Goal: Task Accomplishment & Management: Use online tool/utility

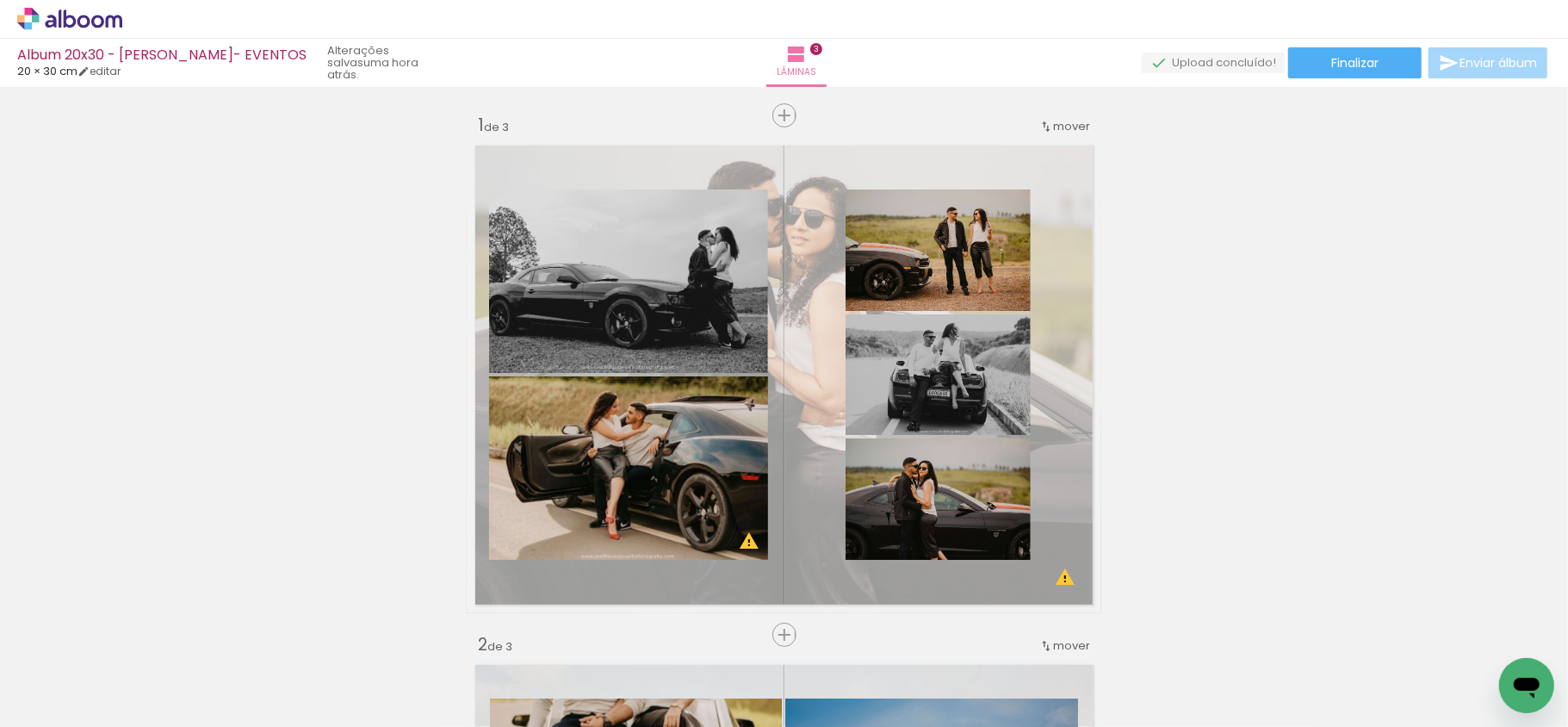
scroll to position [0, 1088]
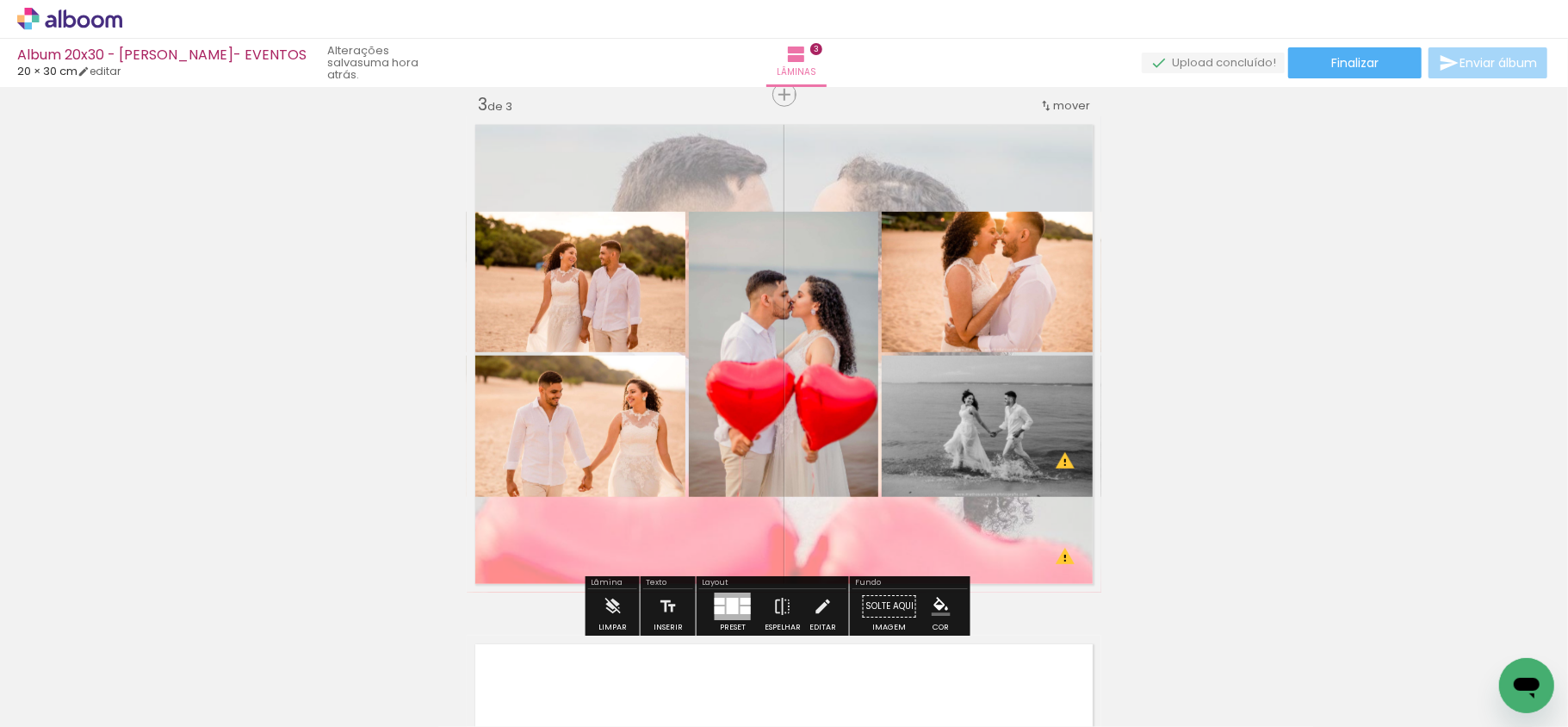
click at [728, 599] on div at bounding box center [733, 605] width 12 height 17
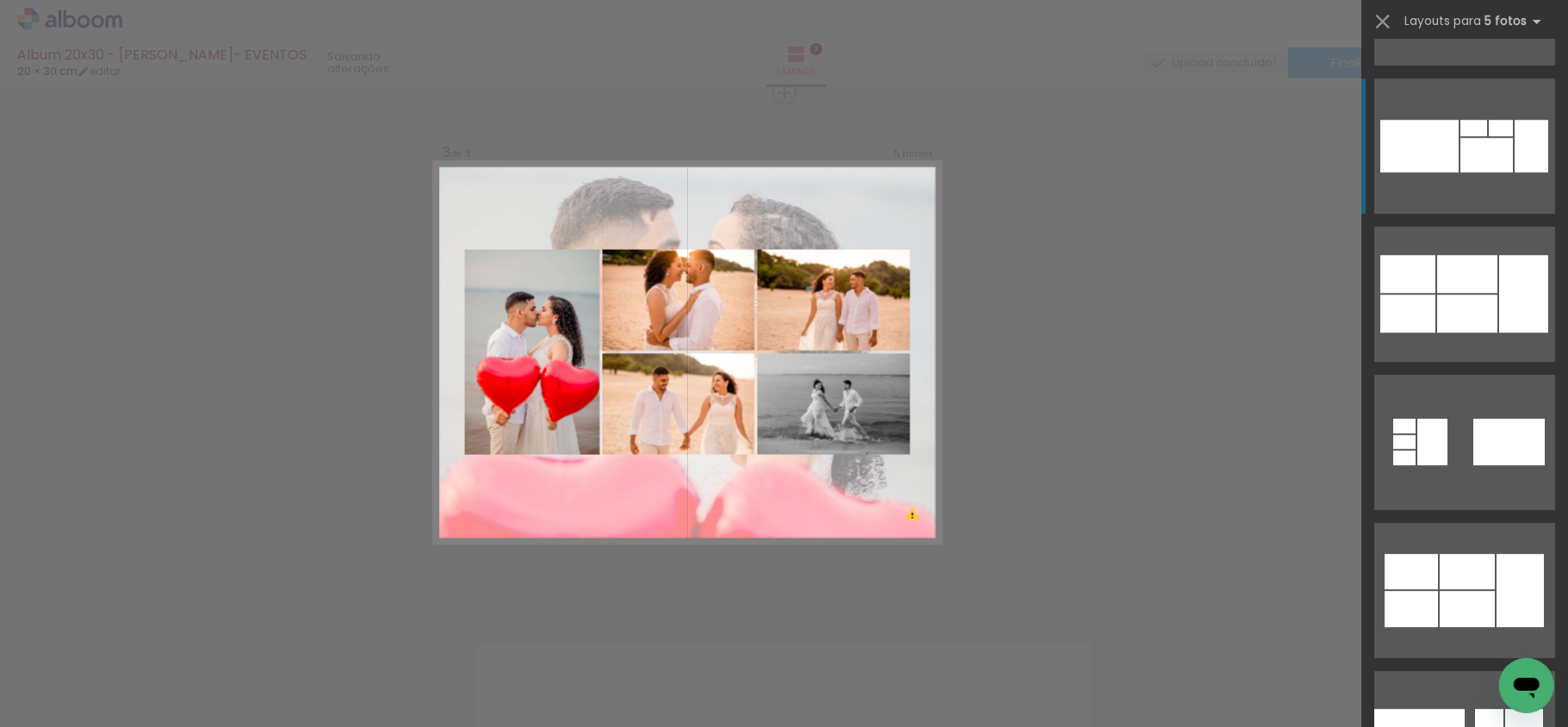
scroll to position [3532, 0]
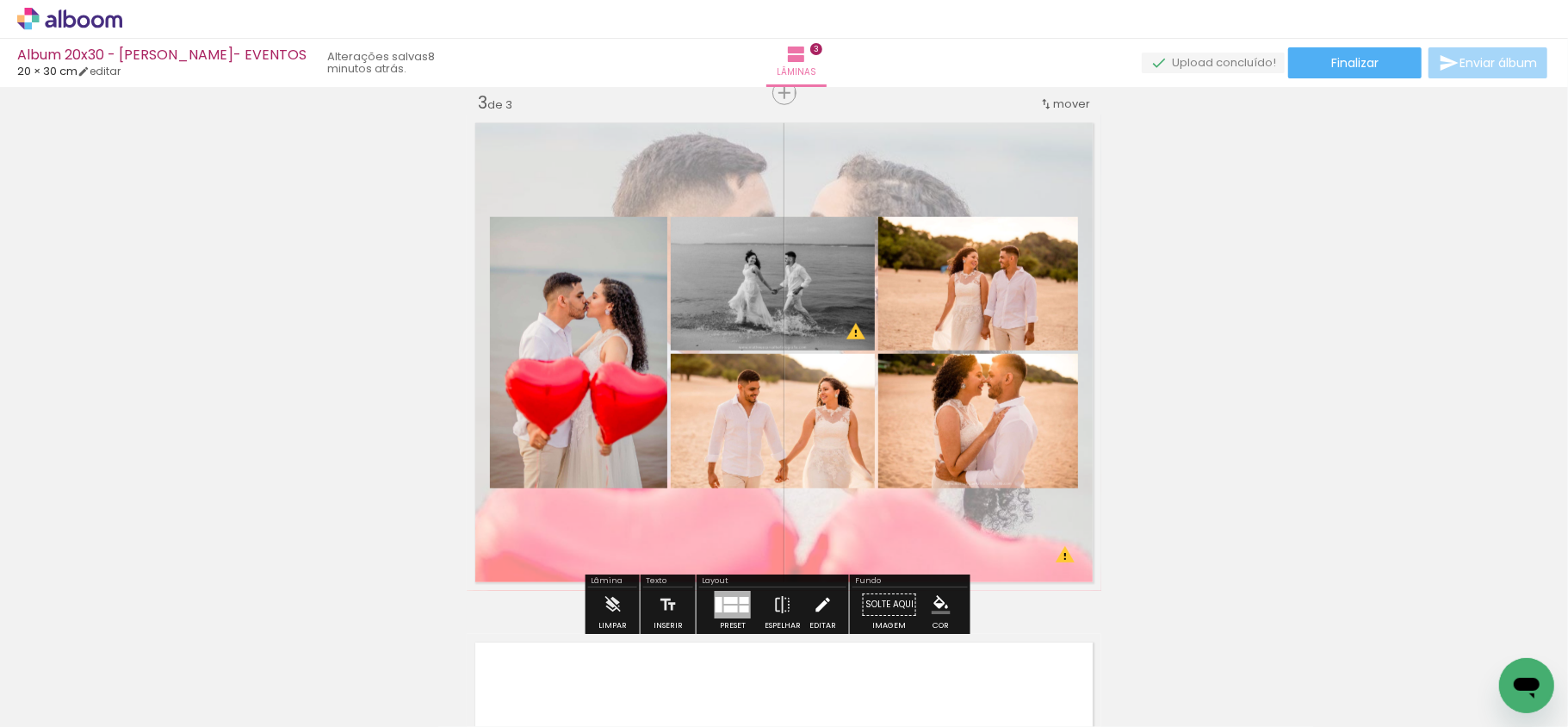
click at [832, 604] on paper-button "Editar" at bounding box center [823, 609] width 35 height 44
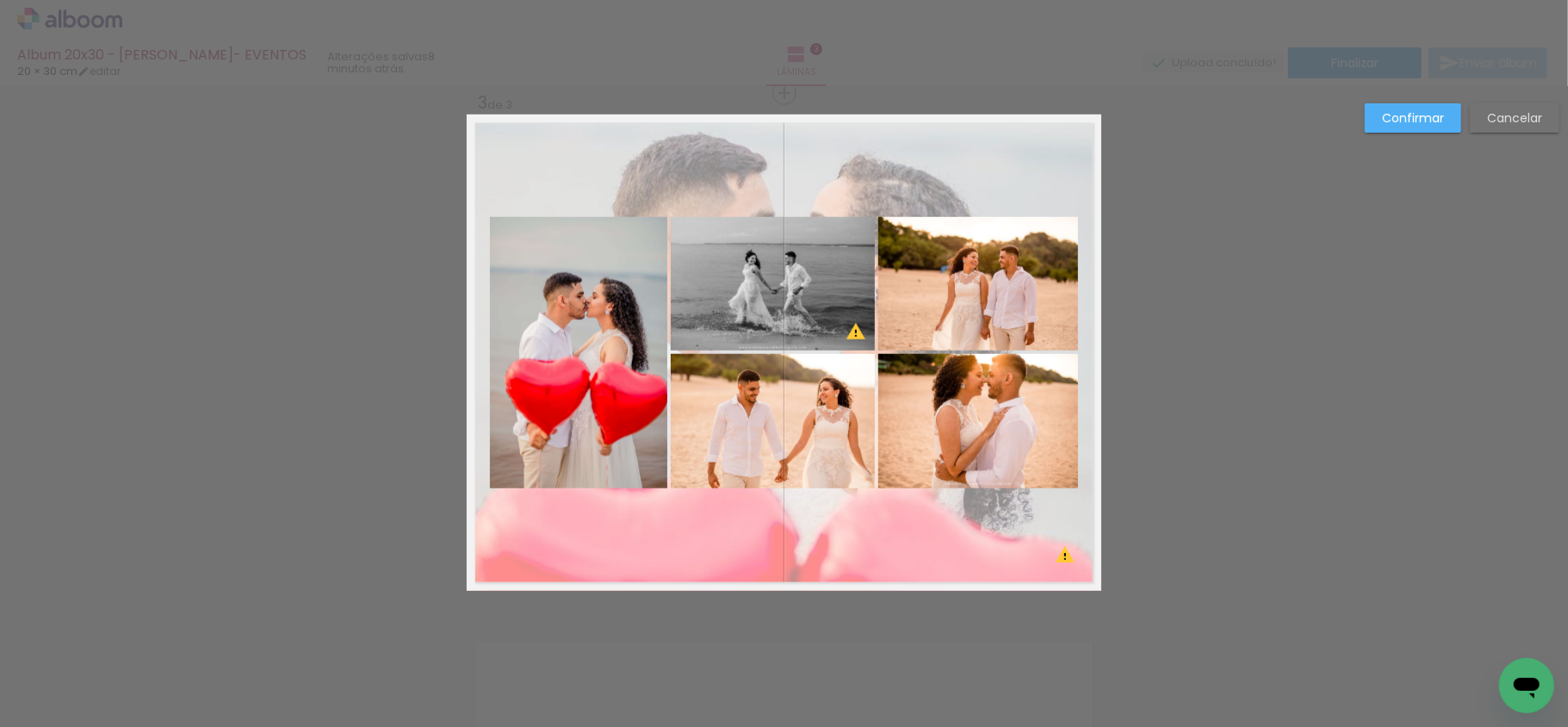
click at [543, 348] on quentale-photo at bounding box center [578, 352] width 178 height 271
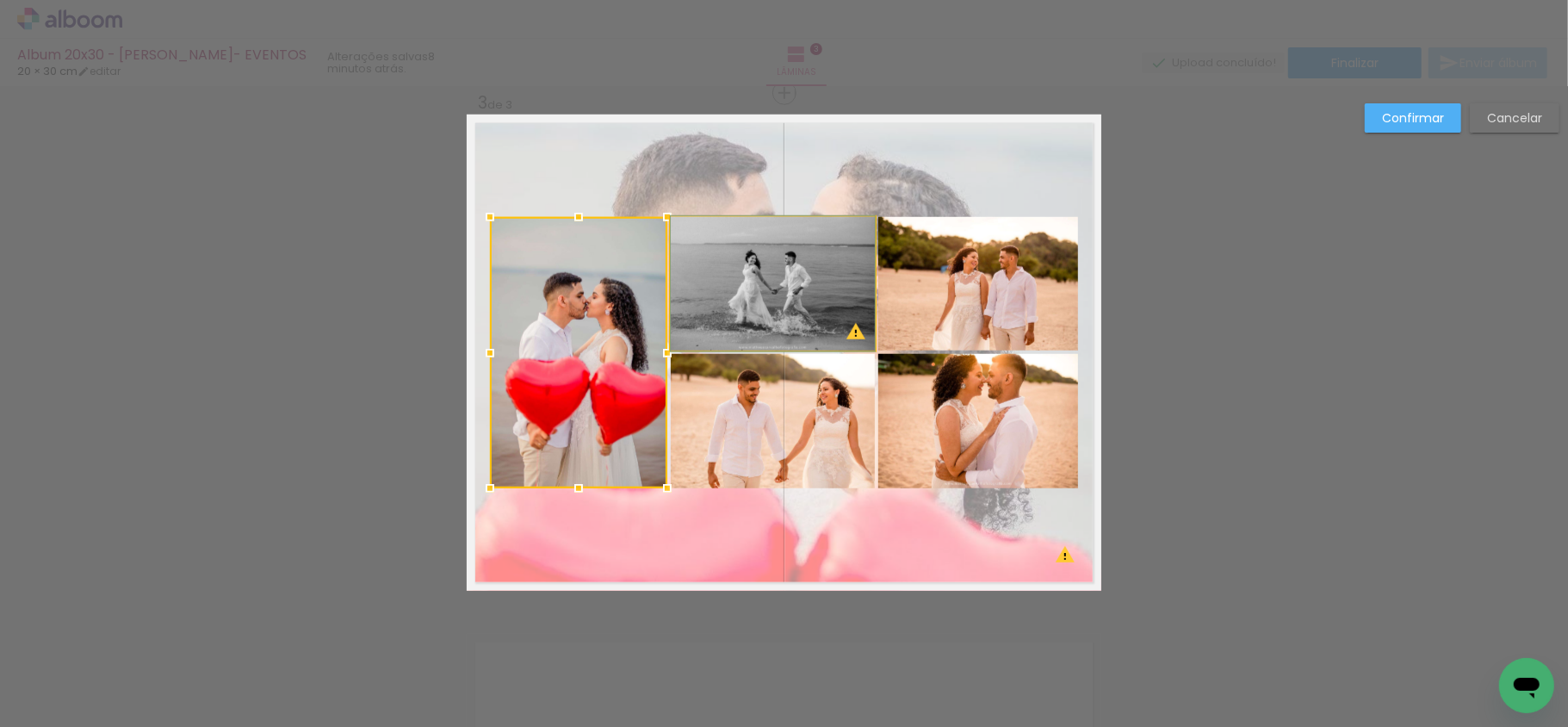
click at [728, 318] on quentale-photo at bounding box center [773, 284] width 204 height 133
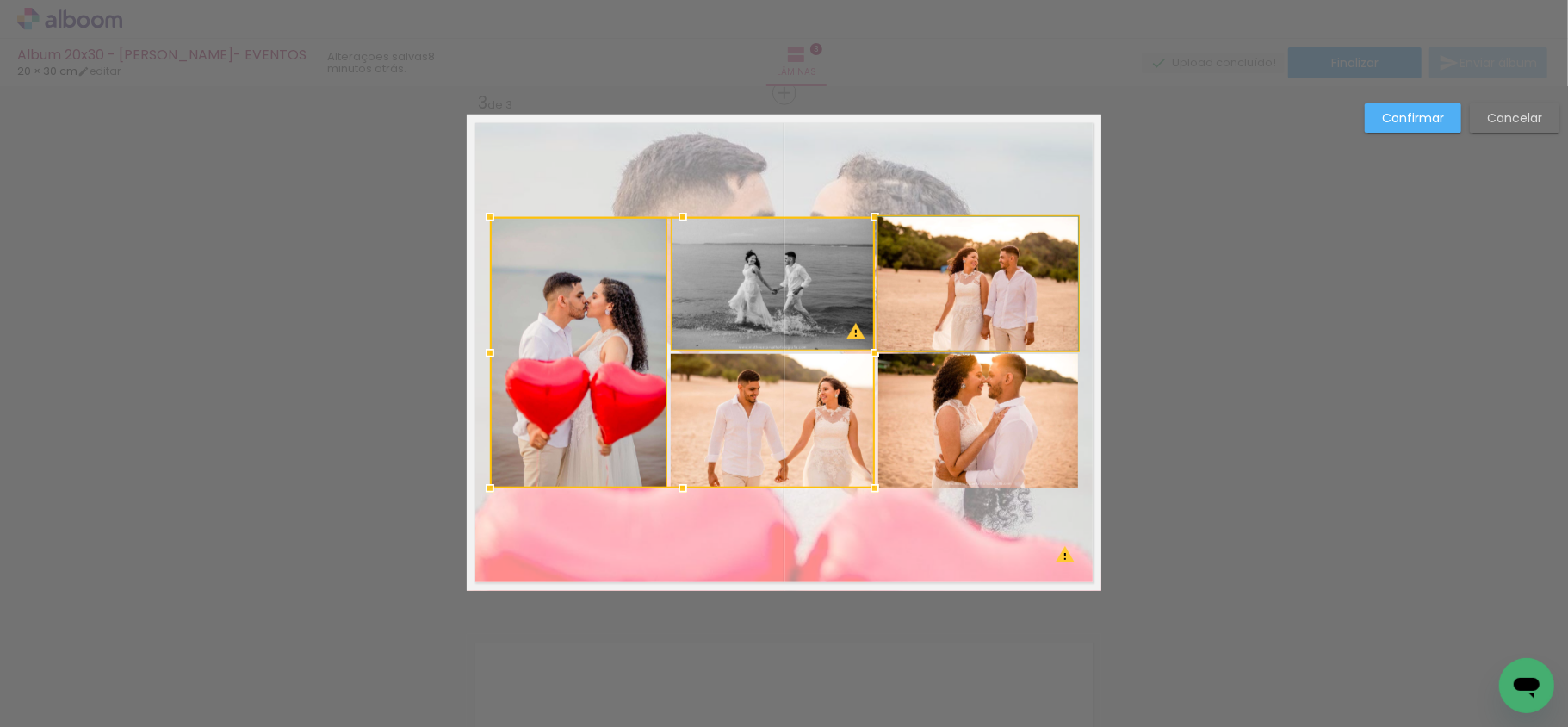
click at [930, 315] on quentale-photo at bounding box center [978, 284] width 200 height 133
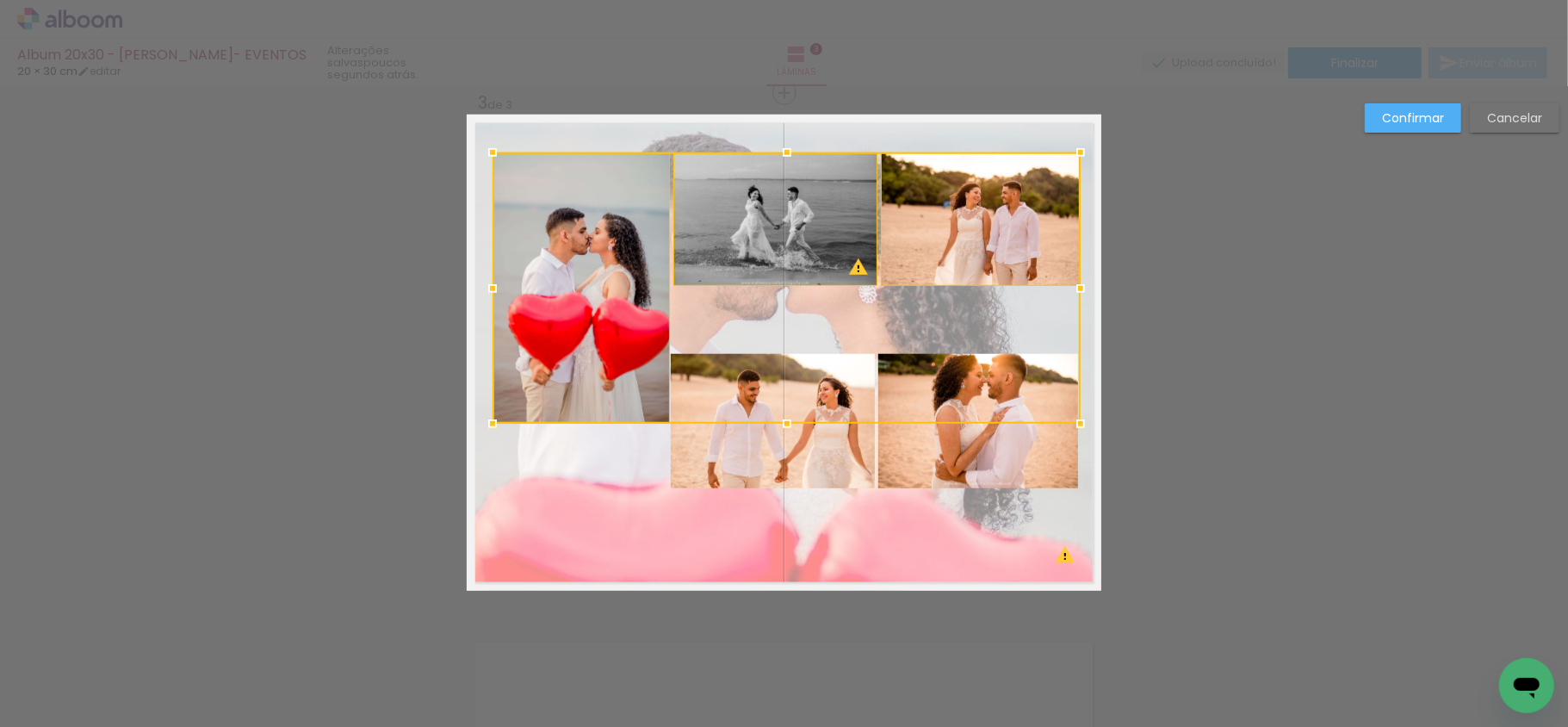
drag, startPoint x: 930, startPoint y: 308, endPoint x: 932, endPoint y: 244, distance: 64.0
click at [932, 244] on div at bounding box center [786, 287] width 588 height 271
click at [834, 432] on quentale-photo at bounding box center [773, 421] width 204 height 134
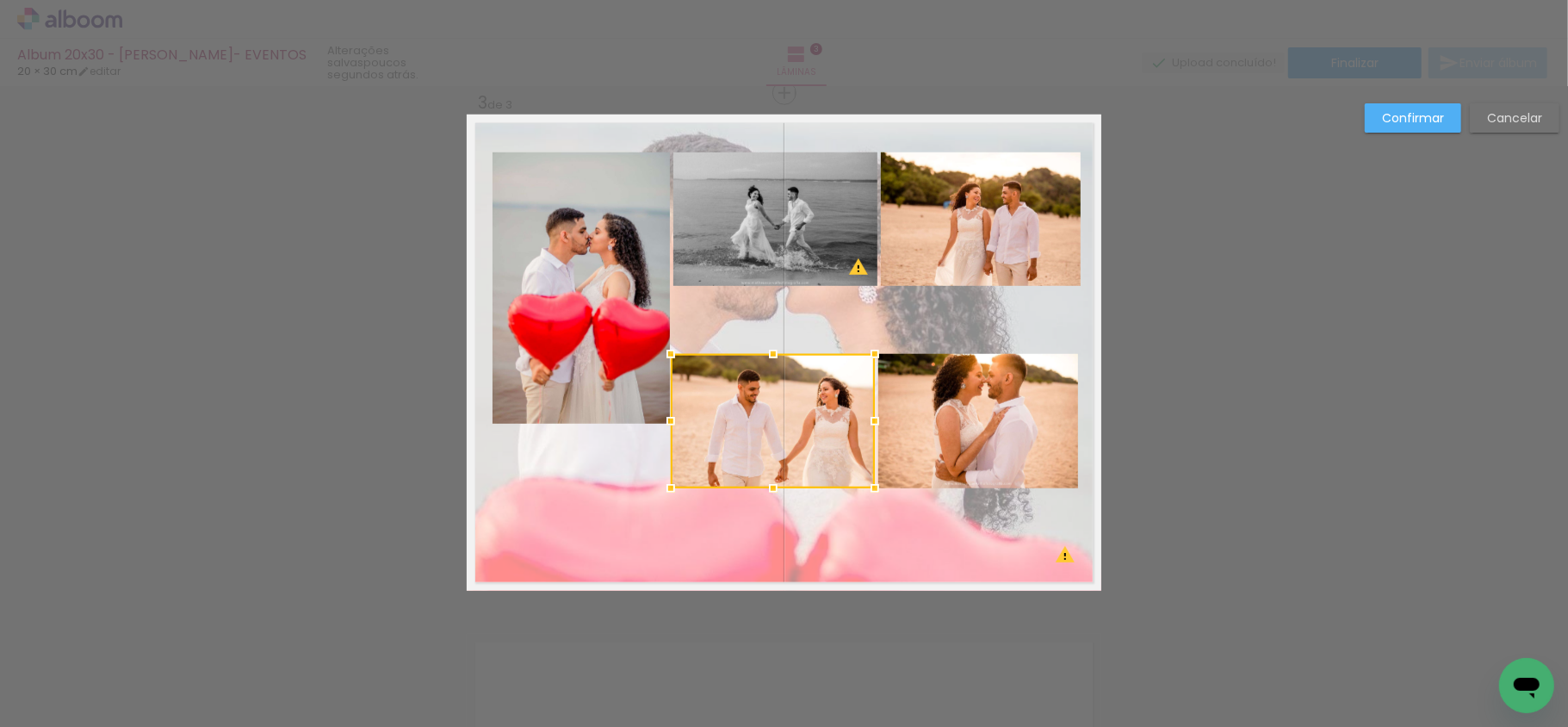
click at [986, 461] on quentale-photo at bounding box center [978, 421] width 200 height 134
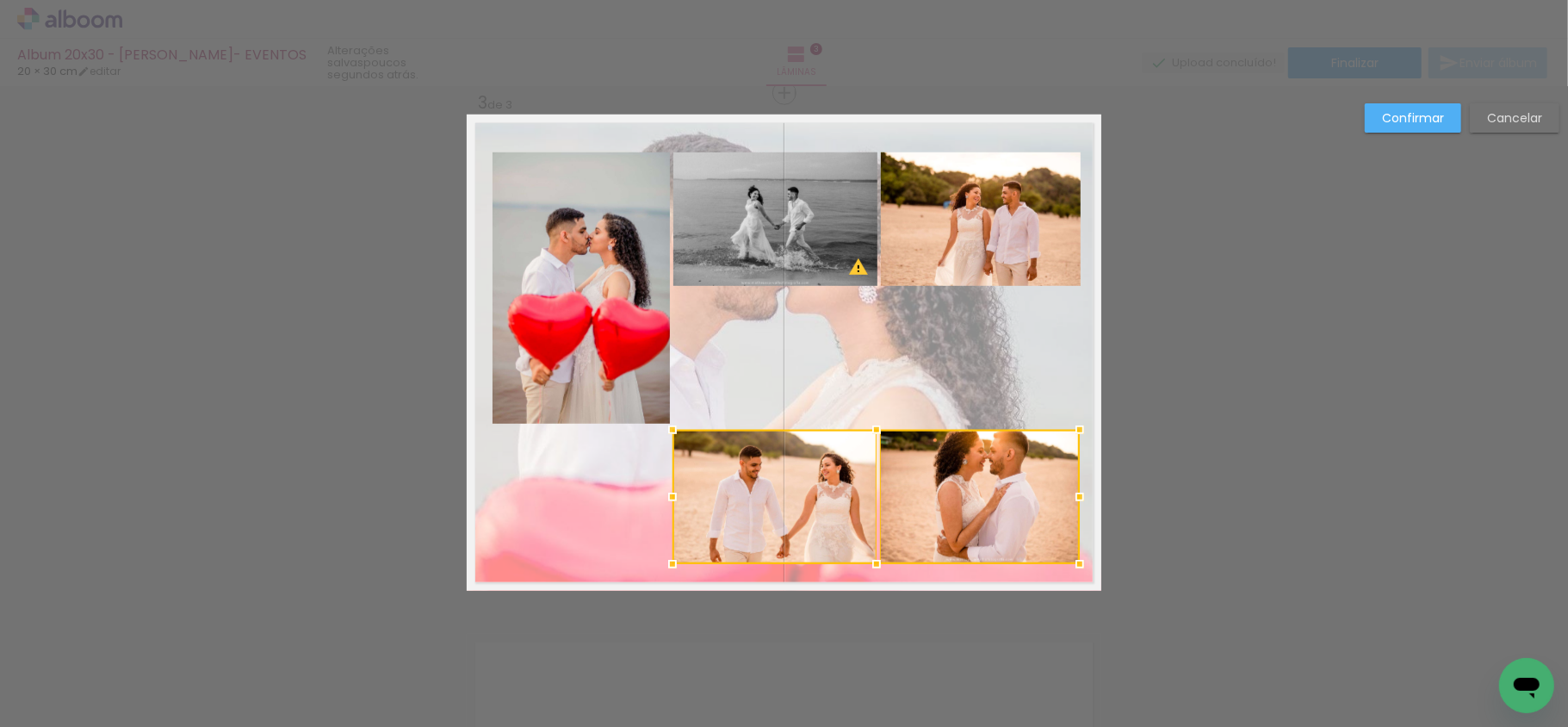
drag, startPoint x: 980, startPoint y: 427, endPoint x: 983, endPoint y: 503, distance: 76.1
click at [983, 503] on div at bounding box center [875, 496] width 407 height 134
click at [830, 211] on quentale-photo at bounding box center [775, 219] width 204 height 133
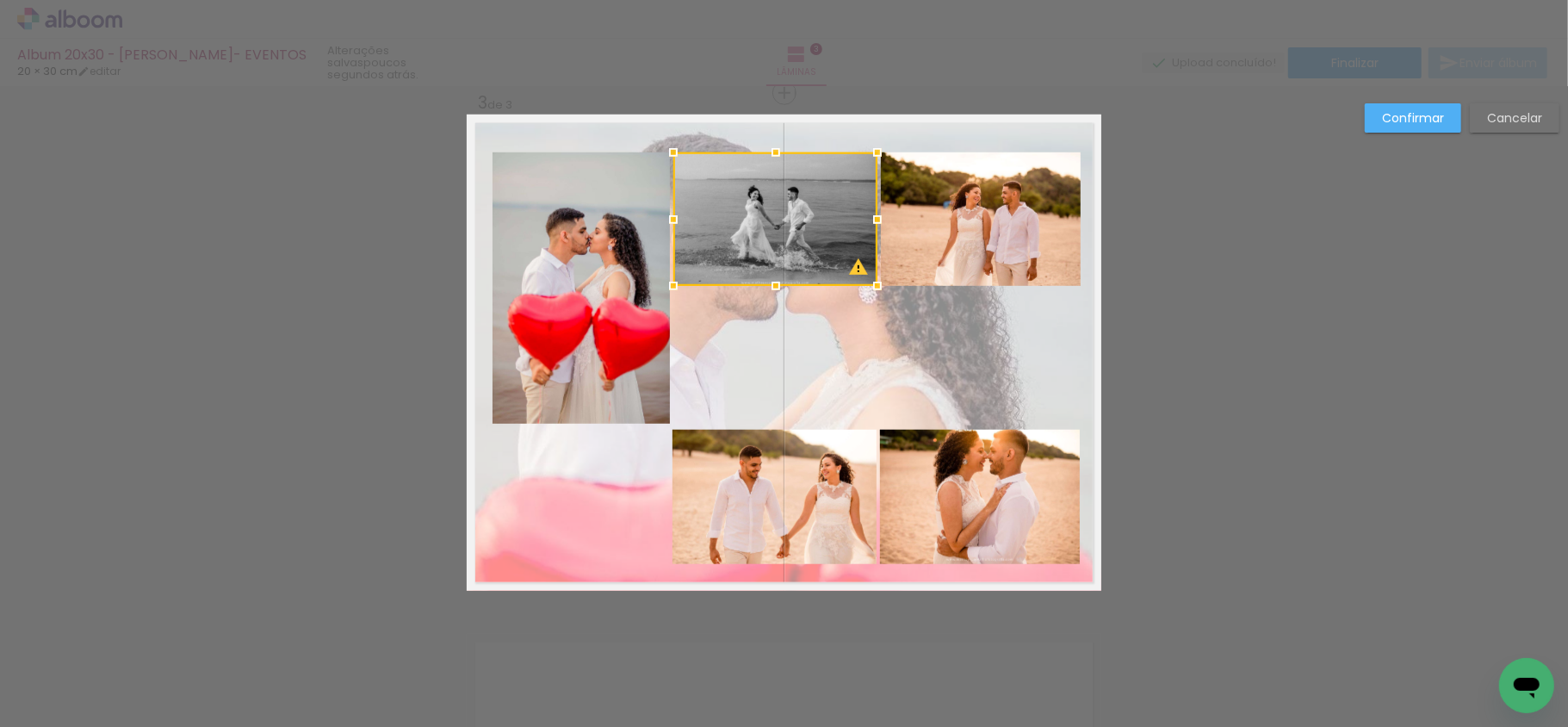
click at [907, 249] on quentale-photo at bounding box center [981, 219] width 200 height 133
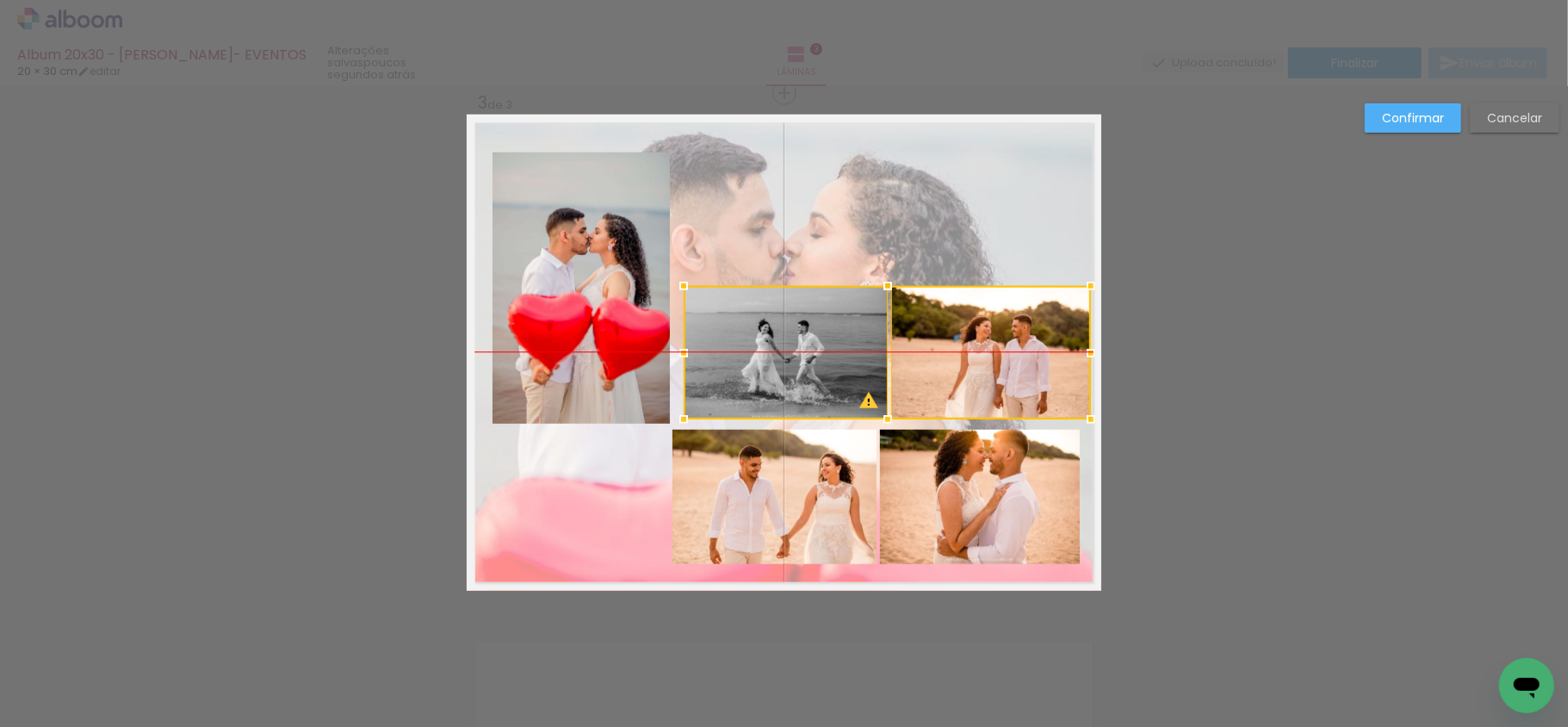
drag, startPoint x: 917, startPoint y: 238, endPoint x: 927, endPoint y: 362, distance: 124.4
click at [927, 362] on div at bounding box center [887, 352] width 407 height 133
click at [555, 348] on quentale-photo at bounding box center [581, 287] width 178 height 271
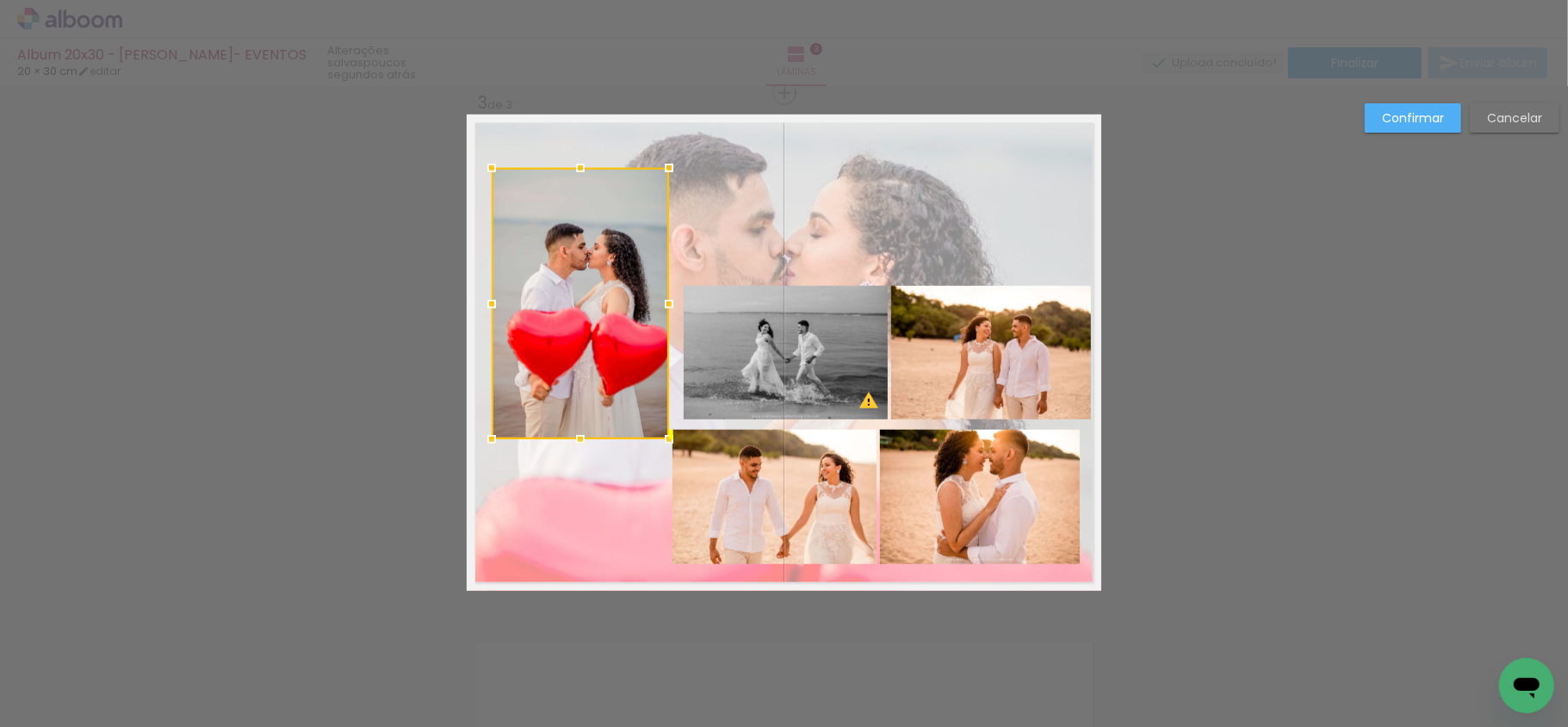
drag, startPoint x: 582, startPoint y: 336, endPoint x: 586, endPoint y: 351, distance: 15.5
click at [586, 351] on div at bounding box center [580, 303] width 178 height 271
click at [1498, 104] on paper-button "Cancelar" at bounding box center [1514, 118] width 89 height 29
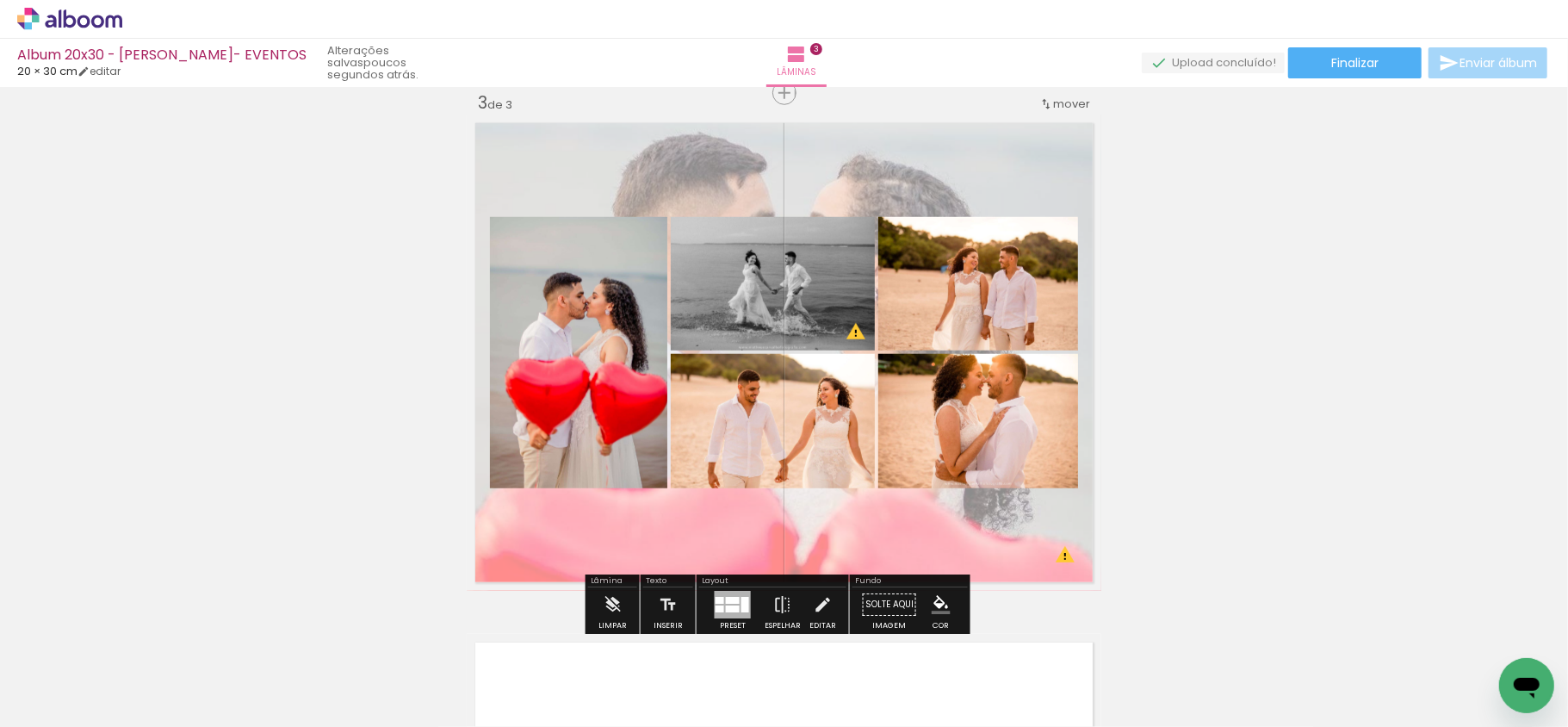
click at [734, 600] on div at bounding box center [733, 599] width 14 height 7
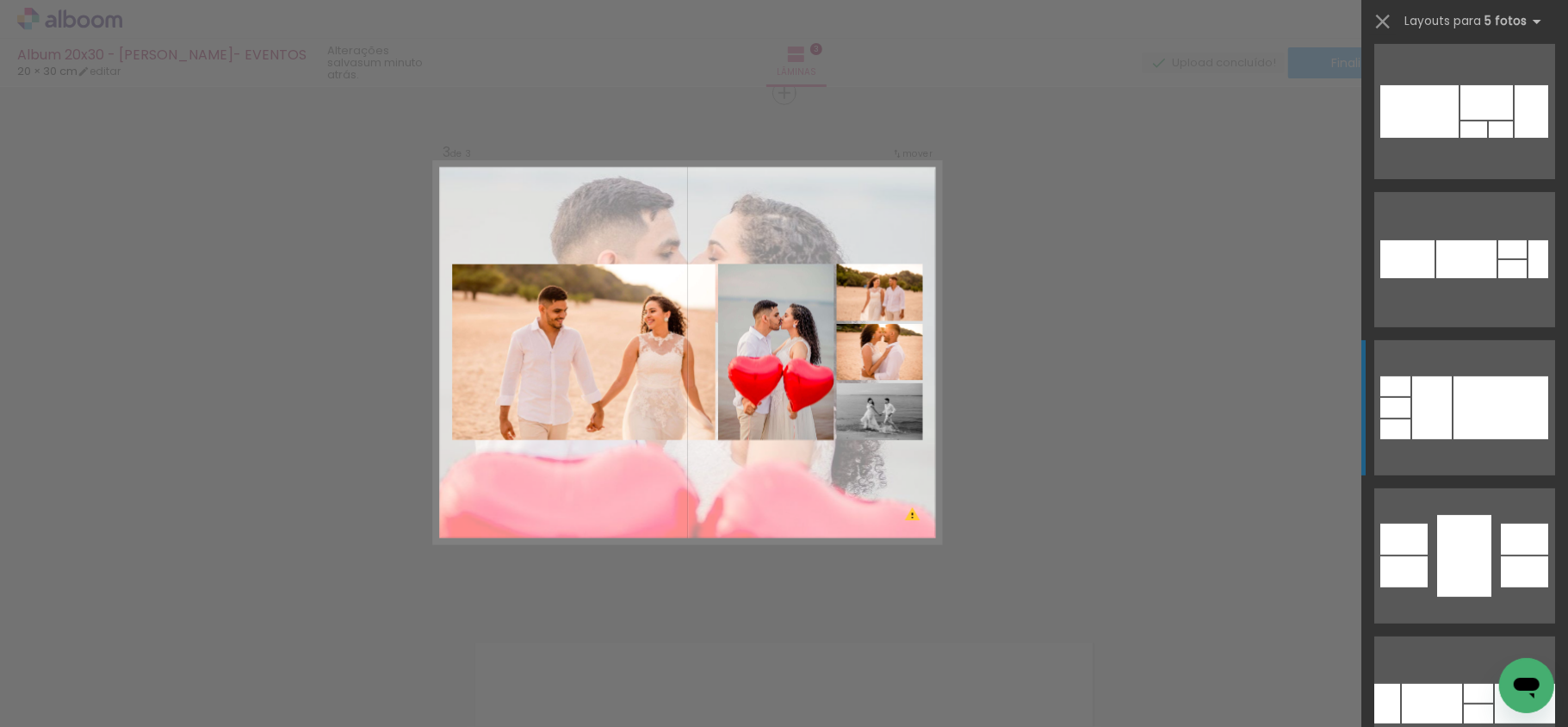
scroll to position [5080, 0]
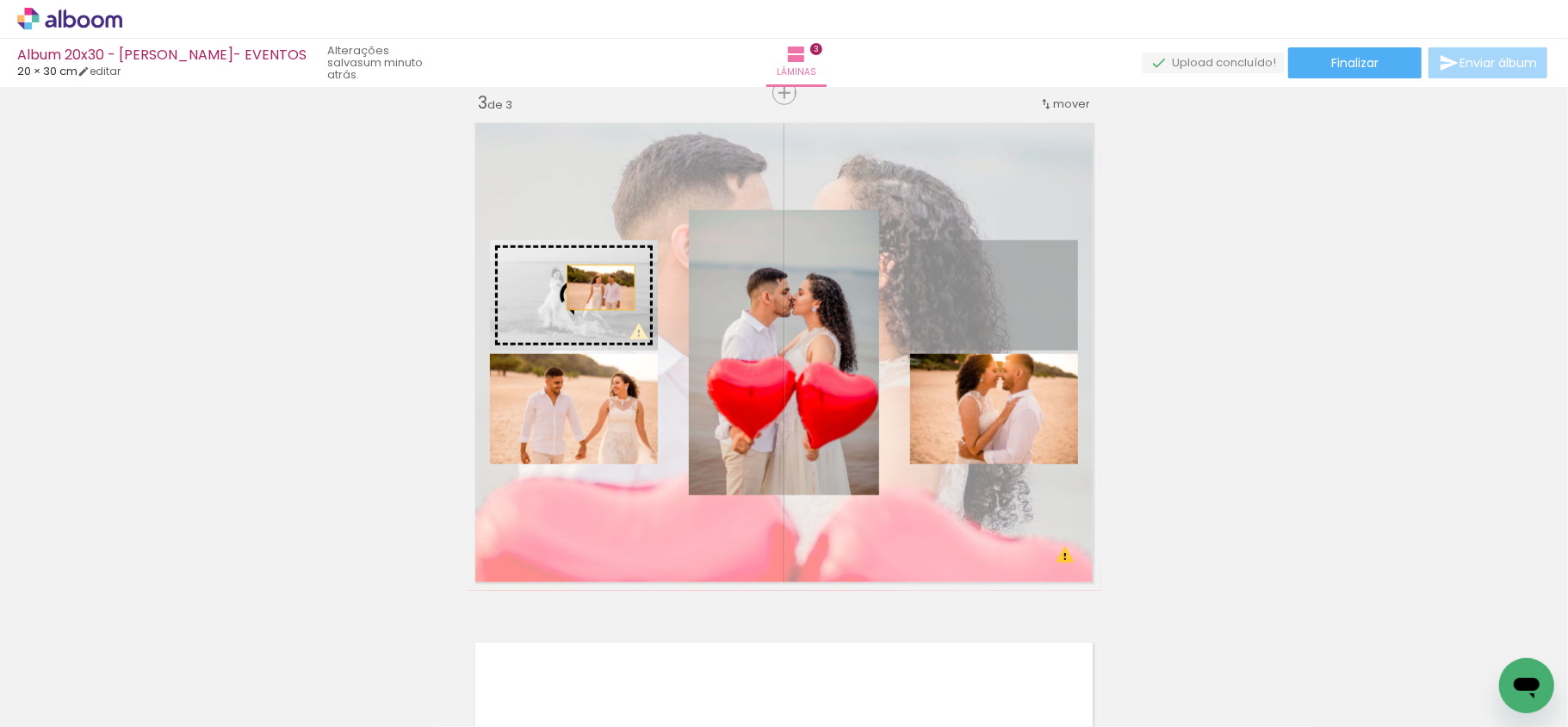
drag, startPoint x: 1031, startPoint y: 296, endPoint x: 590, endPoint y: 287, distance: 441.1
click at [0, 0] on slot at bounding box center [0, 0] width 0 height 0
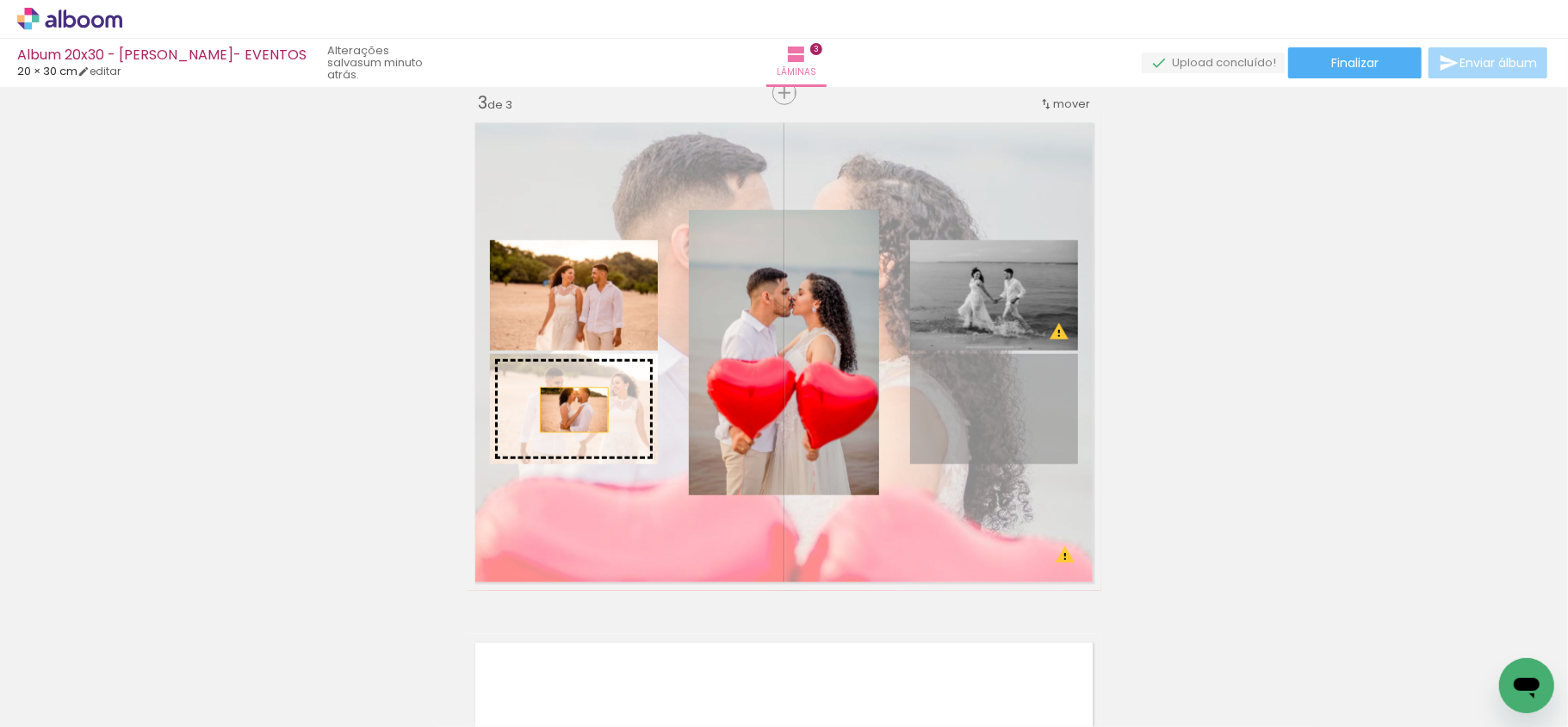
drag, startPoint x: 989, startPoint y: 408, endPoint x: 566, endPoint y: 410, distance: 423.0
click at [0, 0] on slot at bounding box center [0, 0] width 0 height 0
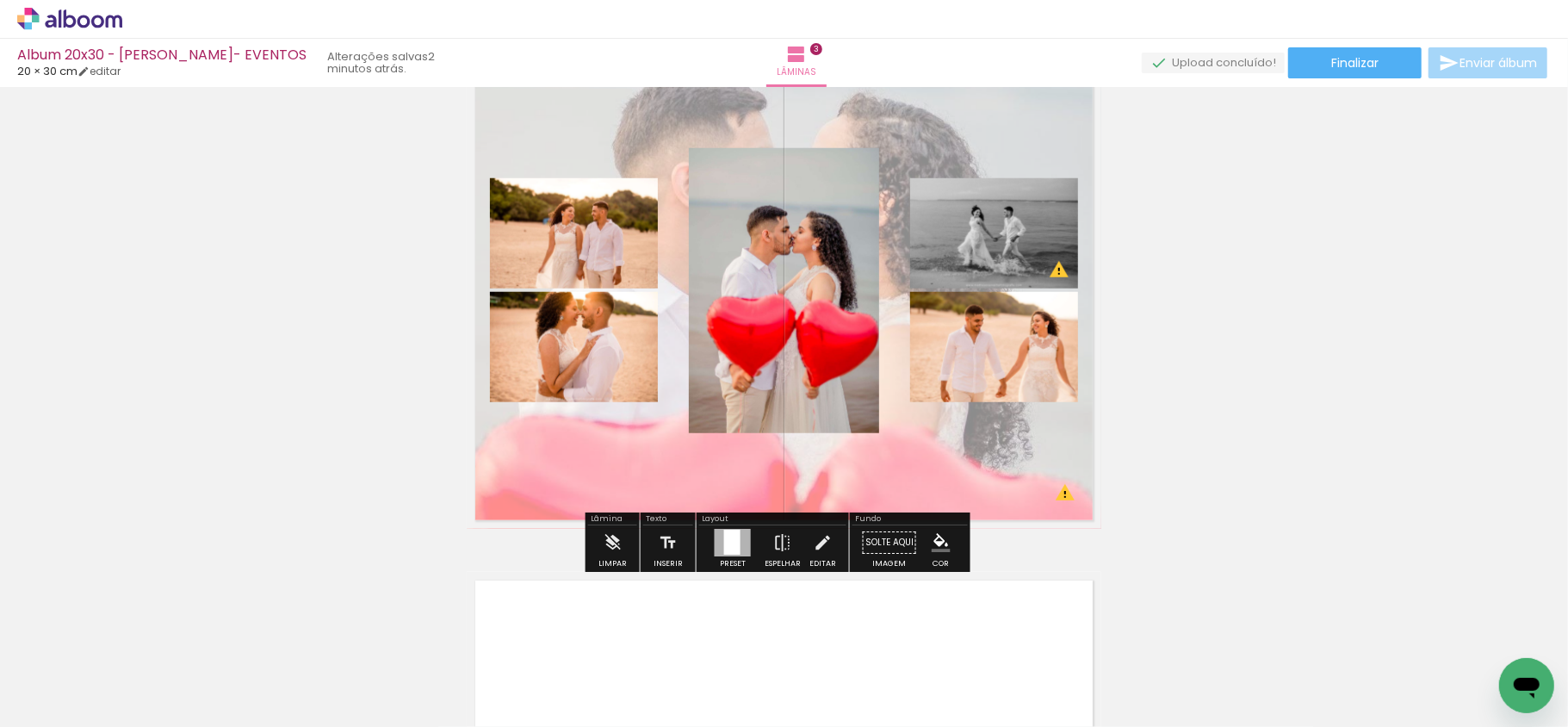
scroll to position [1175, 0]
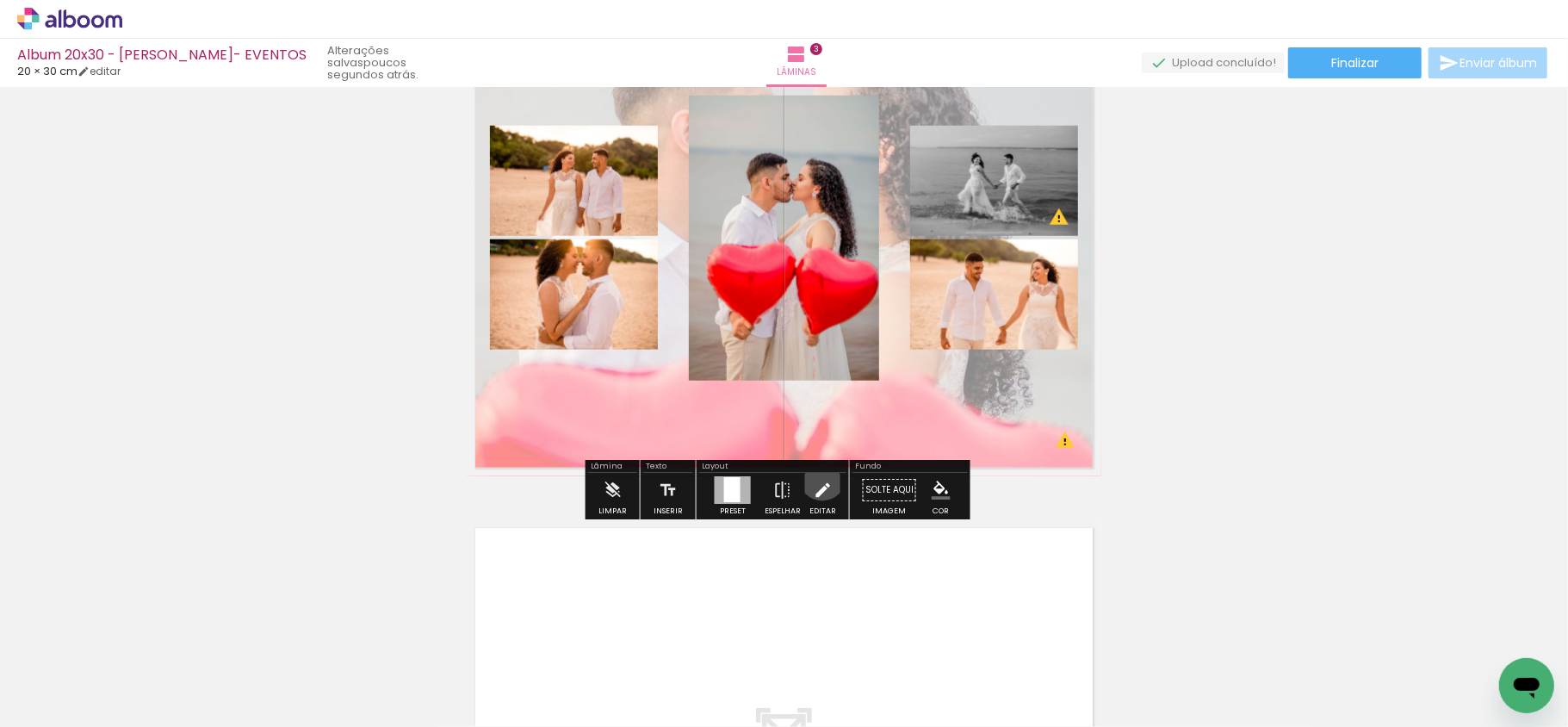
click at [818, 477] on iron-icon at bounding box center [821, 490] width 19 height 34
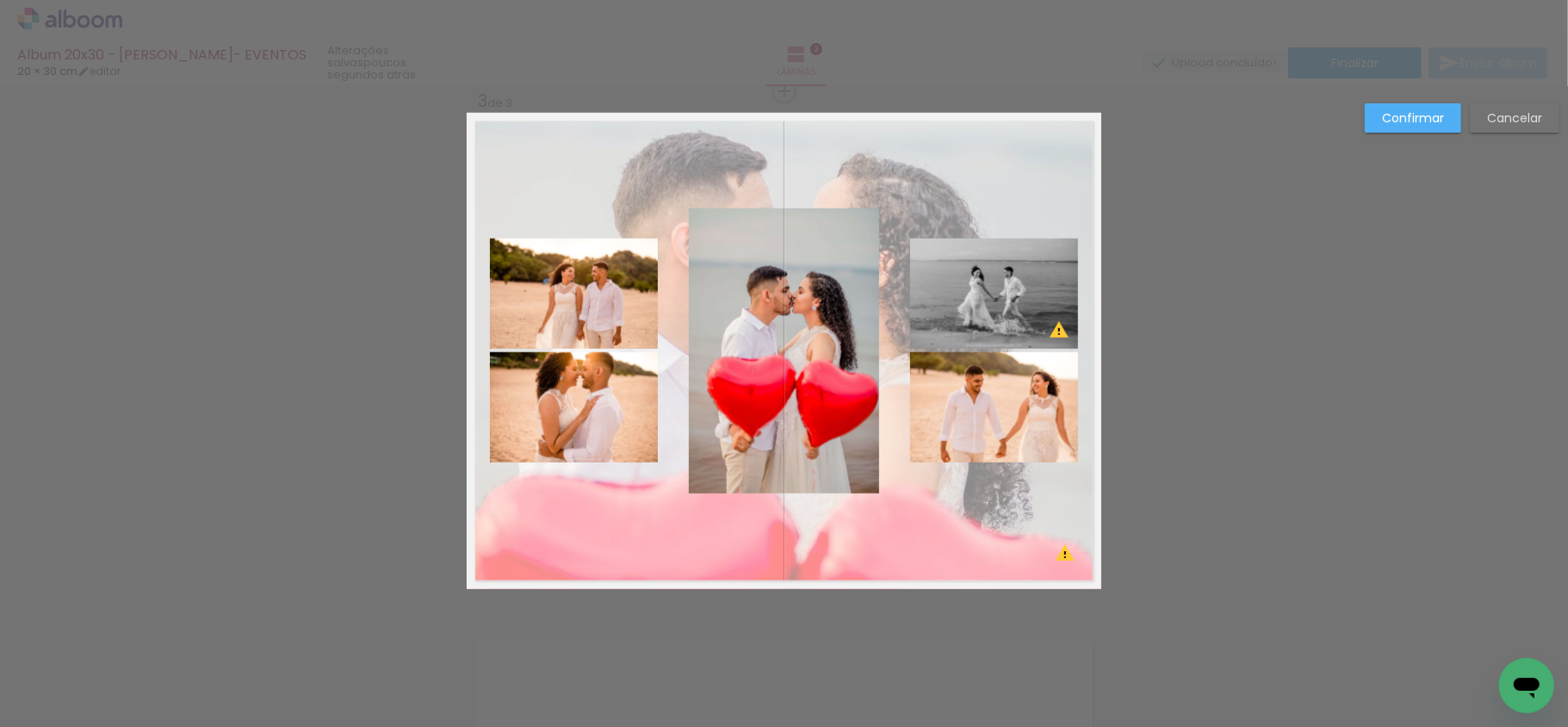
scroll to position [1061, 0]
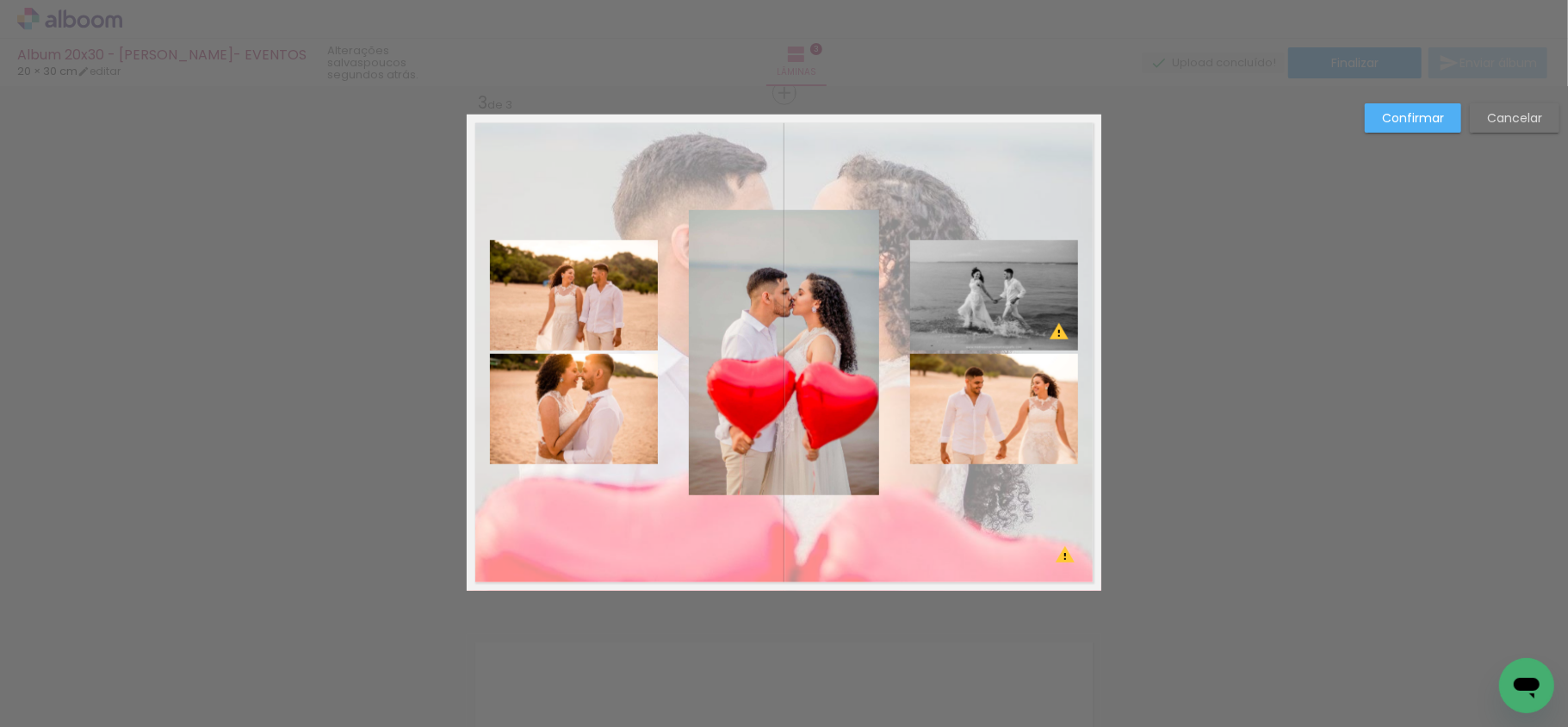
click at [551, 377] on quentale-photo at bounding box center [573, 409] width 168 height 110
click at [969, 407] on quentale-photo at bounding box center [994, 409] width 168 height 110
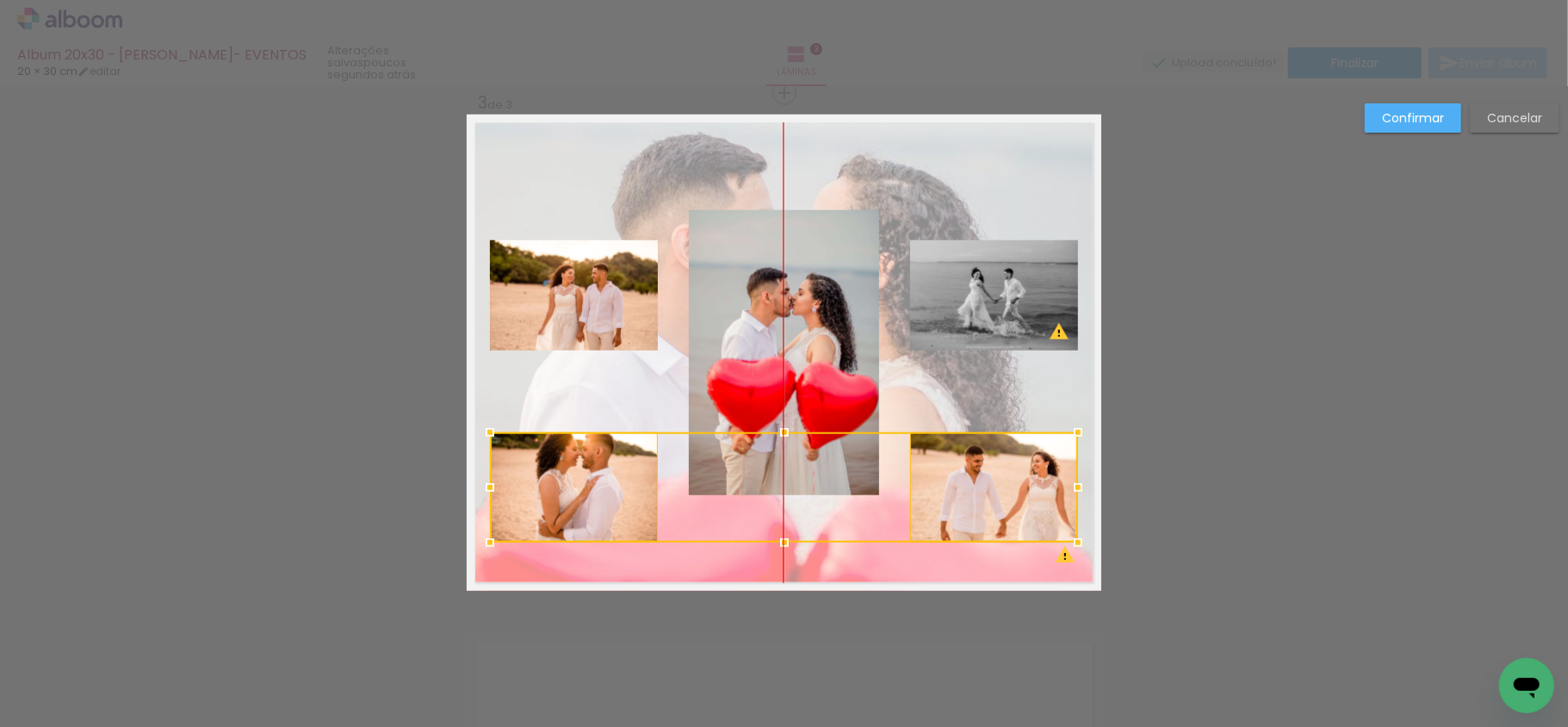
drag, startPoint x: 646, startPoint y: 426, endPoint x: 646, endPoint y: 503, distance: 77.0
click at [646, 503] on div at bounding box center [783, 488] width 588 height 110
click at [566, 518] on quentale-photo at bounding box center [573, 488] width 168 height 110
click at [934, 511] on quentale-photo at bounding box center [994, 488] width 168 height 110
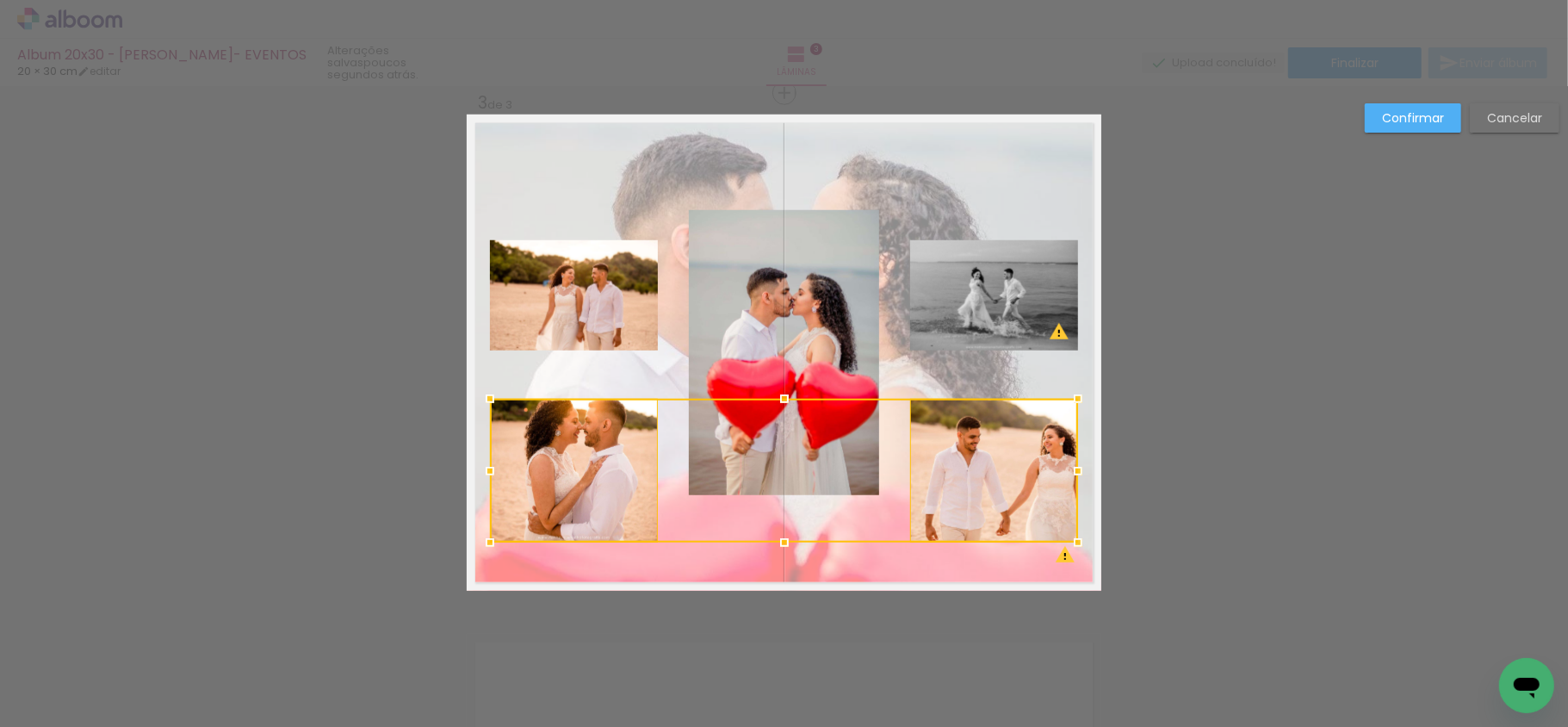
drag, startPoint x: 772, startPoint y: 428, endPoint x: 768, endPoint y: 394, distance: 34.2
click at [768, 394] on div at bounding box center [784, 398] width 34 height 34
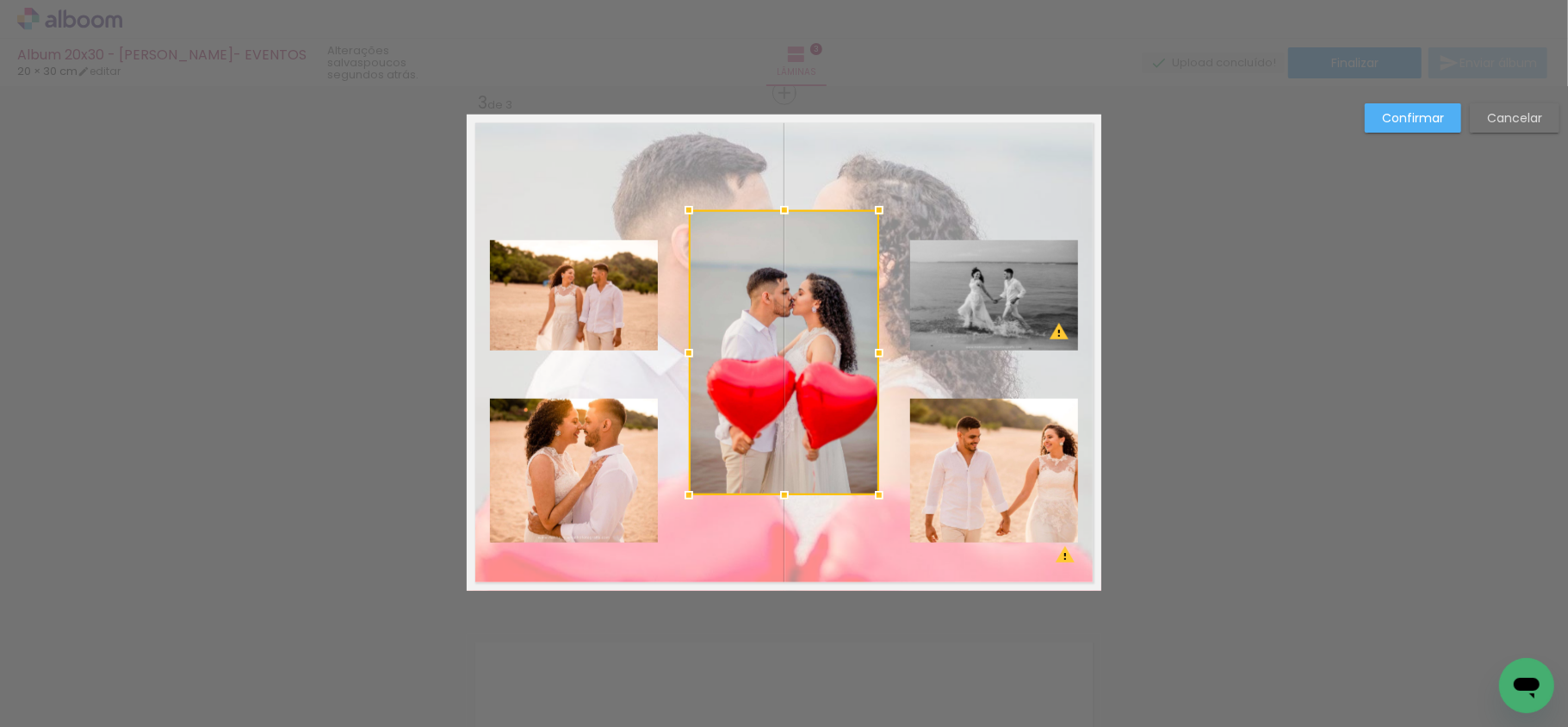
click at [607, 255] on quentale-photo at bounding box center [573, 295] width 168 height 110
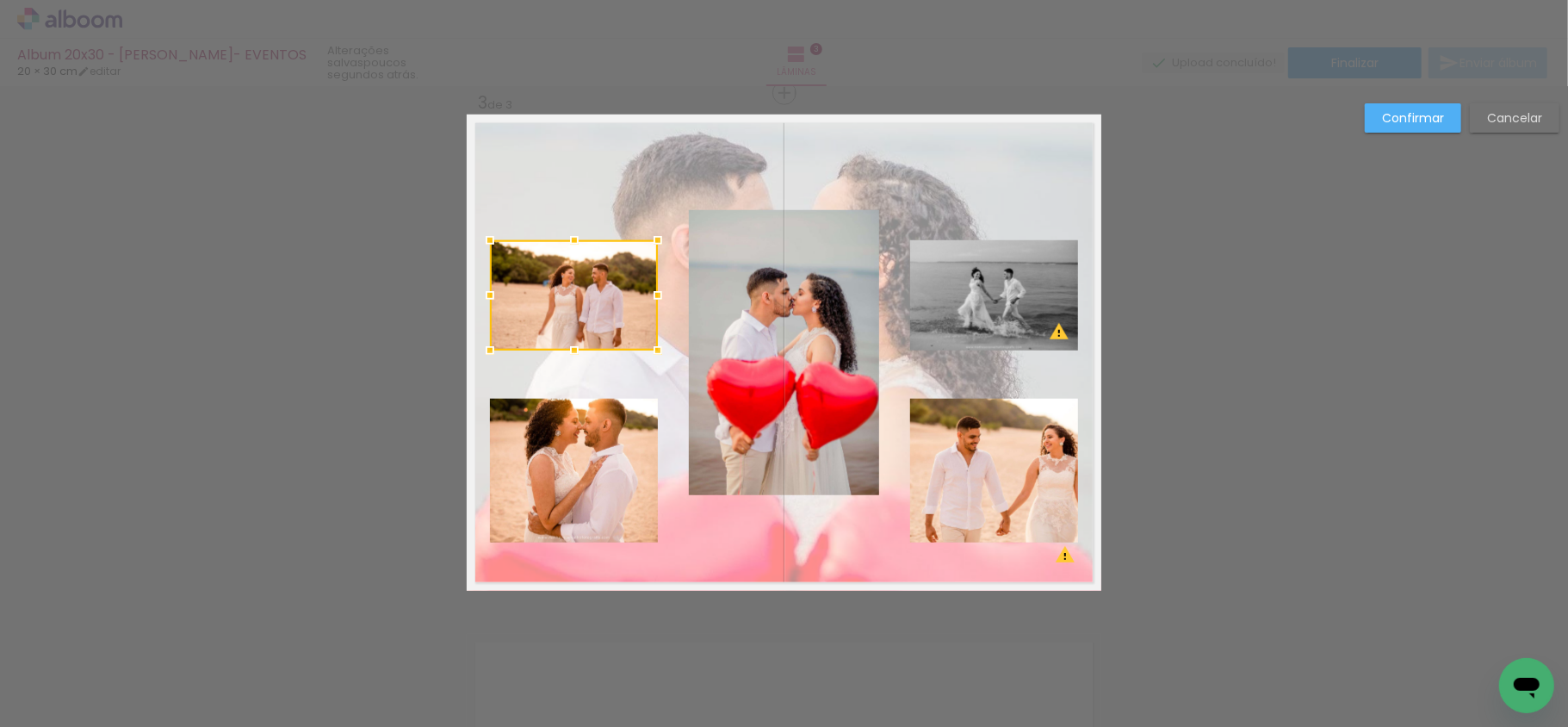
click at [1001, 284] on quentale-photo at bounding box center [994, 295] width 168 height 110
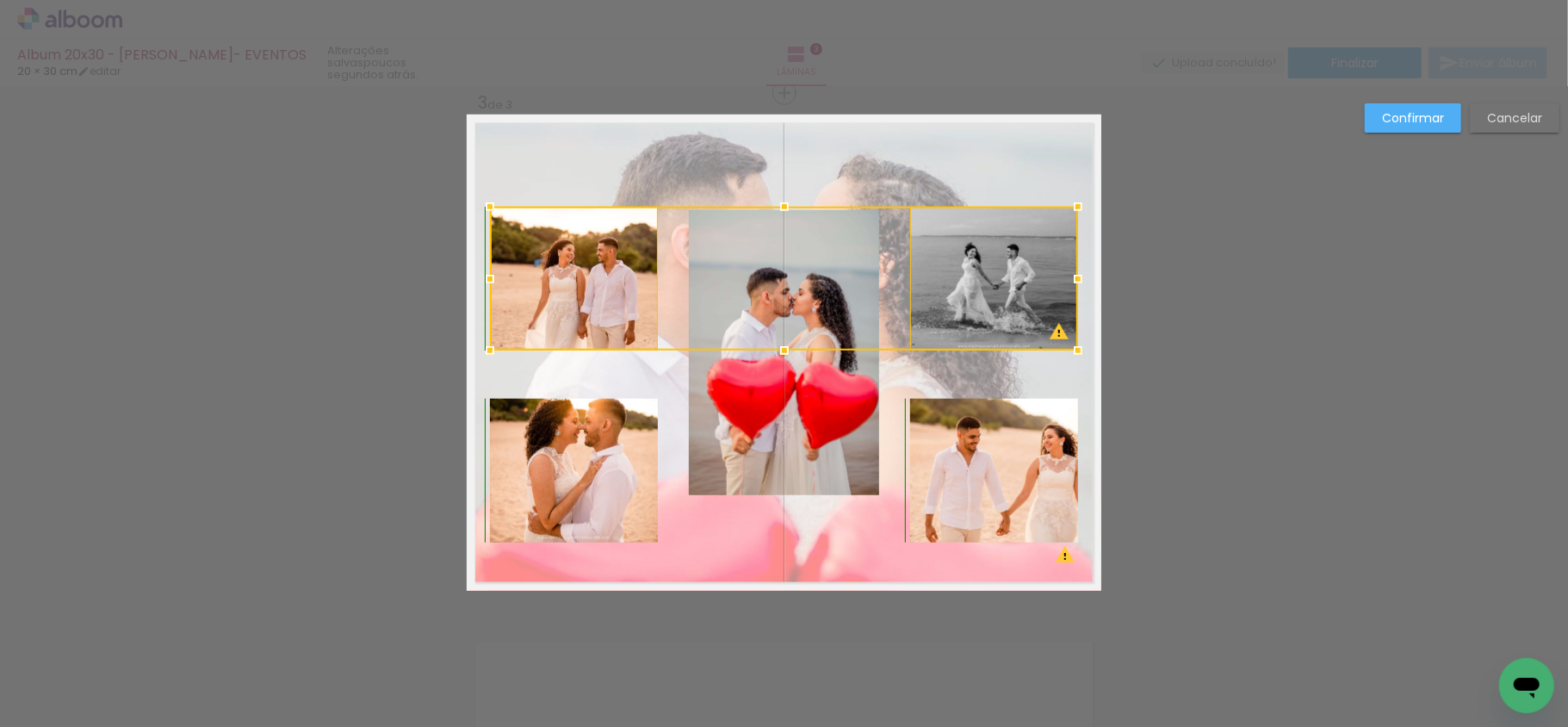
drag, startPoint x: 776, startPoint y: 237, endPoint x: 780, endPoint y: 200, distance: 37.2
click at [780, 200] on div at bounding box center [784, 206] width 34 height 34
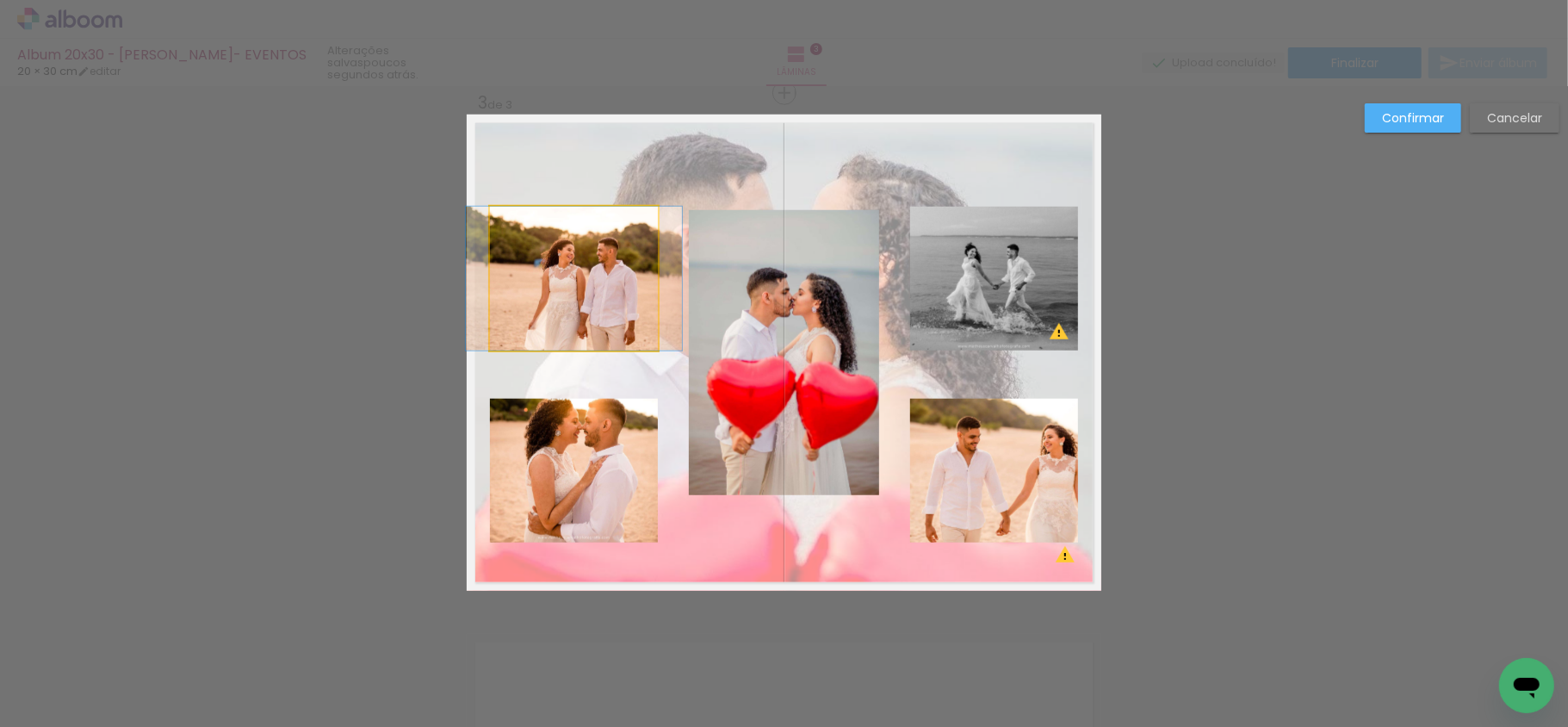
click at [622, 289] on quentale-photo at bounding box center [573, 279] width 168 height 144
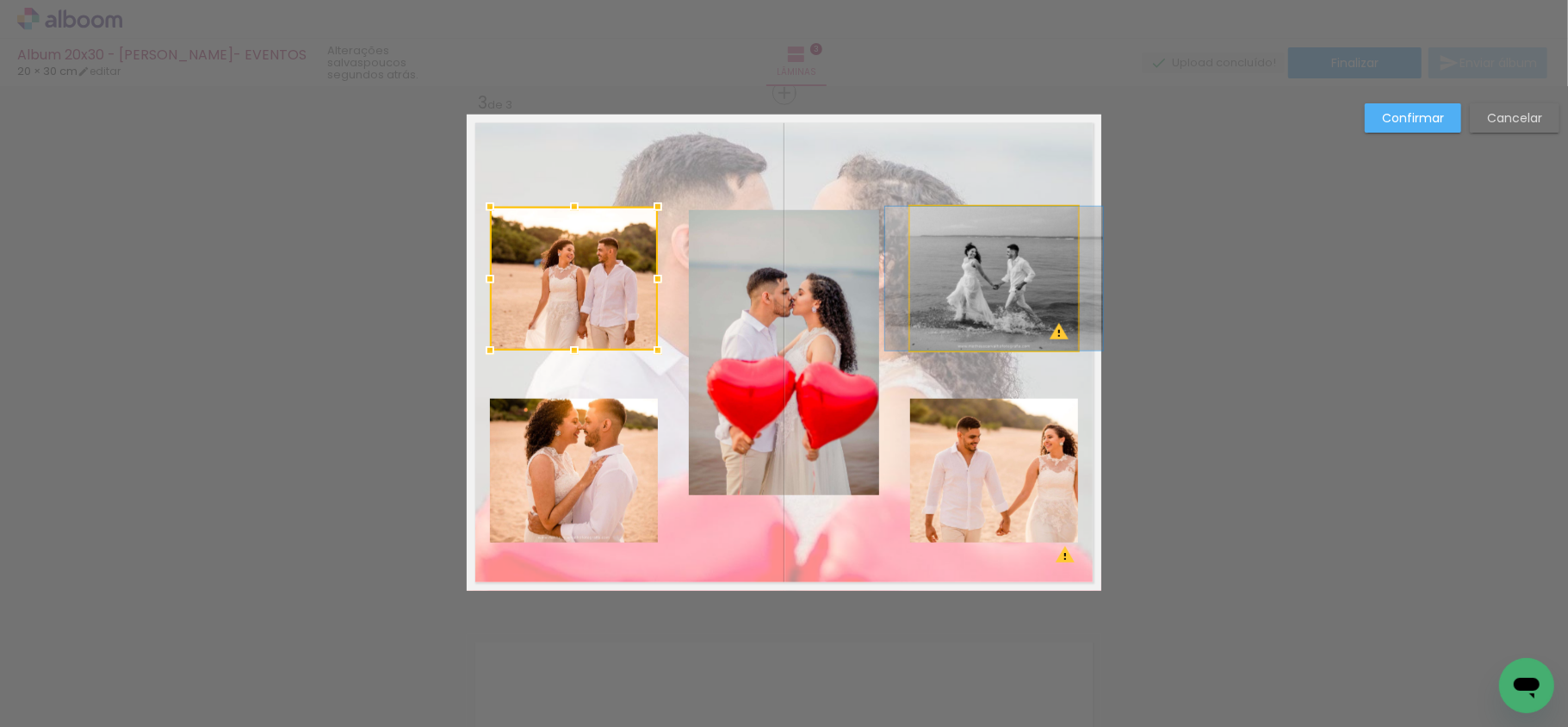
click at [973, 260] on quentale-photo at bounding box center [994, 279] width 168 height 144
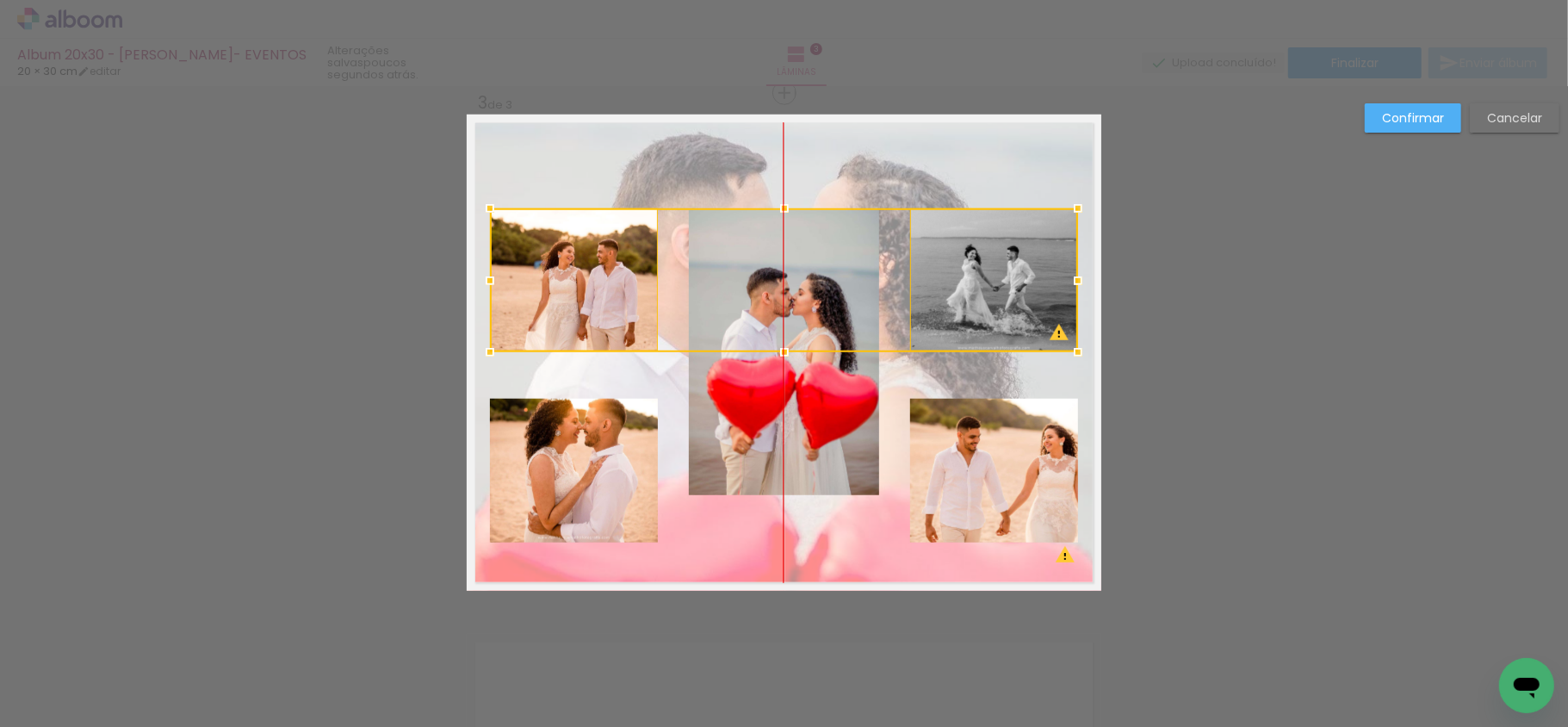
click at [818, 260] on div at bounding box center [783, 280] width 588 height 144
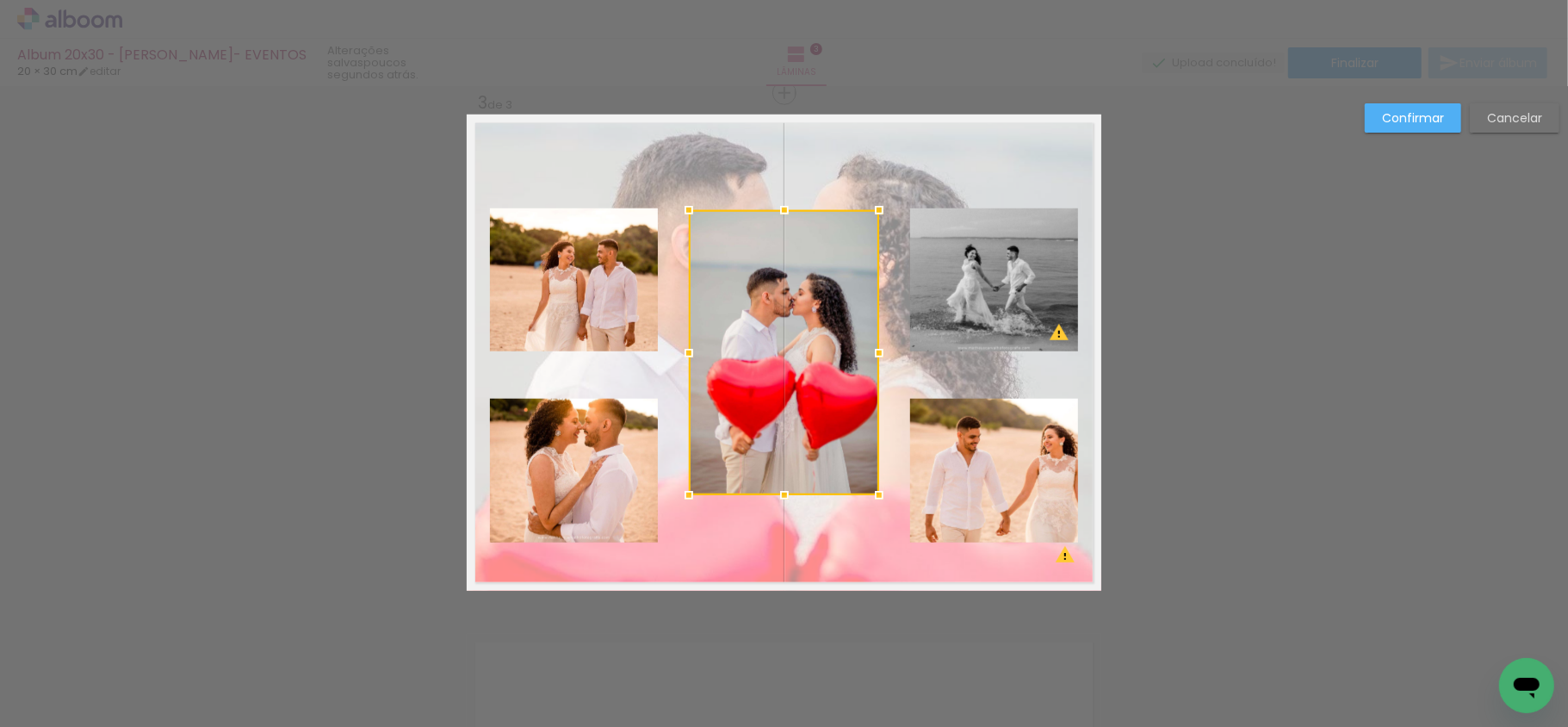
click at [596, 431] on quentale-photo at bounding box center [573, 470] width 168 height 144
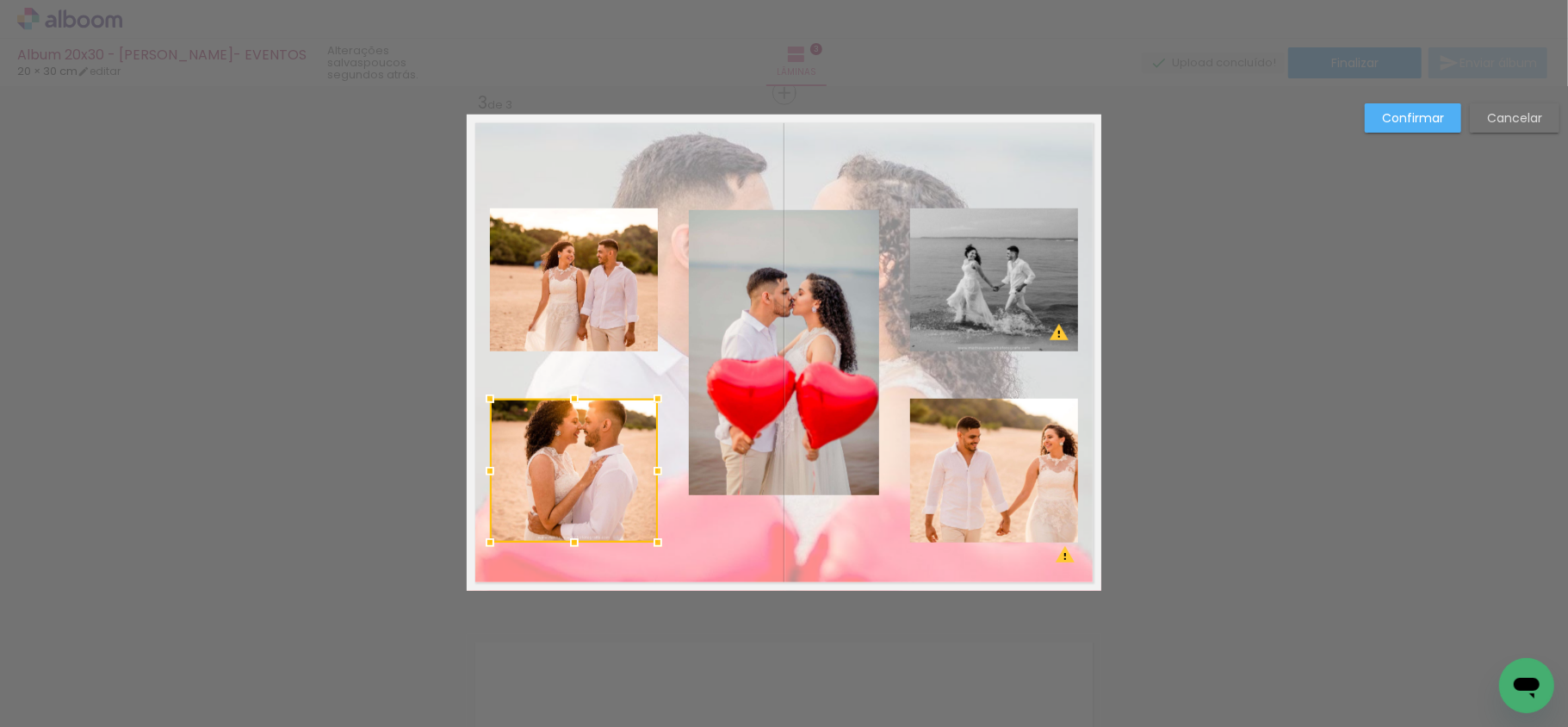
click at [1006, 517] on quentale-photo at bounding box center [994, 470] width 168 height 144
click at [987, 493] on div at bounding box center [783, 471] width 588 height 144
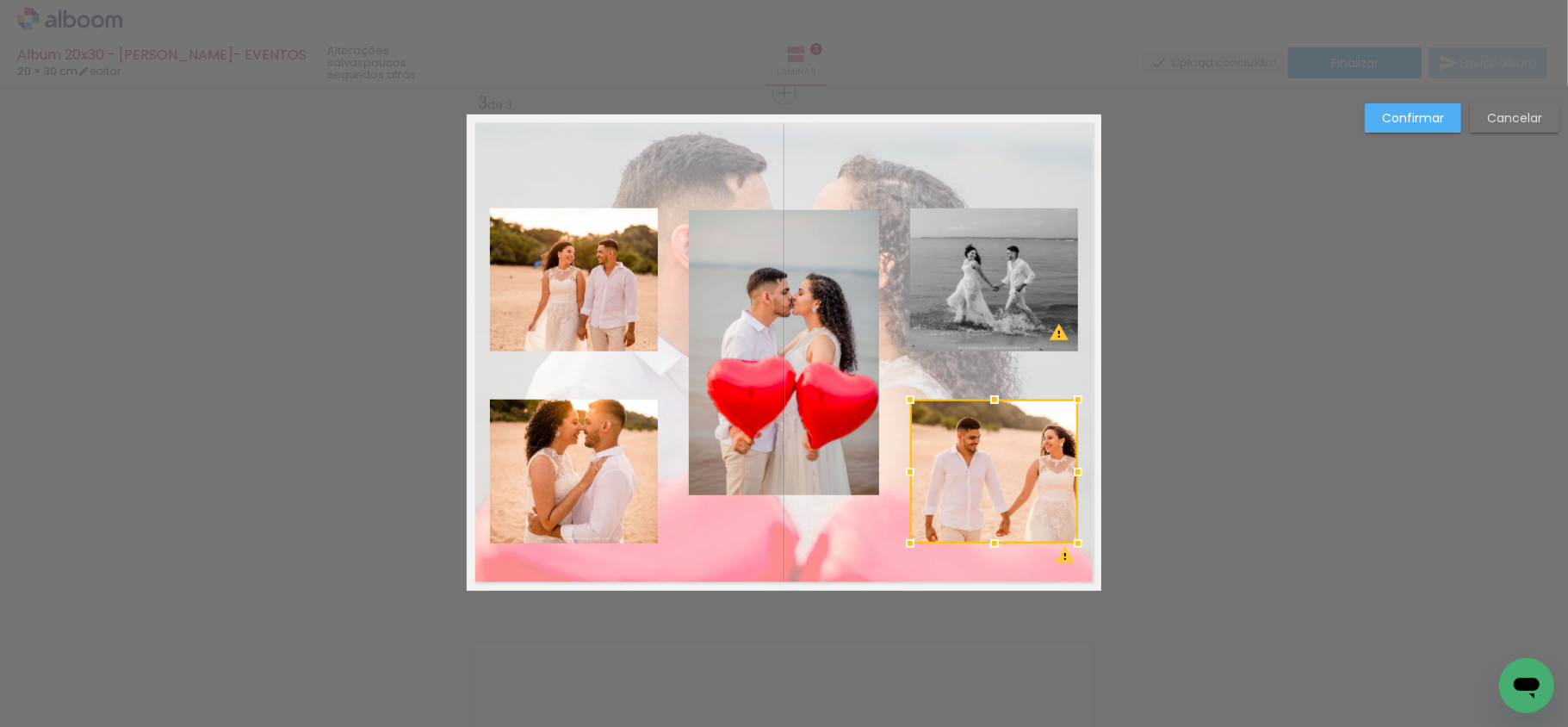
click at [841, 421] on quentale-photo at bounding box center [784, 352] width 190 height 285
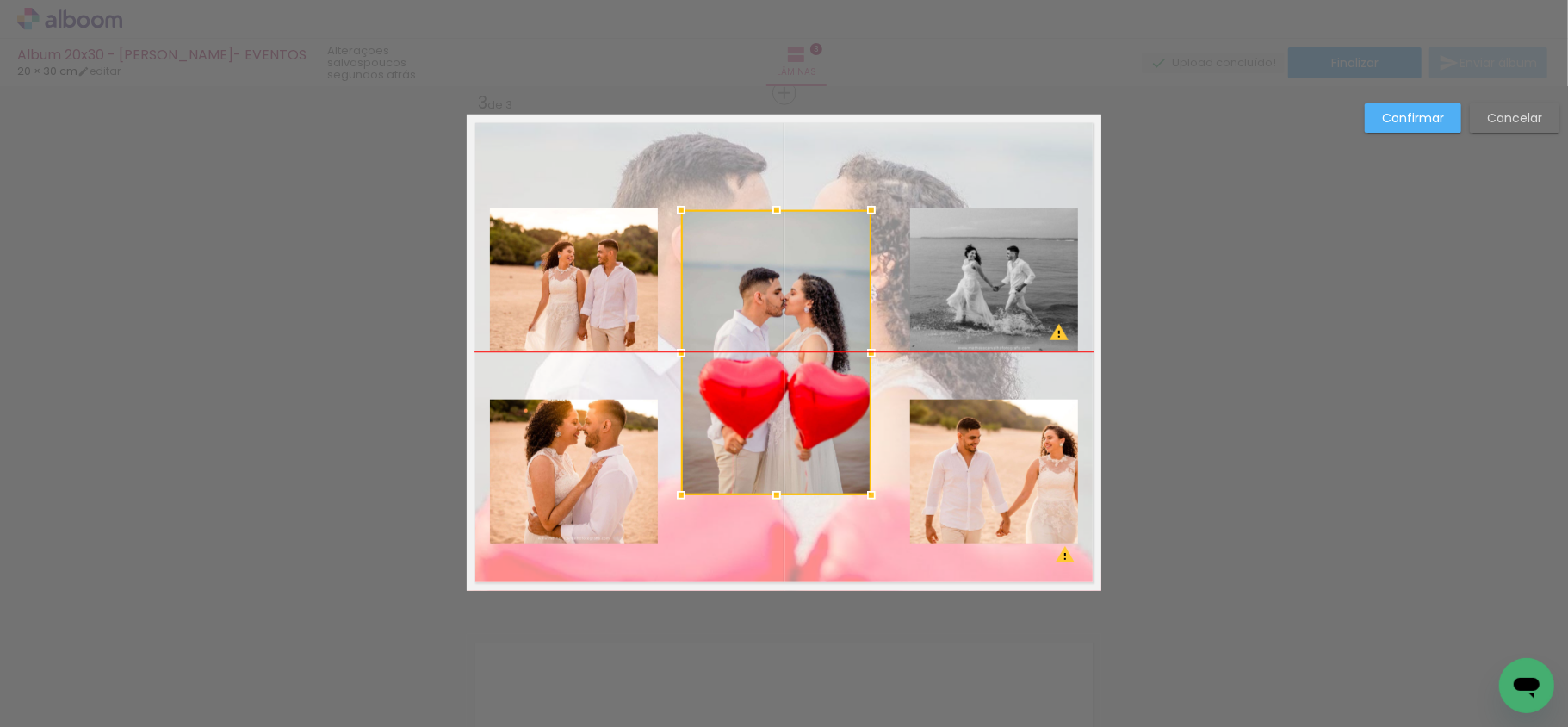
click at [834, 424] on div at bounding box center [776, 352] width 190 height 285
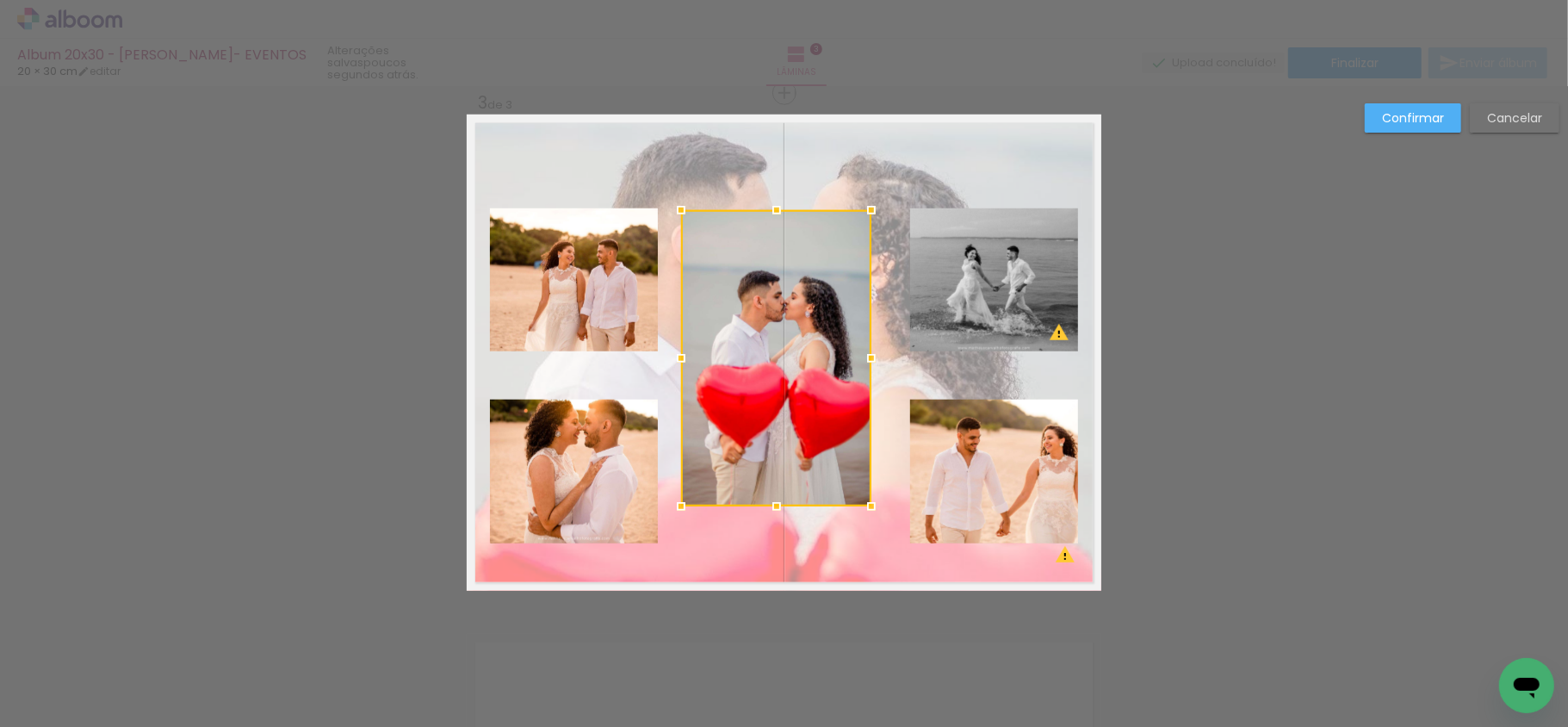
drag, startPoint x: 765, startPoint y: 496, endPoint x: 765, endPoint y: 506, distance: 10.0
click at [765, 506] on div at bounding box center [776, 505] width 34 height 34
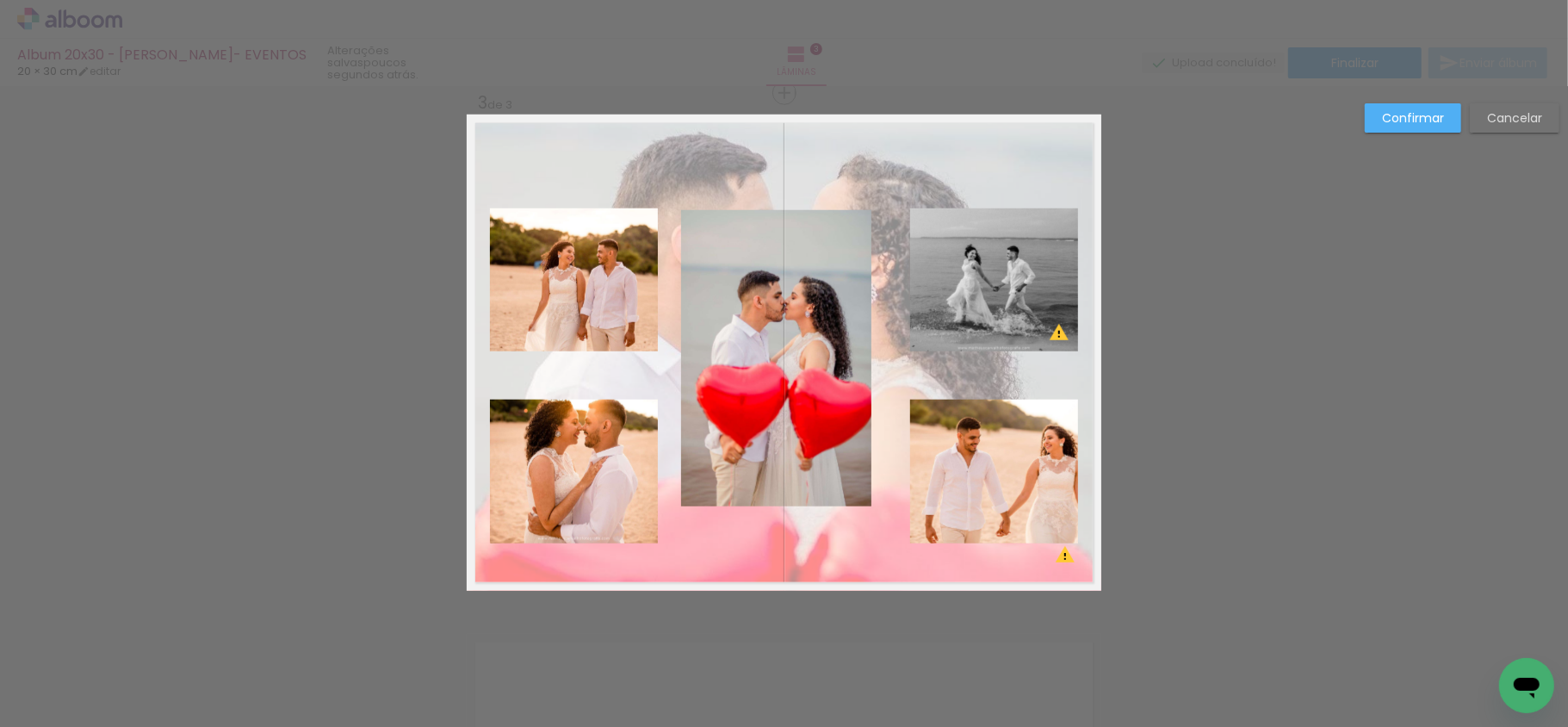
click at [828, 362] on quentale-photo at bounding box center [776, 358] width 190 height 296
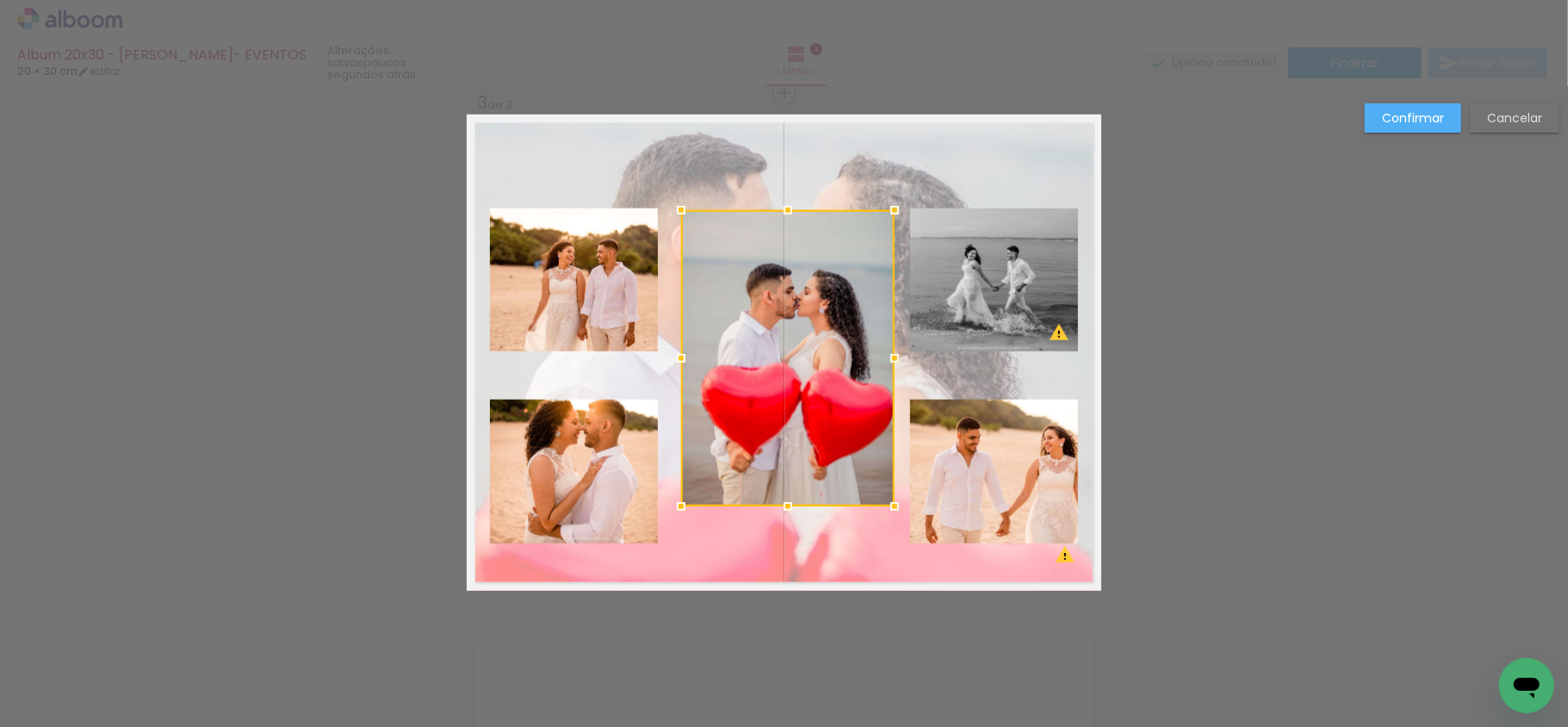
drag, startPoint x: 864, startPoint y: 360, endPoint x: 887, endPoint y: 362, distance: 23.1
click at [887, 362] on div at bounding box center [894, 358] width 34 height 34
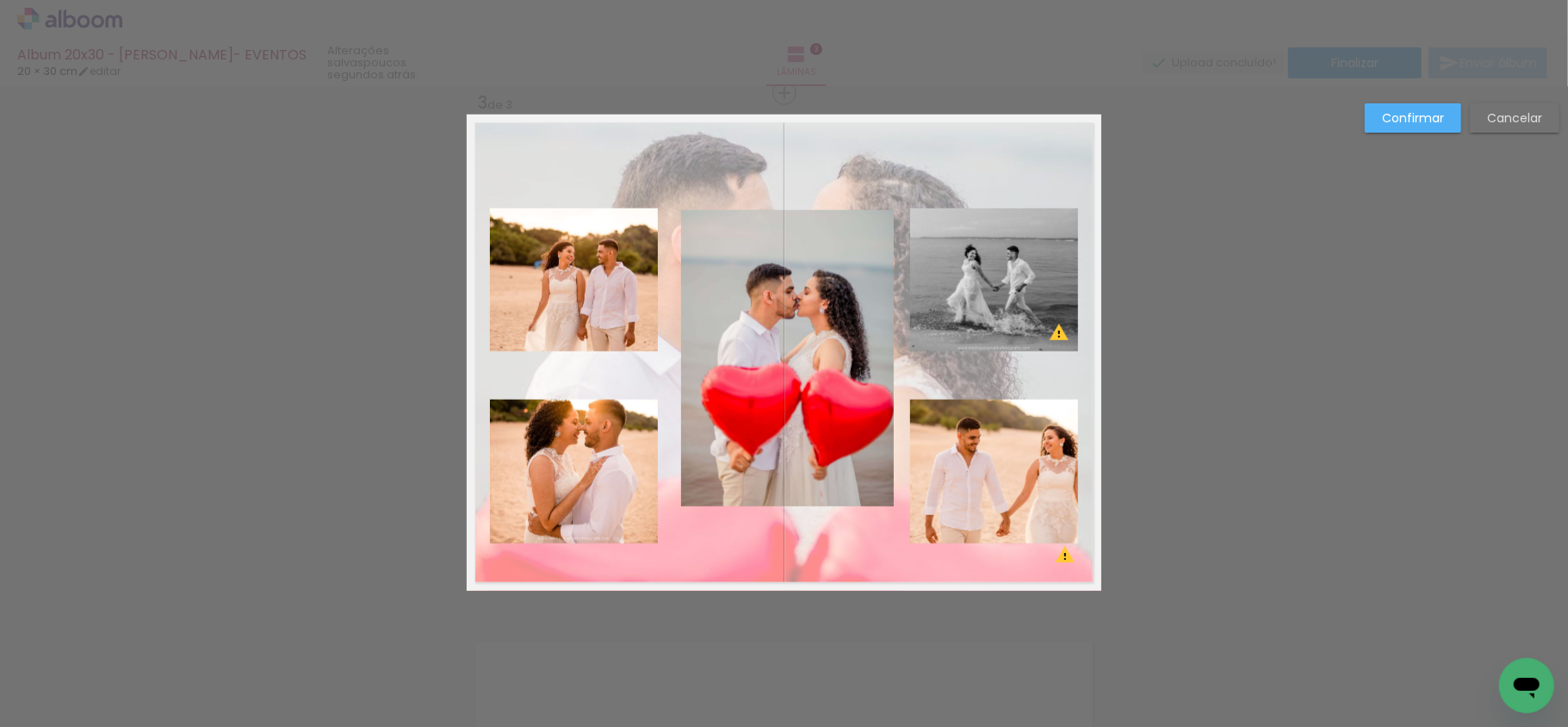
click at [713, 370] on quentale-photo at bounding box center [788, 358] width 214 height 296
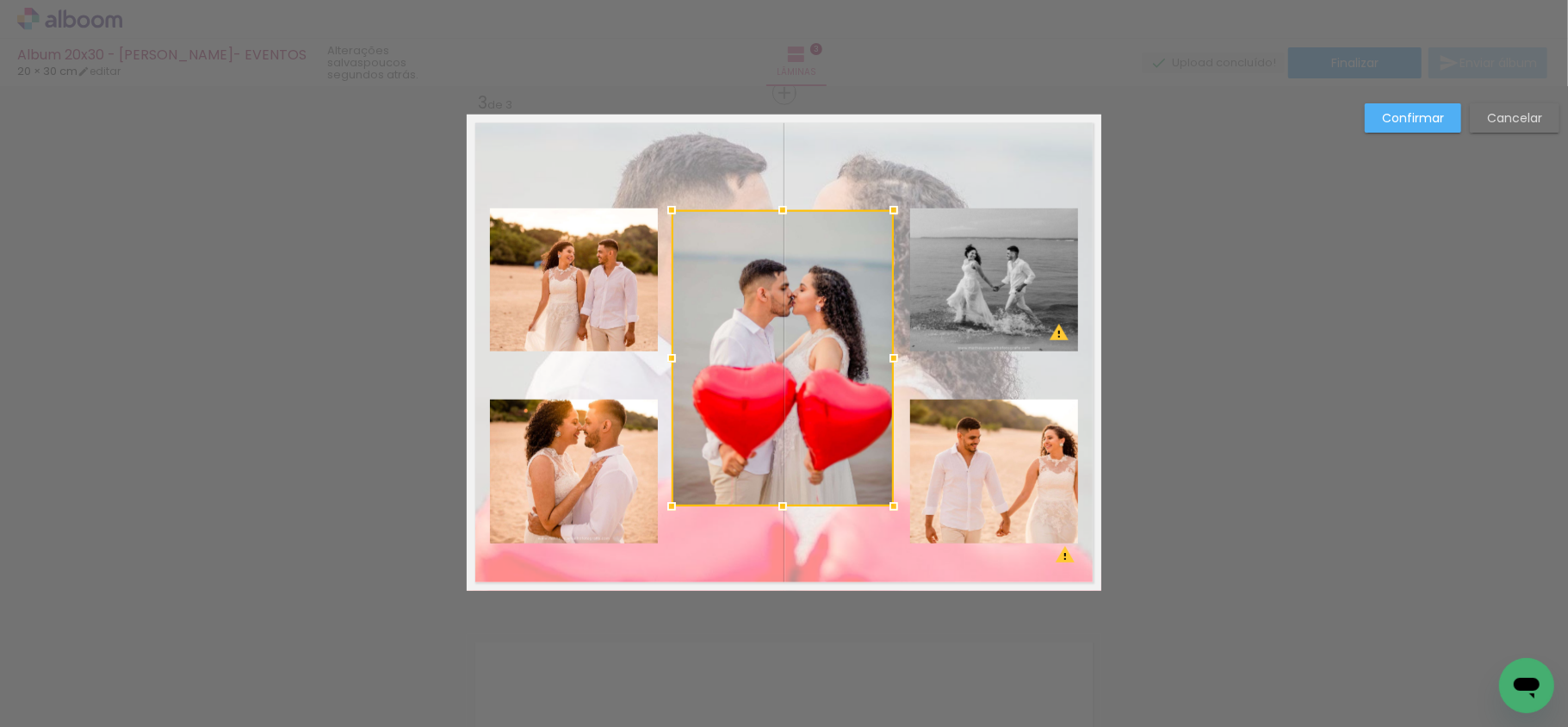
drag, startPoint x: 676, startPoint y: 360, endPoint x: 666, endPoint y: 360, distance: 10.0
click at [666, 360] on div at bounding box center [671, 358] width 34 height 34
click at [804, 367] on div at bounding box center [783, 358] width 222 height 296
click at [1412, 129] on paper-button "Confirmar" at bounding box center [1413, 118] width 96 height 29
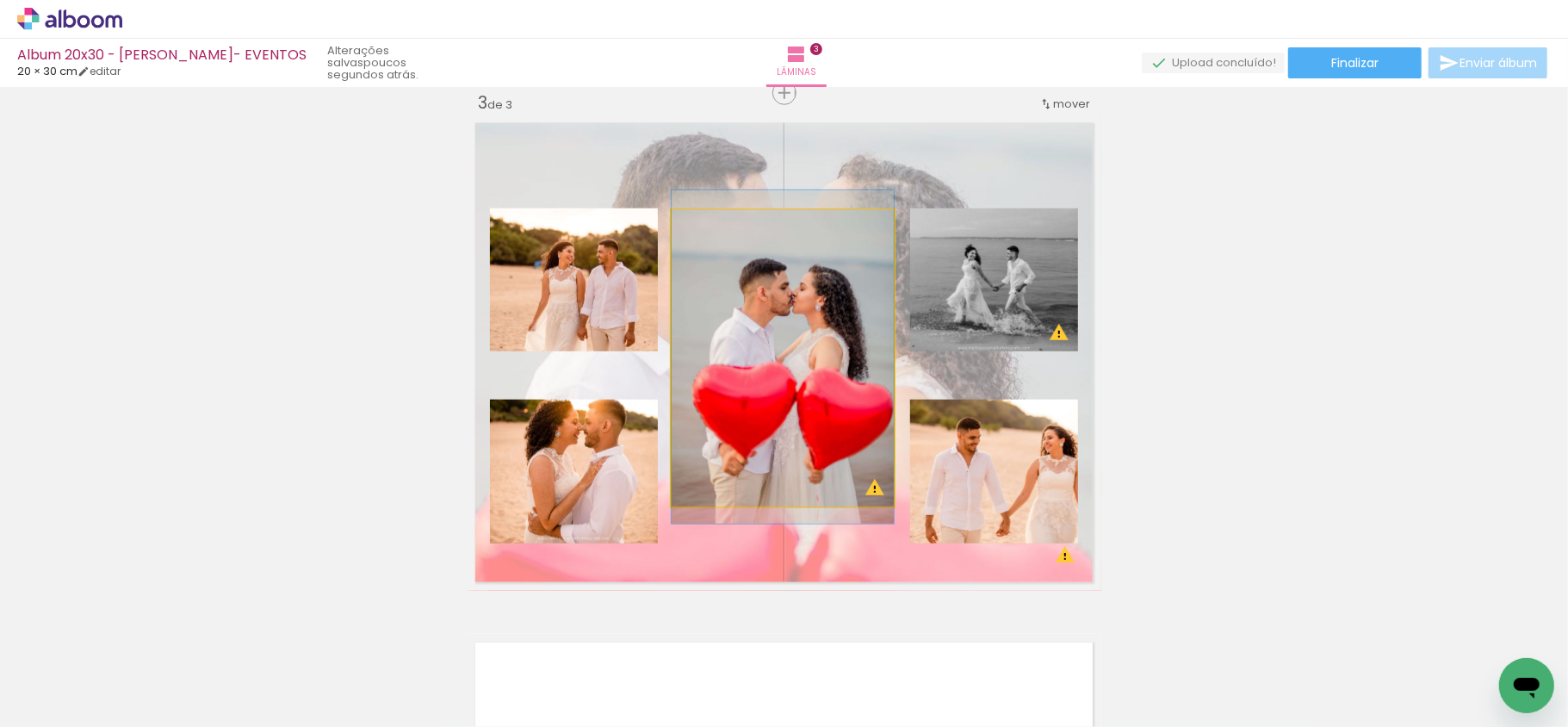
drag, startPoint x: 827, startPoint y: 435, endPoint x: 810, endPoint y: 434, distance: 17.0
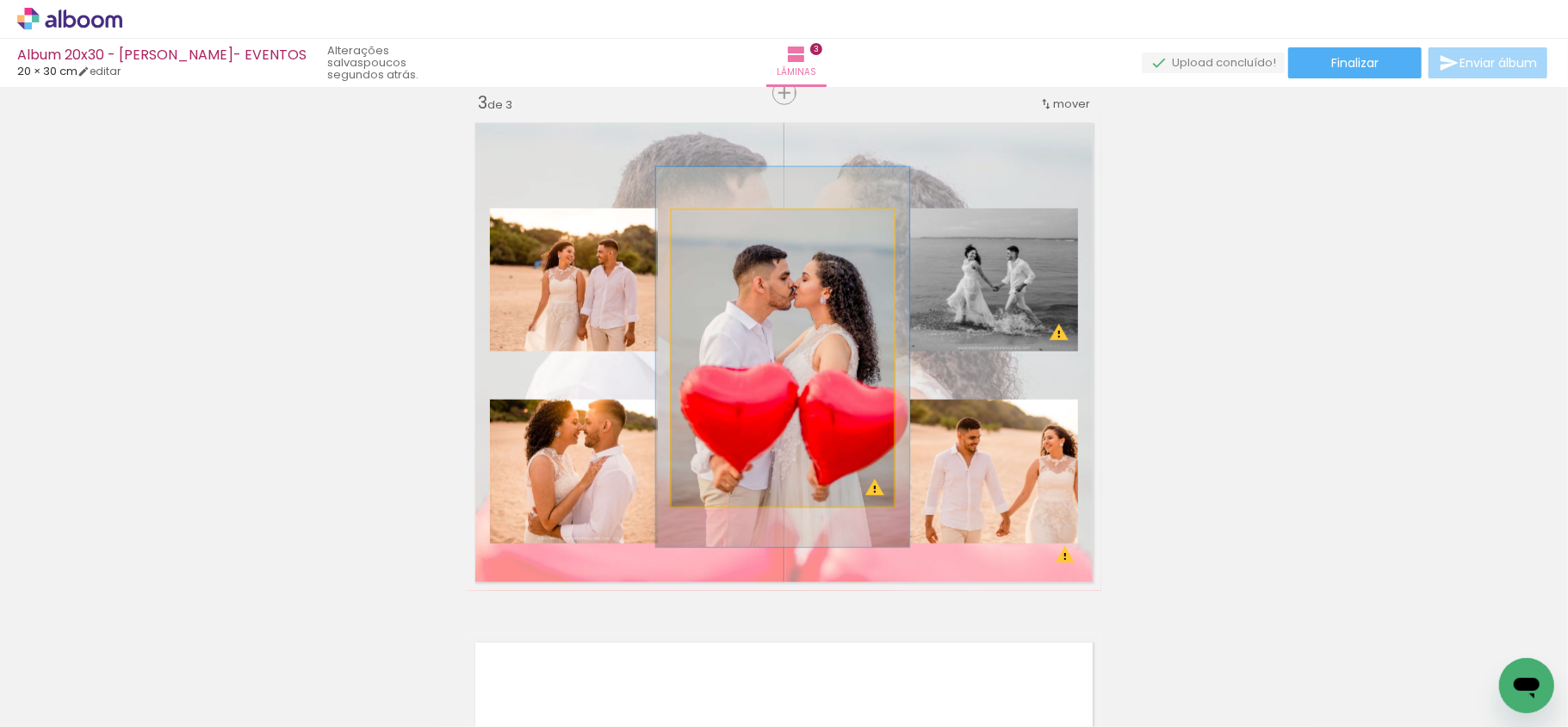
drag, startPoint x: 711, startPoint y: 224, endPoint x: 720, endPoint y: 222, distance: 9.2
type paper-slider "114"
click at [720, 222] on div at bounding box center [721, 229] width 27 height 27
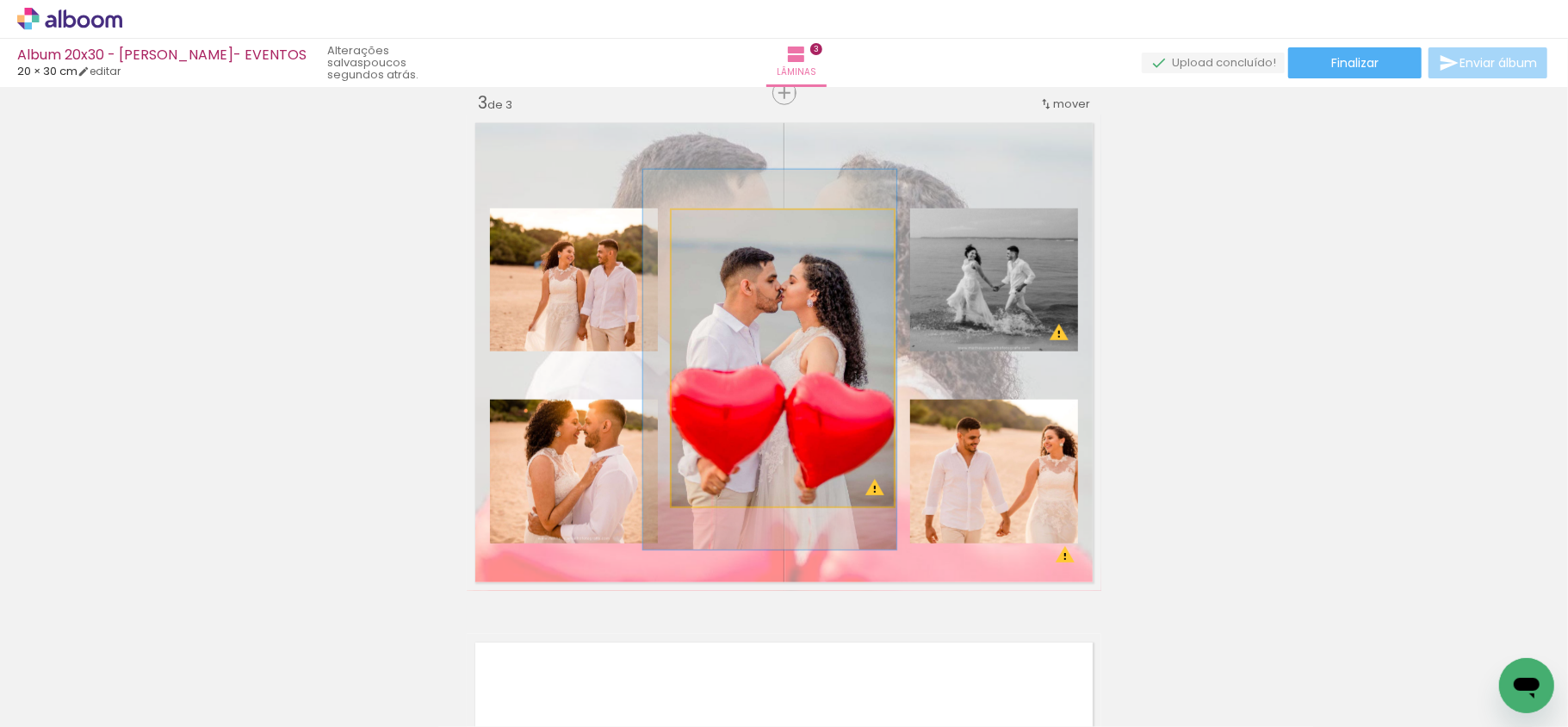
drag, startPoint x: 837, startPoint y: 387, endPoint x: 824, endPoint y: 389, distance: 13.2
click at [825, 389] on quentale-photo at bounding box center [783, 358] width 222 height 296
click at [824, 384] on quentale-photo at bounding box center [783, 358] width 222 height 296
click at [827, 384] on quentale-photo at bounding box center [783, 358] width 222 height 296
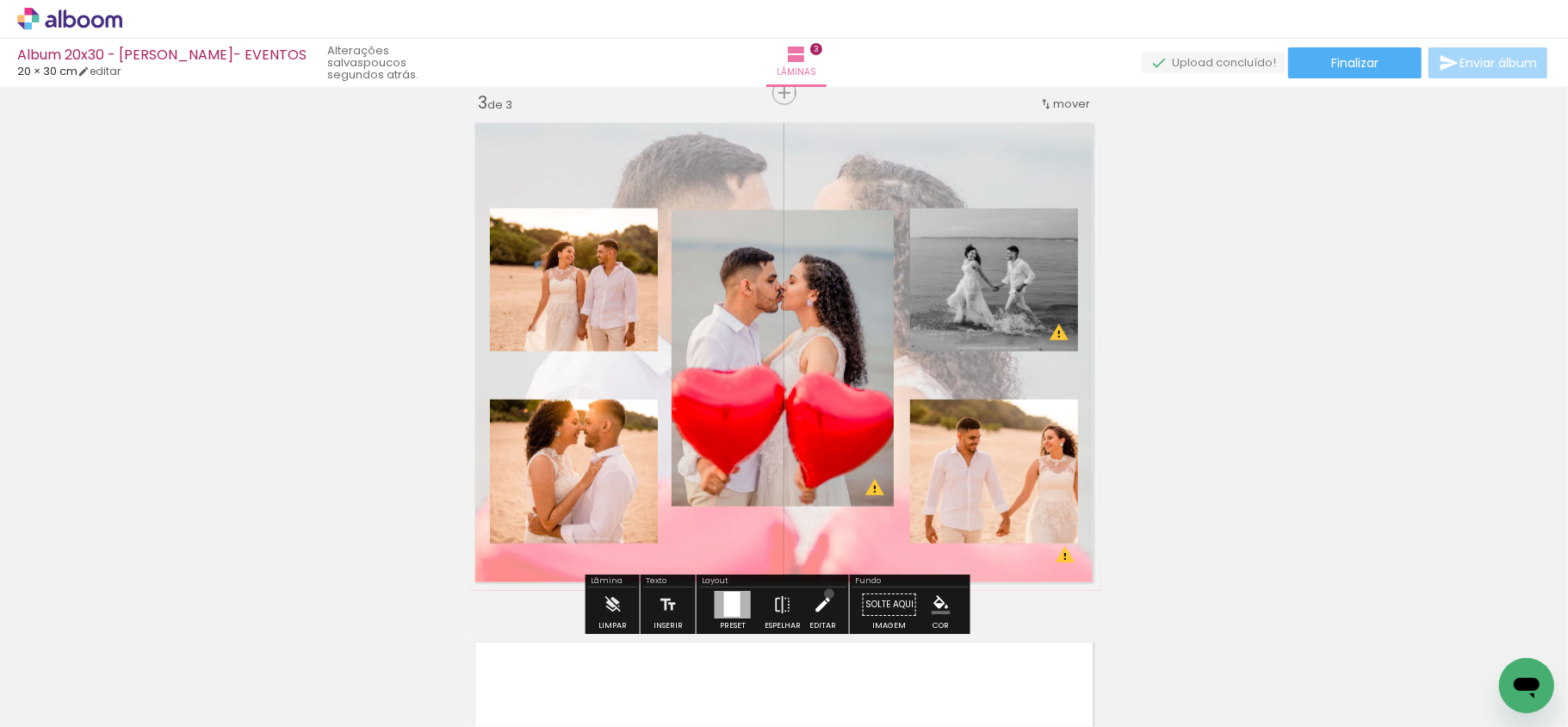
click at [825, 595] on iron-icon at bounding box center [821, 604] width 19 height 34
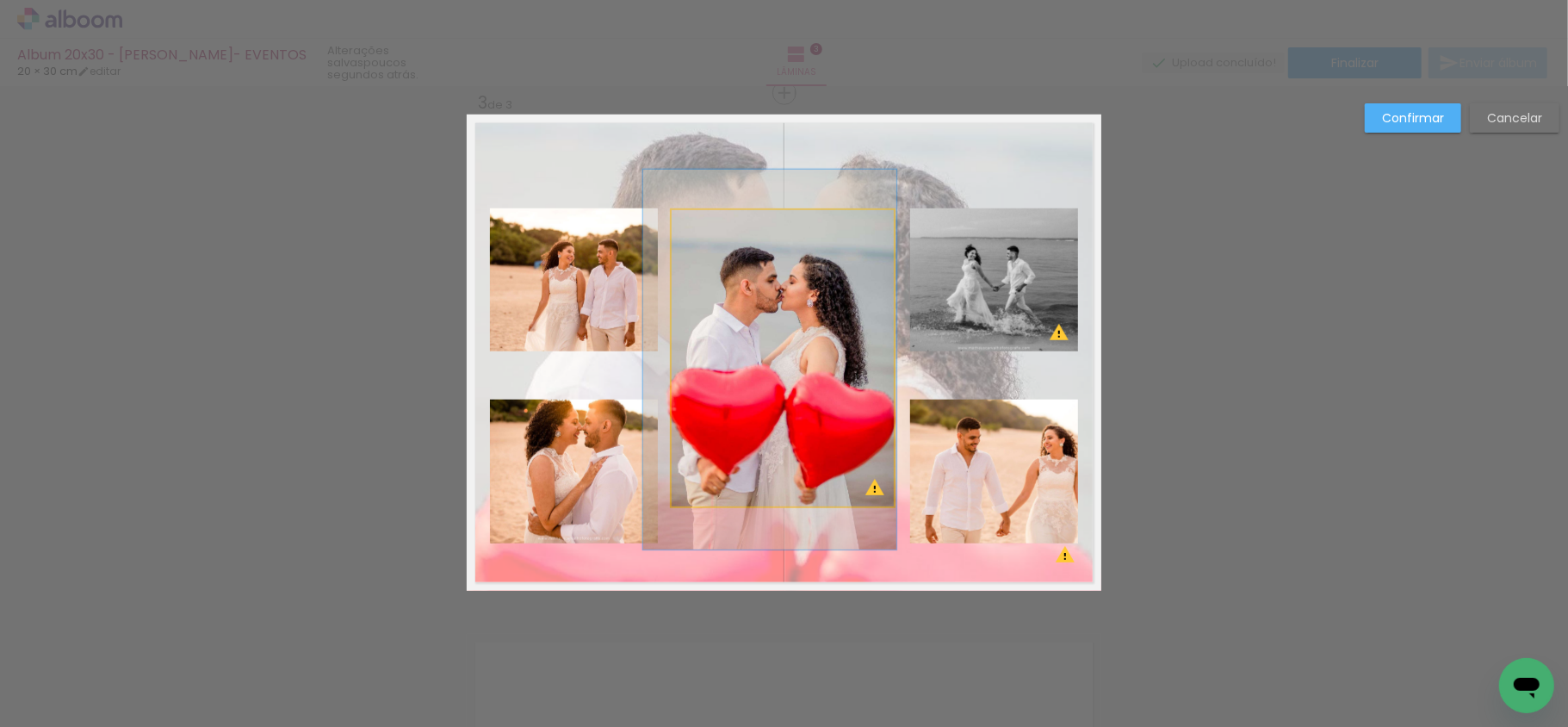
click at [798, 435] on quentale-photo at bounding box center [783, 358] width 222 height 296
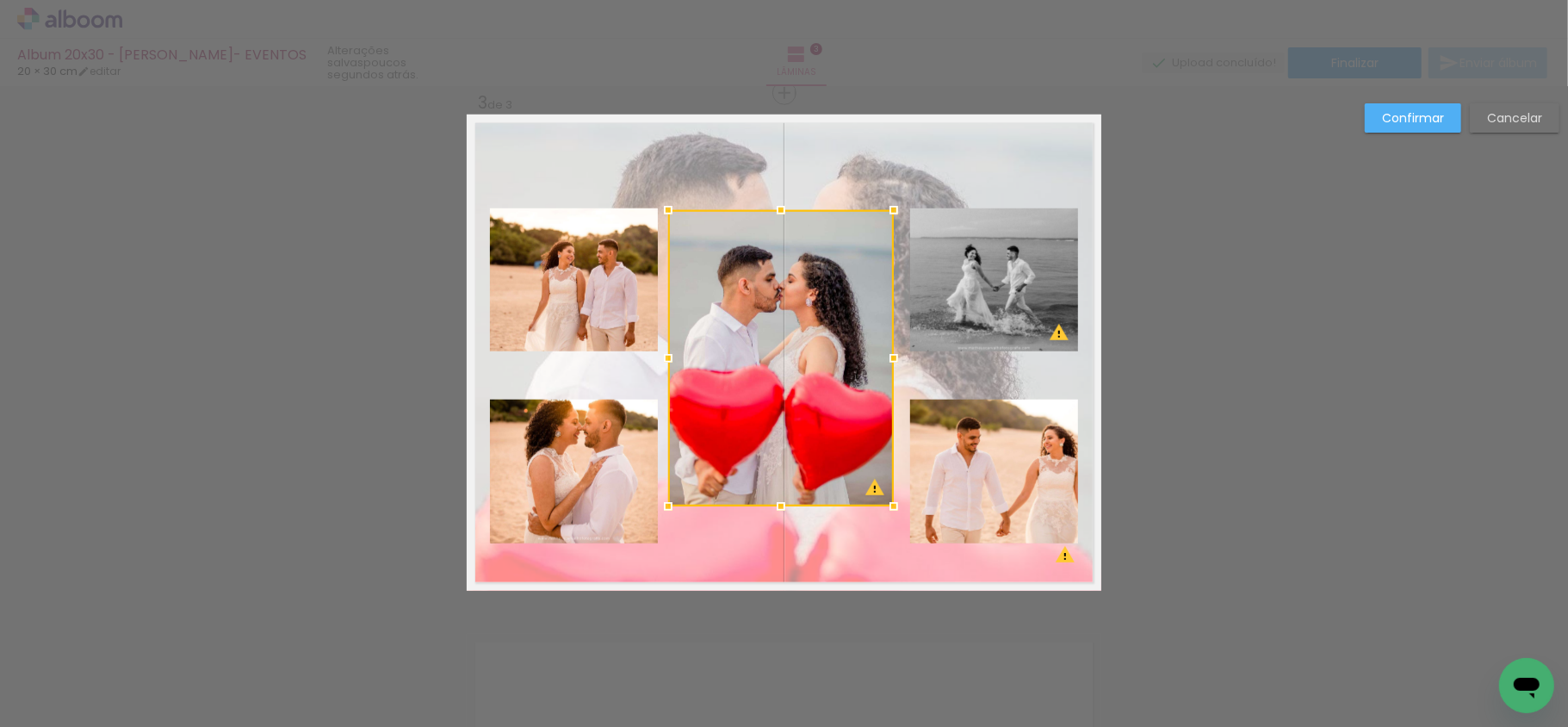
click at [658, 362] on div at bounding box center [667, 358] width 34 height 34
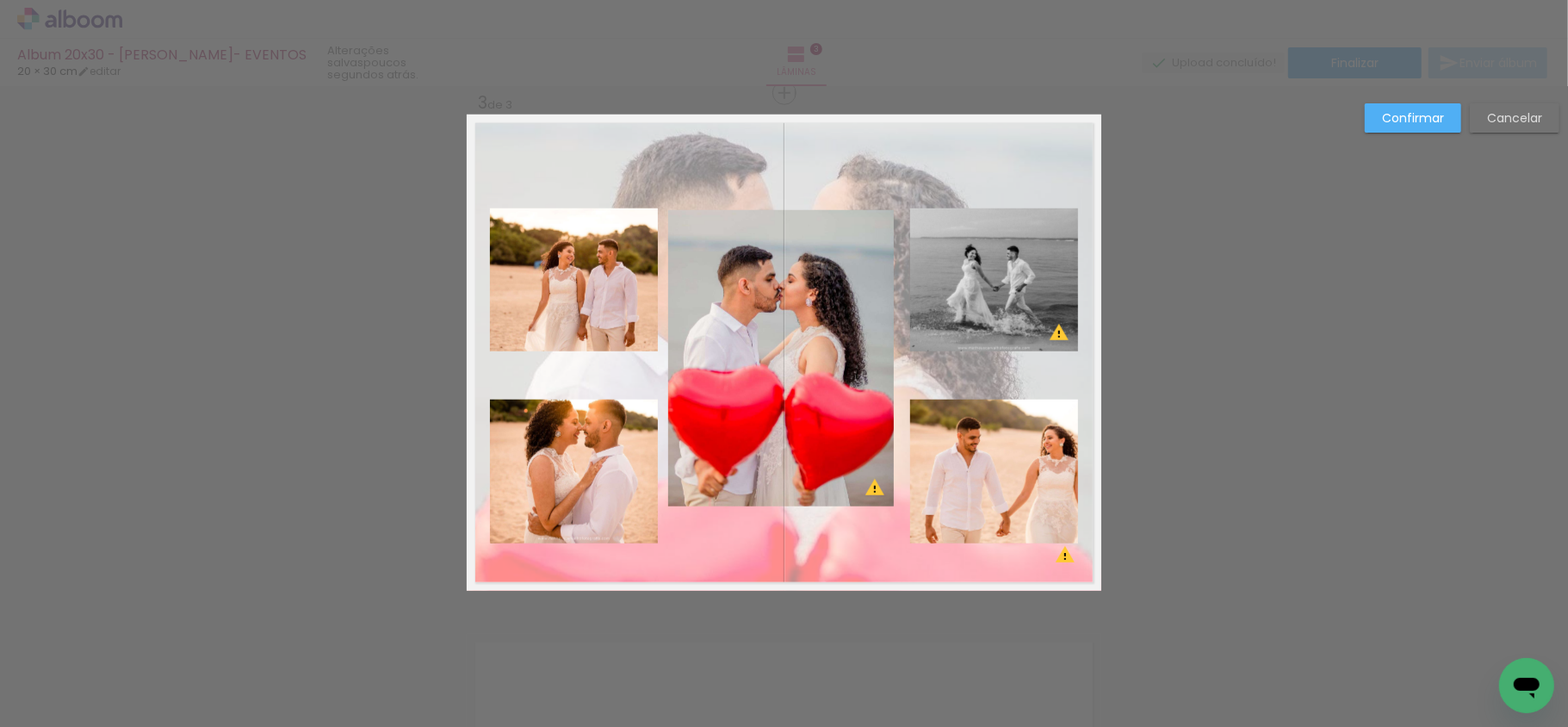
click at [875, 373] on quentale-photo at bounding box center [781, 358] width 226 height 296
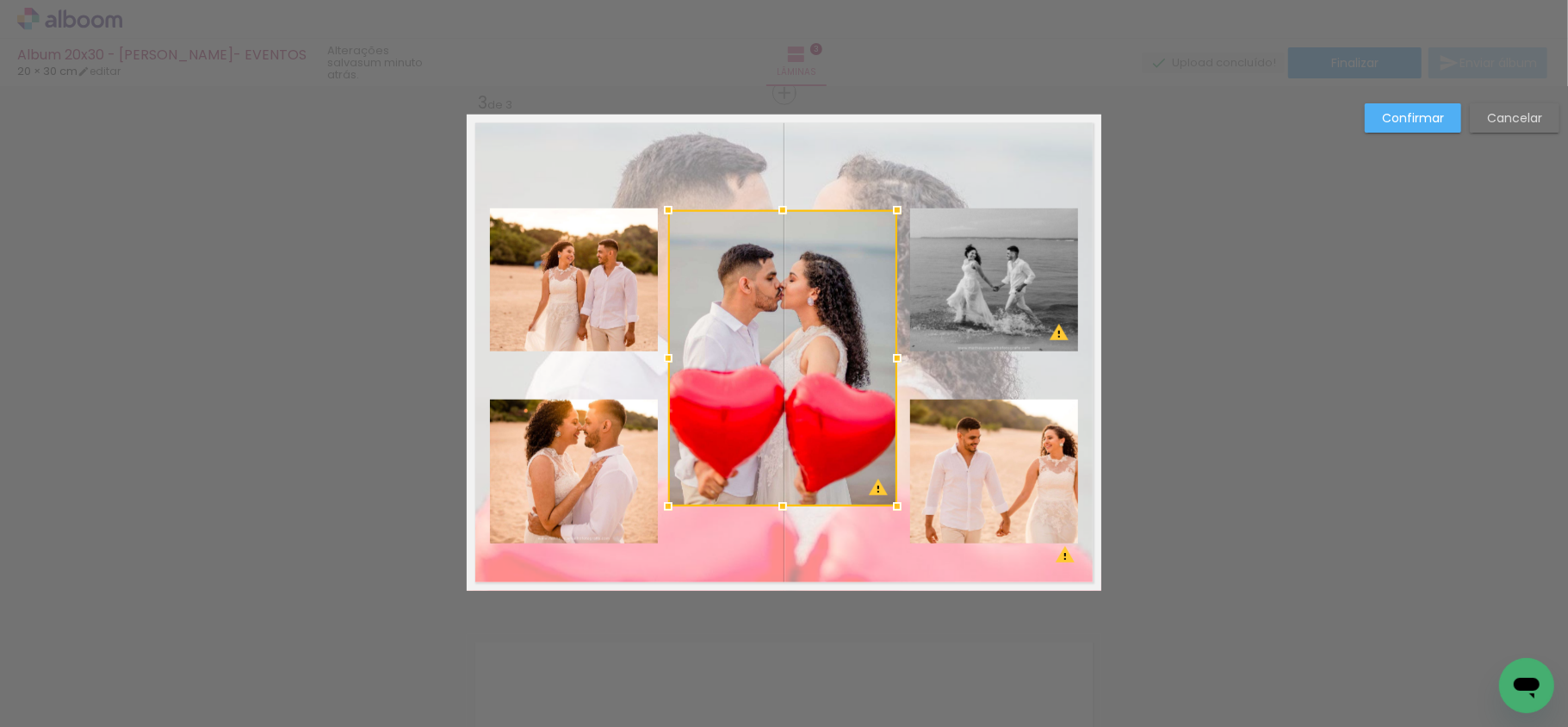
click at [890, 362] on div at bounding box center [897, 358] width 34 height 34
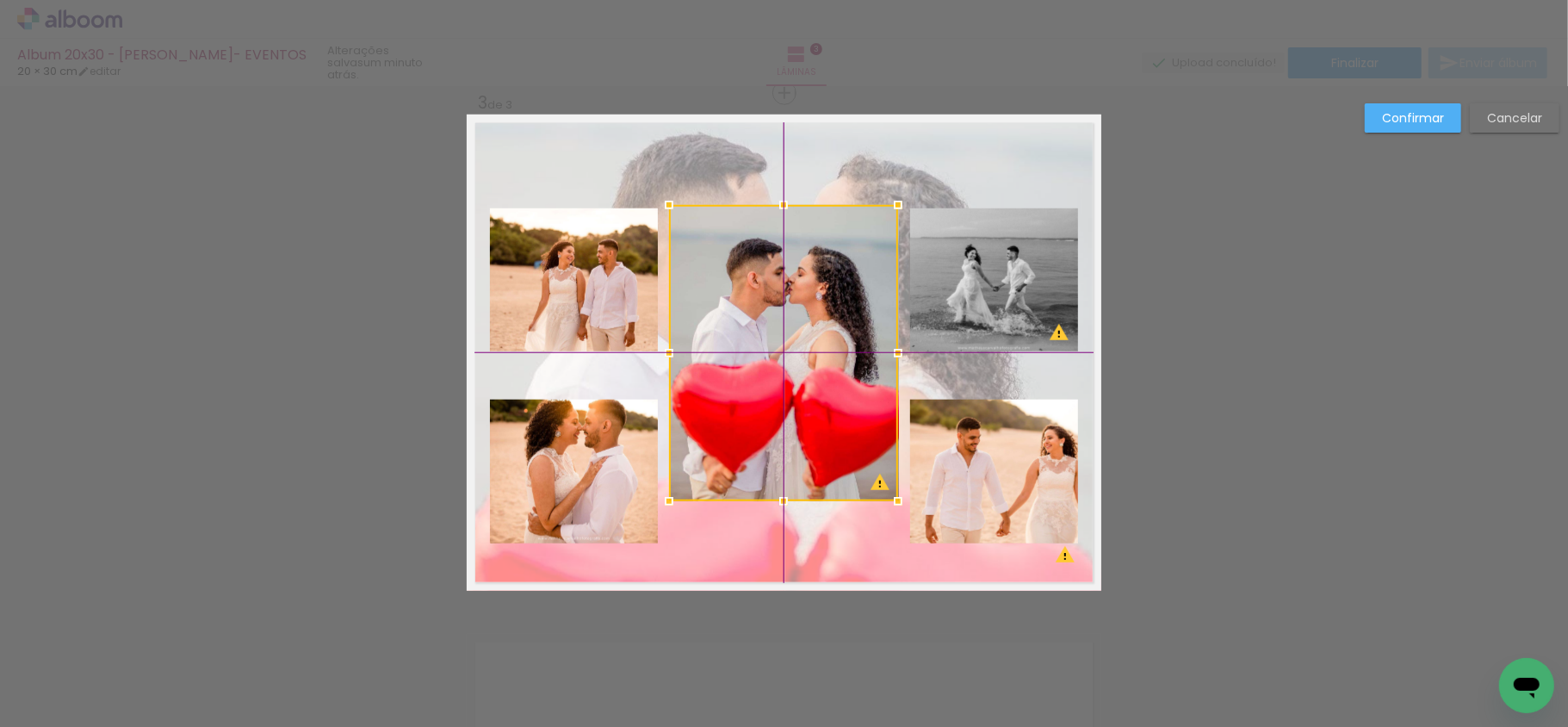
click at [866, 370] on div at bounding box center [783, 353] width 229 height 296
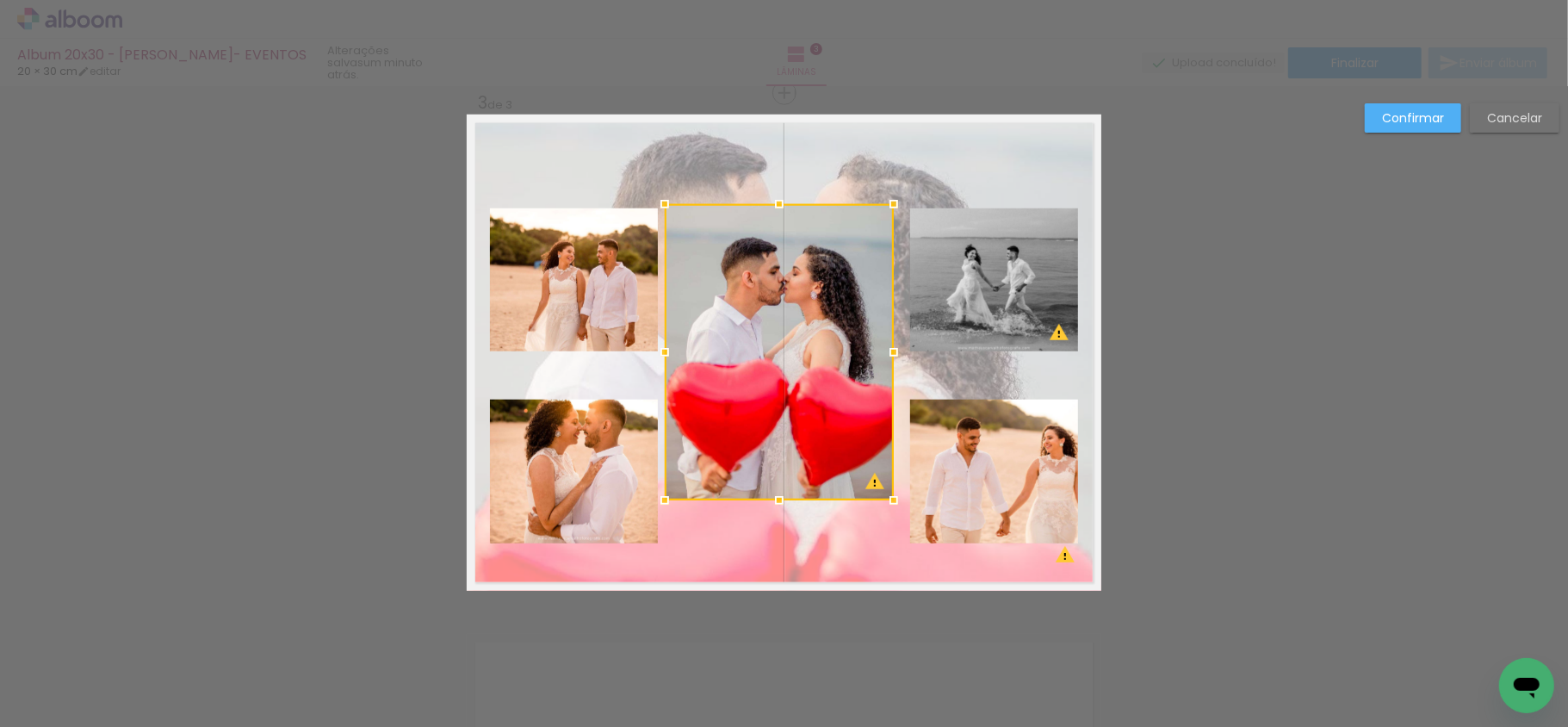
click at [848, 376] on div at bounding box center [779, 352] width 229 height 296
click at [1028, 253] on quentale-photo at bounding box center [994, 280] width 168 height 144
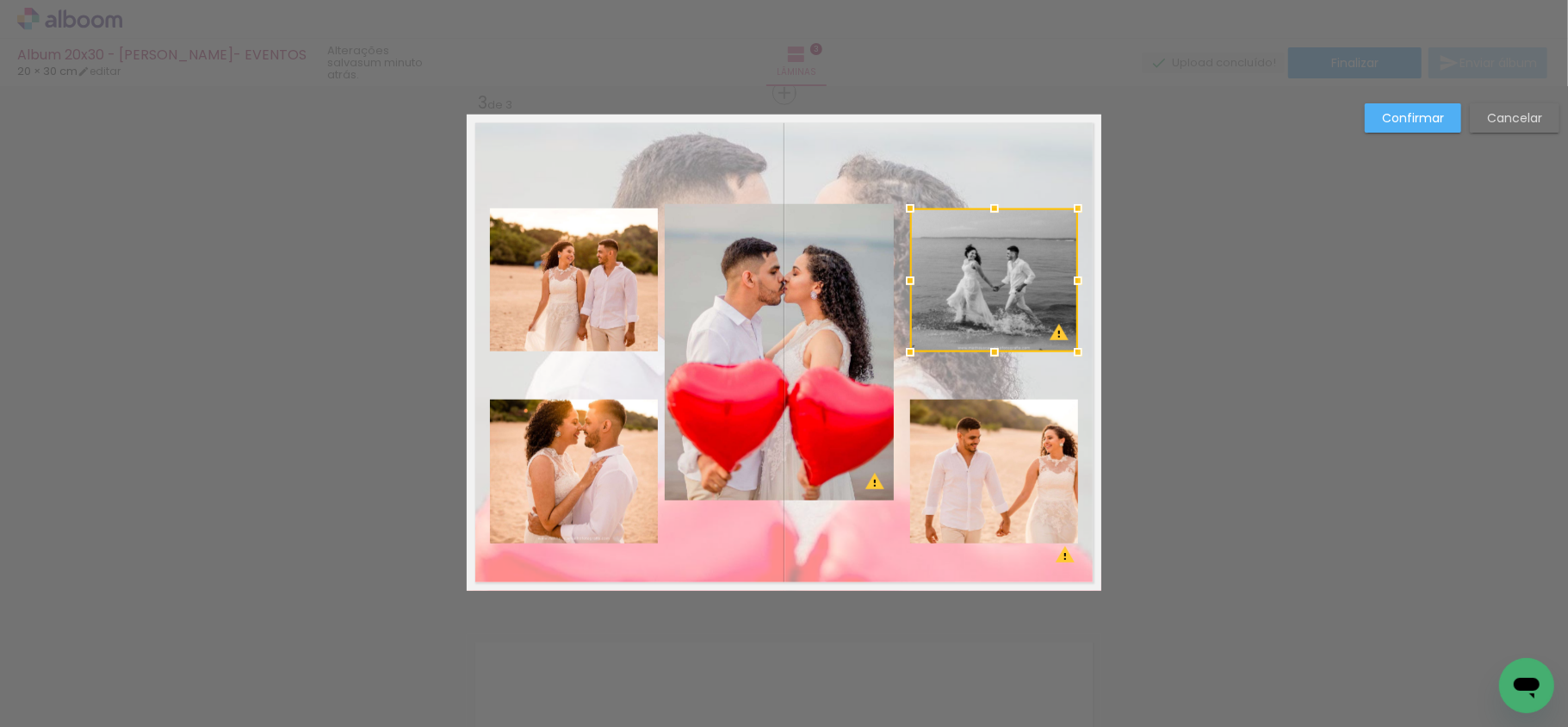
click at [572, 300] on quentale-photo at bounding box center [573, 280] width 168 height 144
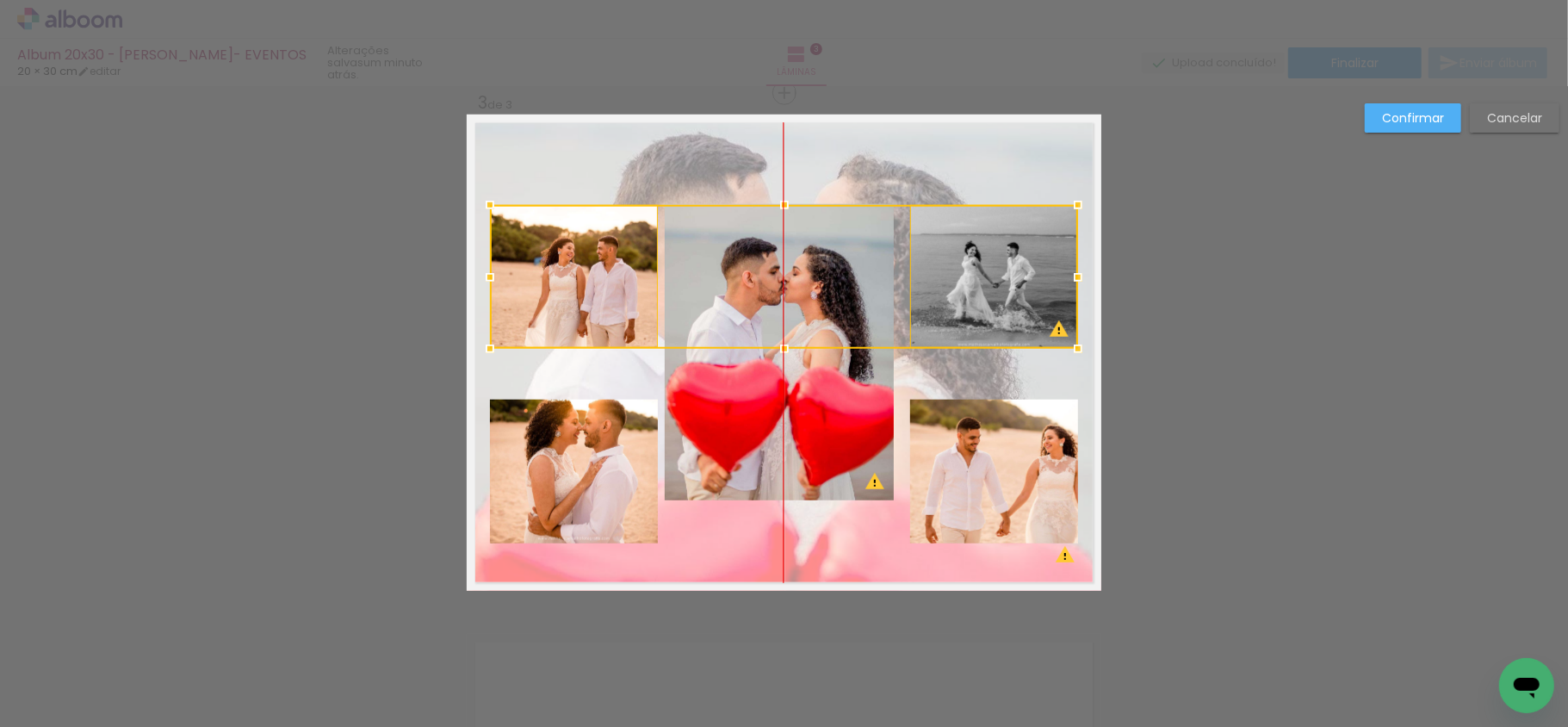
click at [587, 305] on div at bounding box center [783, 277] width 588 height 144
click at [588, 486] on quentale-photo at bounding box center [573, 471] width 168 height 144
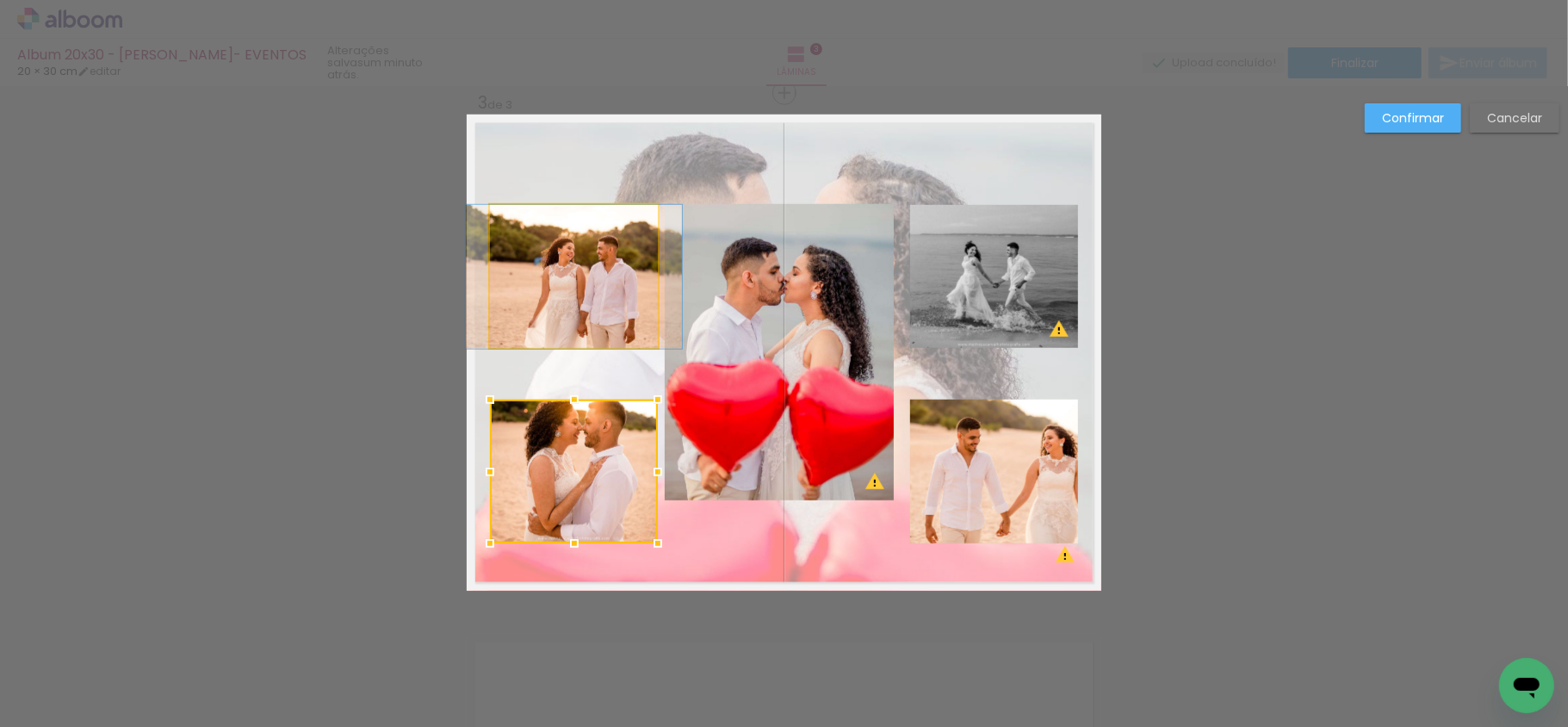
click at [558, 300] on quentale-photo at bounding box center [573, 277] width 168 height 144
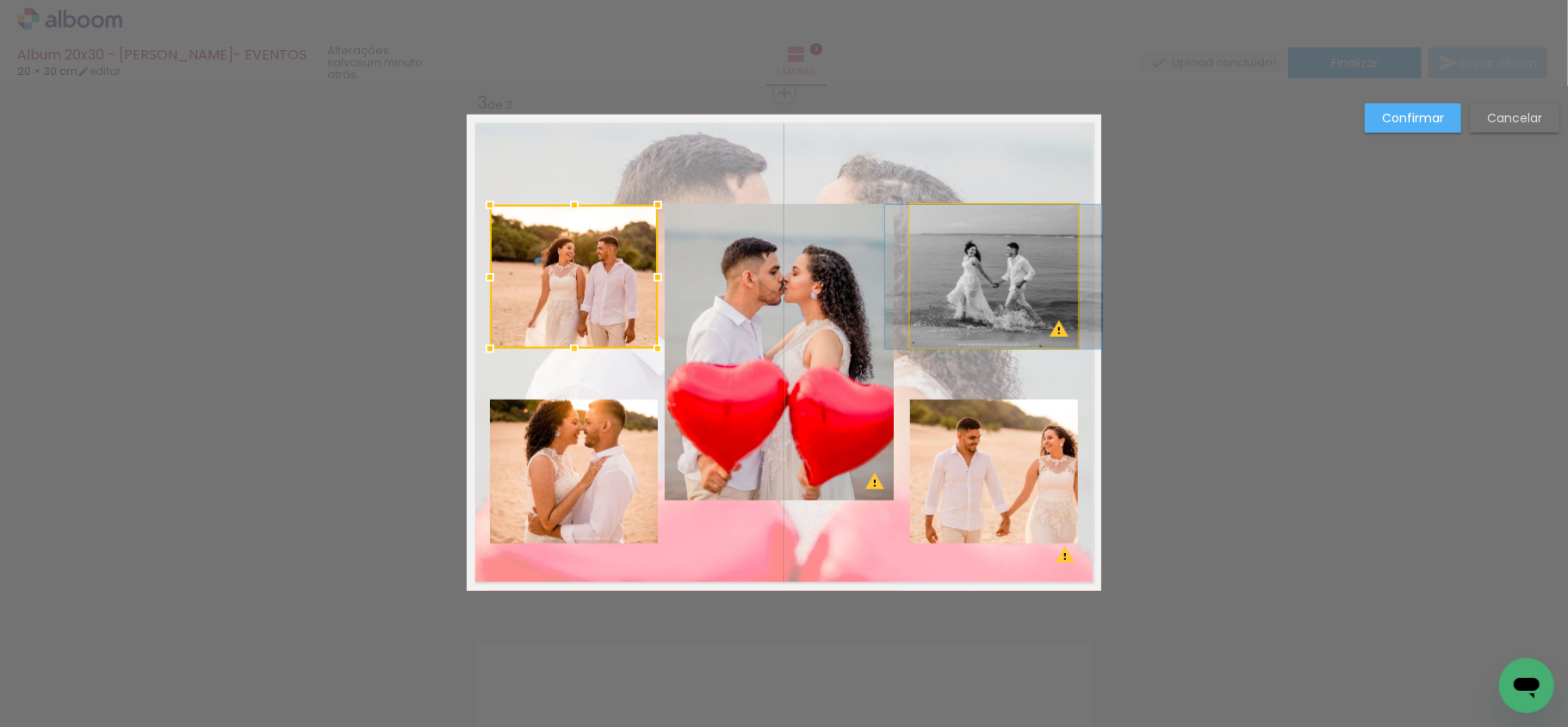
click at [987, 338] on quentale-photo at bounding box center [994, 277] width 168 height 144
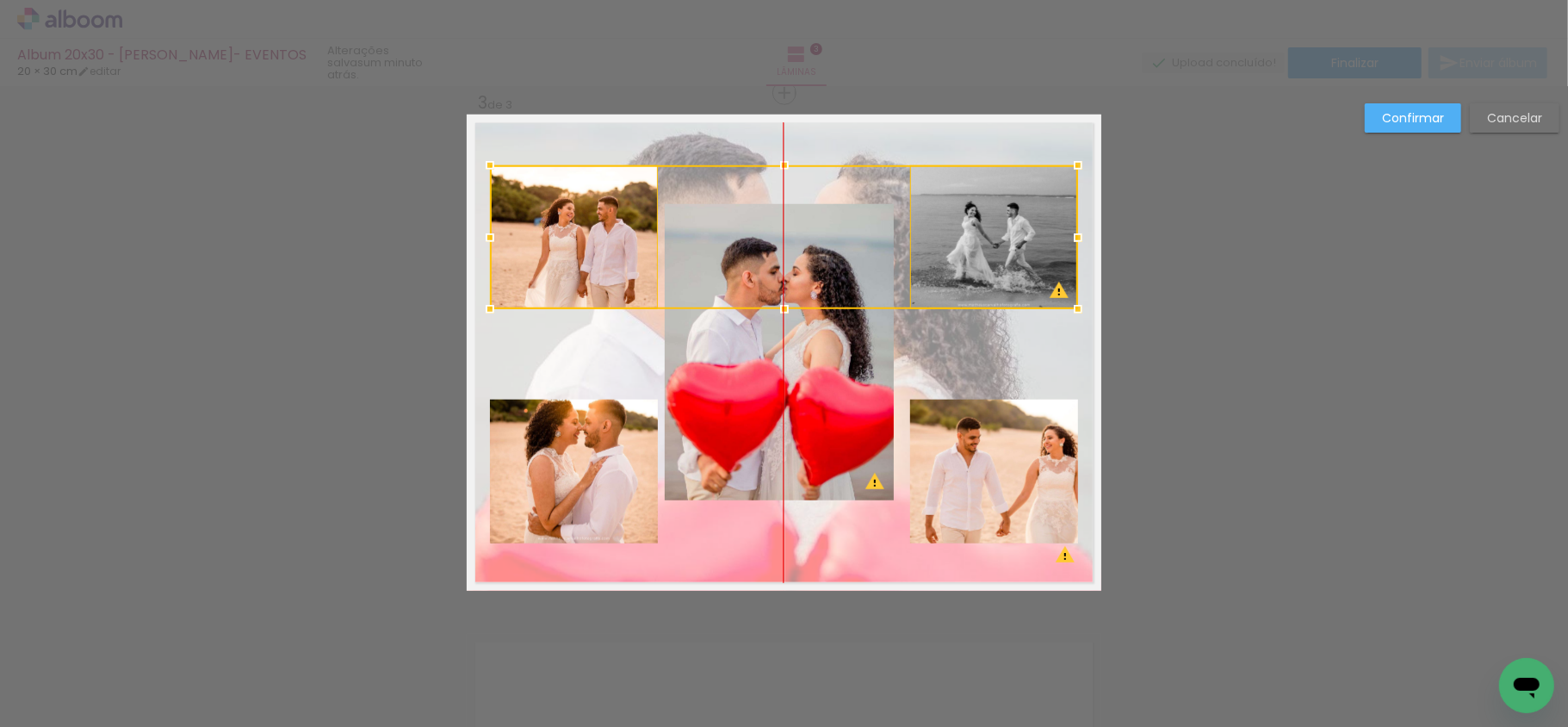
drag, startPoint x: 989, startPoint y: 314, endPoint x: 990, endPoint y: 276, distance: 38.0
click at [990, 276] on div at bounding box center [783, 237] width 588 height 144
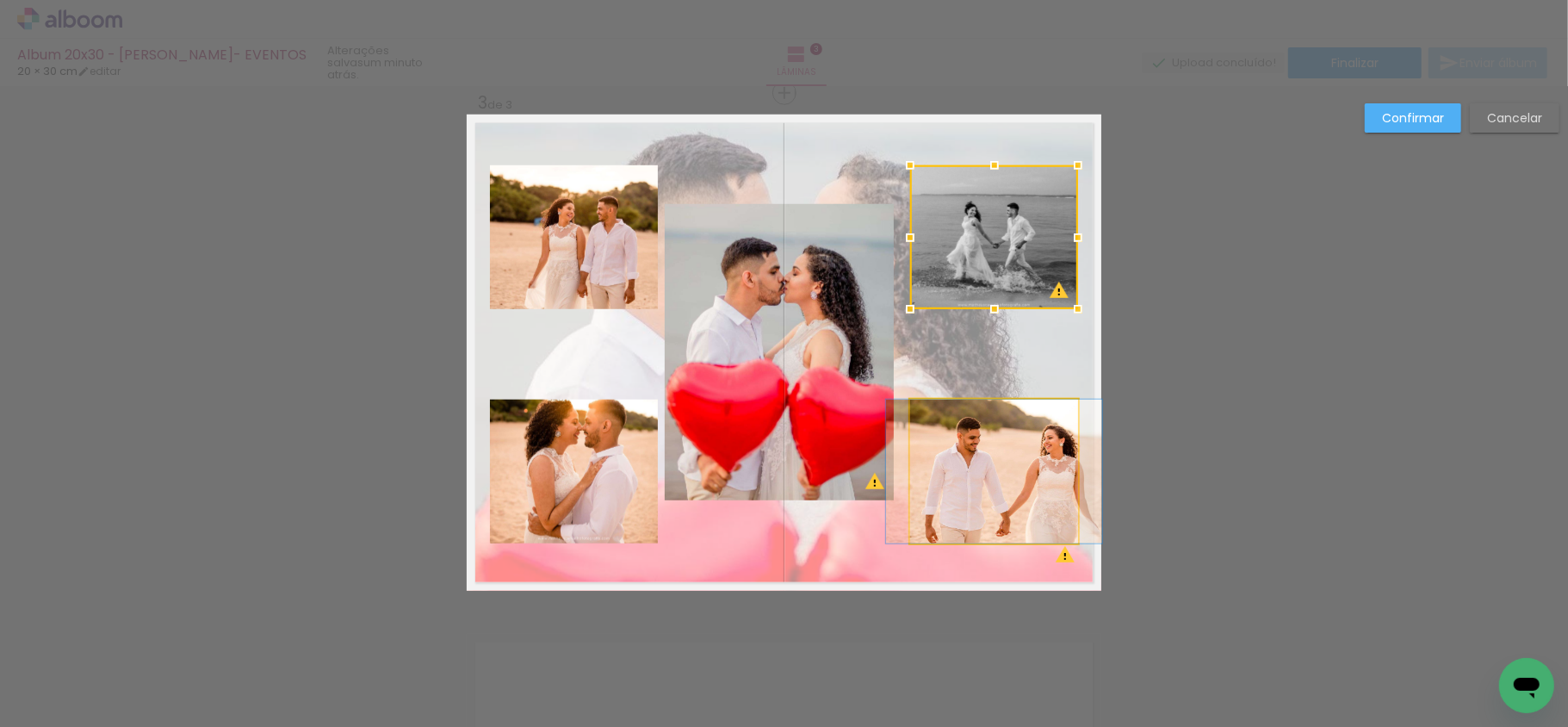
click at [963, 499] on quentale-photo at bounding box center [994, 471] width 168 height 144
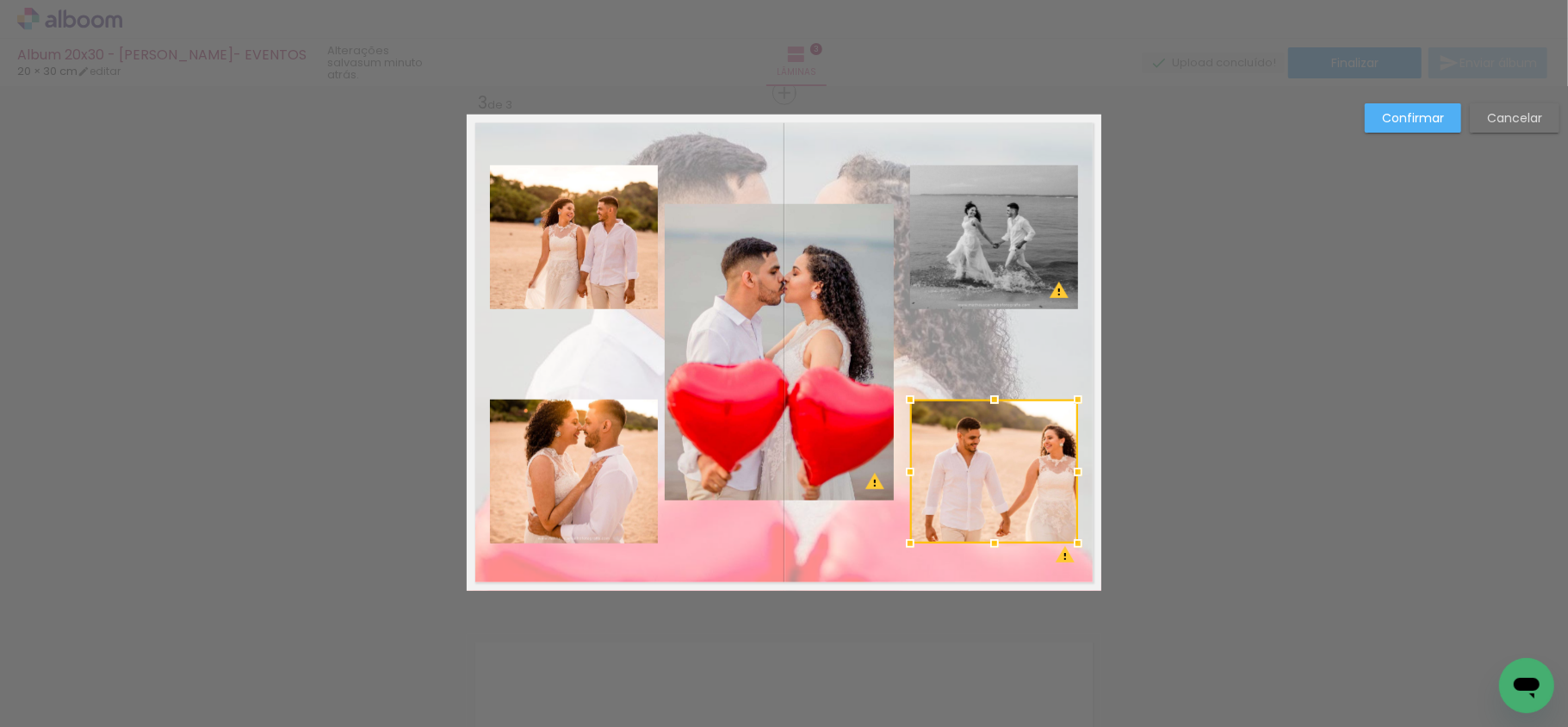
click at [941, 250] on quentale-photo at bounding box center [994, 237] width 168 height 144
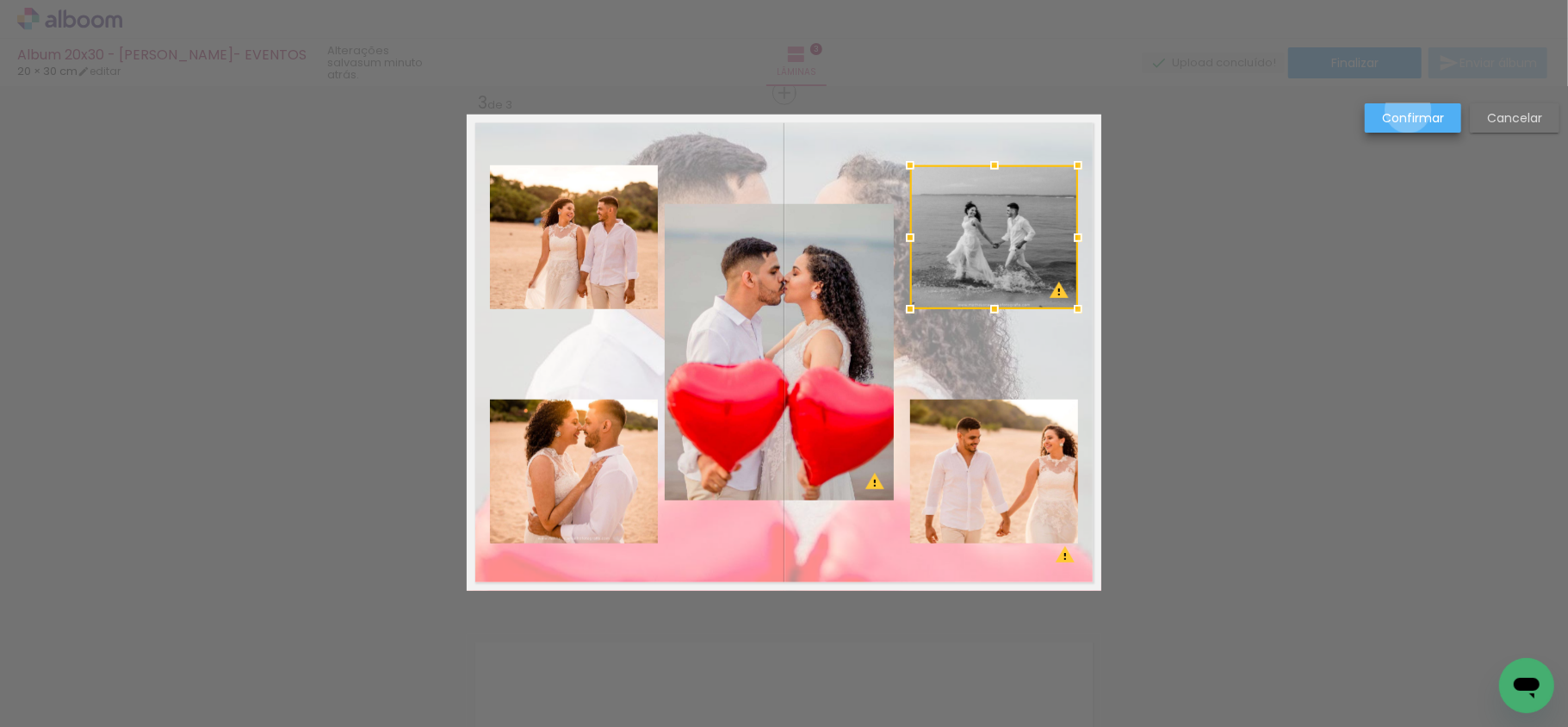
click at [0, 0] on slot "Confirmar" at bounding box center [0, 0] width 0 height 0
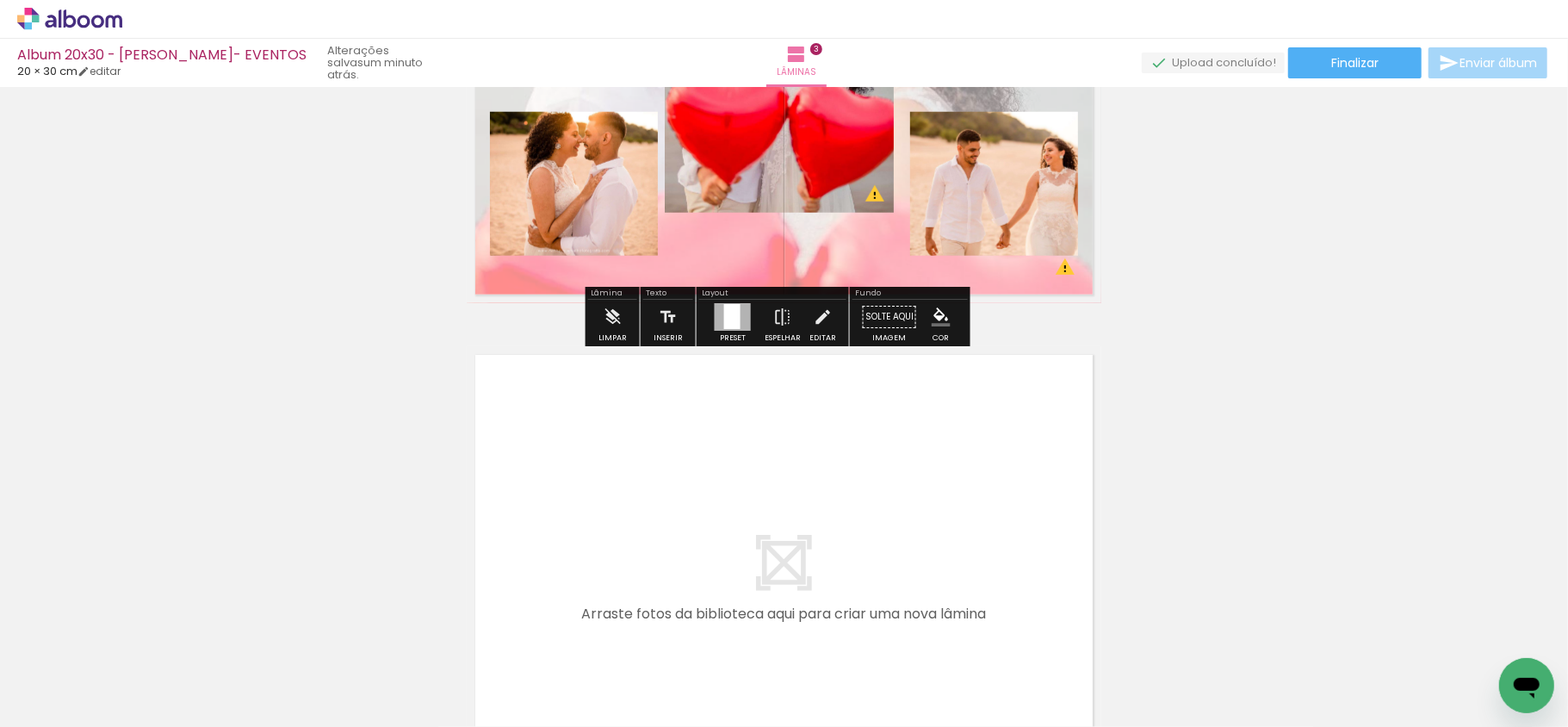
scroll to position [1405, 0]
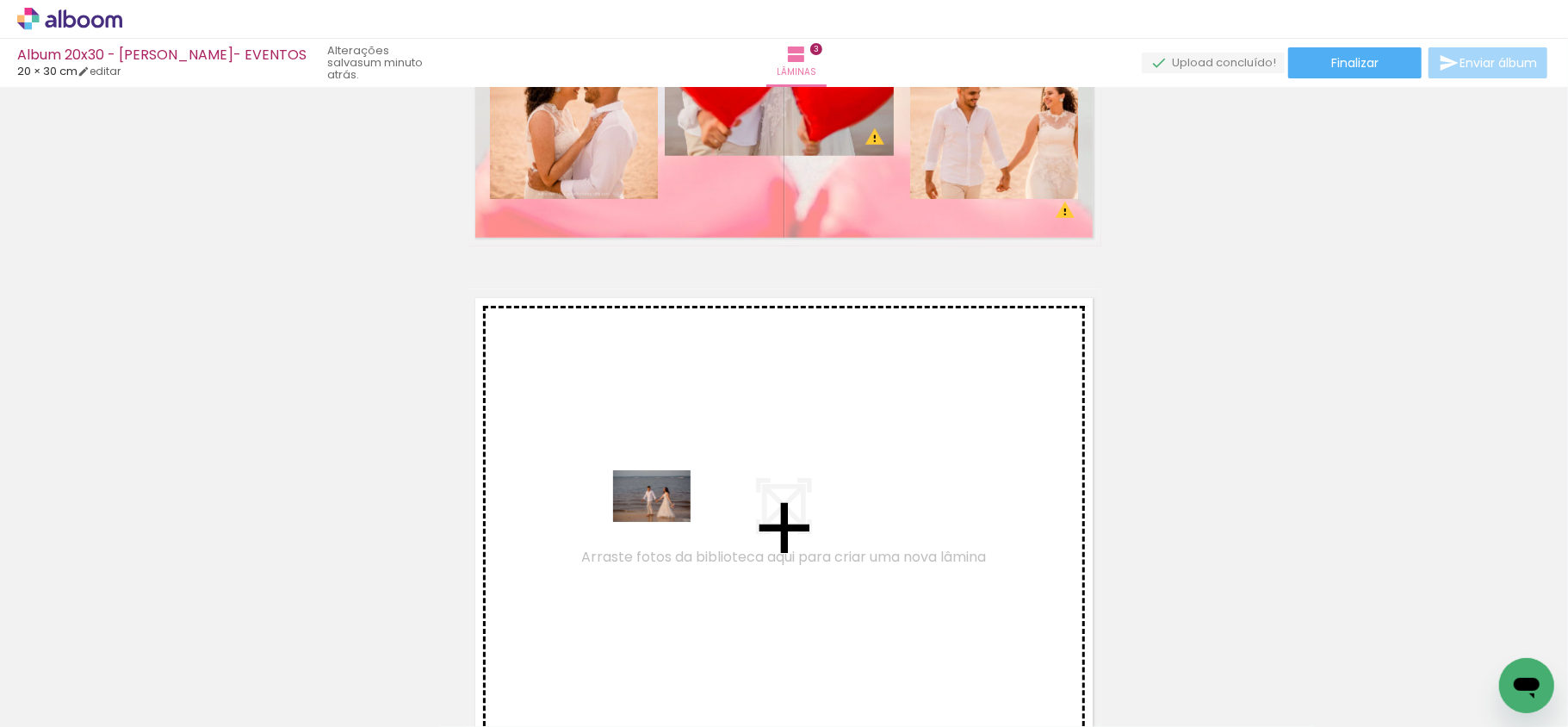
drag, startPoint x: 524, startPoint y: 689, endPoint x: 679, endPoint y: 515, distance: 233.0
click at [679, 515] on quentale-workspace at bounding box center [784, 363] width 1568 height 727
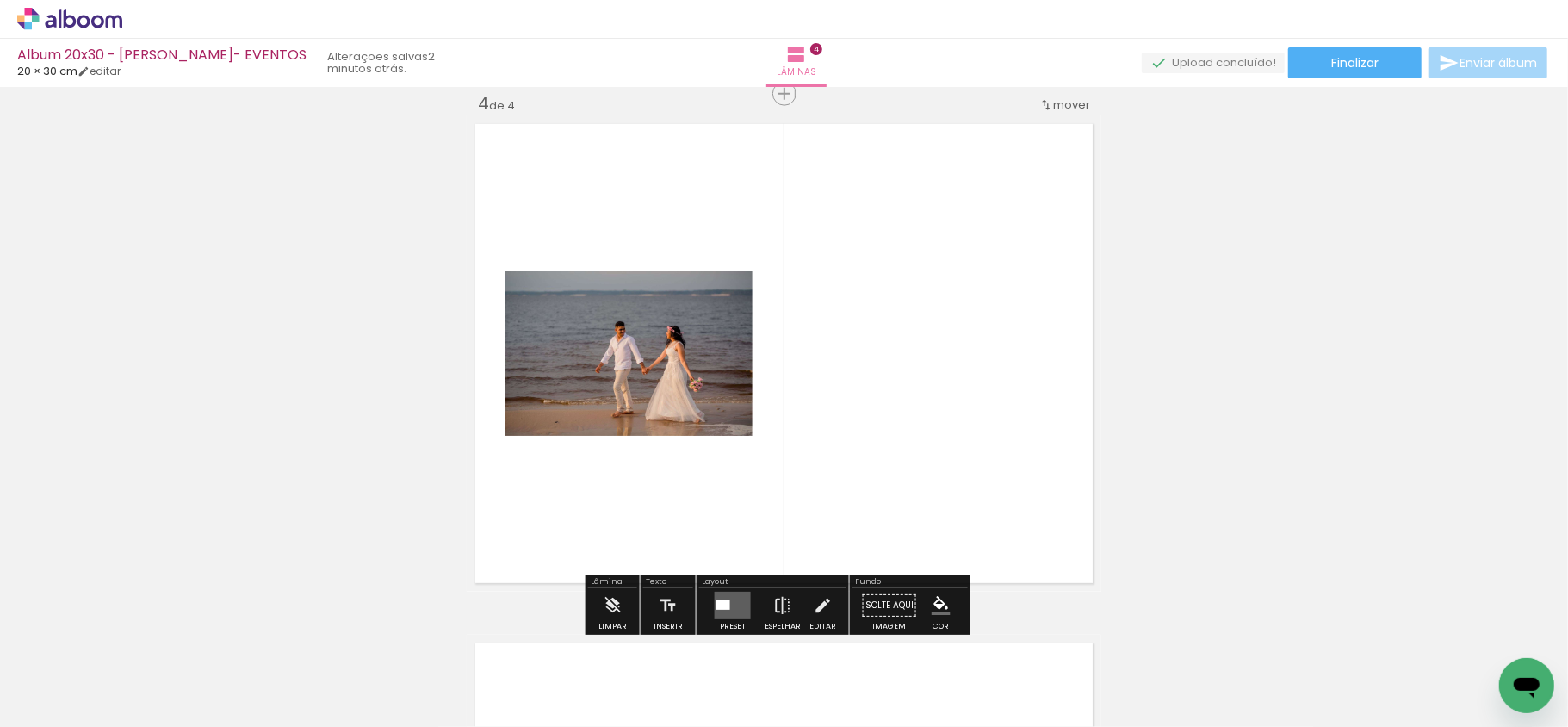
scroll to position [0, 0]
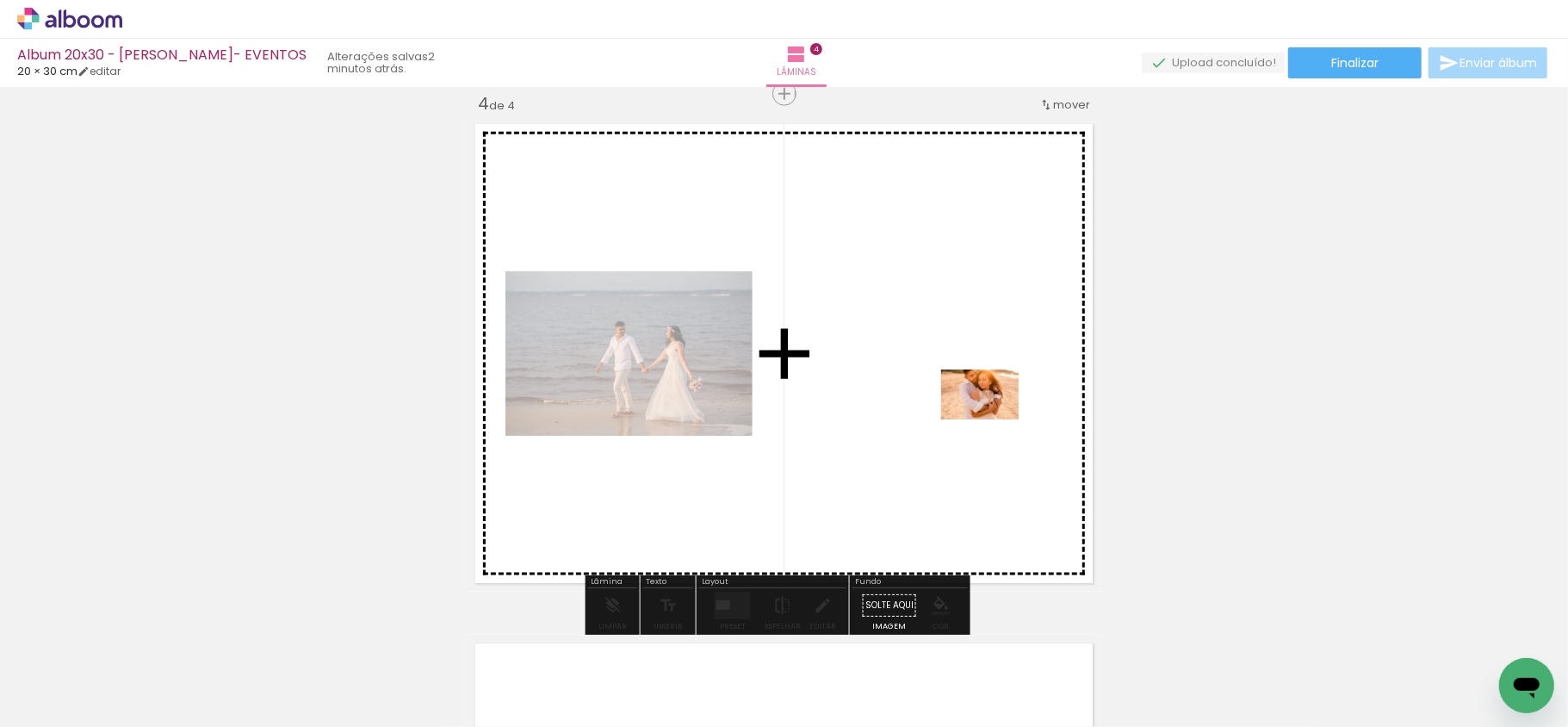
drag, startPoint x: 563, startPoint y: 683, endPoint x: 993, endPoint y: 421, distance: 503.5
click at [993, 421] on quentale-workspace at bounding box center [784, 363] width 1568 height 727
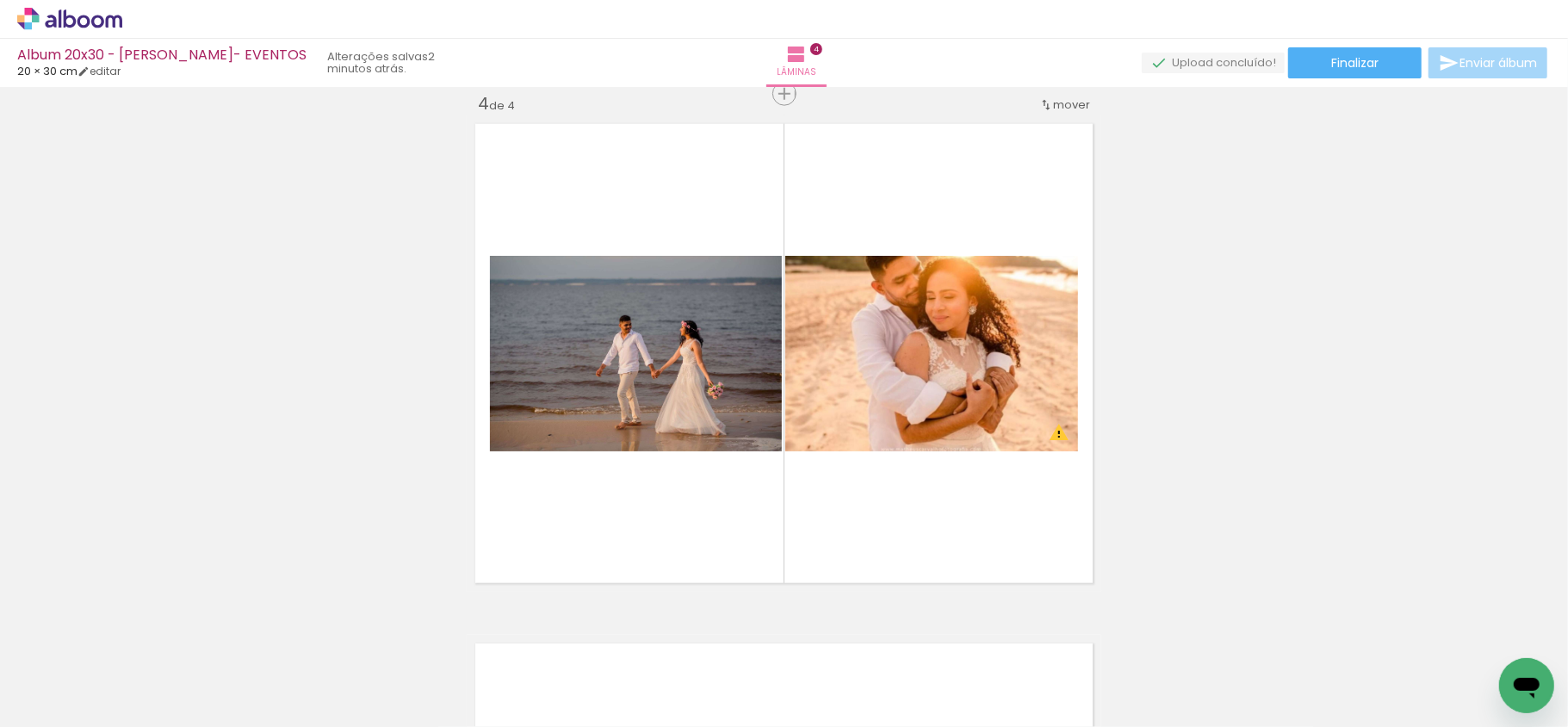
scroll to position [0, 1156]
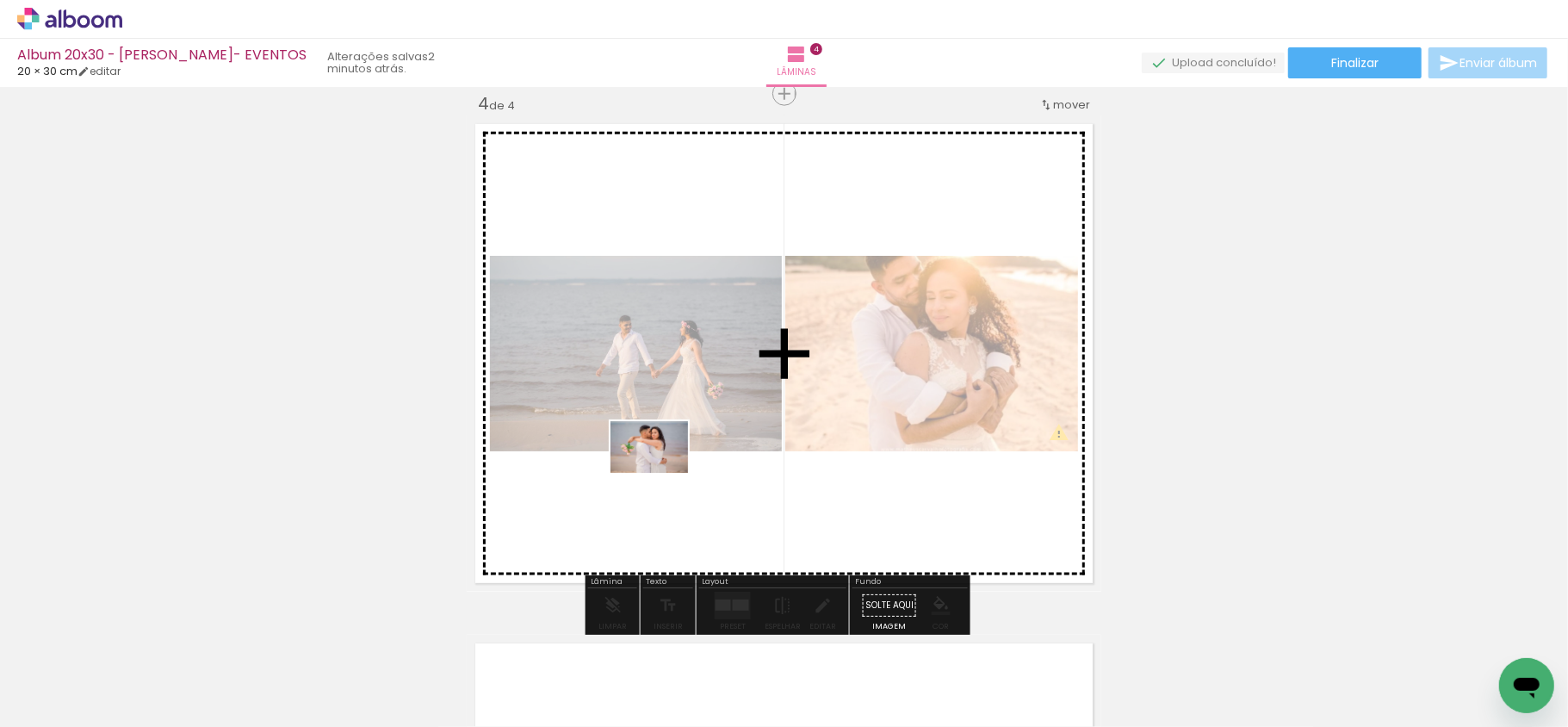
drag, startPoint x: 566, startPoint y: 689, endPoint x: 662, endPoint y: 473, distance: 236.4
click at [662, 473] on quentale-workspace at bounding box center [784, 363] width 1568 height 727
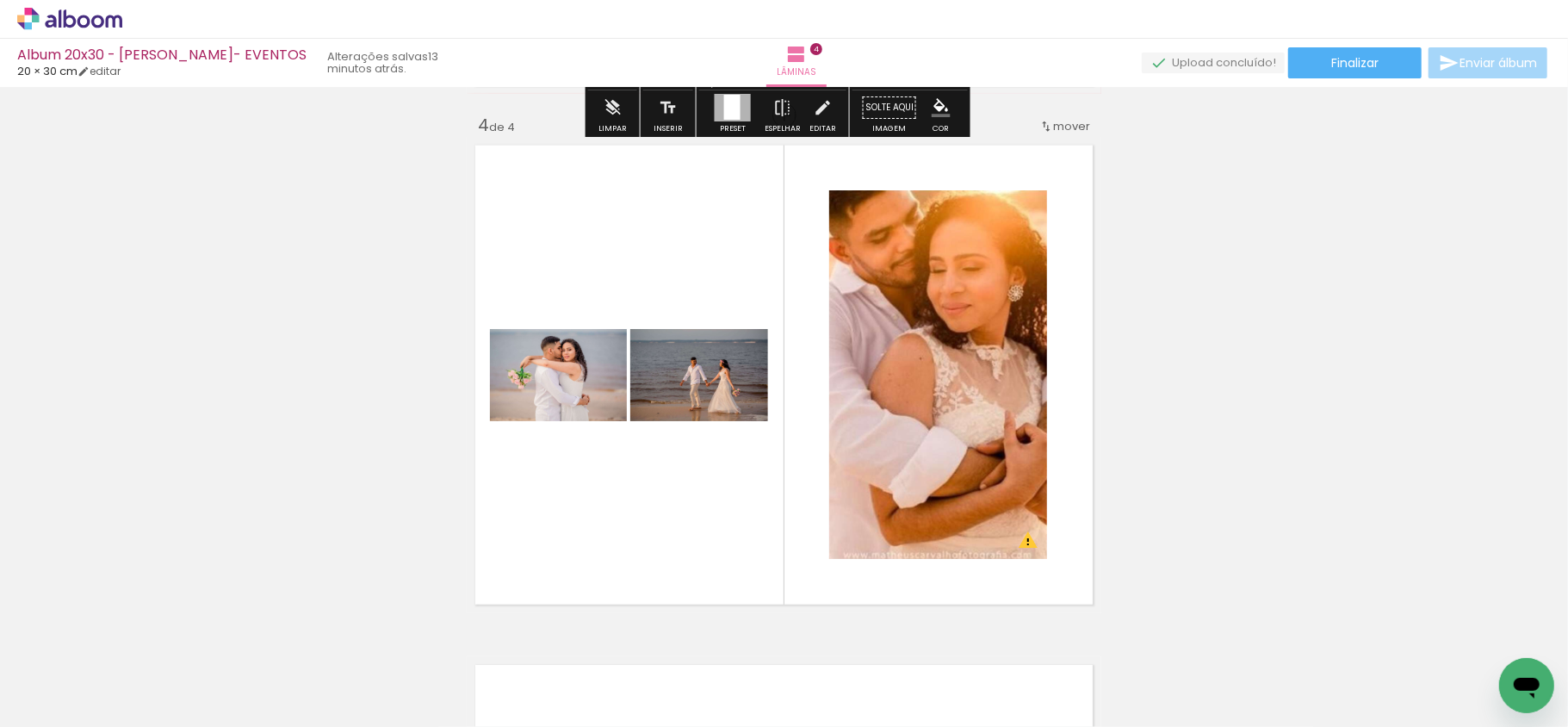
scroll to position [1607, 0]
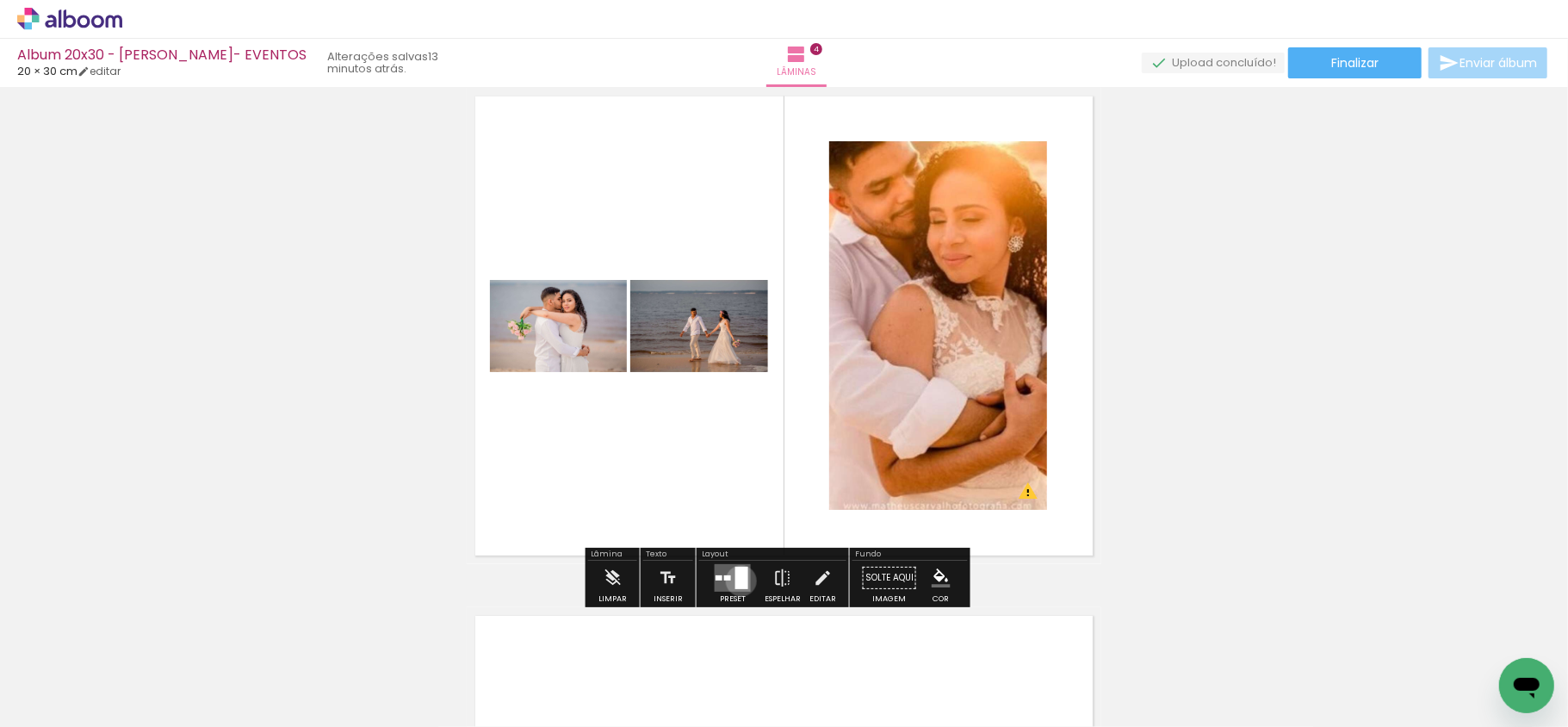
click at [737, 581] on div at bounding box center [741, 577] width 13 height 23
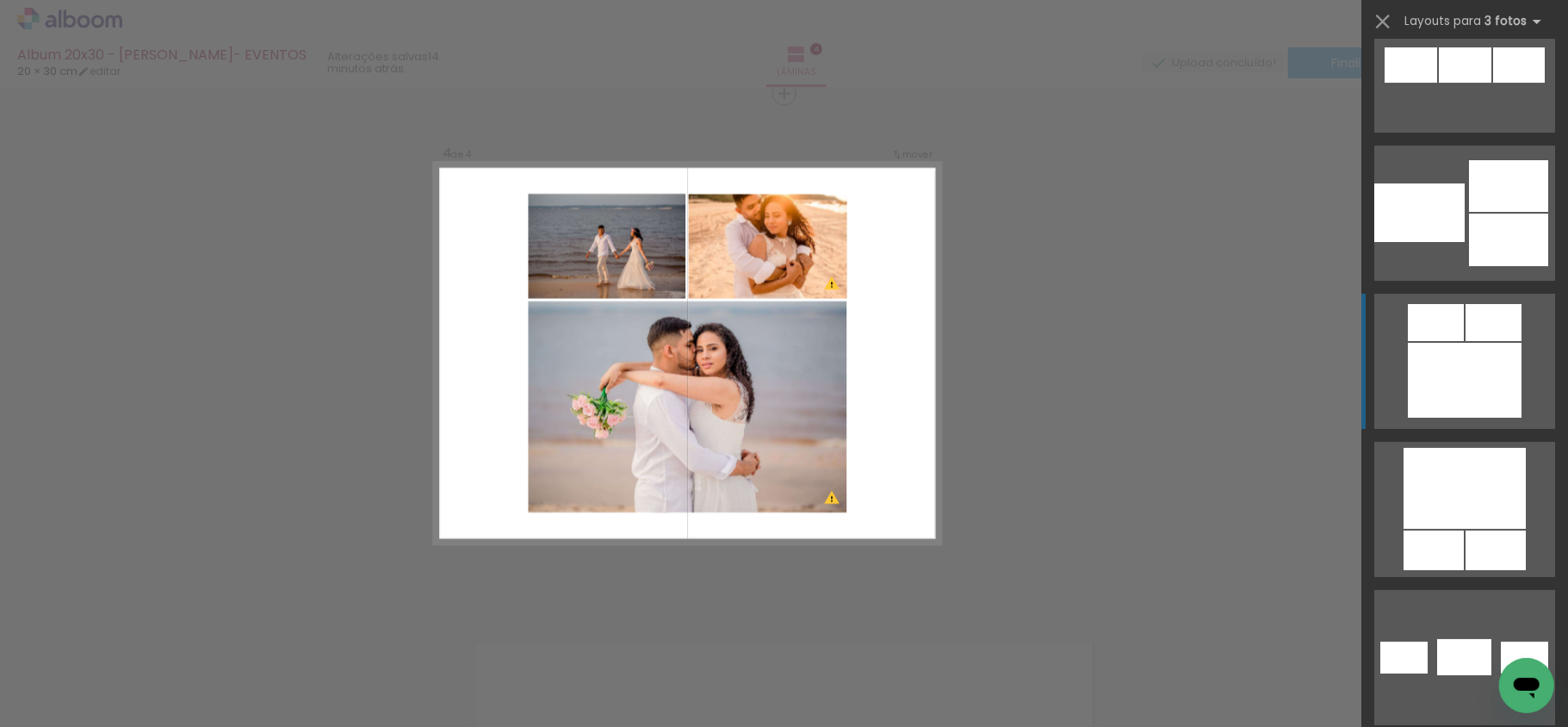
scroll to position [4706, 0]
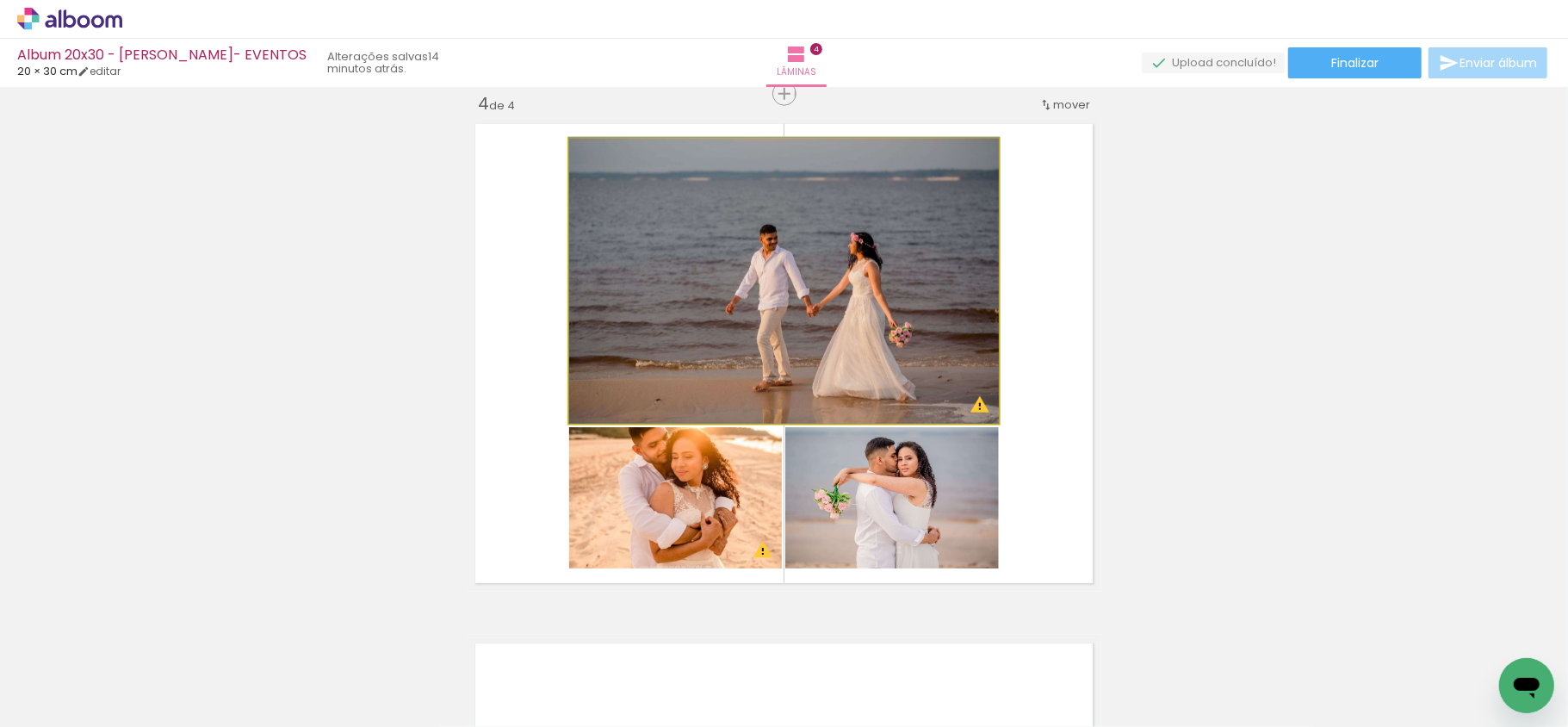
drag, startPoint x: 876, startPoint y: 325, endPoint x: 853, endPoint y: 325, distance: 23.0
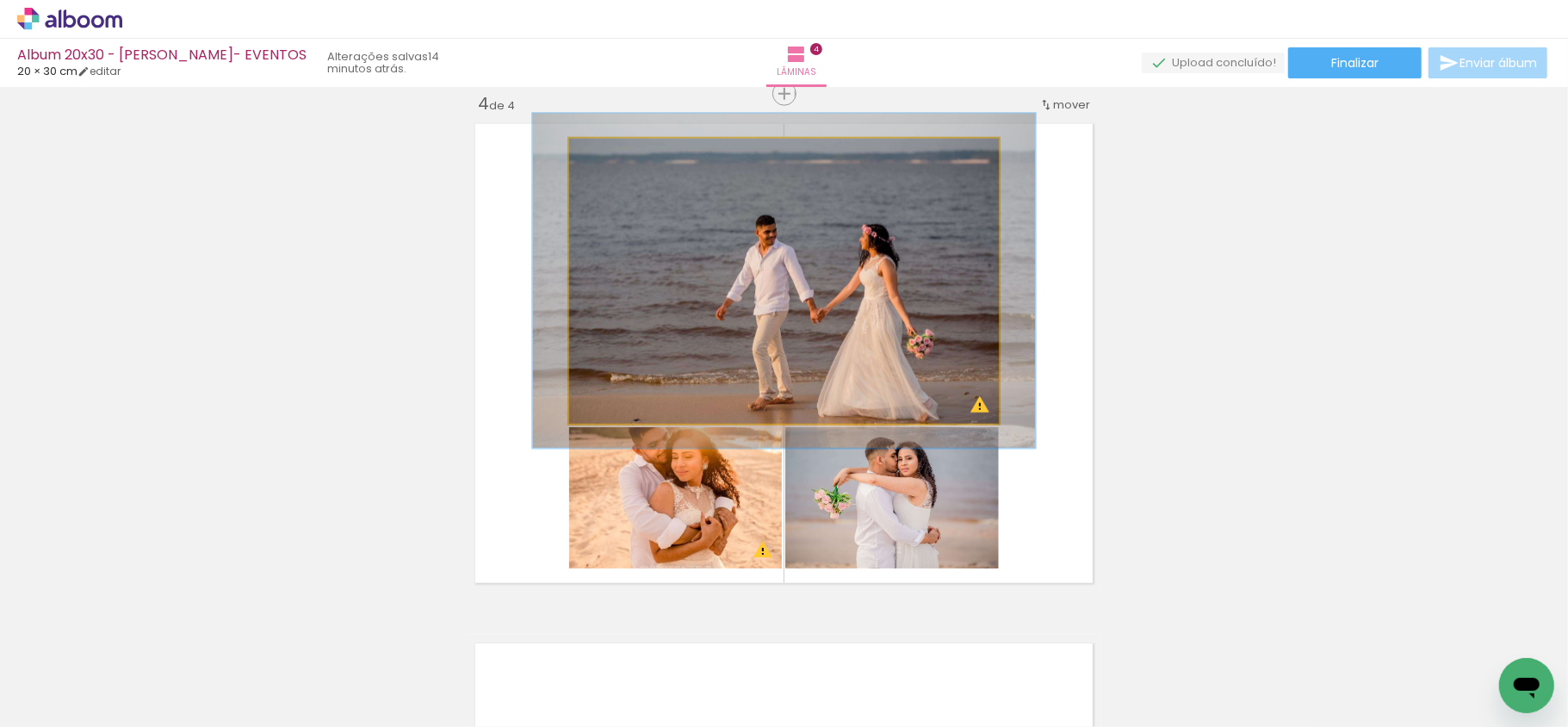
type paper-slider "117"
click at [618, 167] on div at bounding box center [620, 157] width 27 height 27
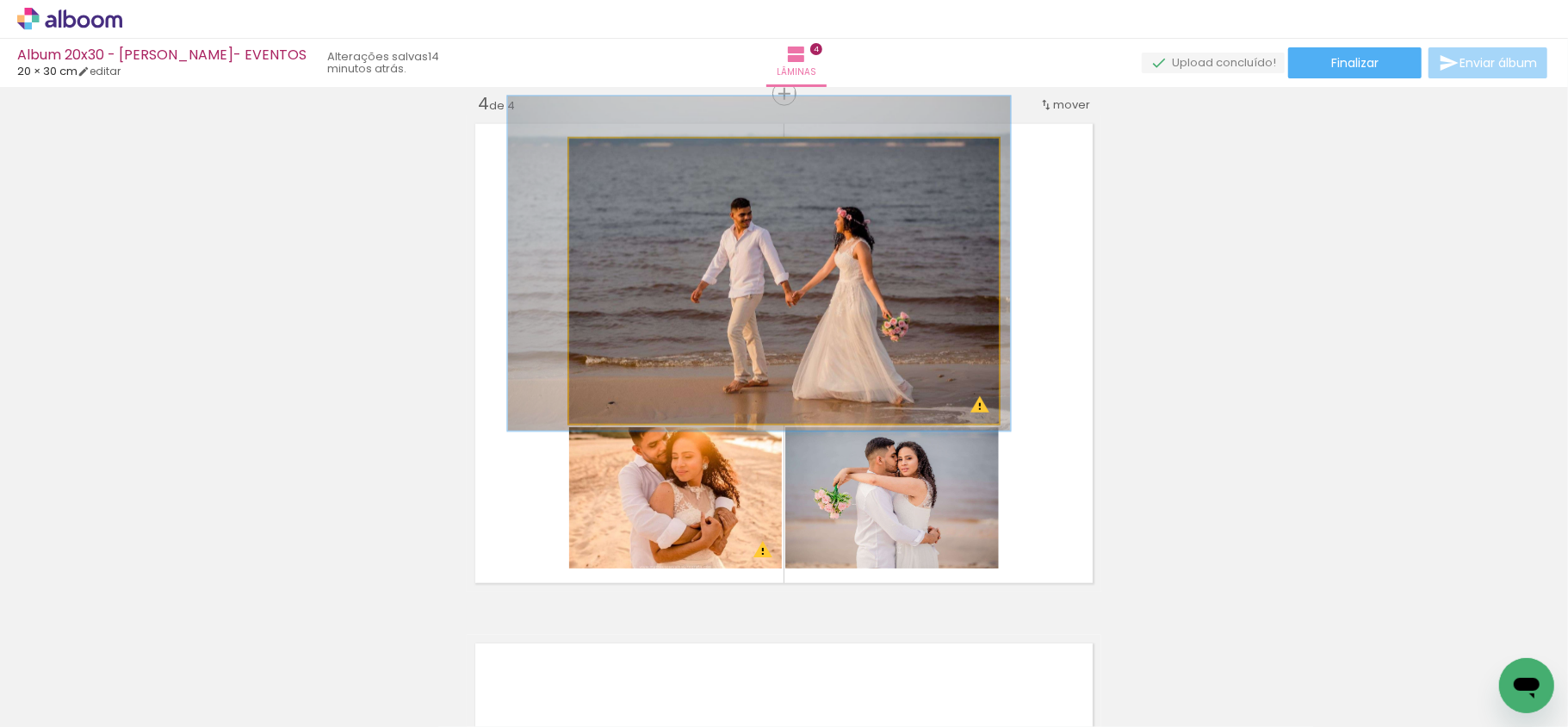
drag, startPoint x: 709, startPoint y: 256, endPoint x: 686, endPoint y: 238, distance: 29.2
click at [684, 238] on quentale-photo at bounding box center [784, 281] width 430 height 285
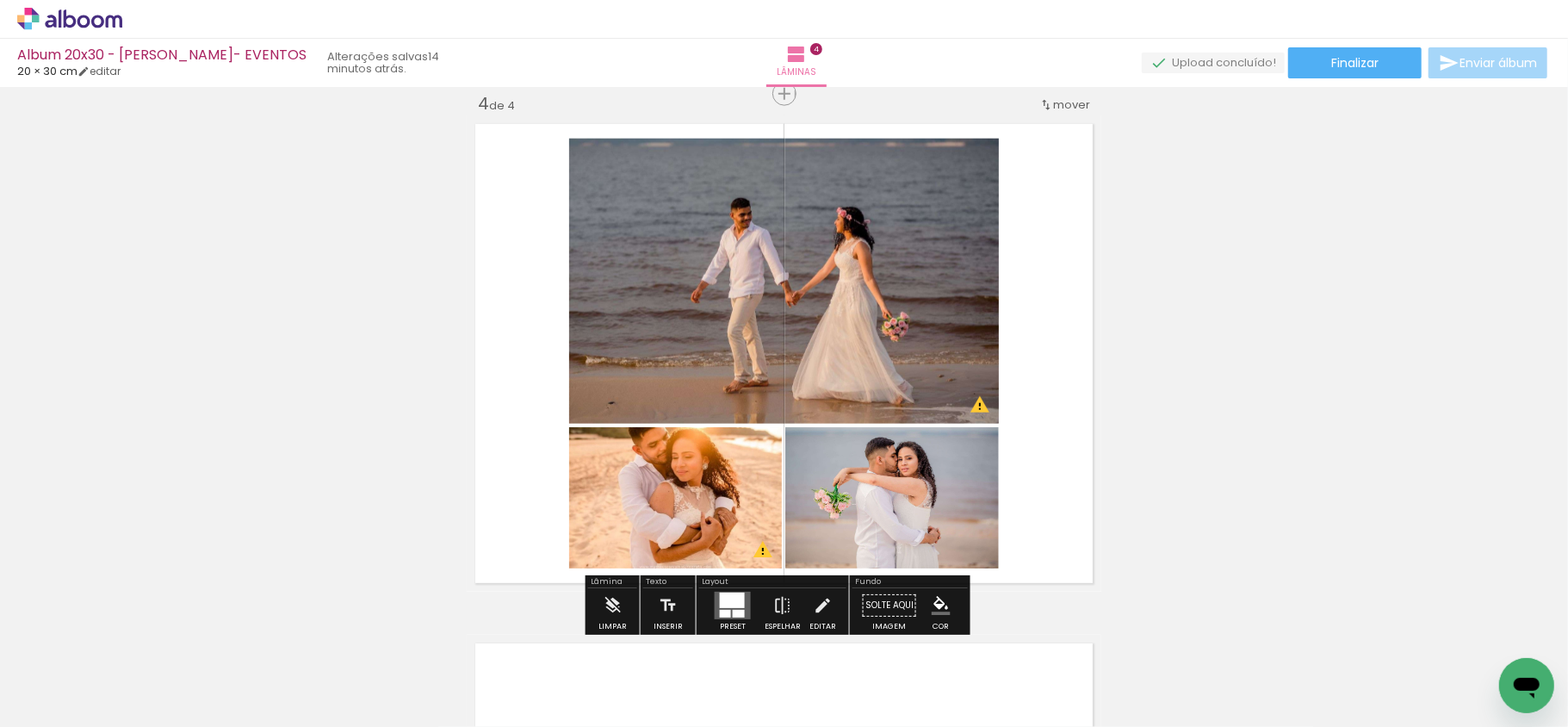
scroll to position [1694, 0]
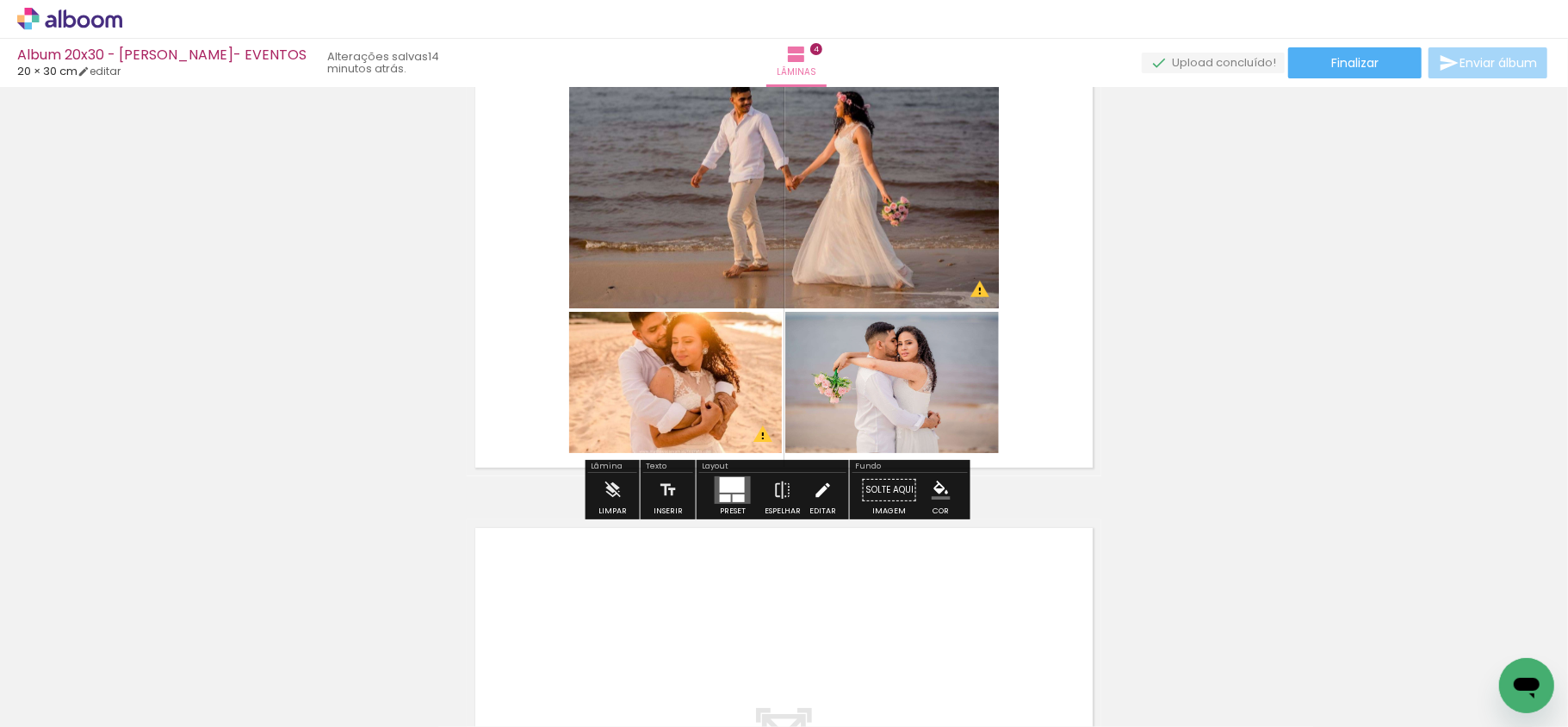
click at [806, 497] on paper-button "Editar" at bounding box center [823, 494] width 35 height 44
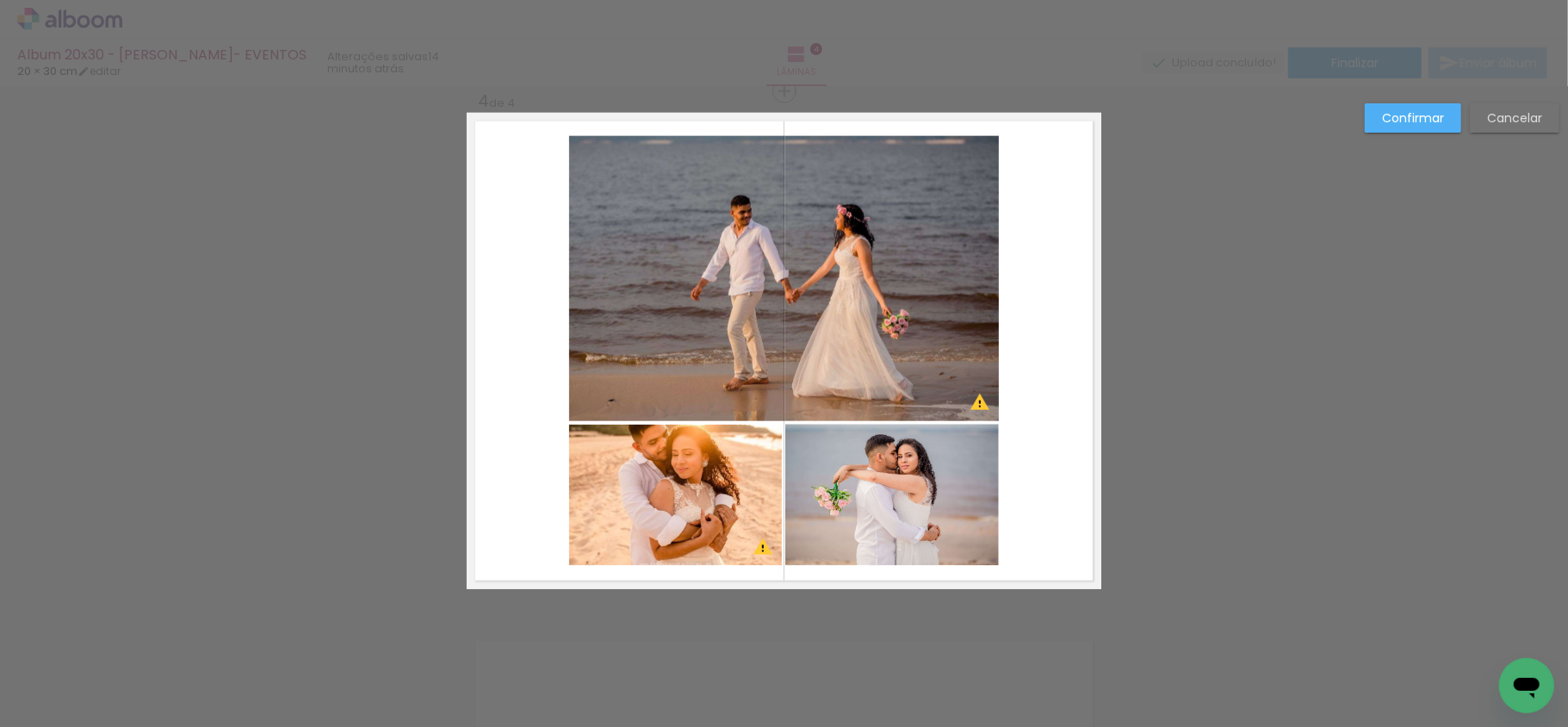
scroll to position [1580, 0]
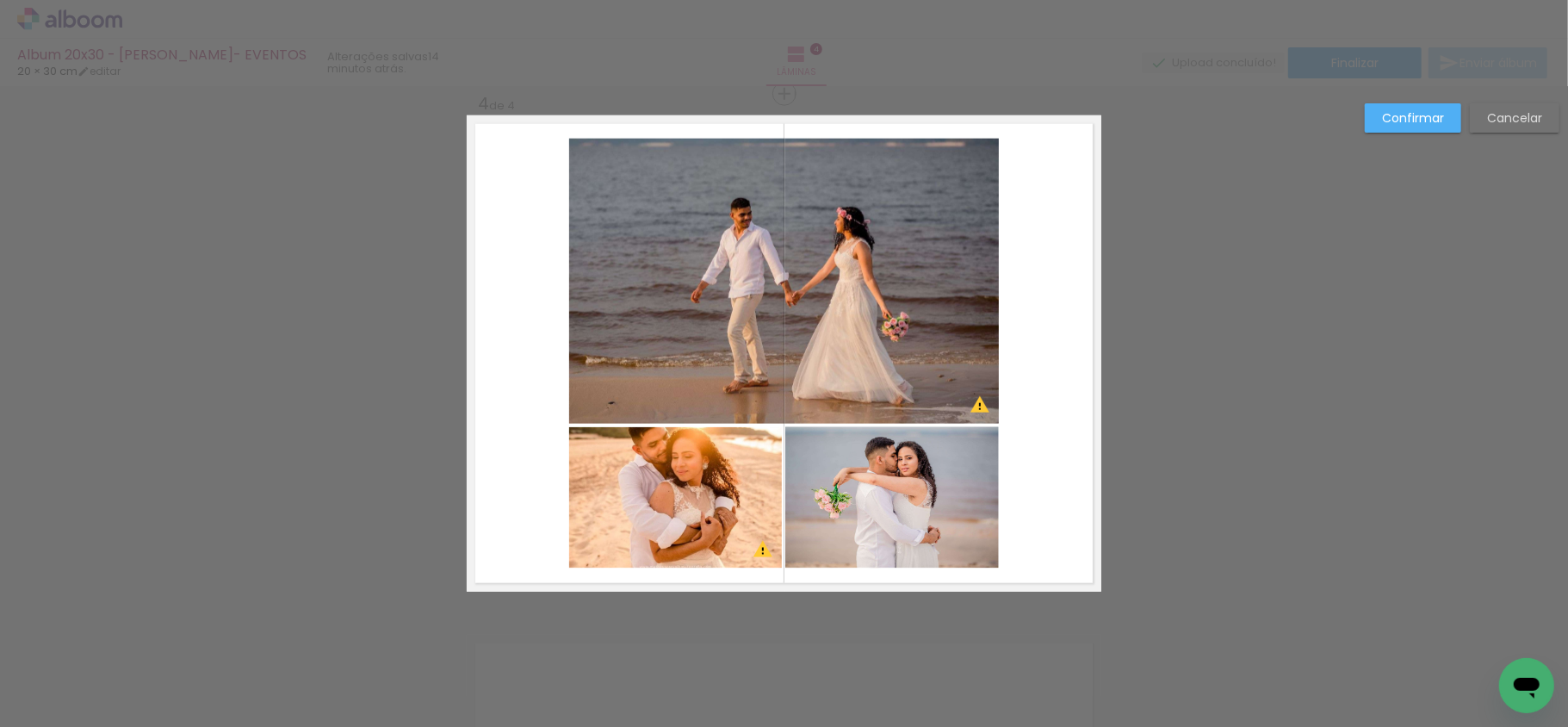
click at [794, 393] on quentale-photo at bounding box center [784, 281] width 430 height 285
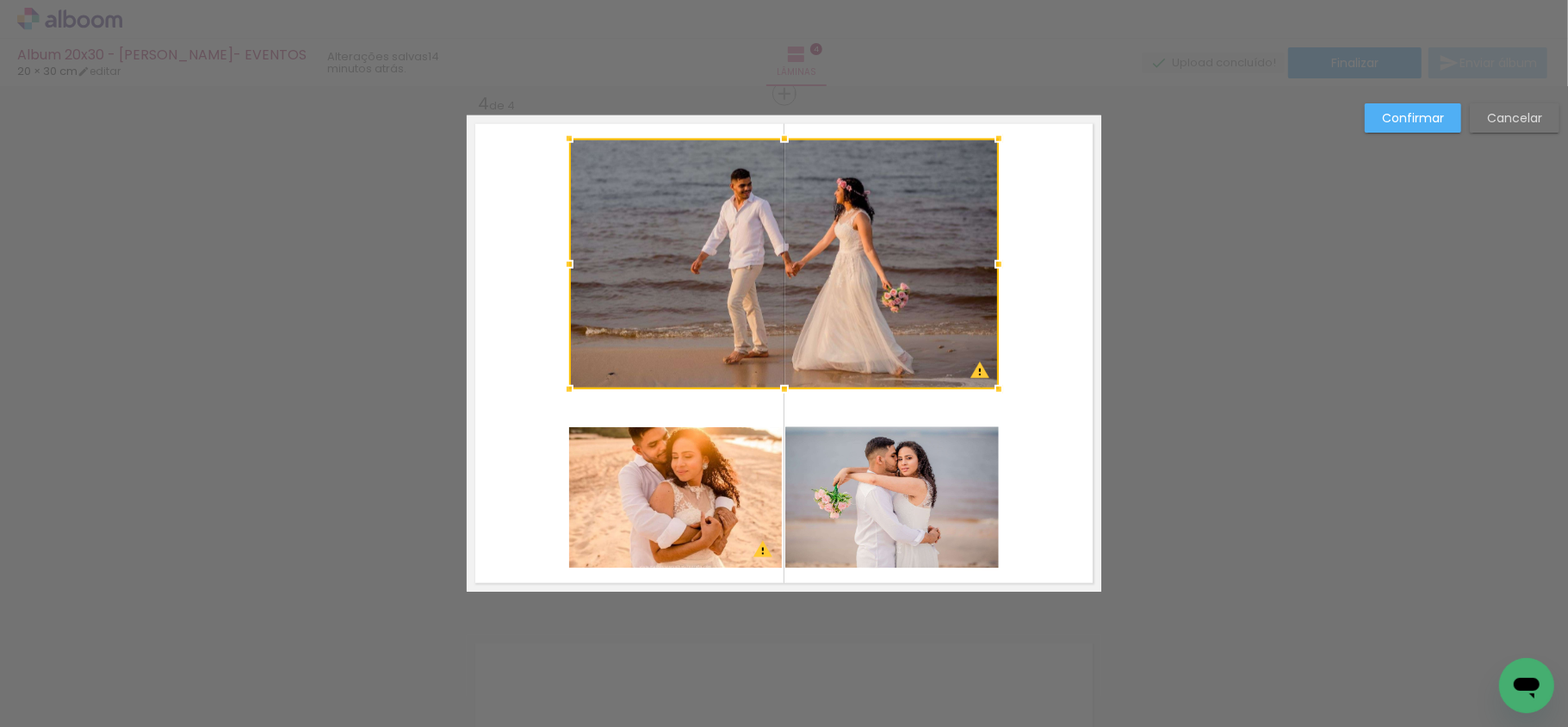
drag, startPoint x: 777, startPoint y: 419, endPoint x: 785, endPoint y: 384, distance: 35.9
click at [785, 384] on div at bounding box center [784, 389] width 34 height 34
click at [748, 460] on quentale-photo at bounding box center [675, 497] width 213 height 141
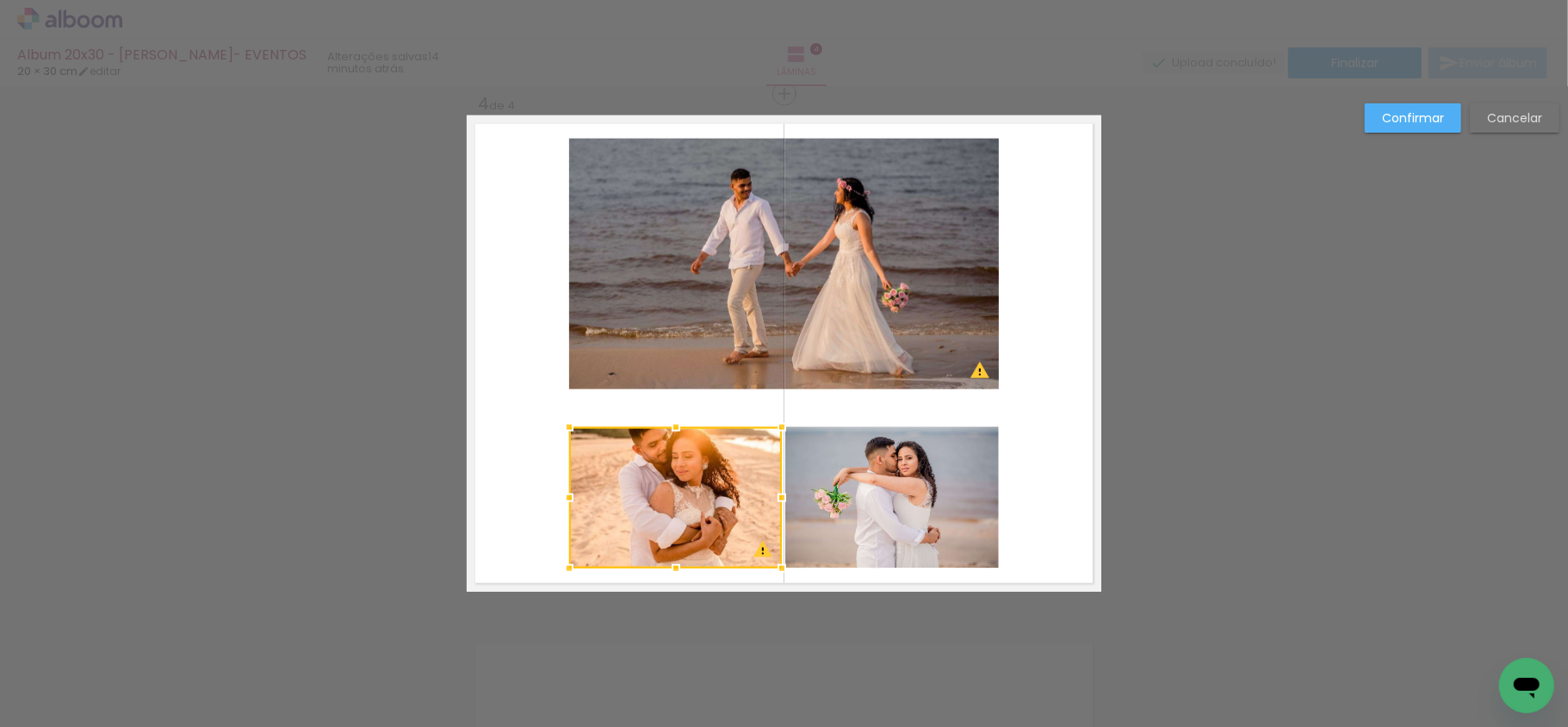
click at [873, 482] on quentale-photo at bounding box center [892, 497] width 214 height 141
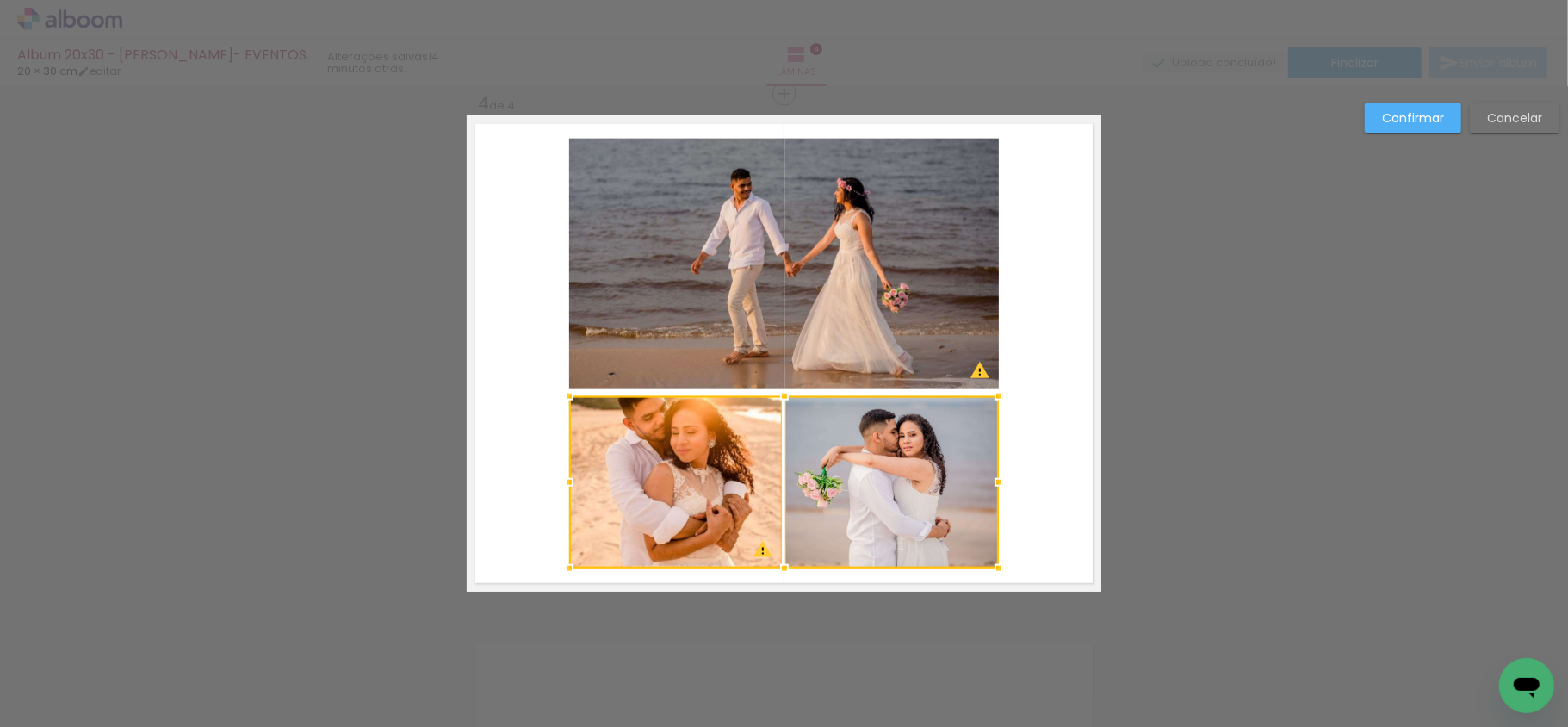
drag, startPoint x: 779, startPoint y: 420, endPoint x: 786, endPoint y: 389, distance: 31.8
click at [786, 389] on div at bounding box center [784, 395] width 34 height 34
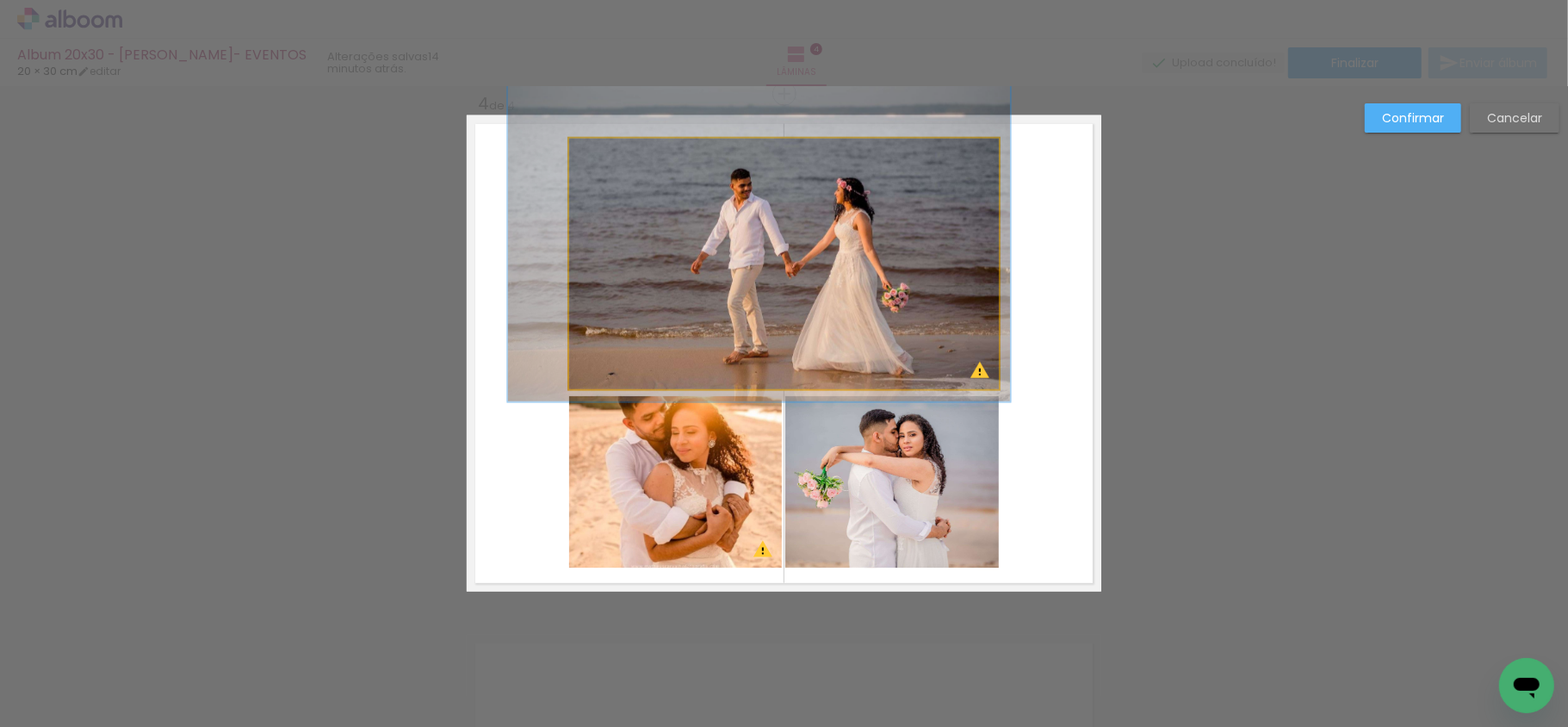
click at [734, 325] on quentale-photo at bounding box center [784, 263] width 430 height 250
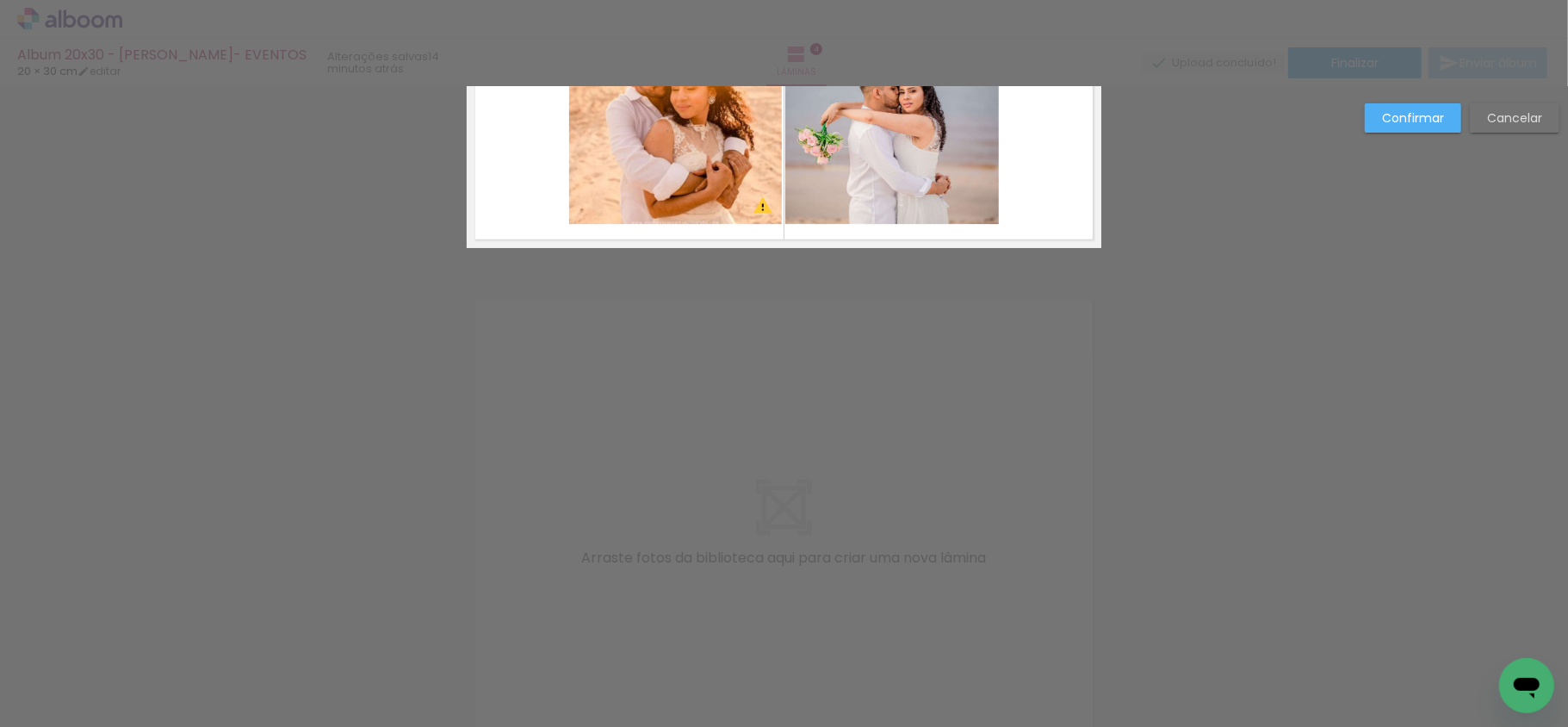
scroll to position [1924, 0]
click at [0, 0] on slot "Confirmar" at bounding box center [0, 0] width 0 height 0
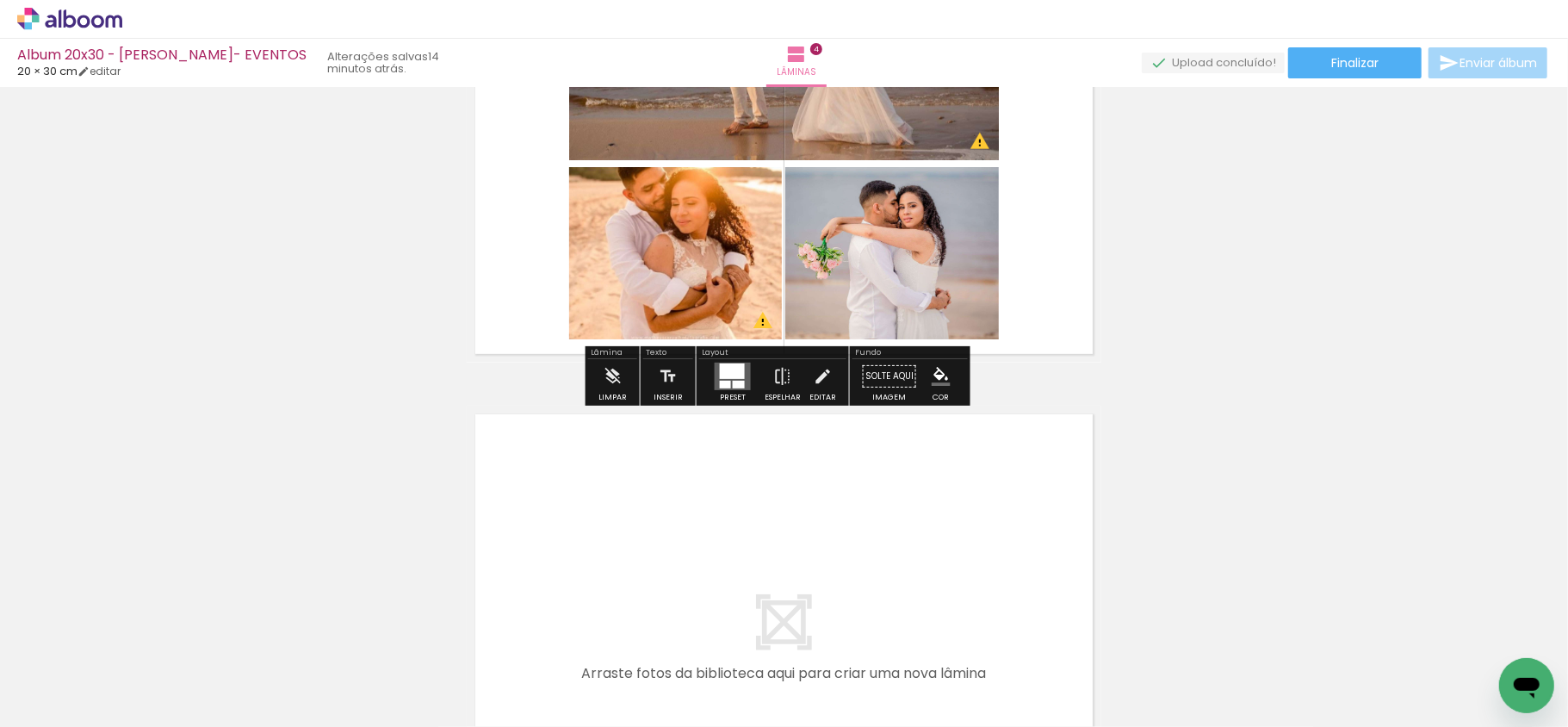
scroll to position [1694, 0]
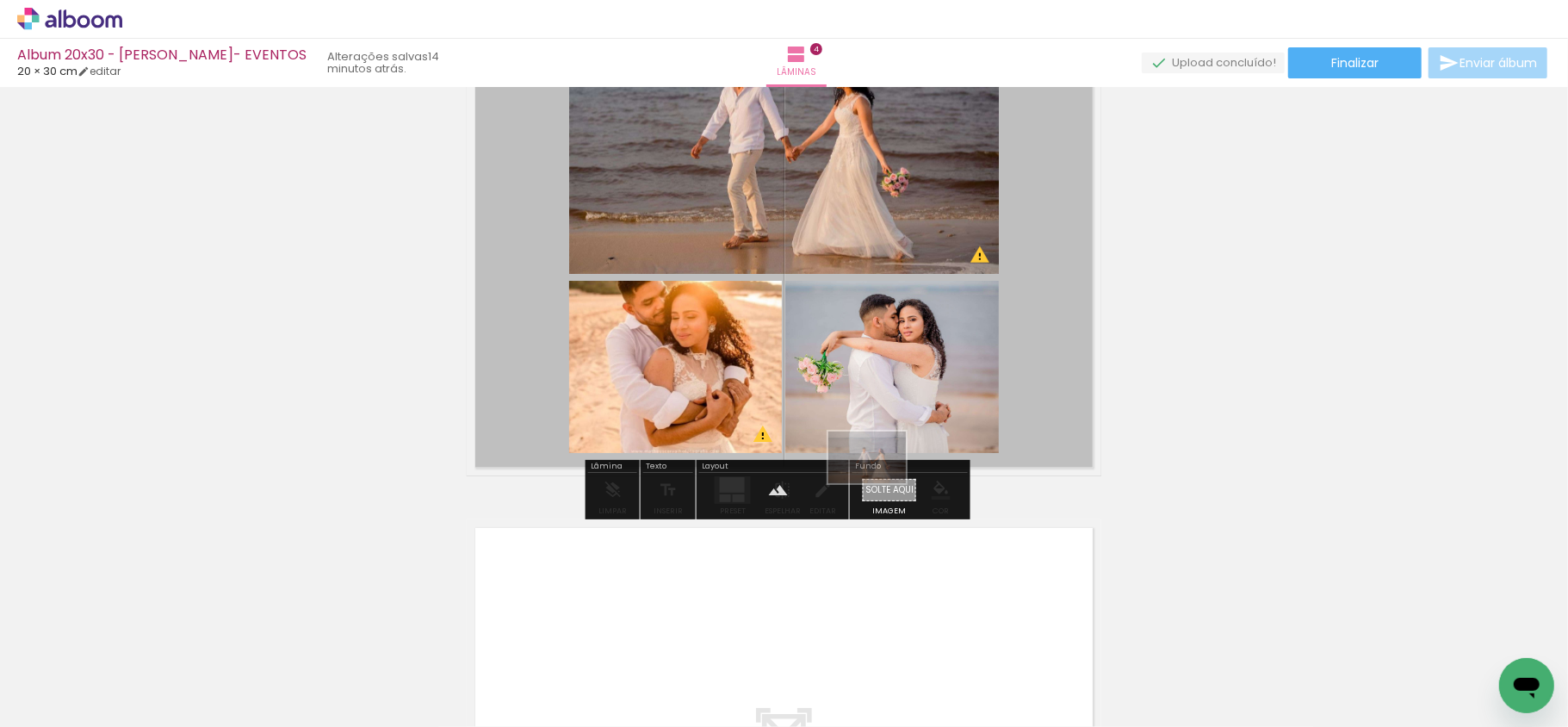
drag, startPoint x: 469, startPoint y: 693, endPoint x: 880, endPoint y: 483, distance: 461.5
click at [880, 483] on quentale-workspace at bounding box center [784, 363] width 1568 height 727
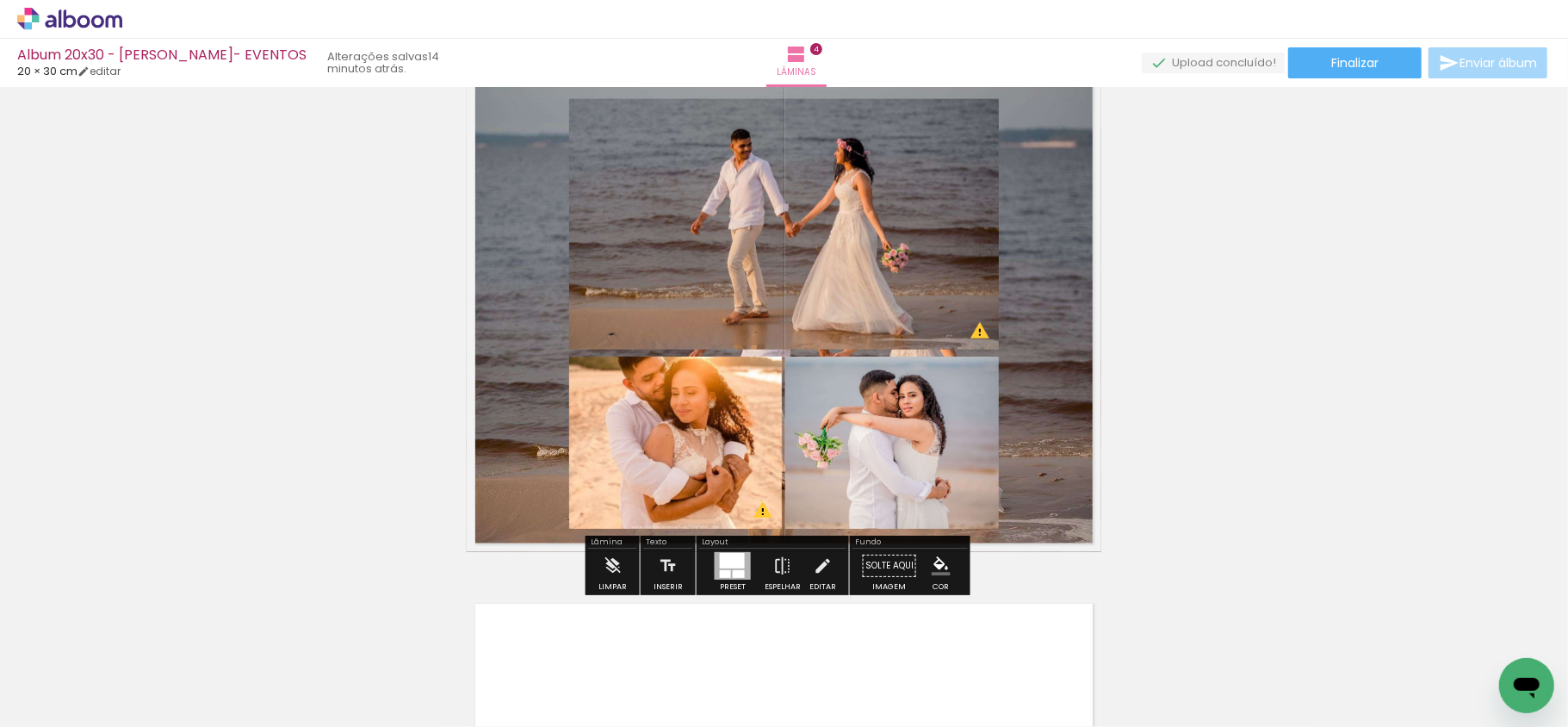
scroll to position [1580, 0]
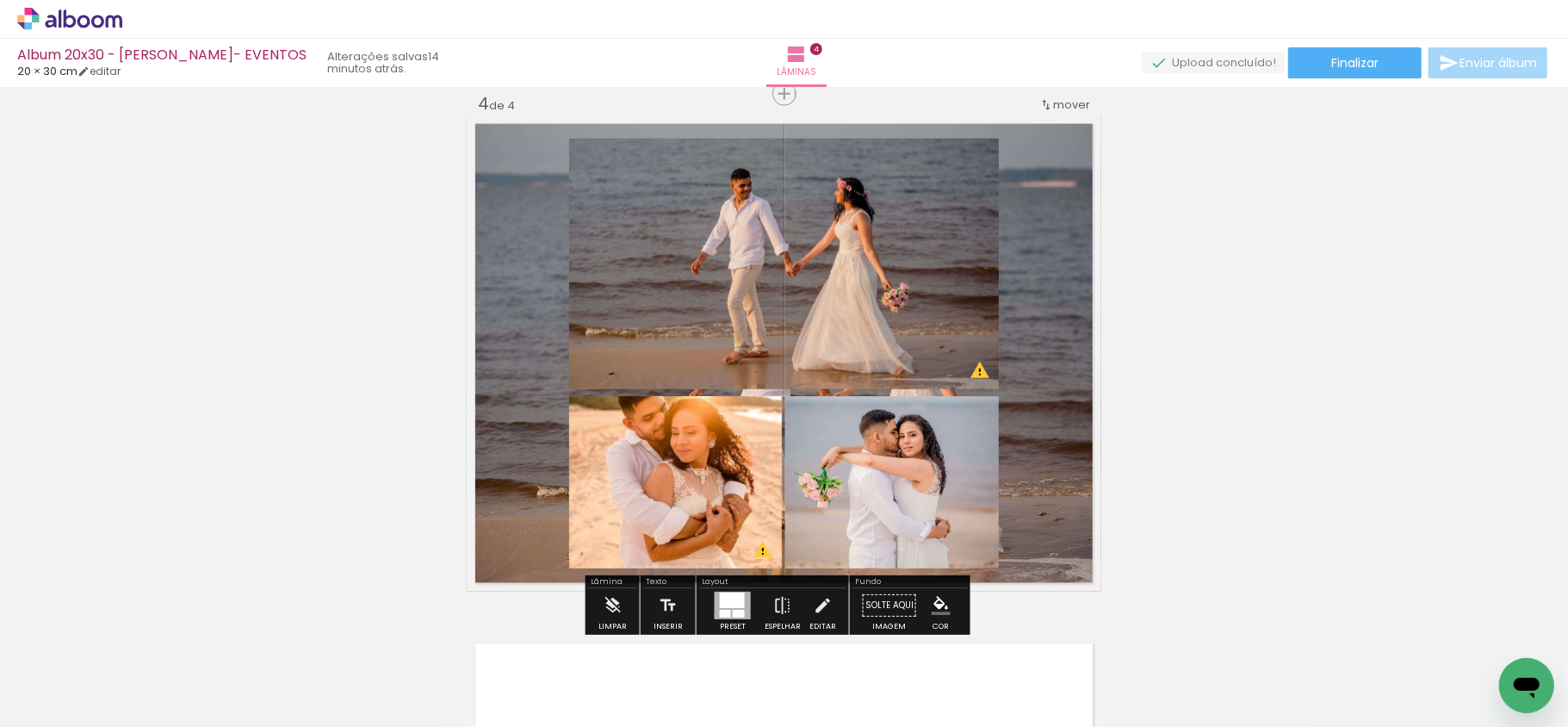
click at [1068, 356] on quentale-layouter at bounding box center [784, 353] width 635 height 476
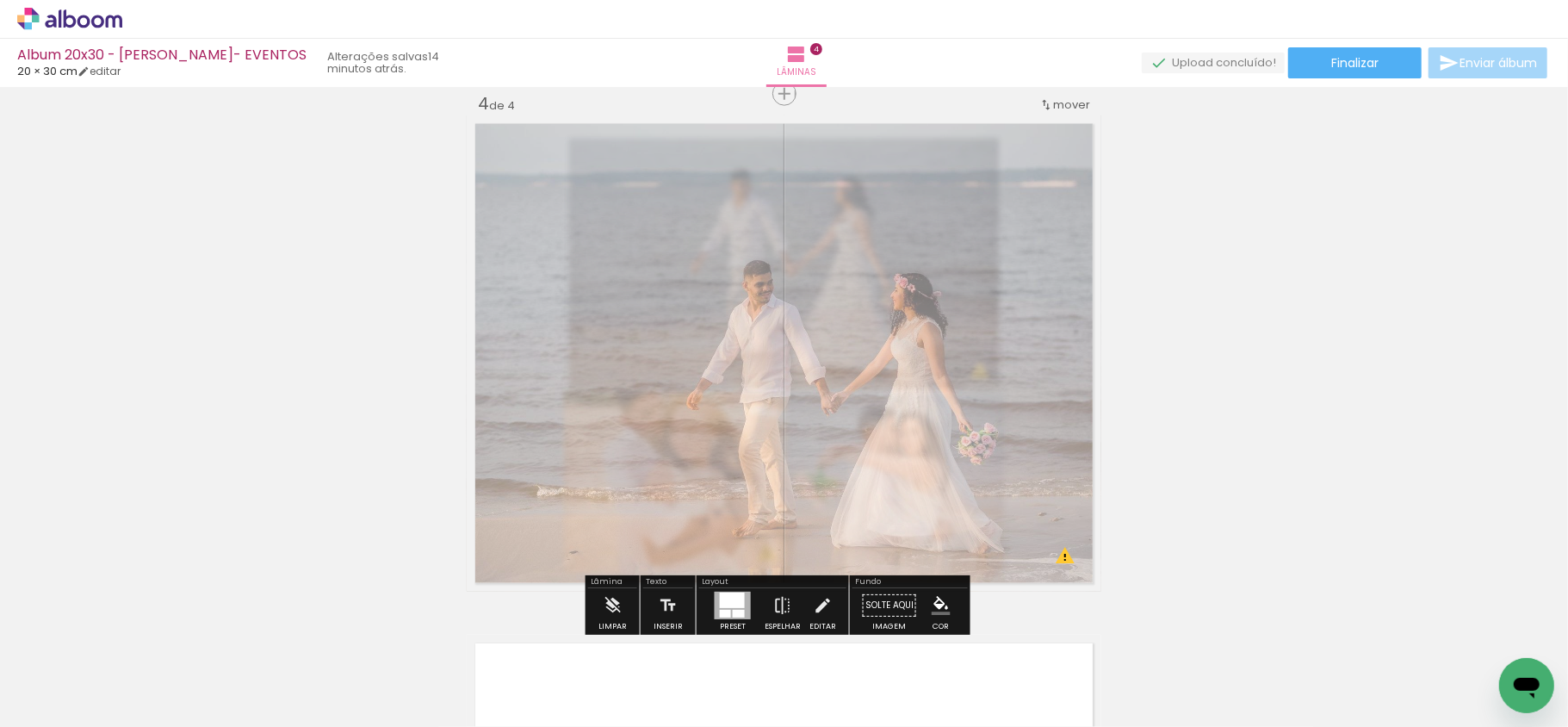
drag, startPoint x: 706, startPoint y: 164, endPoint x: 670, endPoint y: 167, distance: 36.1
type paper-slider "45"
click at [670, 167] on div at bounding box center [684, 159] width 27 height 27
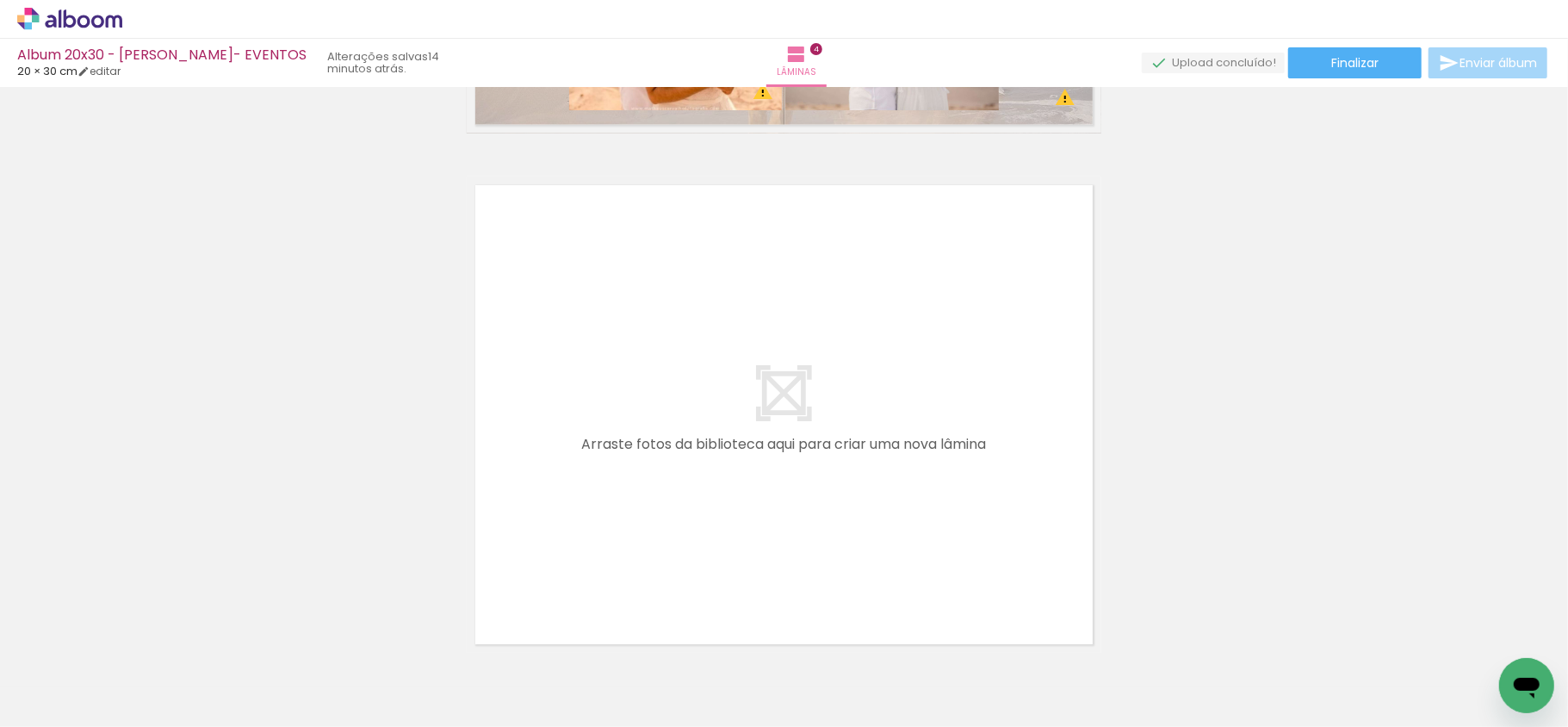
scroll to position [2130, 0]
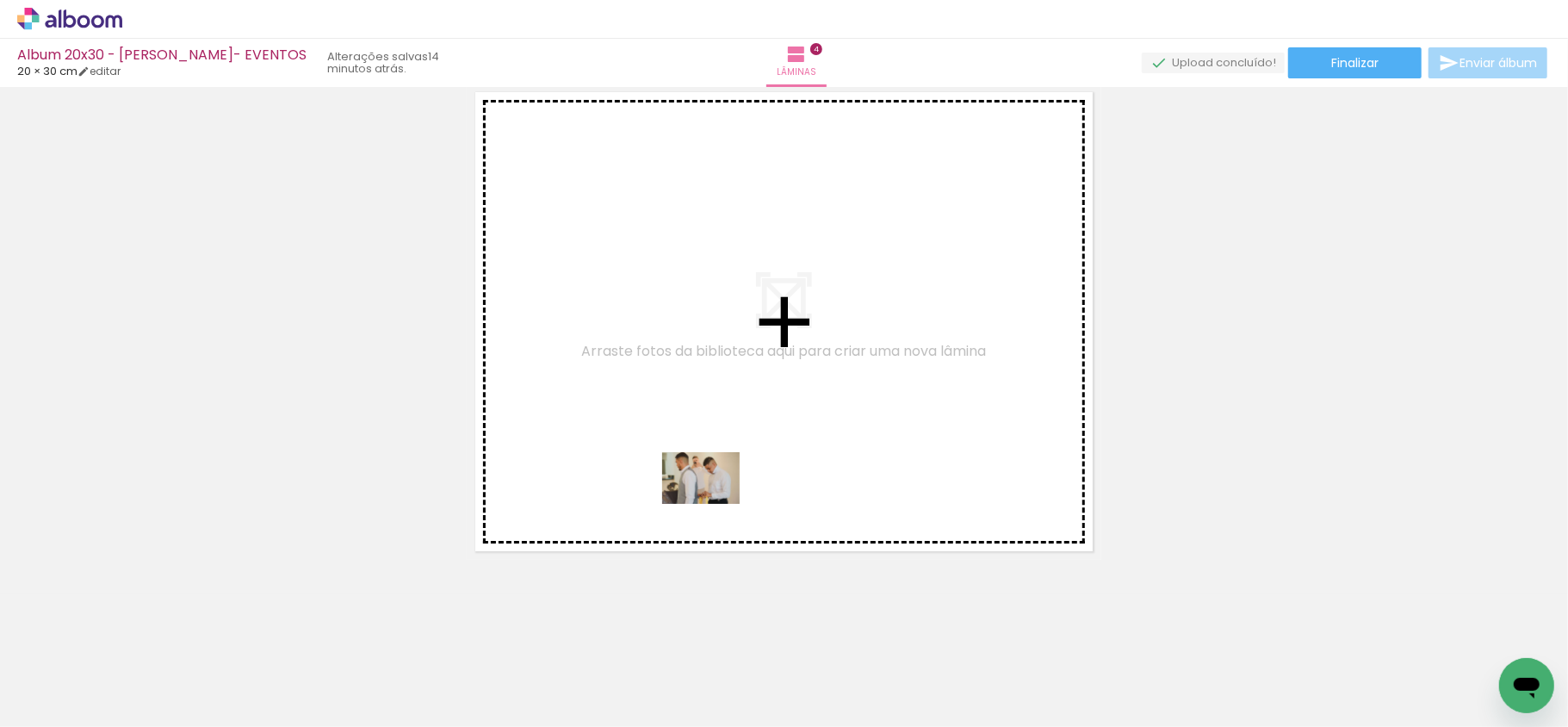
drag, startPoint x: 669, startPoint y: 693, endPoint x: 714, endPoint y: 503, distance: 195.3
click at [714, 503] on quentale-workspace at bounding box center [784, 363] width 1568 height 727
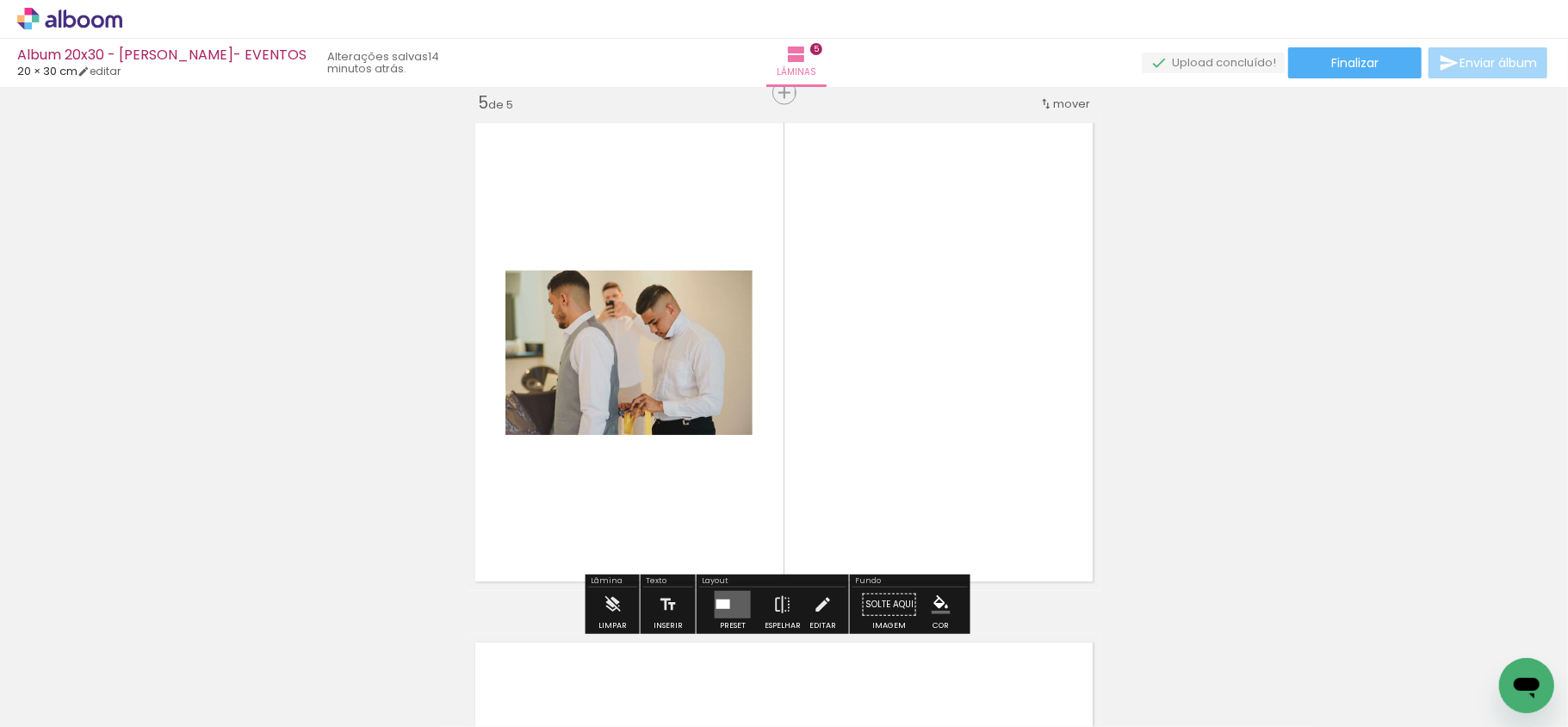
scroll to position [2099, 0]
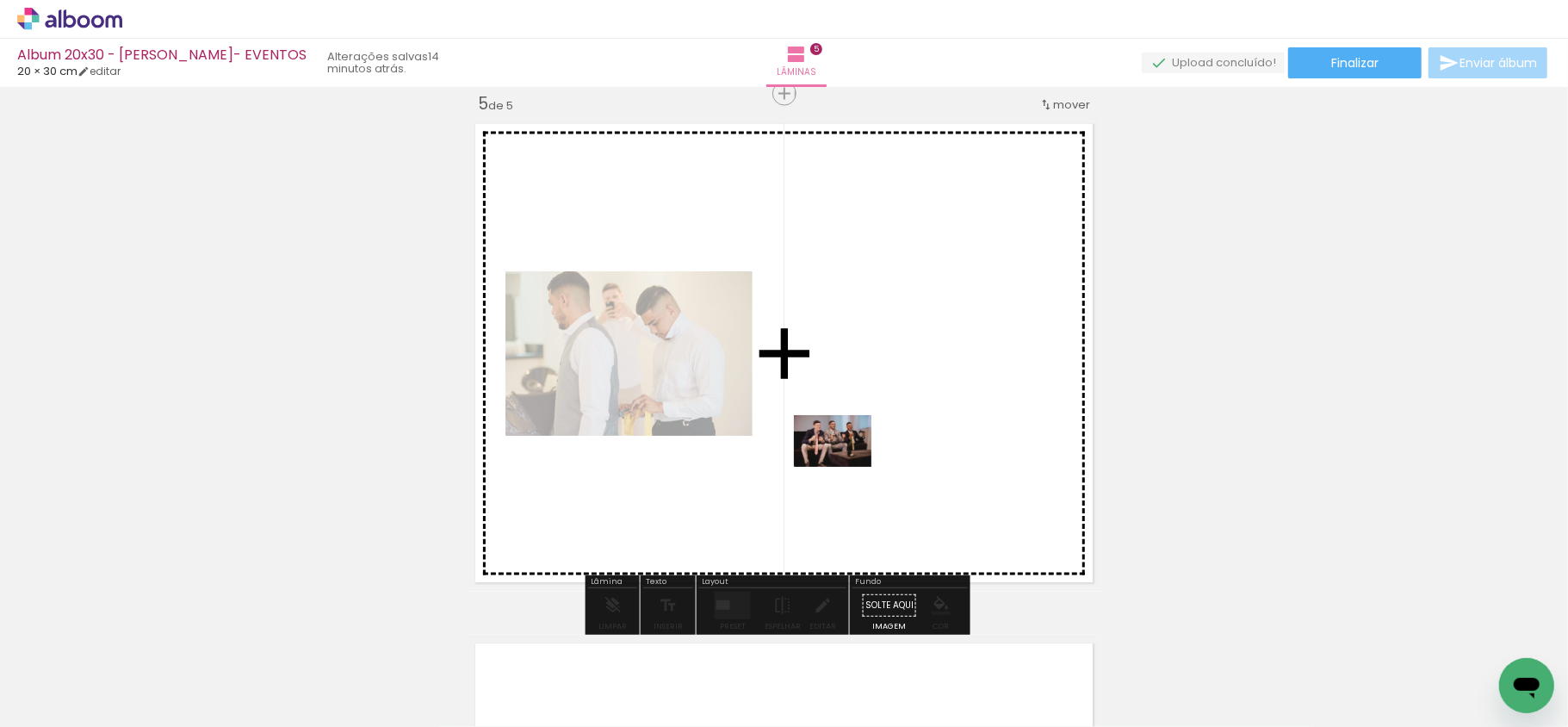
drag, startPoint x: 753, startPoint y: 662, endPoint x: 846, endPoint y: 467, distance: 216.0
click at [846, 467] on quentale-workspace at bounding box center [784, 363] width 1568 height 727
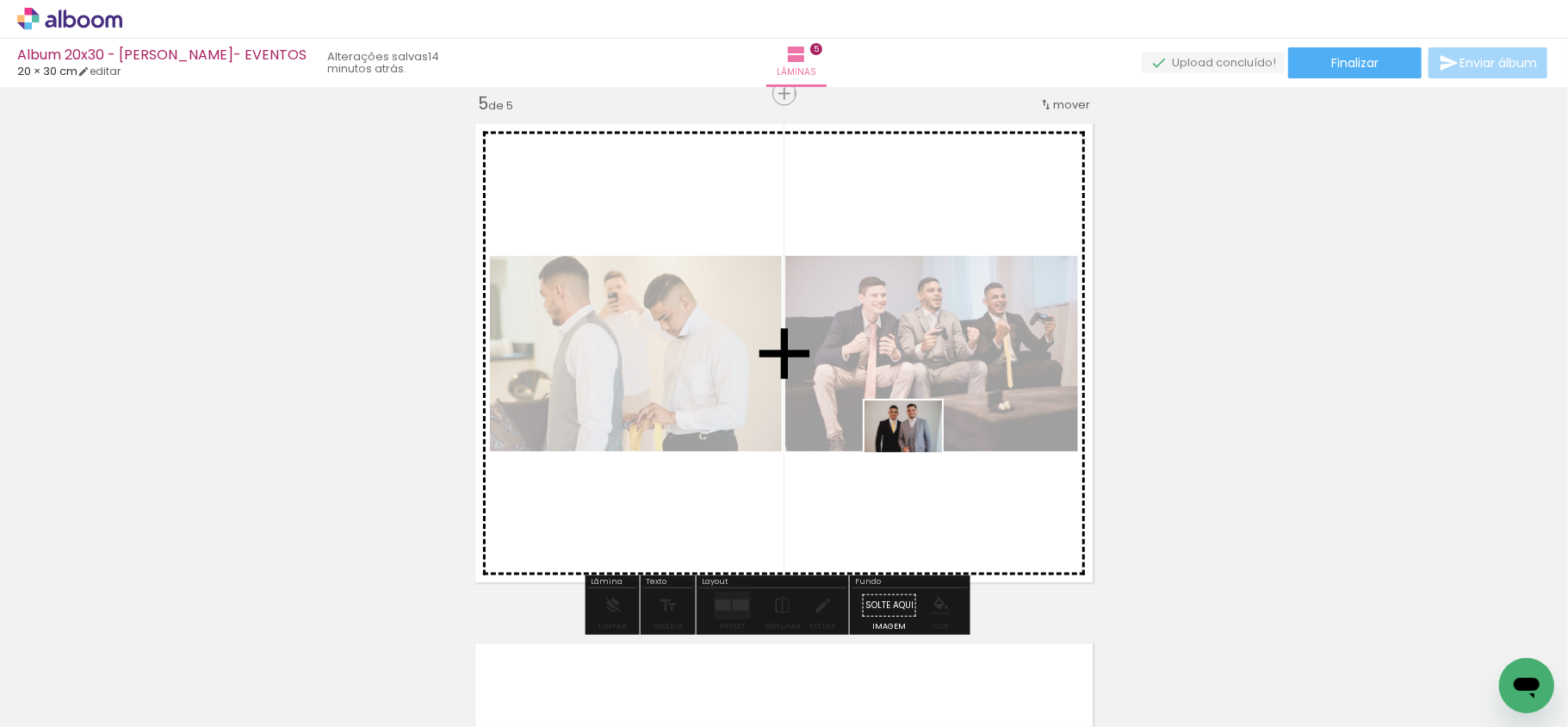
drag, startPoint x: 862, startPoint y: 686, endPoint x: 916, endPoint y: 448, distance: 244.0
click at [916, 449] on quentale-workspace at bounding box center [784, 363] width 1568 height 727
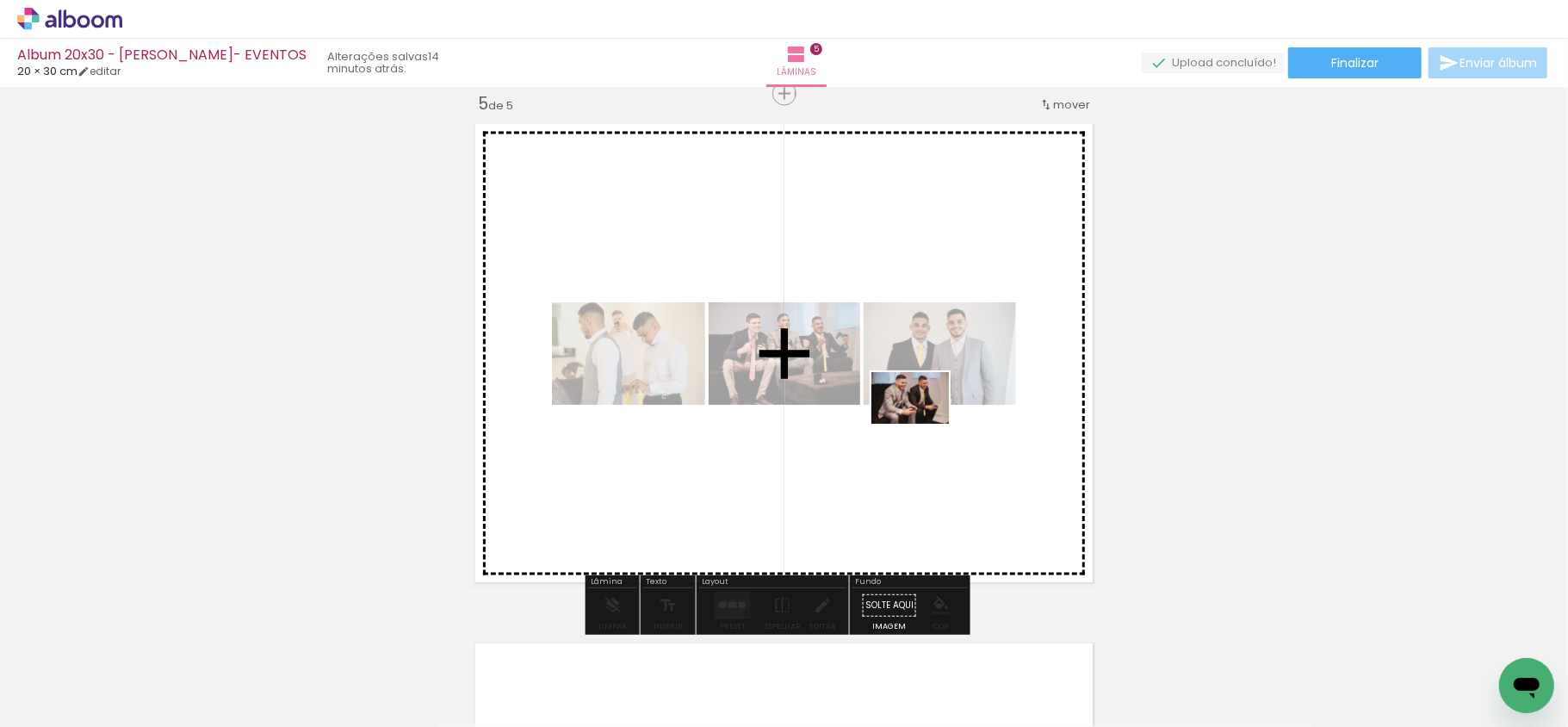
drag, startPoint x: 947, startPoint y: 666, endPoint x: 923, endPoint y: 420, distance: 247.2
click at [923, 420] on quentale-workspace at bounding box center [784, 363] width 1568 height 727
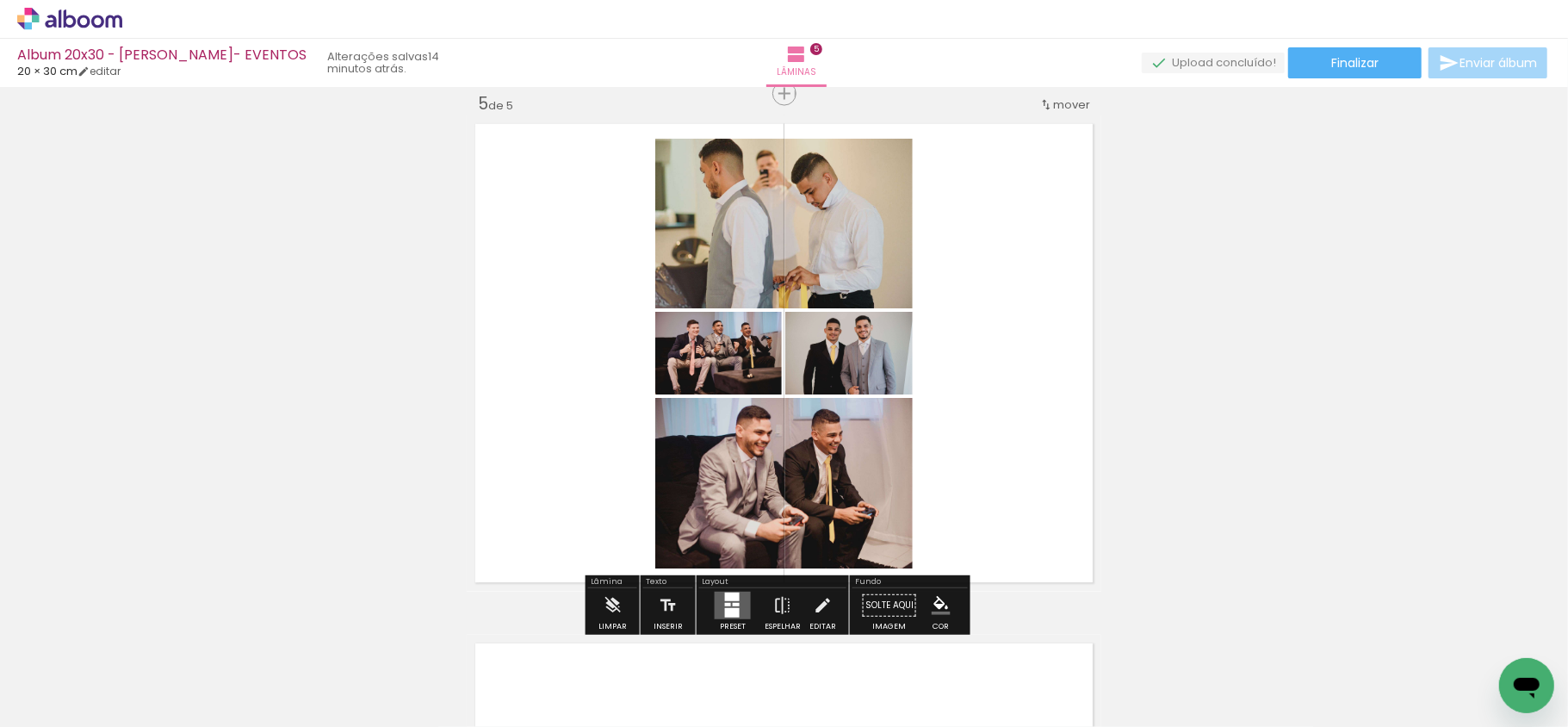
click at [725, 608] on div at bounding box center [732, 613] width 15 height 10
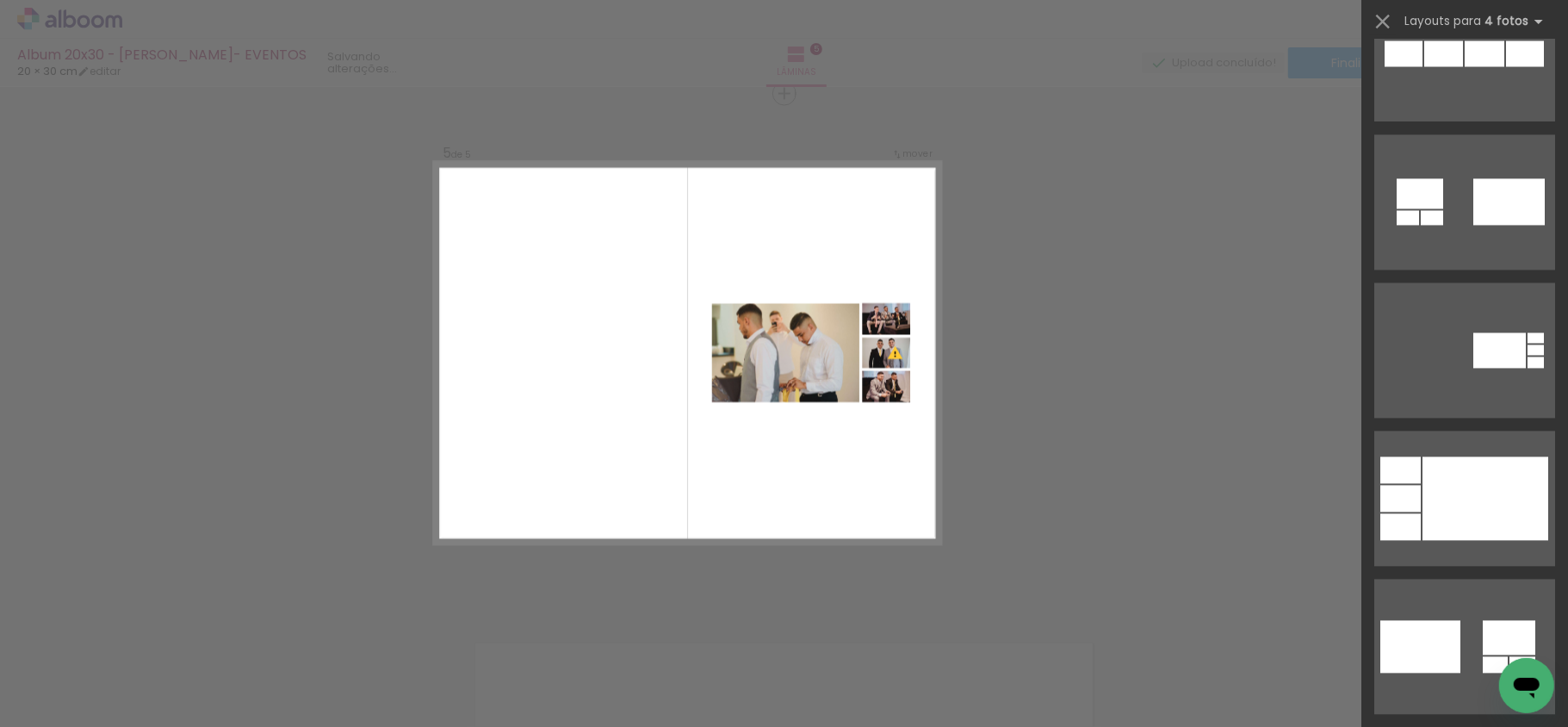
scroll to position [2640, 0]
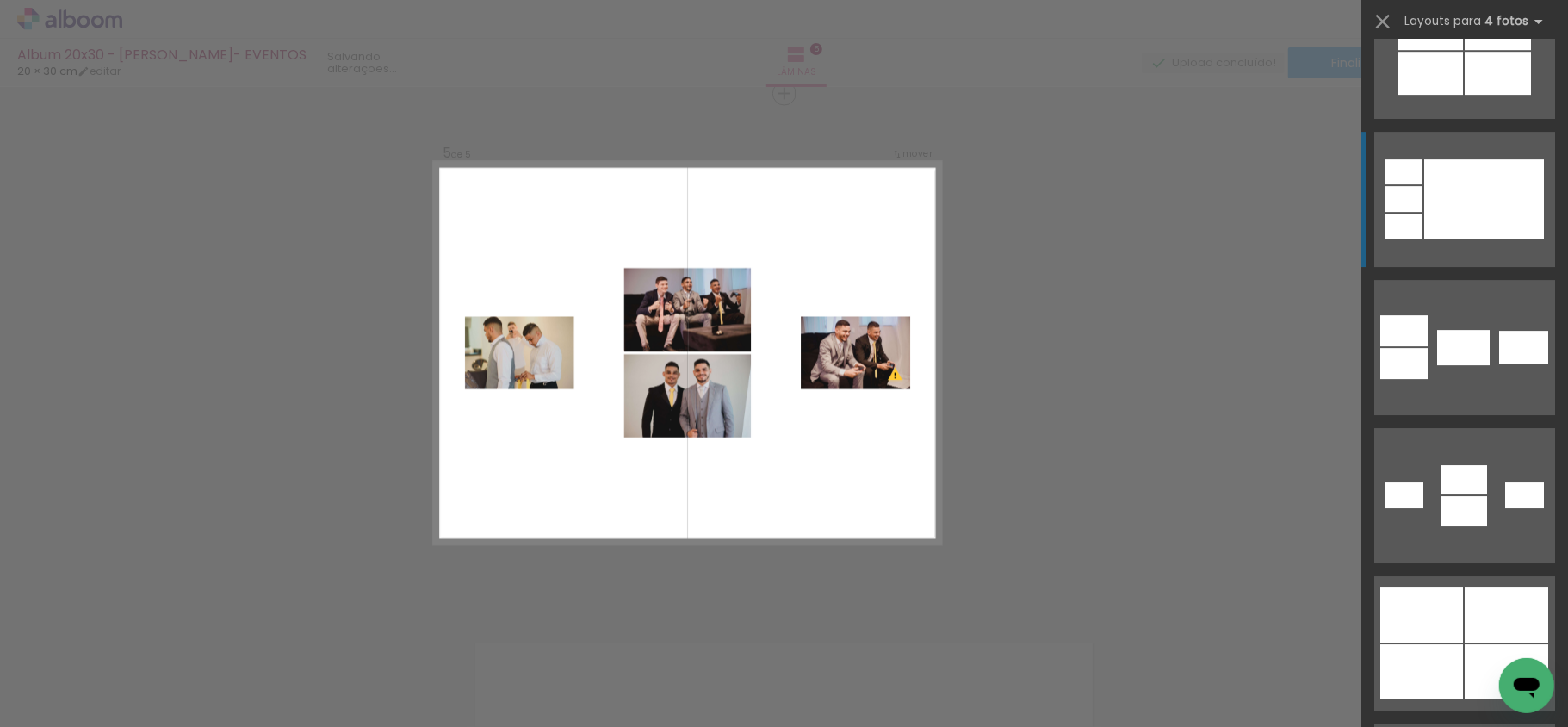
scroll to position [4133, 0]
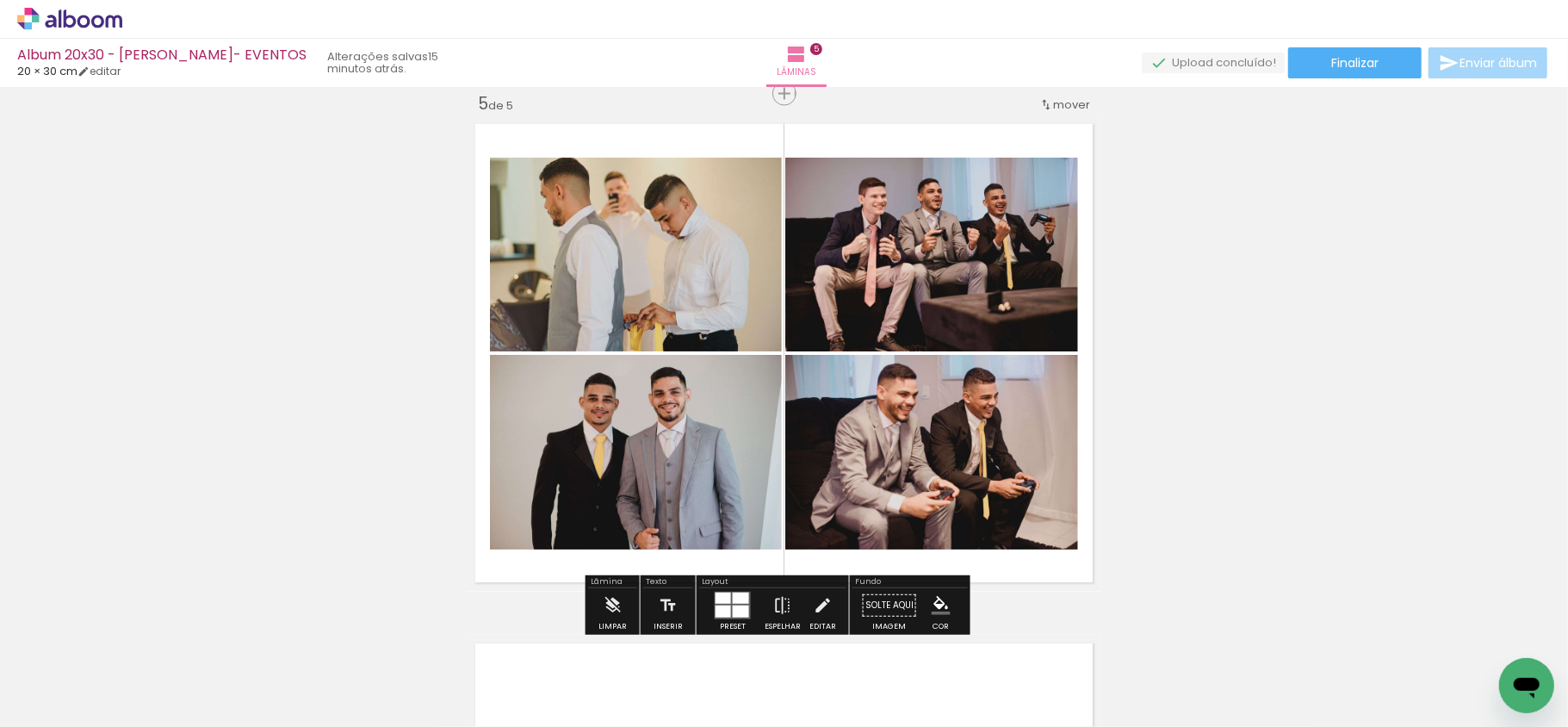
scroll to position [2213, 0]
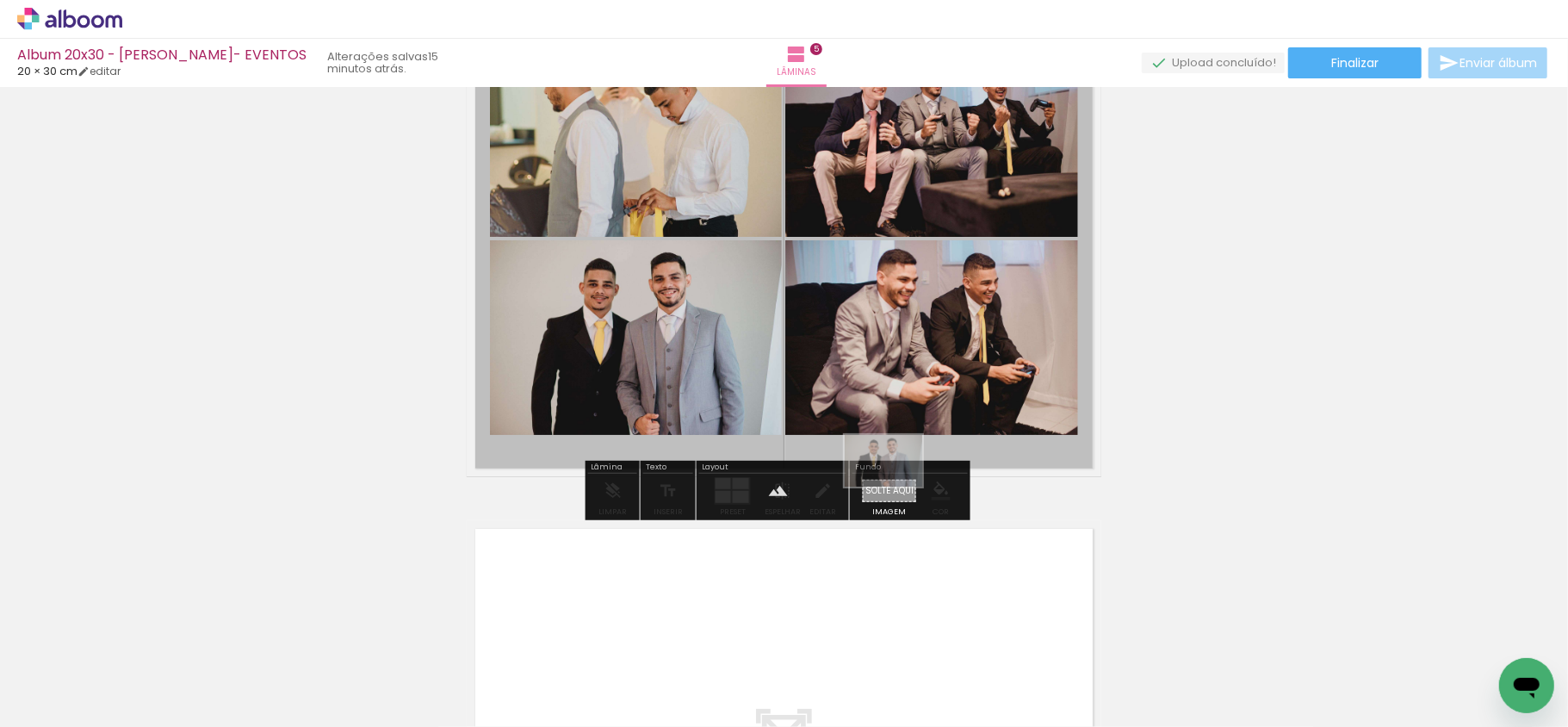
drag, startPoint x: 873, startPoint y: 665, endPoint x: 897, endPoint y: 487, distance: 179.6
click at [897, 487] on quentale-workspace at bounding box center [784, 363] width 1568 height 727
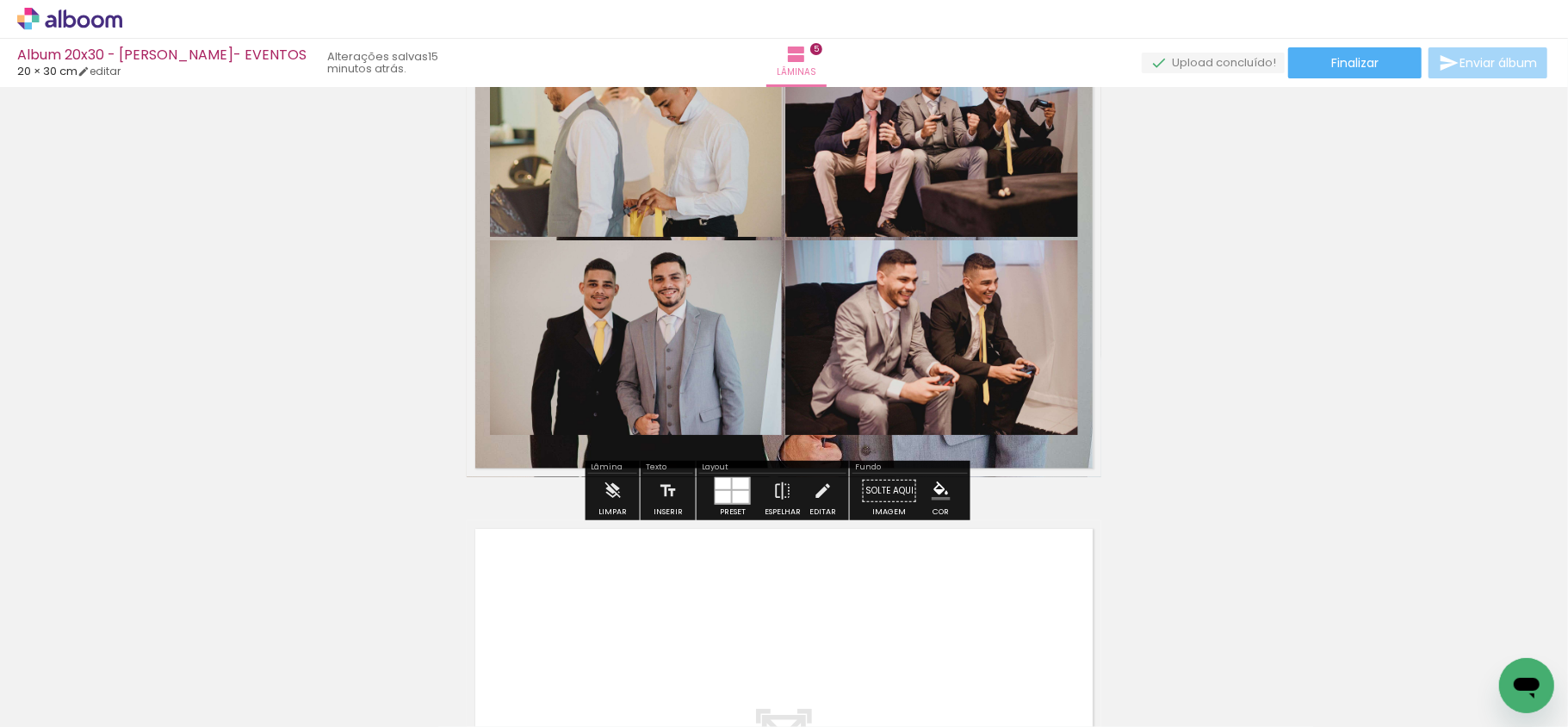
click at [839, 451] on quentale-layouter at bounding box center [784, 238] width 635 height 476
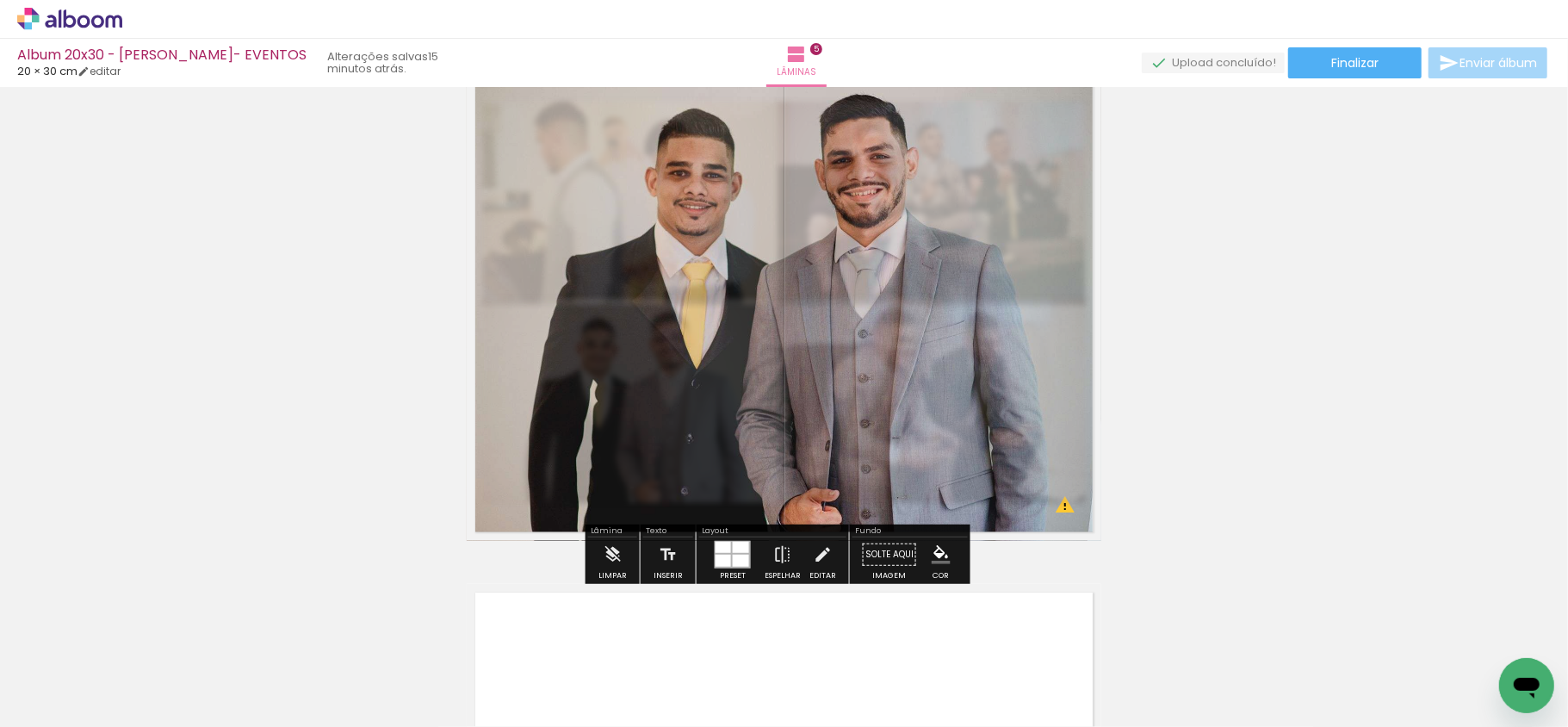
scroll to position [2099, 0]
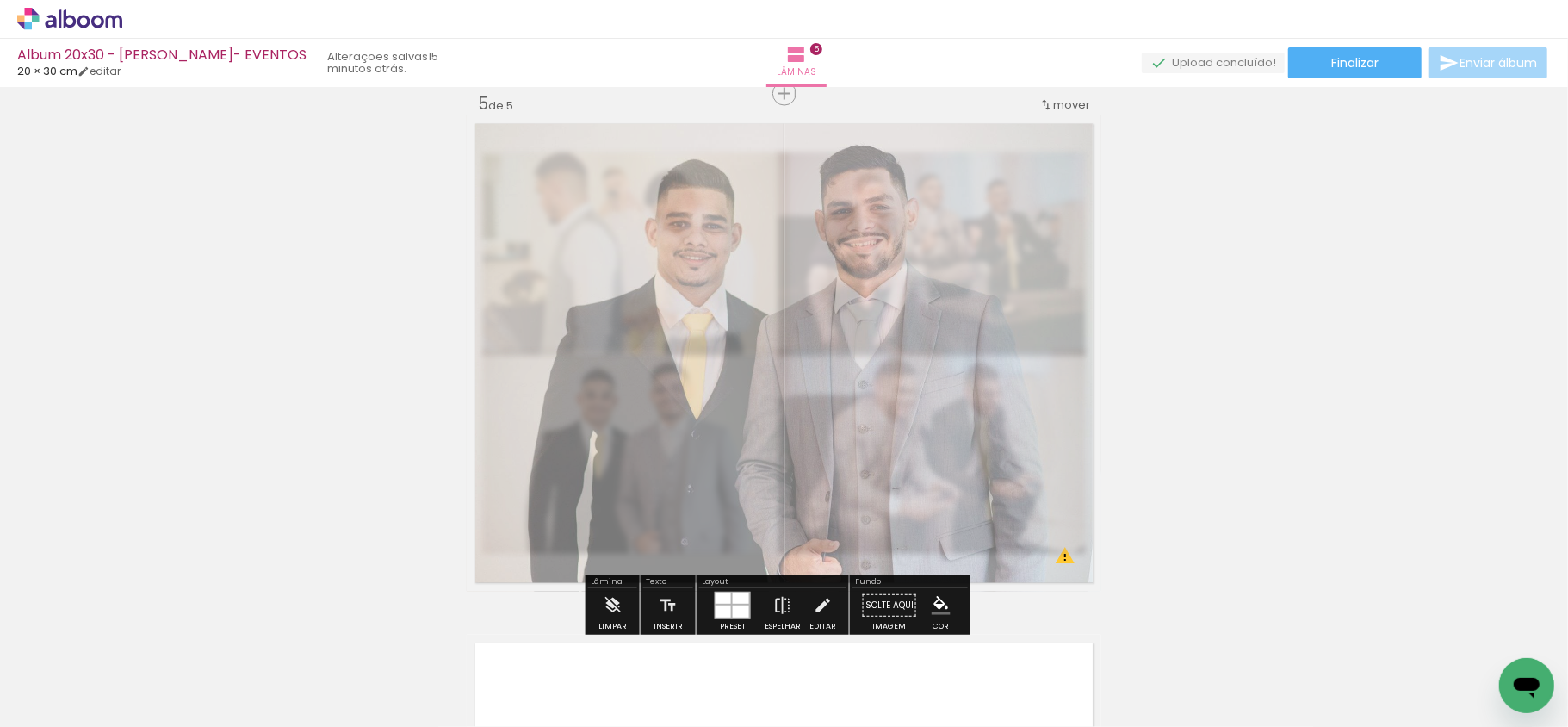
drag, startPoint x: 711, startPoint y: 158, endPoint x: 675, endPoint y: 157, distance: 36.0
type paper-slider "45"
click at [679, 157] on div at bounding box center [684, 159] width 11 height 11
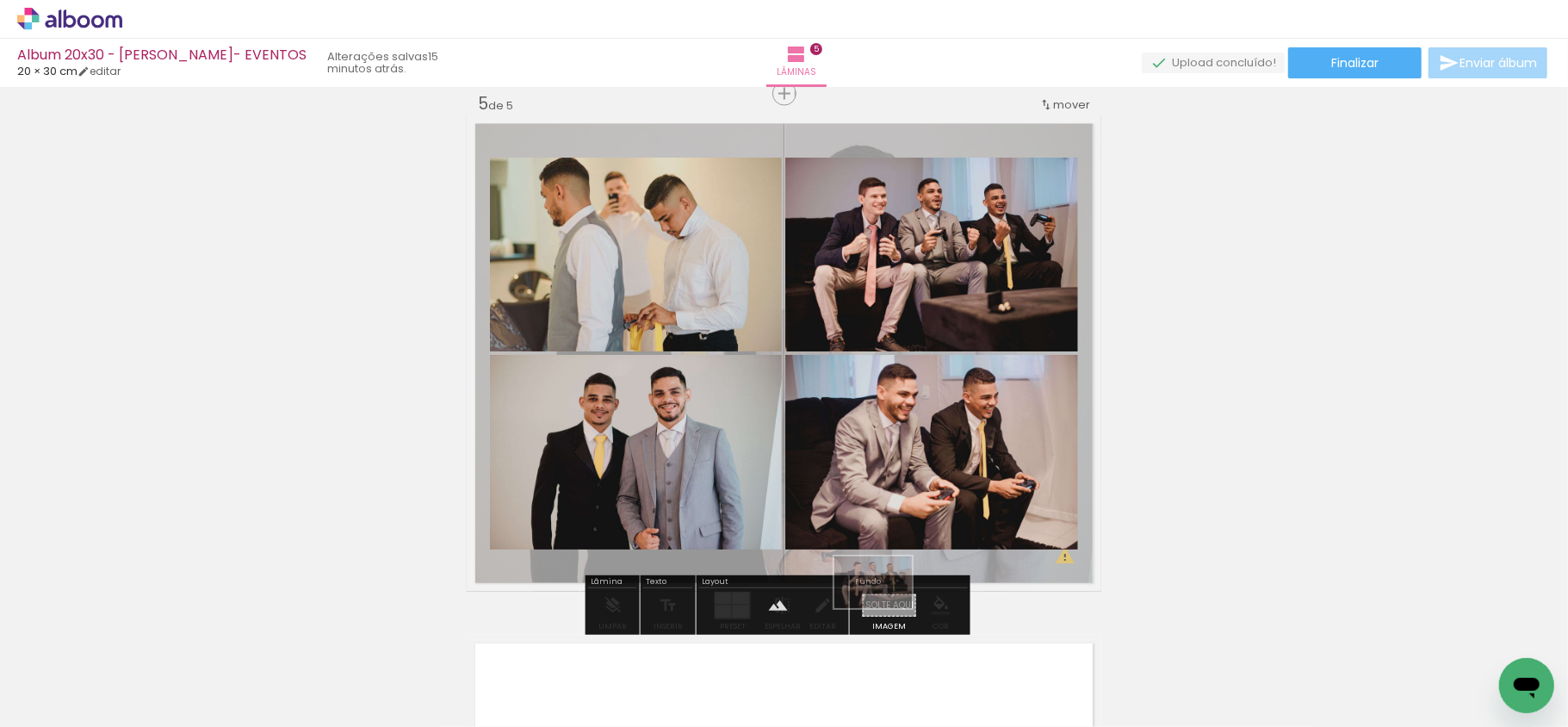
drag, startPoint x: 764, startPoint y: 680, endPoint x: 886, endPoint y: 608, distance: 141.7
click at [886, 608] on quentale-workspace at bounding box center [784, 363] width 1568 height 727
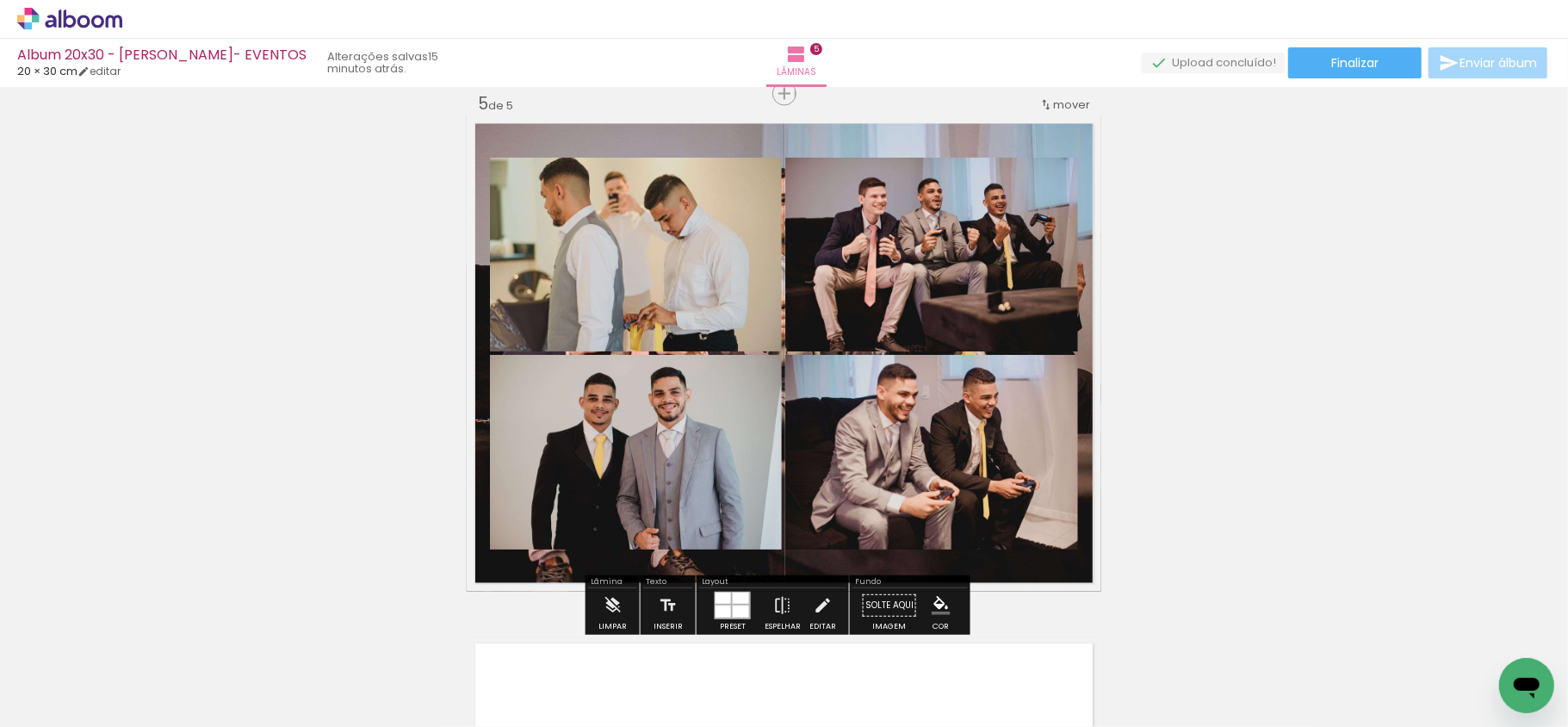
click at [845, 136] on quentale-layouter at bounding box center [784, 353] width 635 height 476
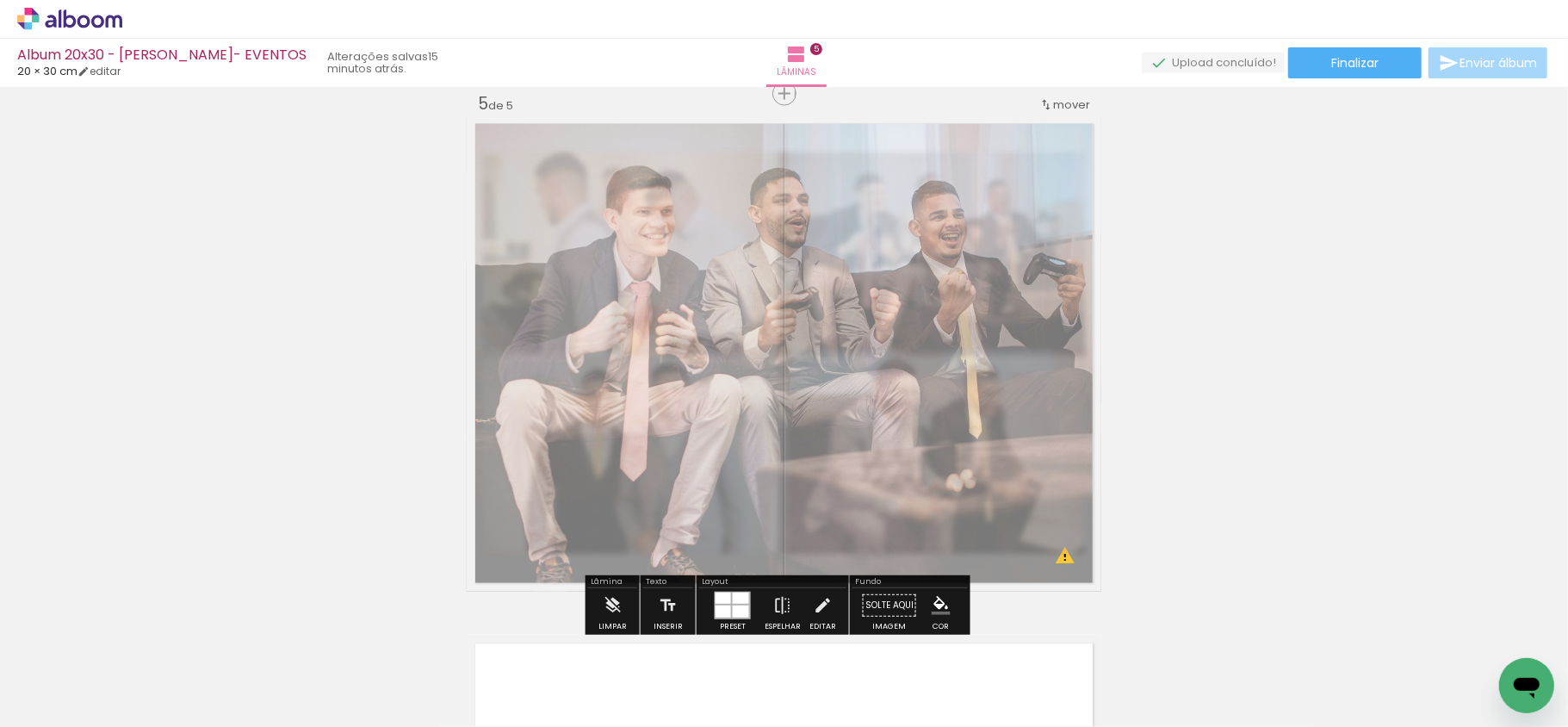
drag, startPoint x: 703, startPoint y: 156, endPoint x: 666, endPoint y: 166, distance: 38.3
click at [670, 166] on div at bounding box center [684, 159] width 27 height 27
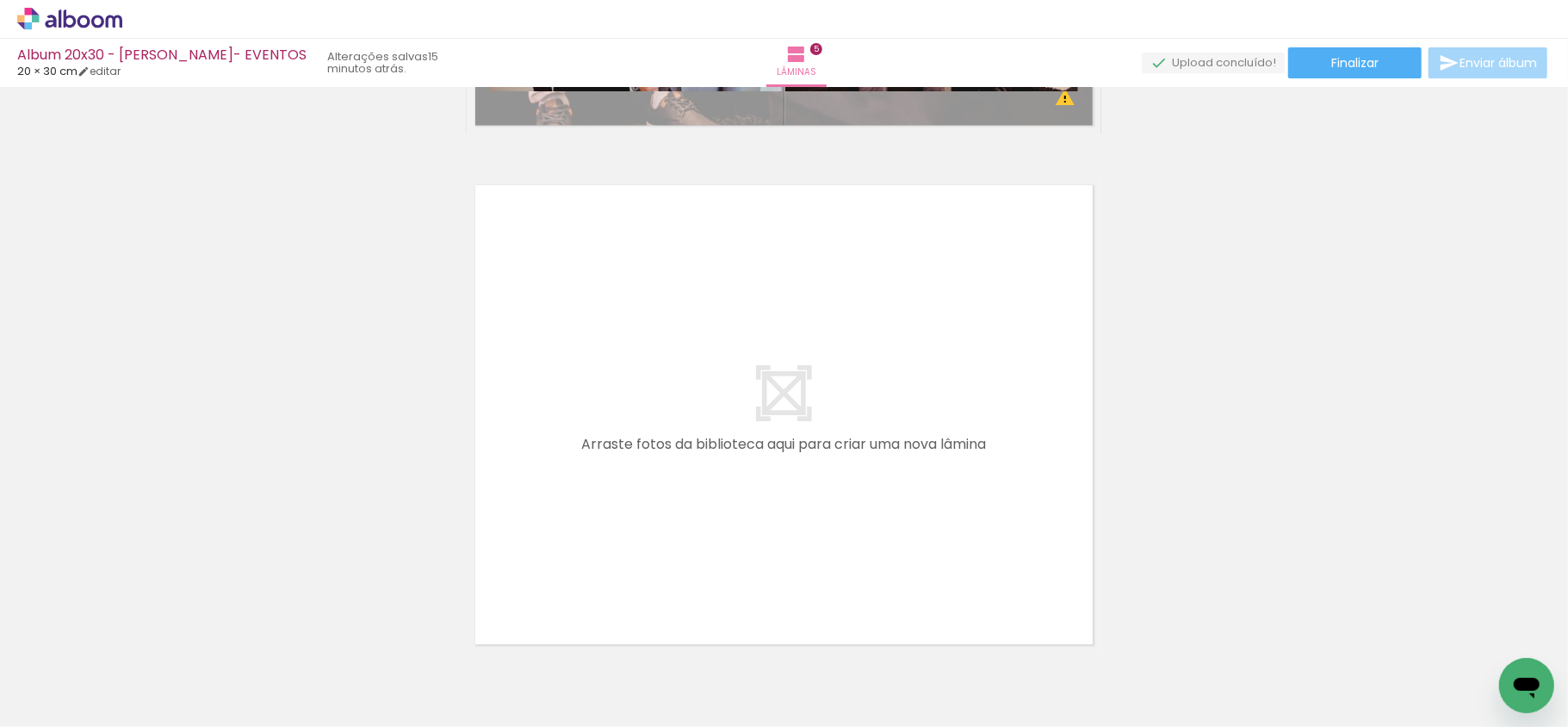
scroll to position [2558, 0]
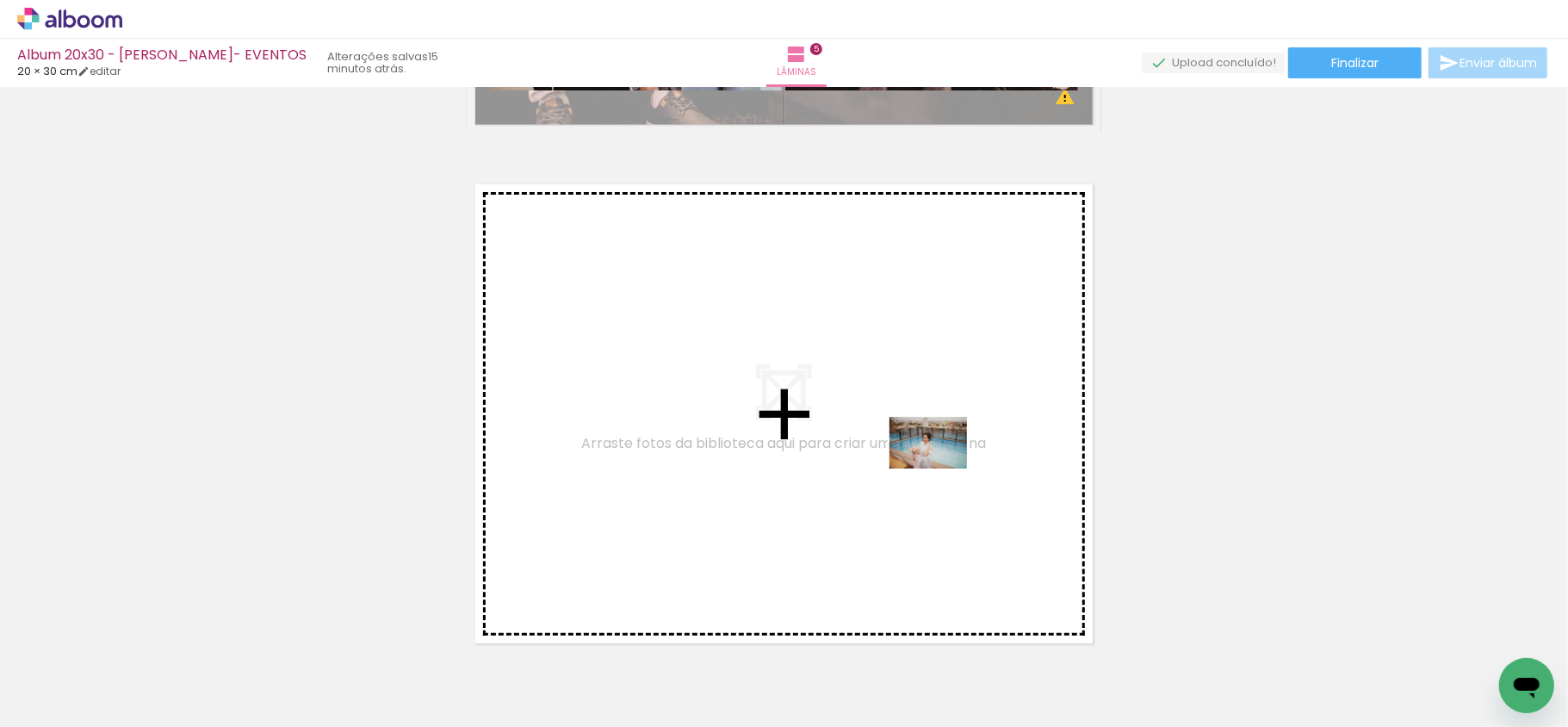
drag, startPoint x: 1061, startPoint y: 686, endPoint x: 939, endPoint y: 468, distance: 249.8
click at [939, 468] on quentale-workspace at bounding box center [784, 363] width 1568 height 727
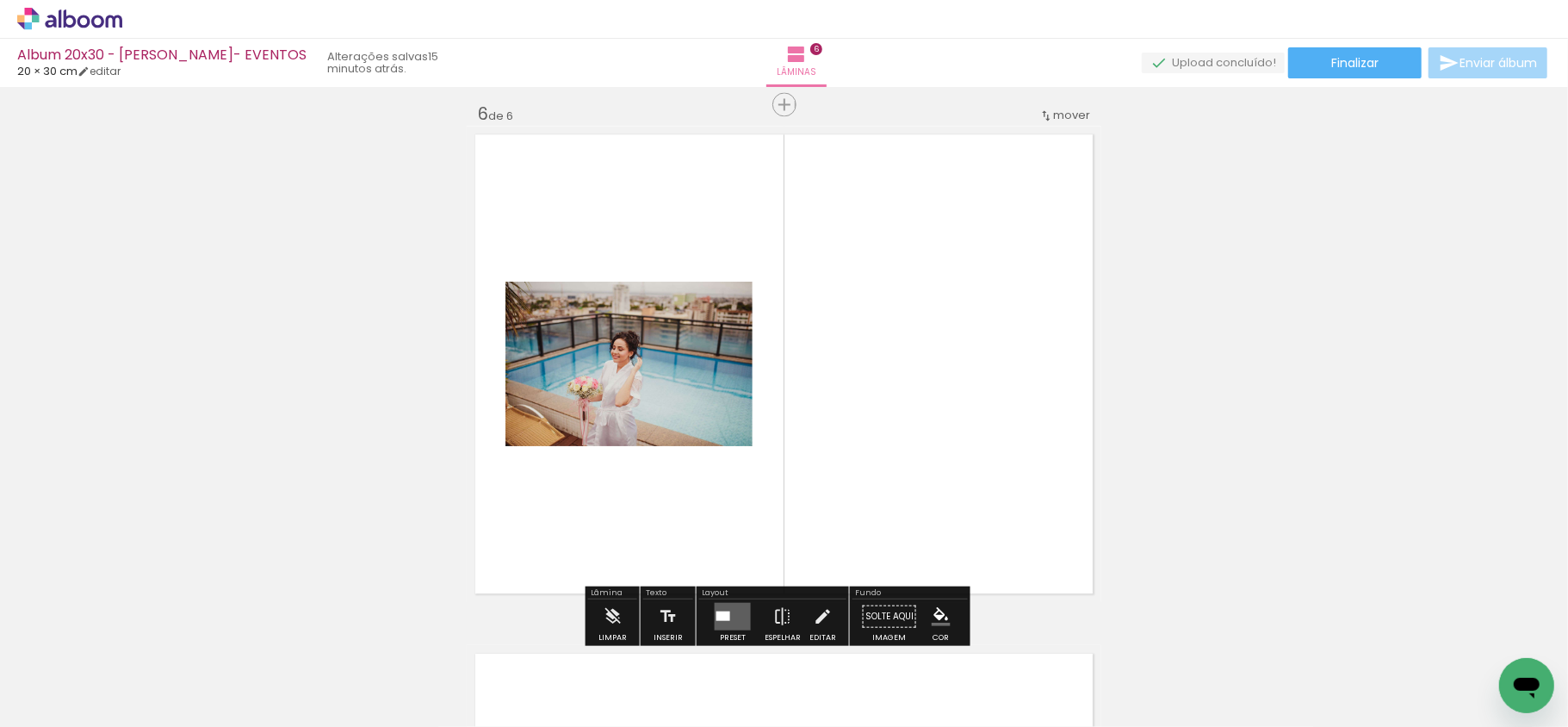
scroll to position [2618, 0]
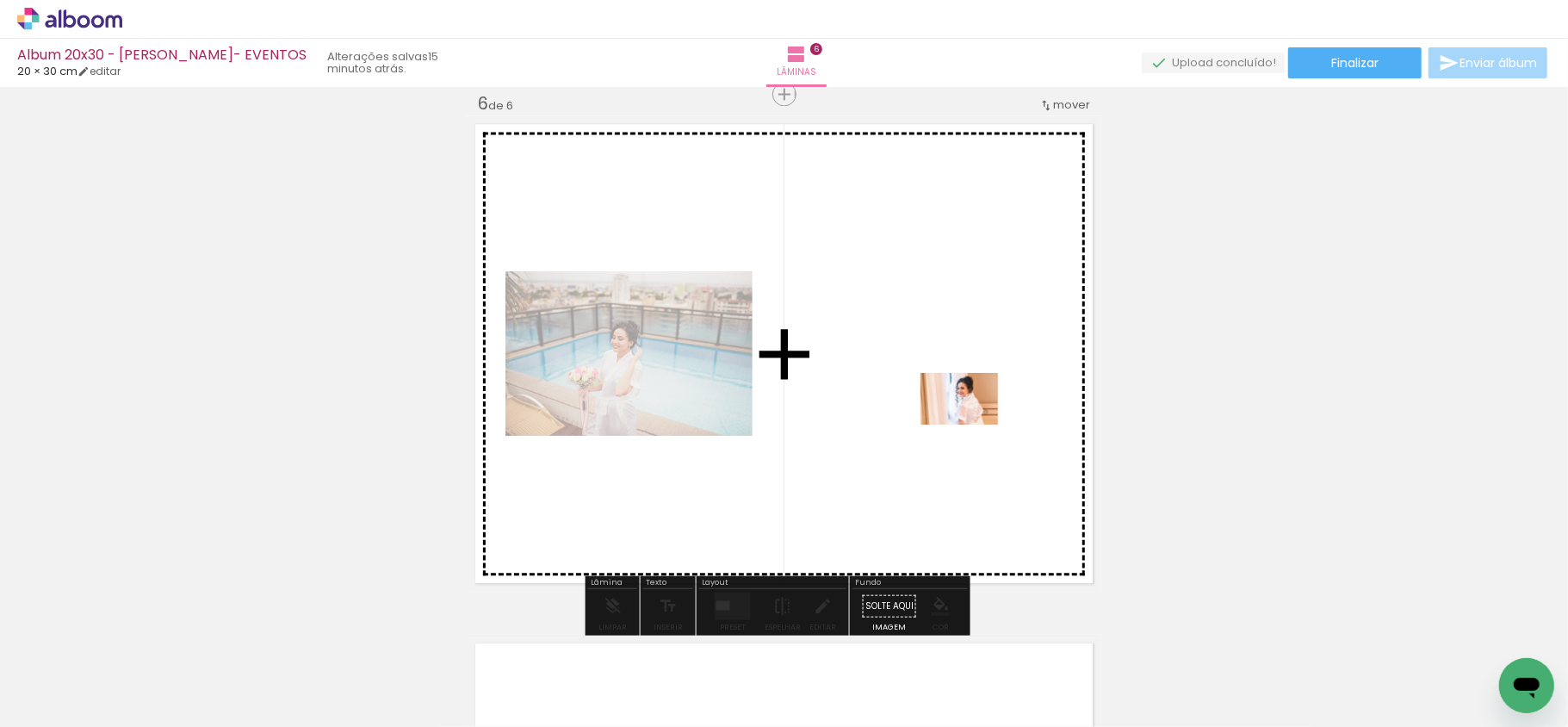
drag, startPoint x: 1142, startPoint y: 687, endPoint x: 971, endPoint y: 424, distance: 313.7
click at [971, 424] on quentale-workspace at bounding box center [784, 363] width 1568 height 727
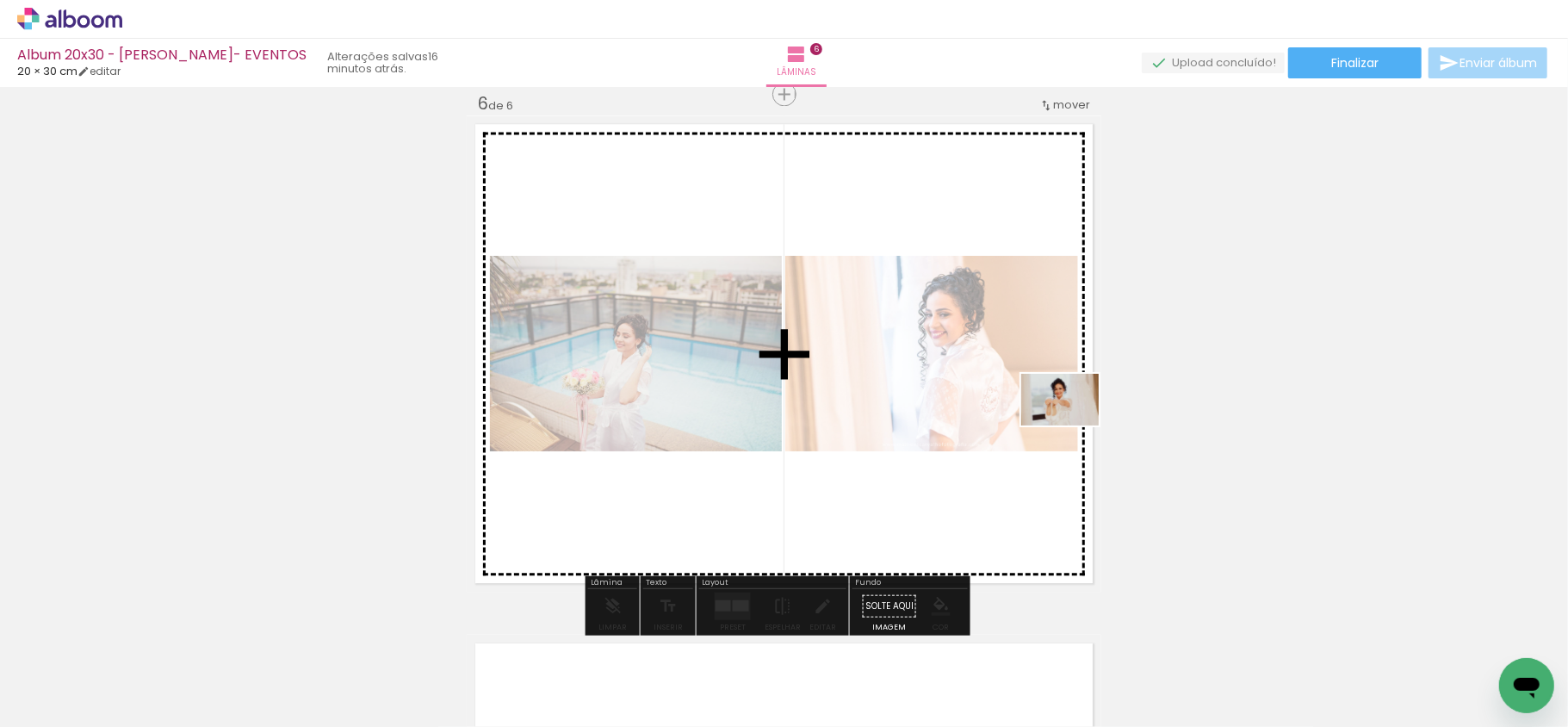
drag, startPoint x: 1235, startPoint y: 682, endPoint x: 1071, endPoint y: 426, distance: 304.0
click at [1071, 426] on quentale-workspace at bounding box center [784, 363] width 1568 height 727
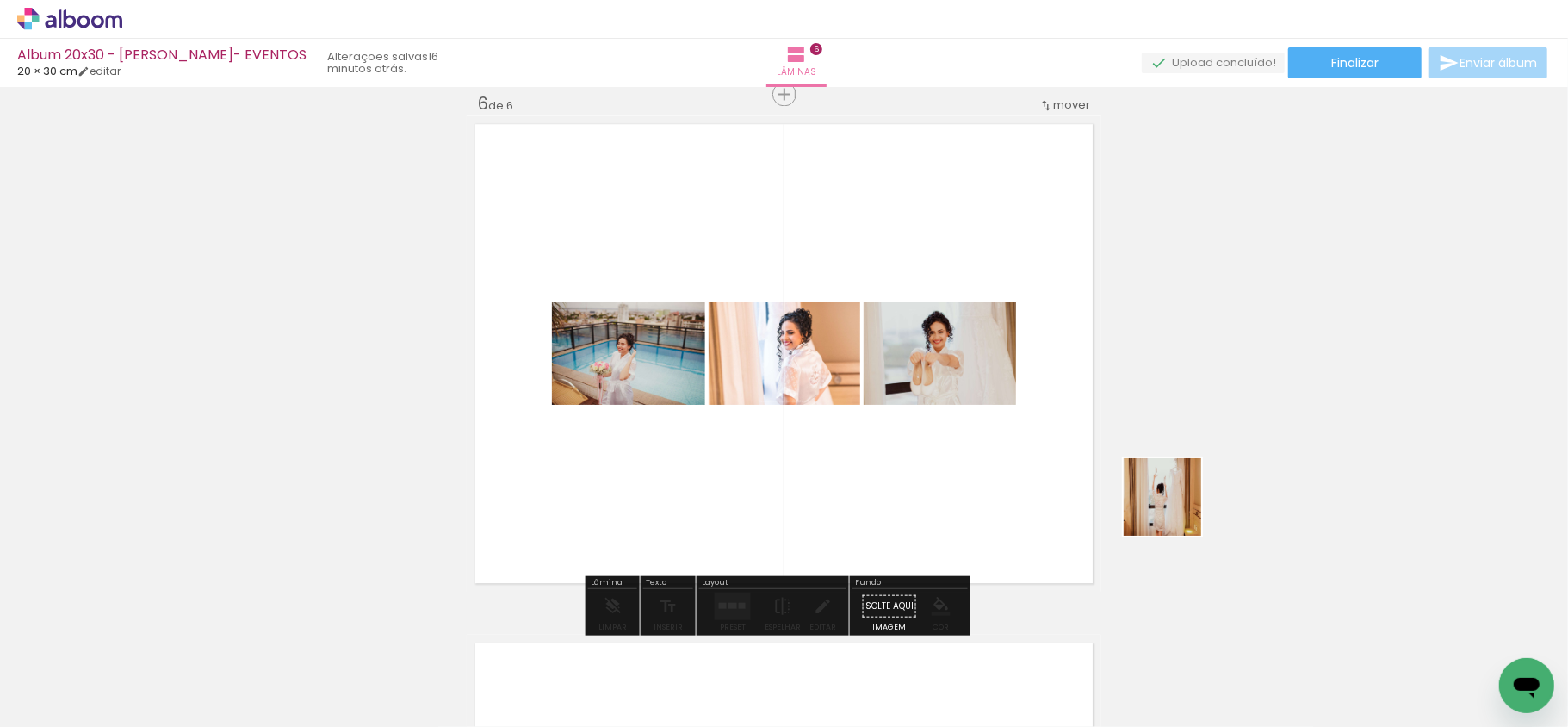
drag, startPoint x: 1343, startPoint y: 682, endPoint x: 983, endPoint y: 370, distance: 476.4
click at [983, 372] on quentale-workspace at bounding box center [784, 363] width 1568 height 727
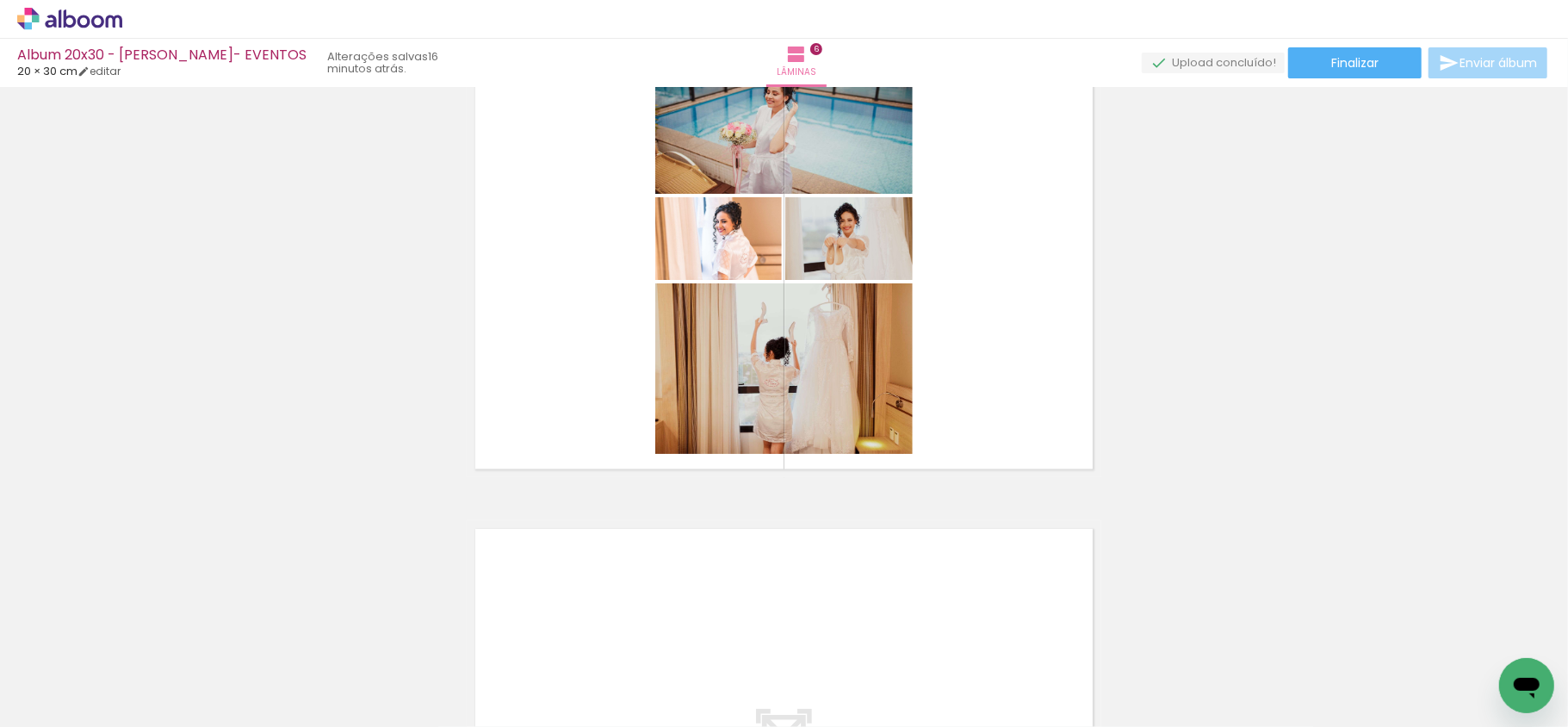
scroll to position [0, 1874]
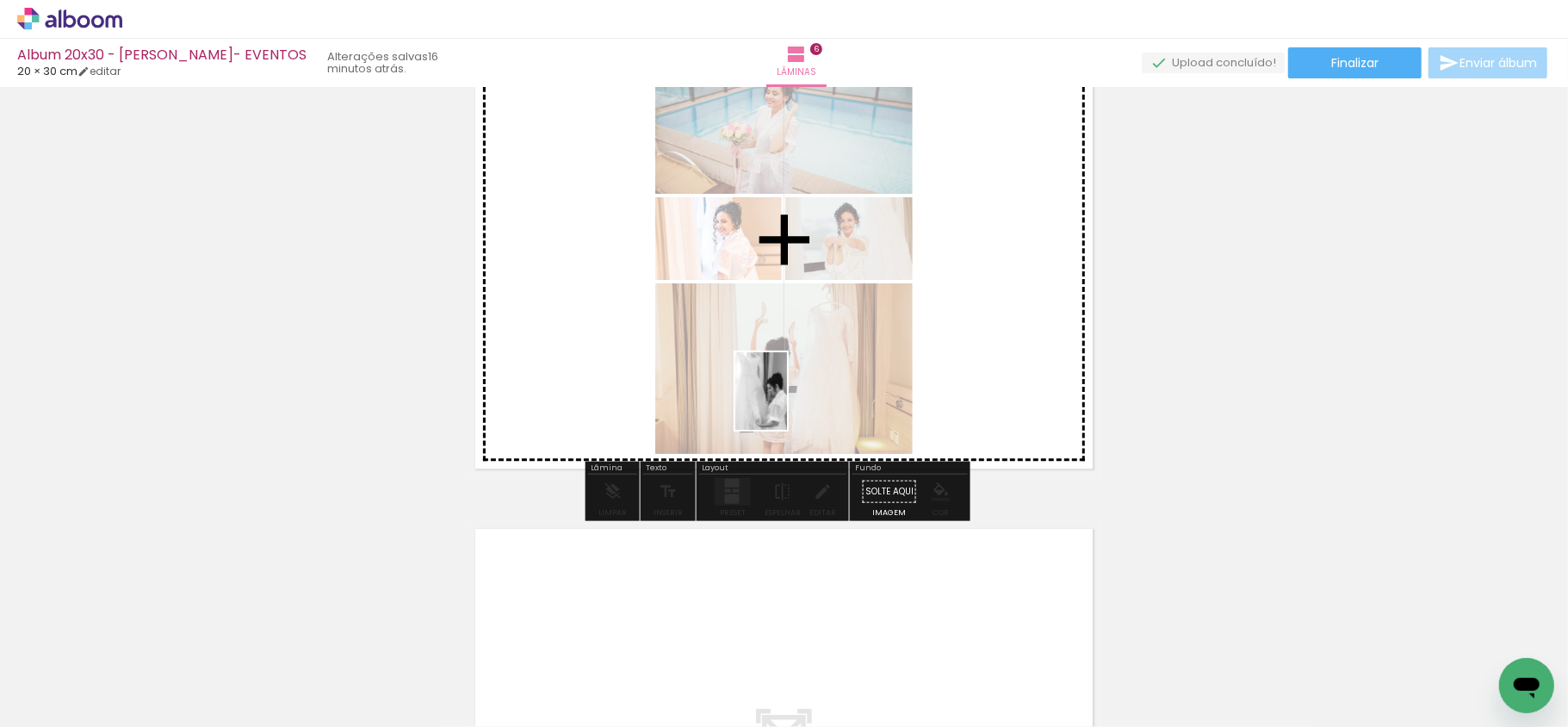
drag, startPoint x: 730, startPoint y: 693, endPoint x: 787, endPoint y: 404, distance: 294.6
click at [787, 404] on quentale-workspace at bounding box center [784, 363] width 1568 height 727
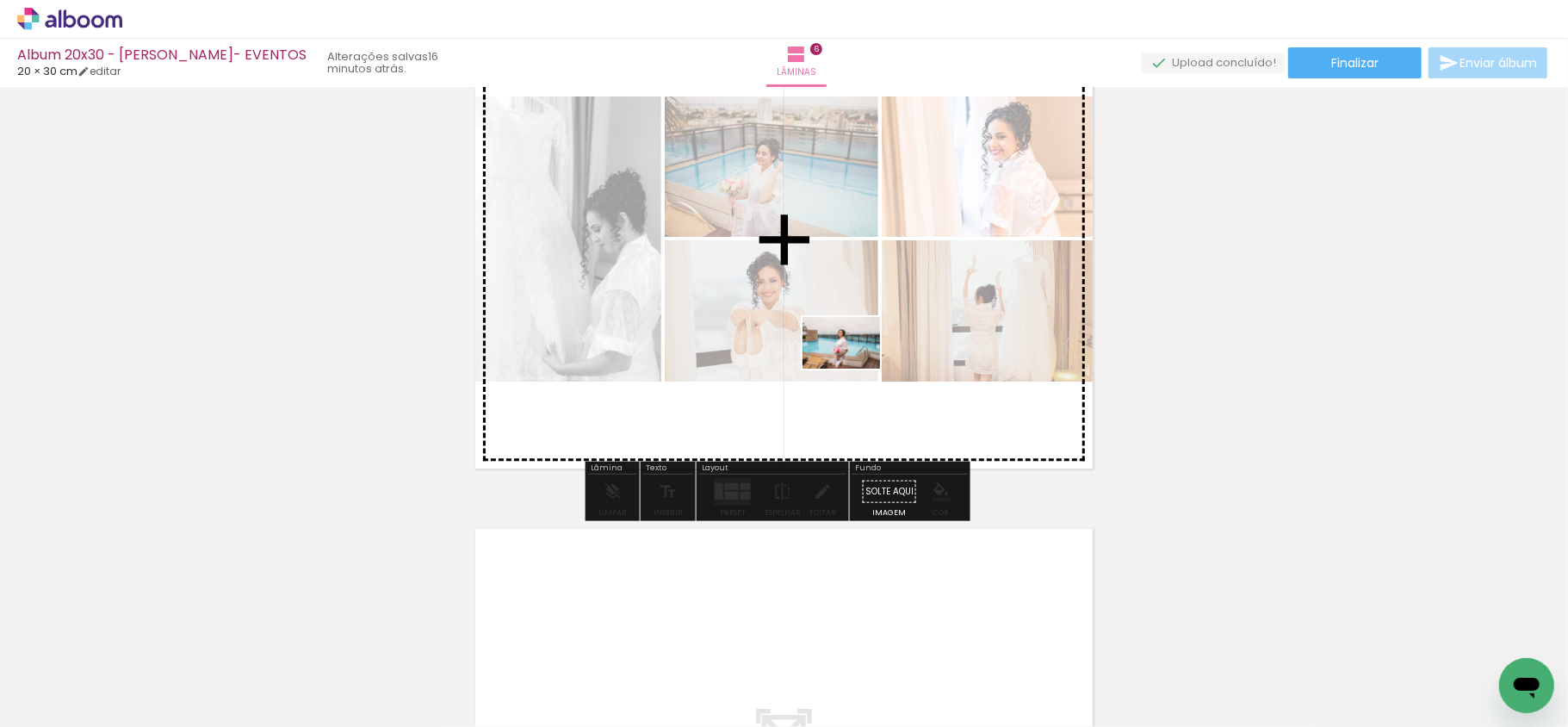
drag, startPoint x: 807, startPoint y: 682, endPoint x: 855, endPoint y: 369, distance: 316.7
click at [855, 369] on quentale-workspace at bounding box center [784, 363] width 1568 height 727
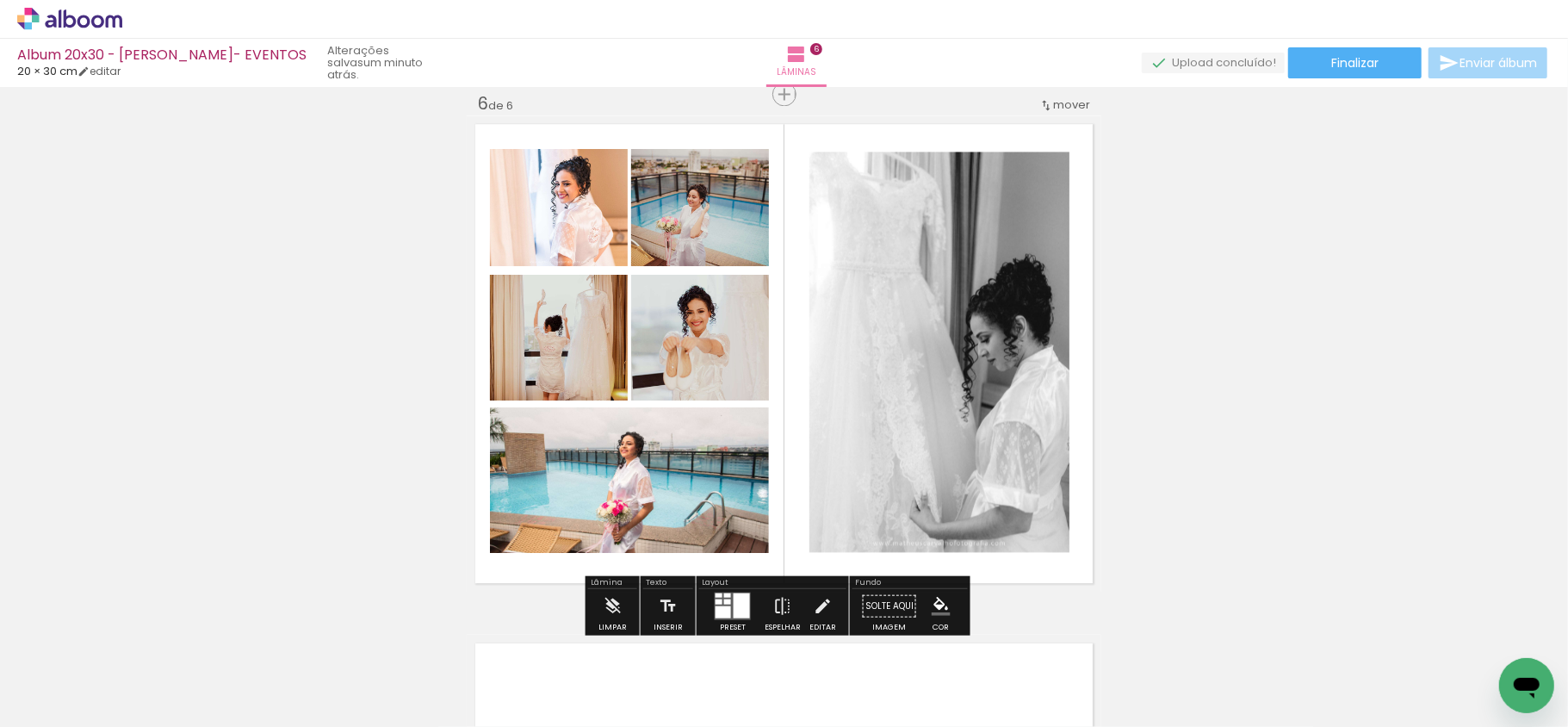
scroll to position [0, 1874]
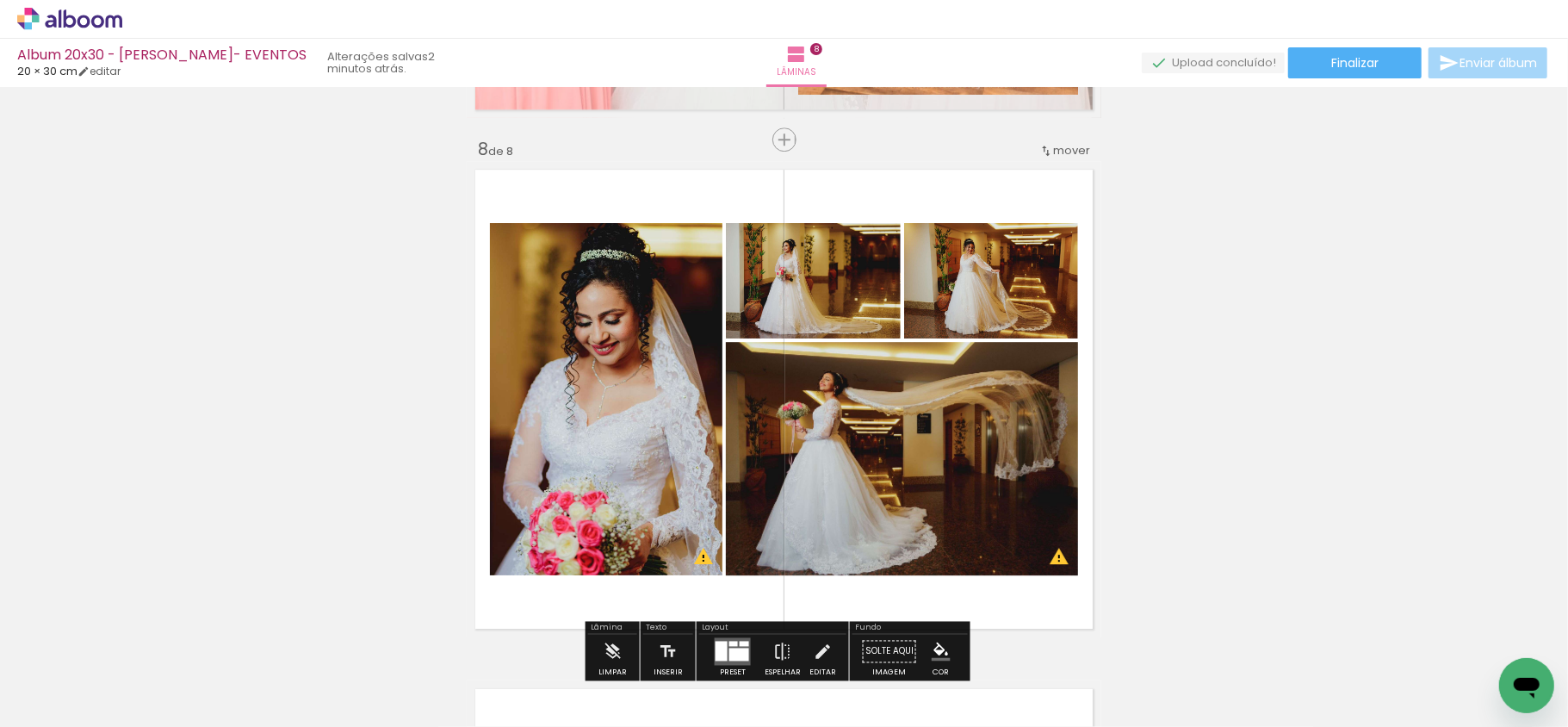
scroll to position [3542, 0]
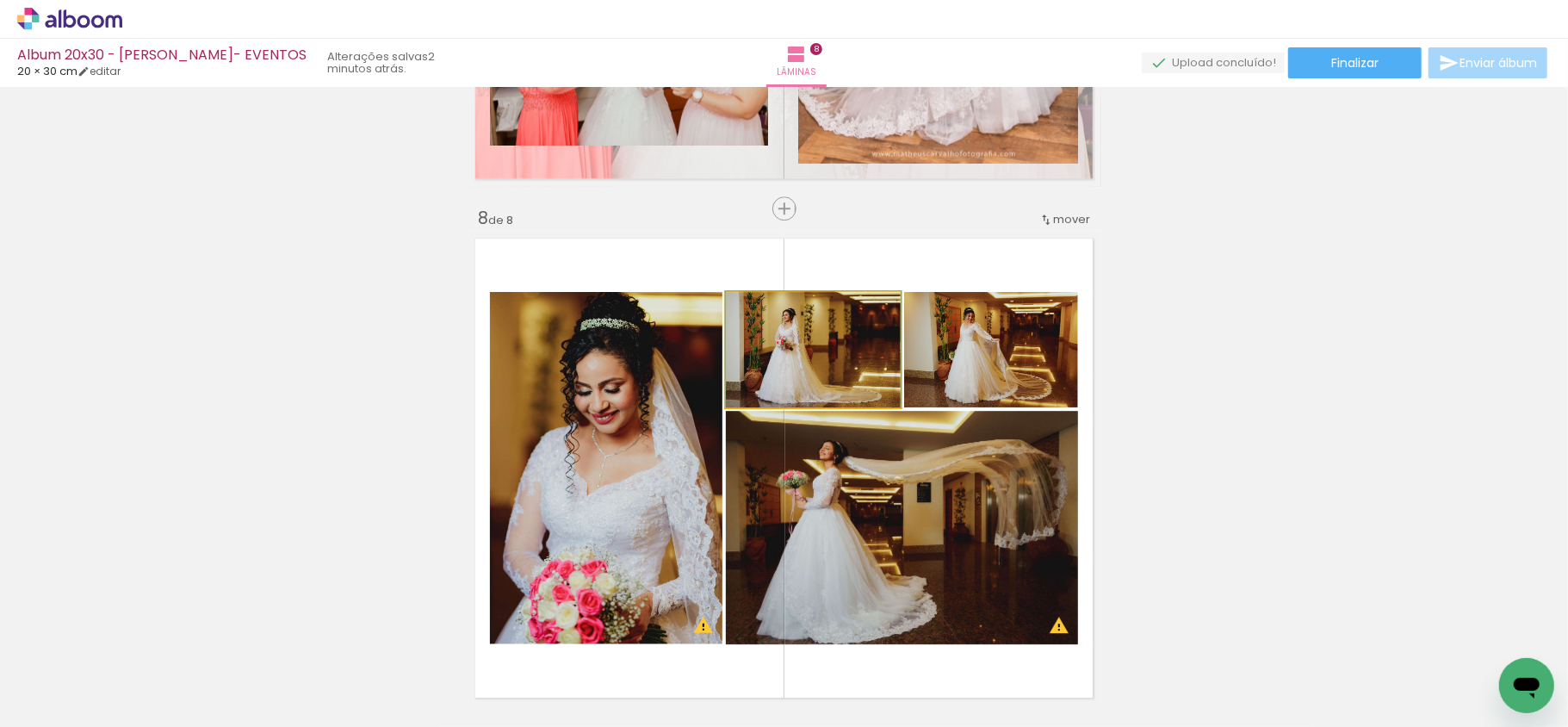
click at [823, 341] on quentale-photo at bounding box center [813, 350] width 175 height 116
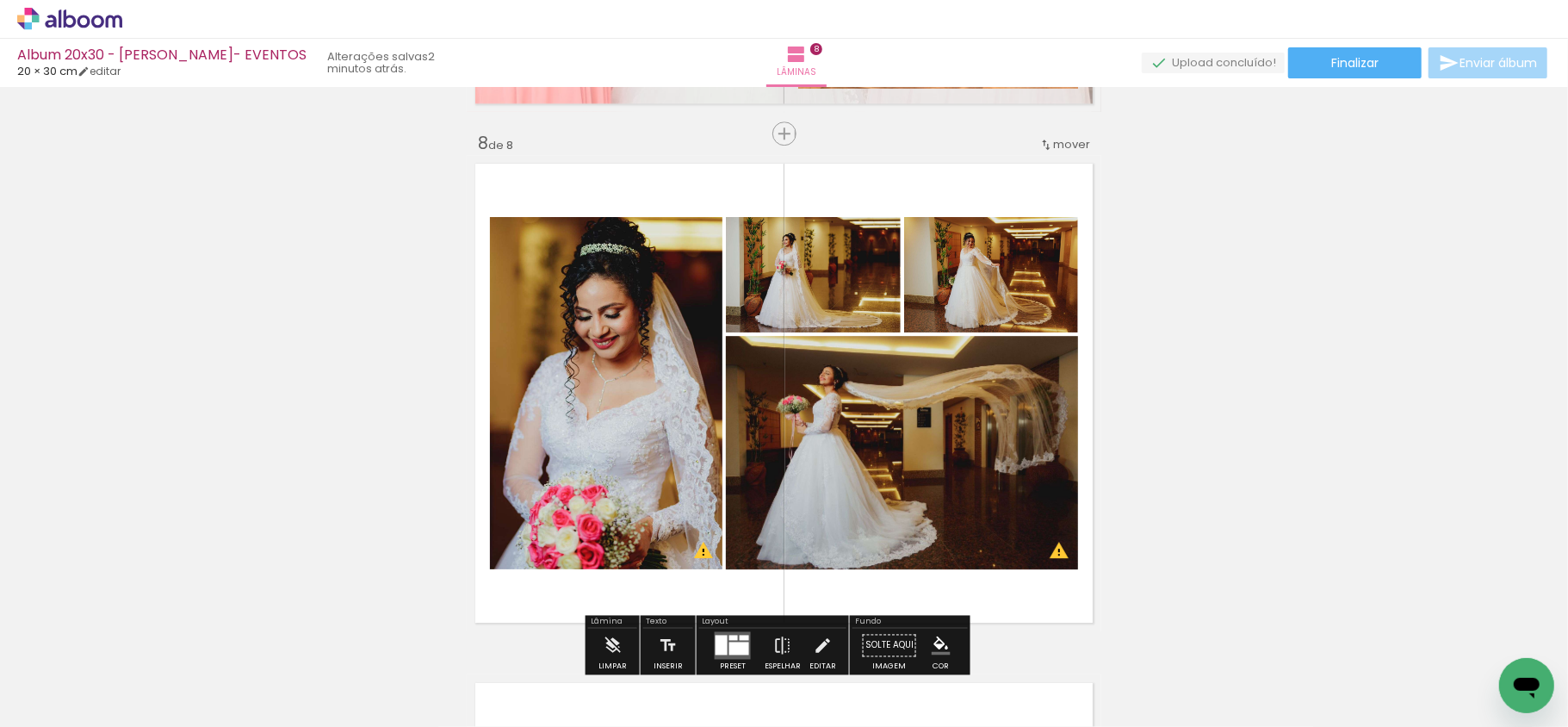
scroll to position [3656, 0]
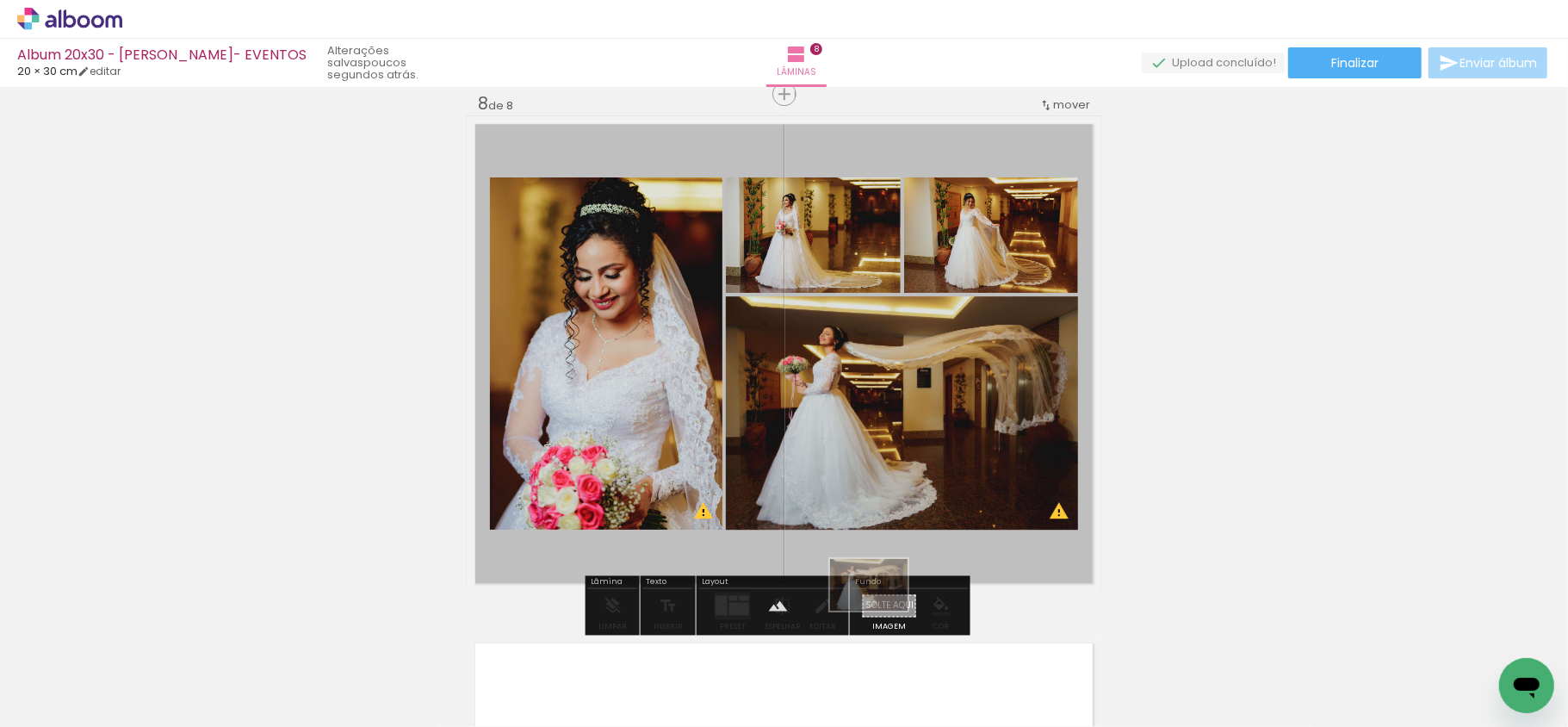
drag, startPoint x: 913, startPoint y: 673, endPoint x: 882, endPoint y: 610, distance: 70.2
click at [882, 610] on quentale-workspace at bounding box center [784, 363] width 1568 height 727
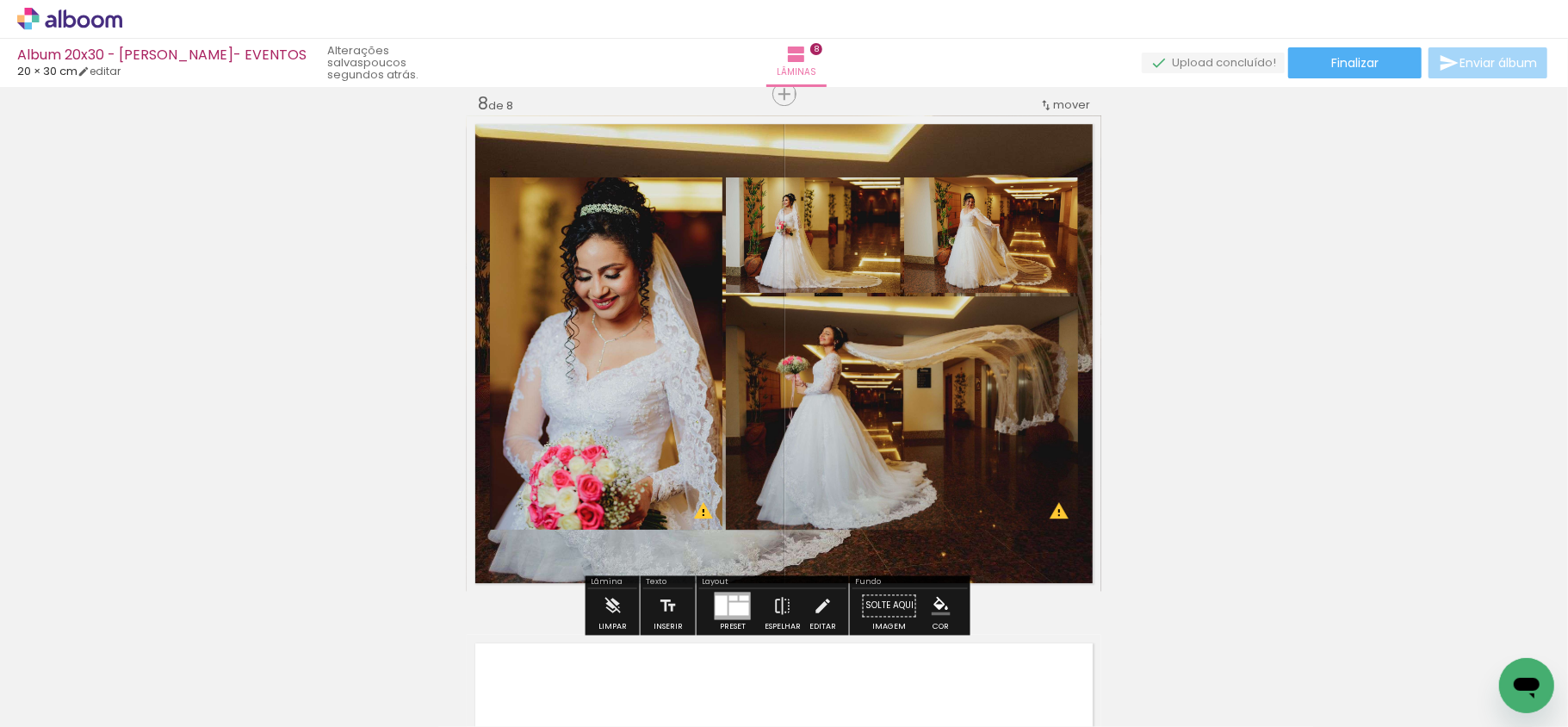
click at [810, 160] on quentale-layouter at bounding box center [784, 353] width 635 height 476
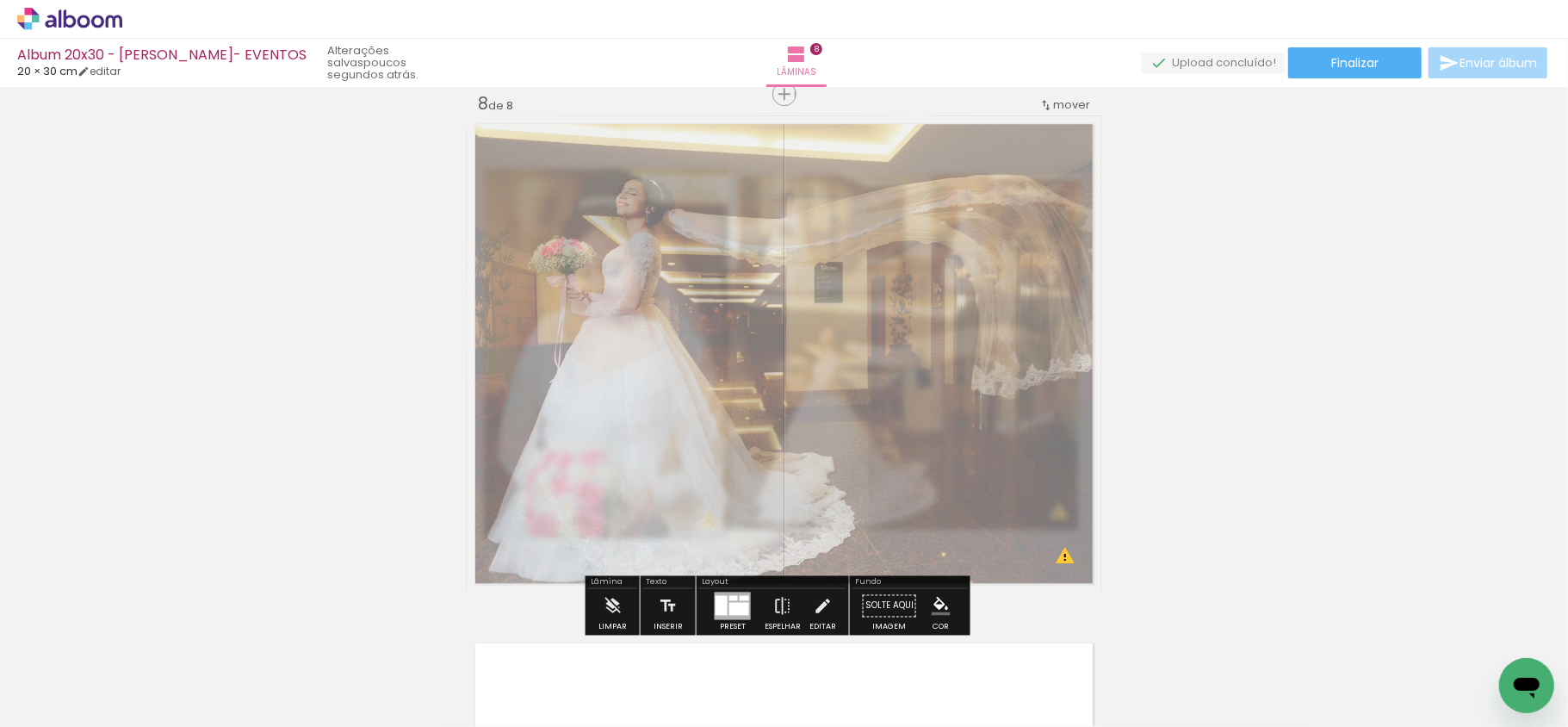
drag, startPoint x: 714, startPoint y: 166, endPoint x: 677, endPoint y: 166, distance: 37.0
type paper-slider "45"
click at [677, 166] on div at bounding box center [684, 159] width 27 height 27
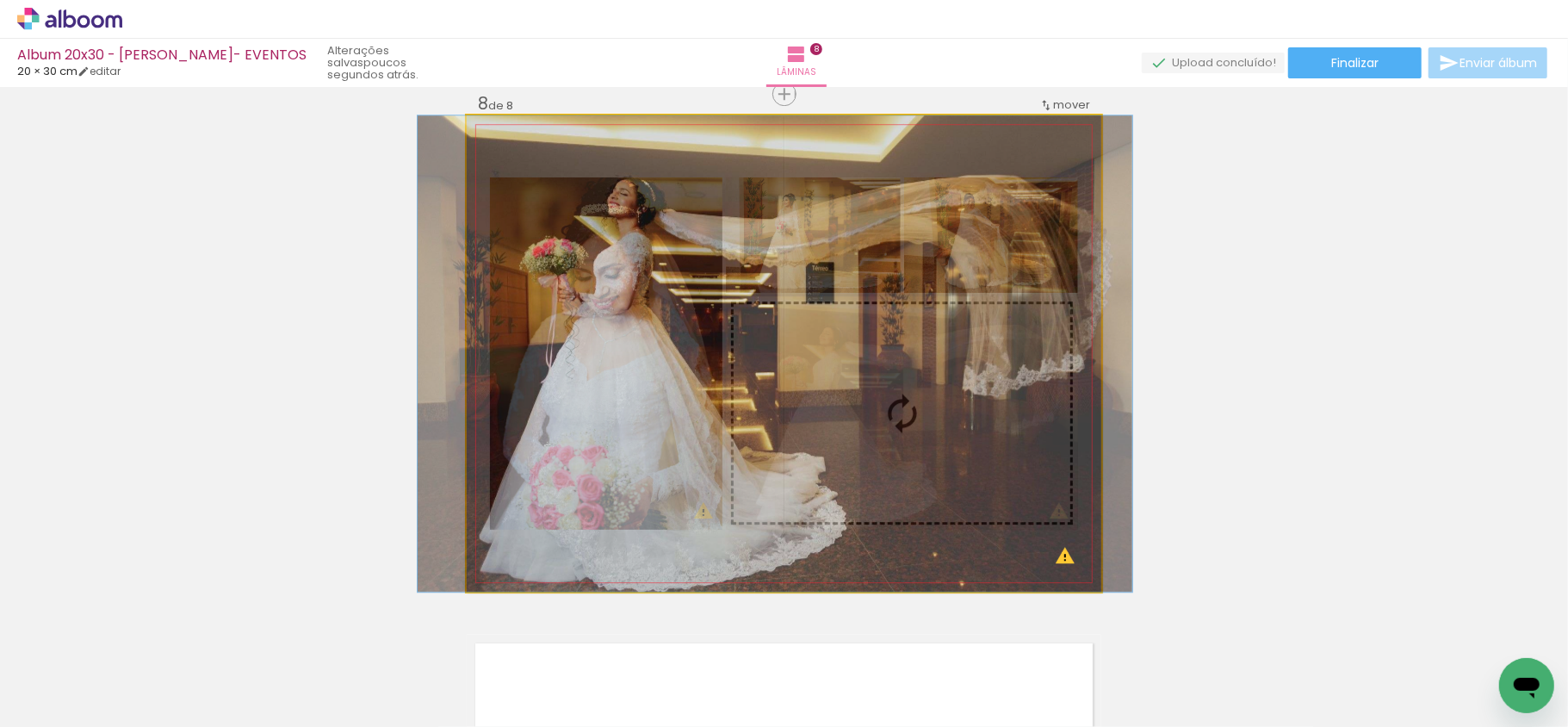
drag, startPoint x: 989, startPoint y: 384, endPoint x: 980, endPoint y: 365, distance: 21.0
click at [0, 0] on slot at bounding box center [0, 0] width 0 height 0
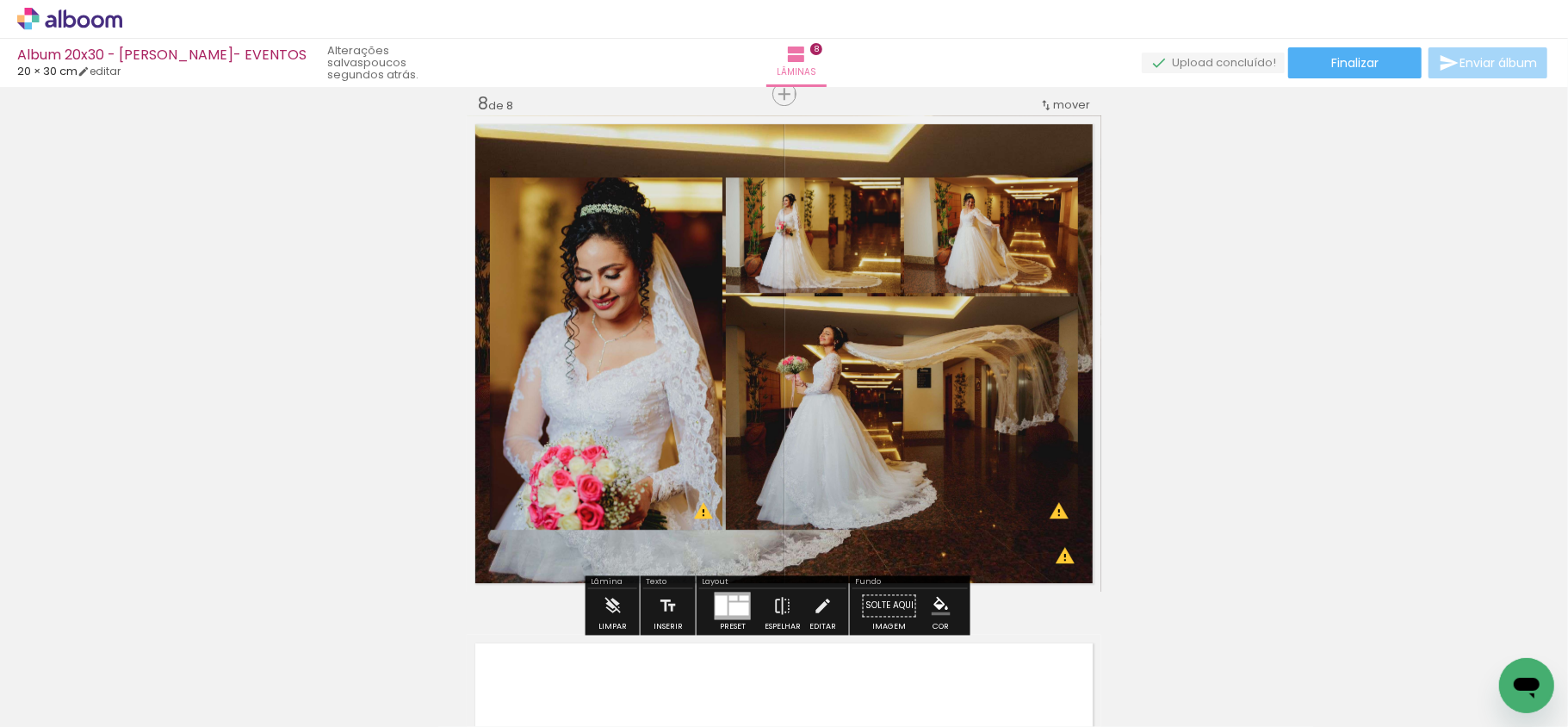
click at [1021, 565] on quentale-layouter at bounding box center [784, 353] width 635 height 476
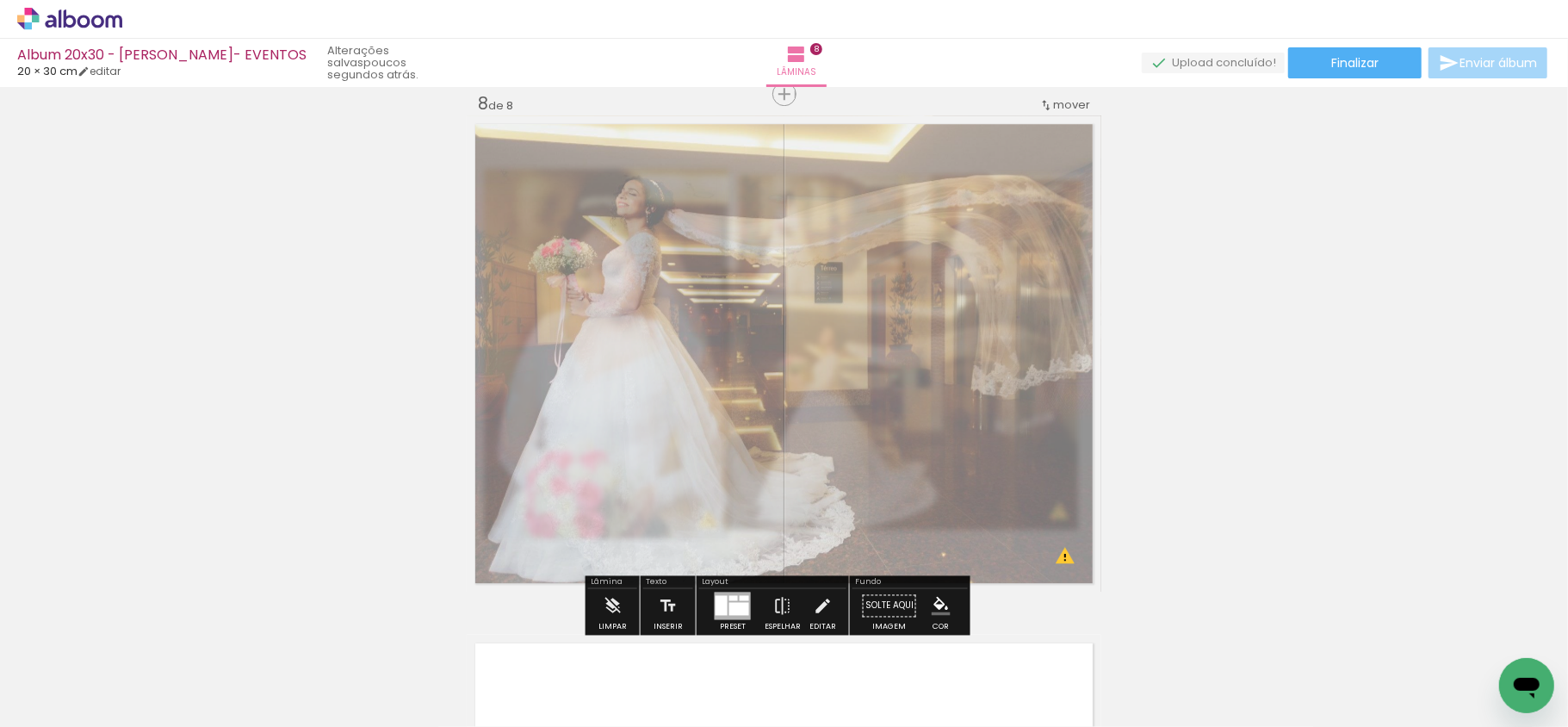
drag, startPoint x: 709, startPoint y: 164, endPoint x: 679, endPoint y: 164, distance: 30.0
click at [679, 164] on div at bounding box center [684, 159] width 27 height 27
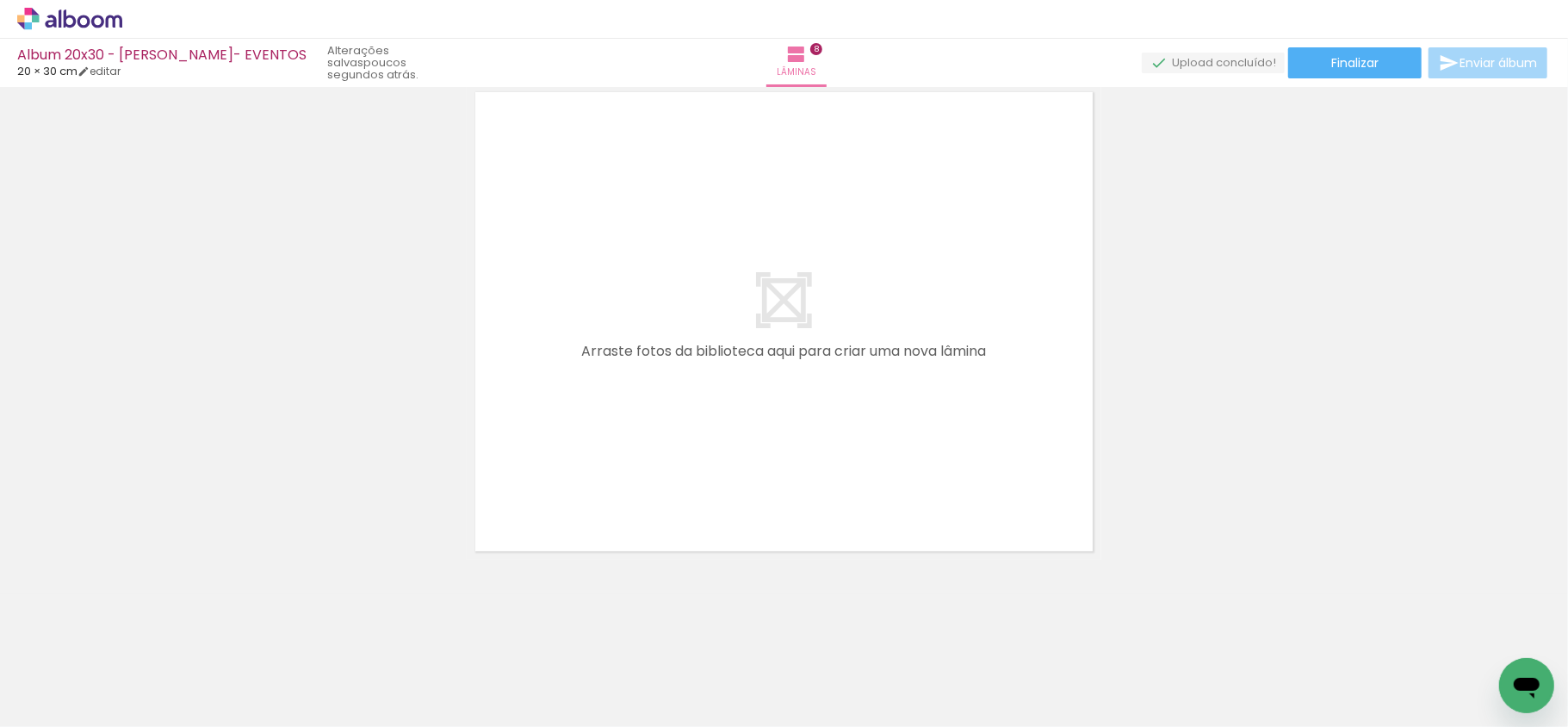
scroll to position [0, 2867]
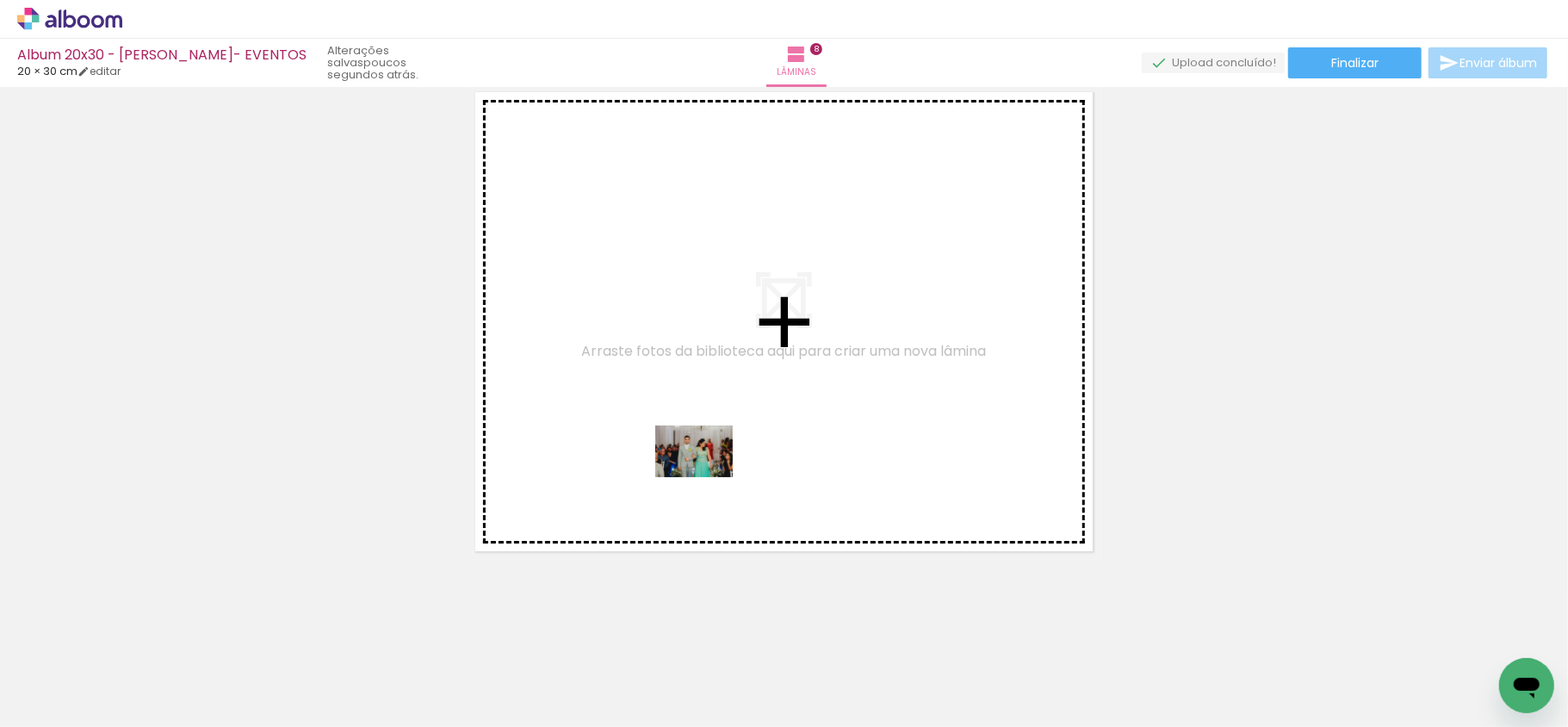
drag, startPoint x: 693, startPoint y: 677, endPoint x: 707, endPoint y: 476, distance: 201.5
click at [707, 476] on quentale-workspace at bounding box center [784, 363] width 1568 height 727
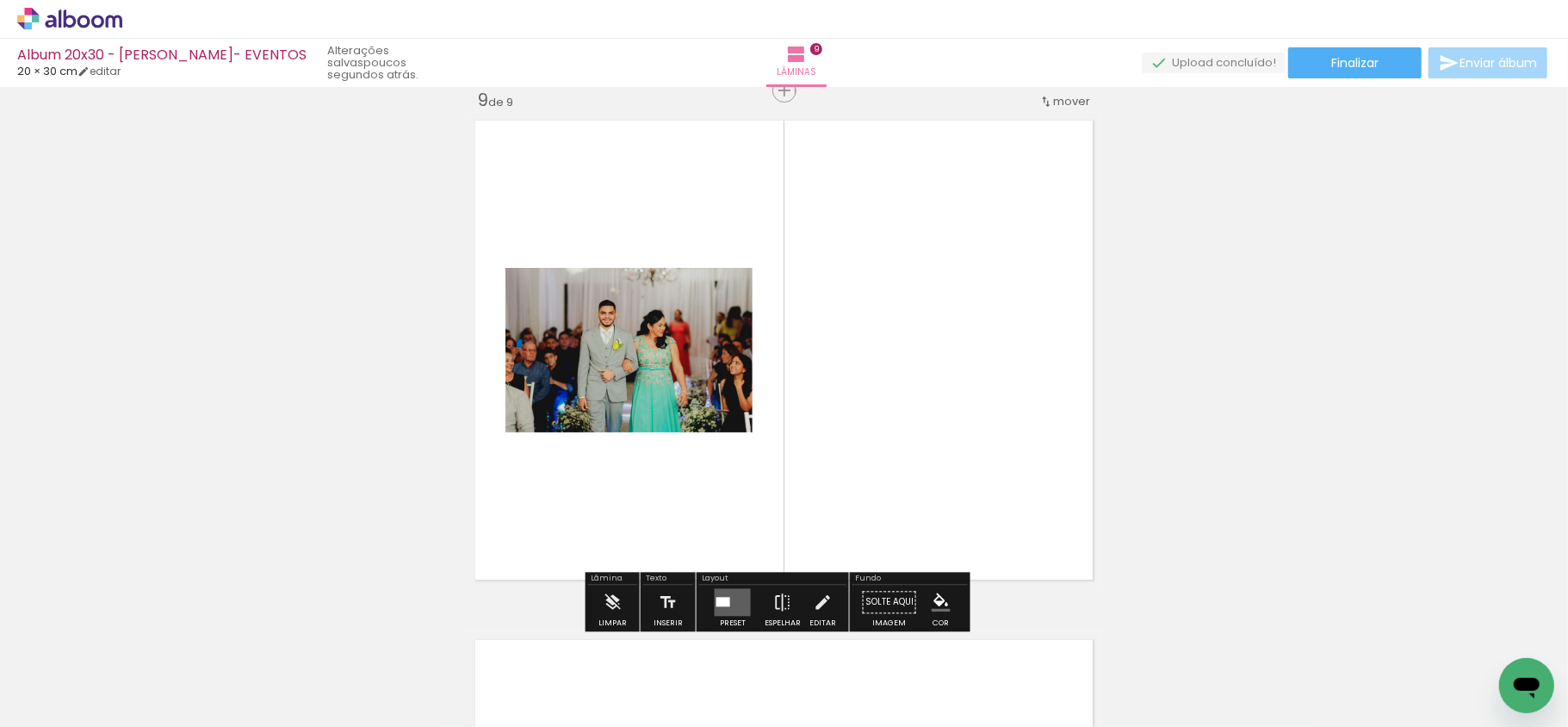
scroll to position [4176, 0]
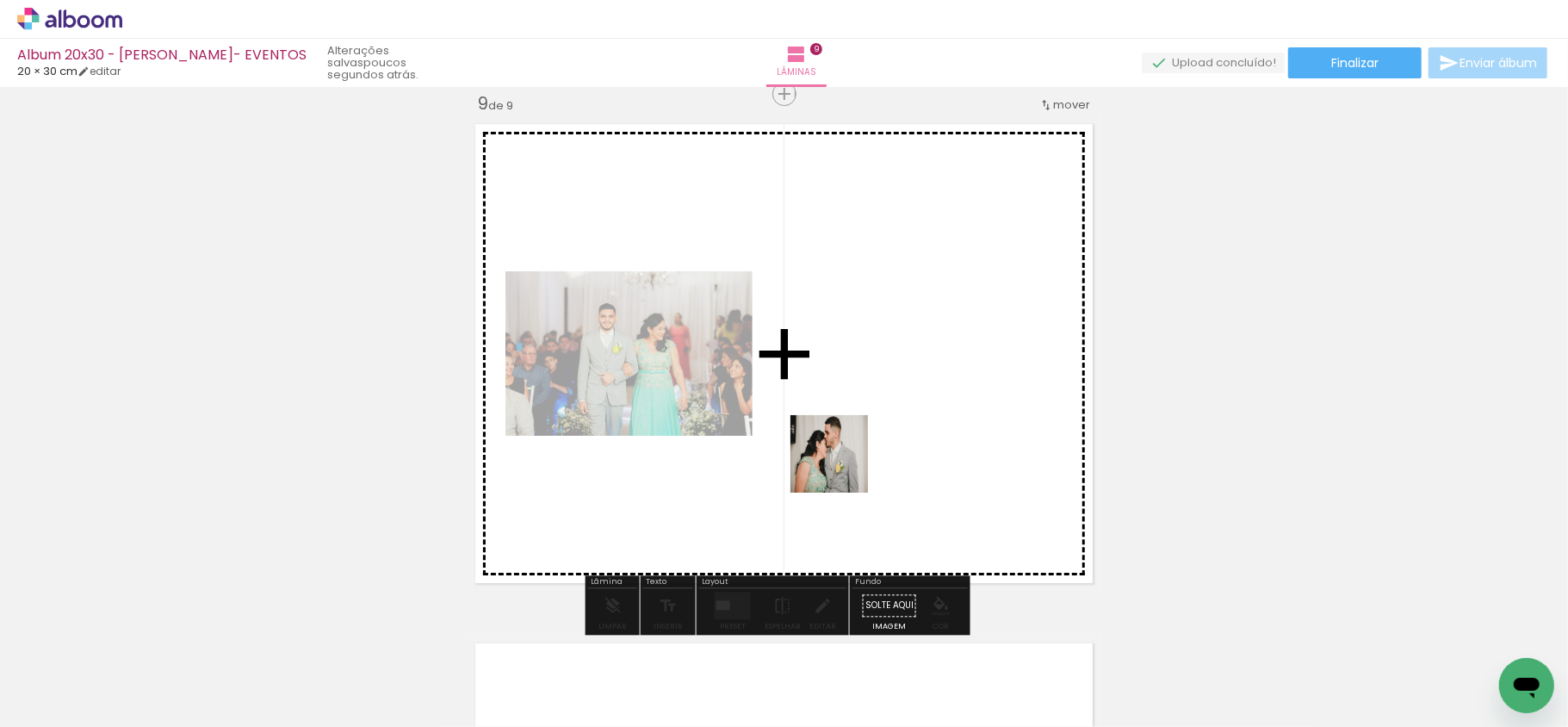
drag, startPoint x: 784, startPoint y: 690, endPoint x: 866, endPoint y: 406, distance: 295.6
click at [866, 406] on quentale-workspace at bounding box center [784, 363] width 1568 height 727
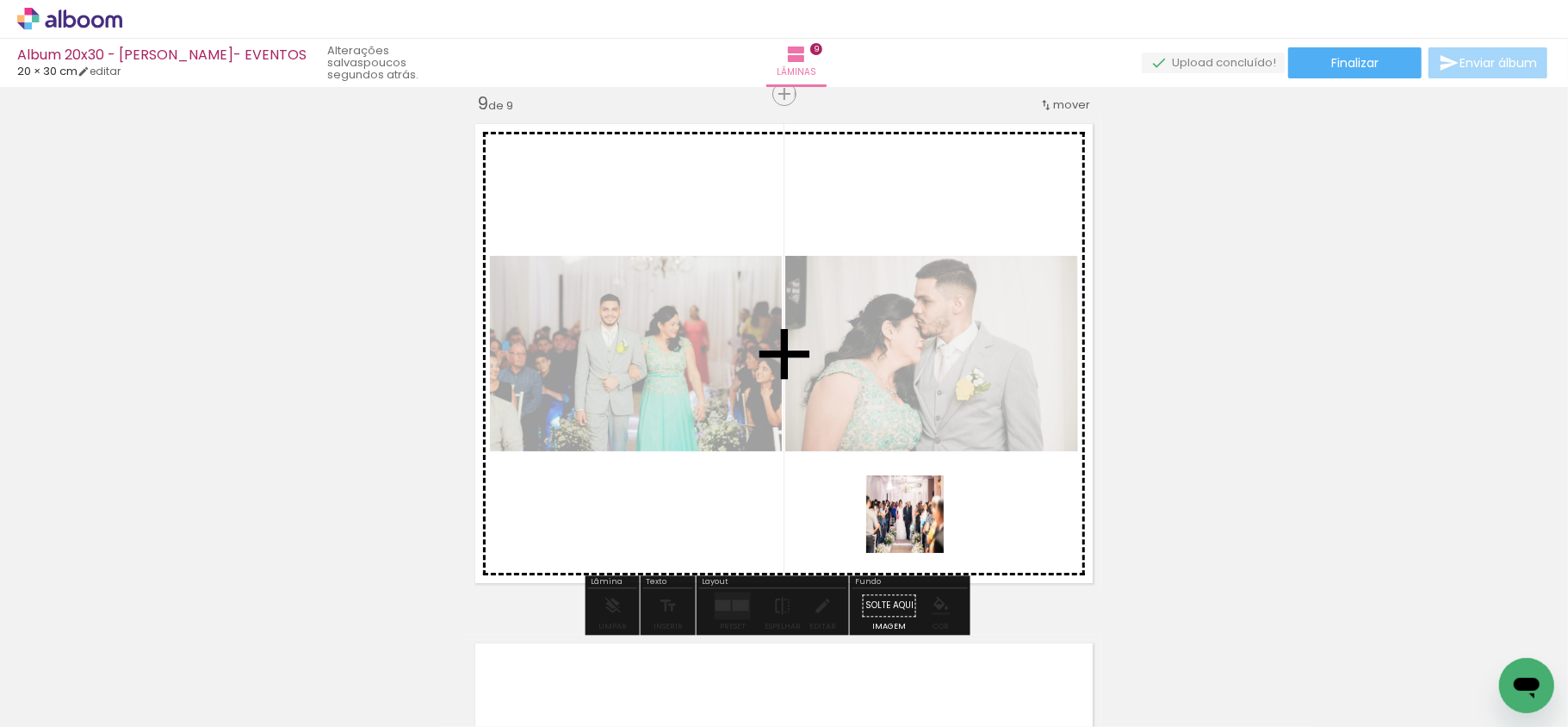
drag, startPoint x: 899, startPoint y: 686, endPoint x: 923, endPoint y: 461, distance: 226.3
click at [923, 461] on quentale-workspace at bounding box center [784, 363] width 1568 height 727
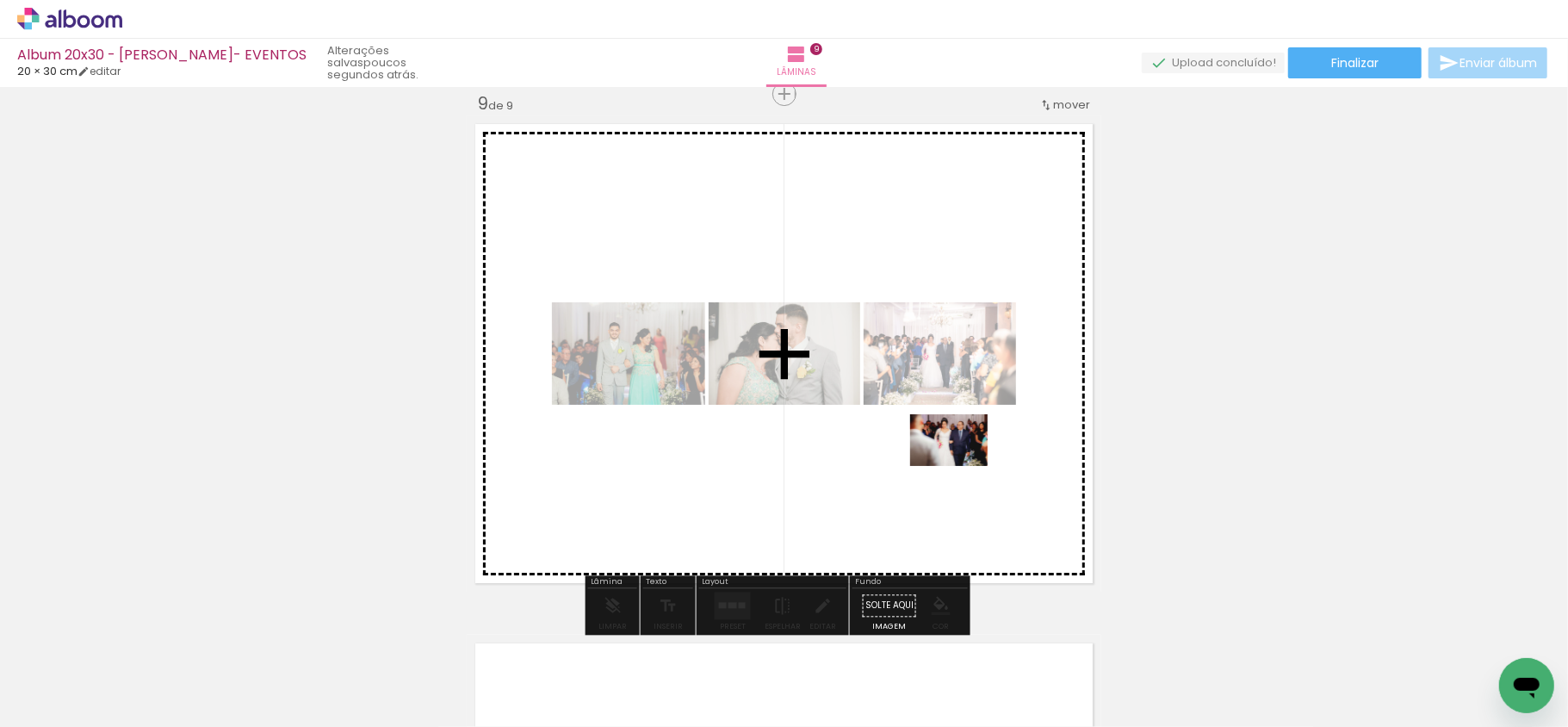
drag, startPoint x: 975, startPoint y: 679, endPoint x: 960, endPoint y: 466, distance: 213.5
click at [962, 465] on quentale-workspace at bounding box center [784, 363] width 1568 height 727
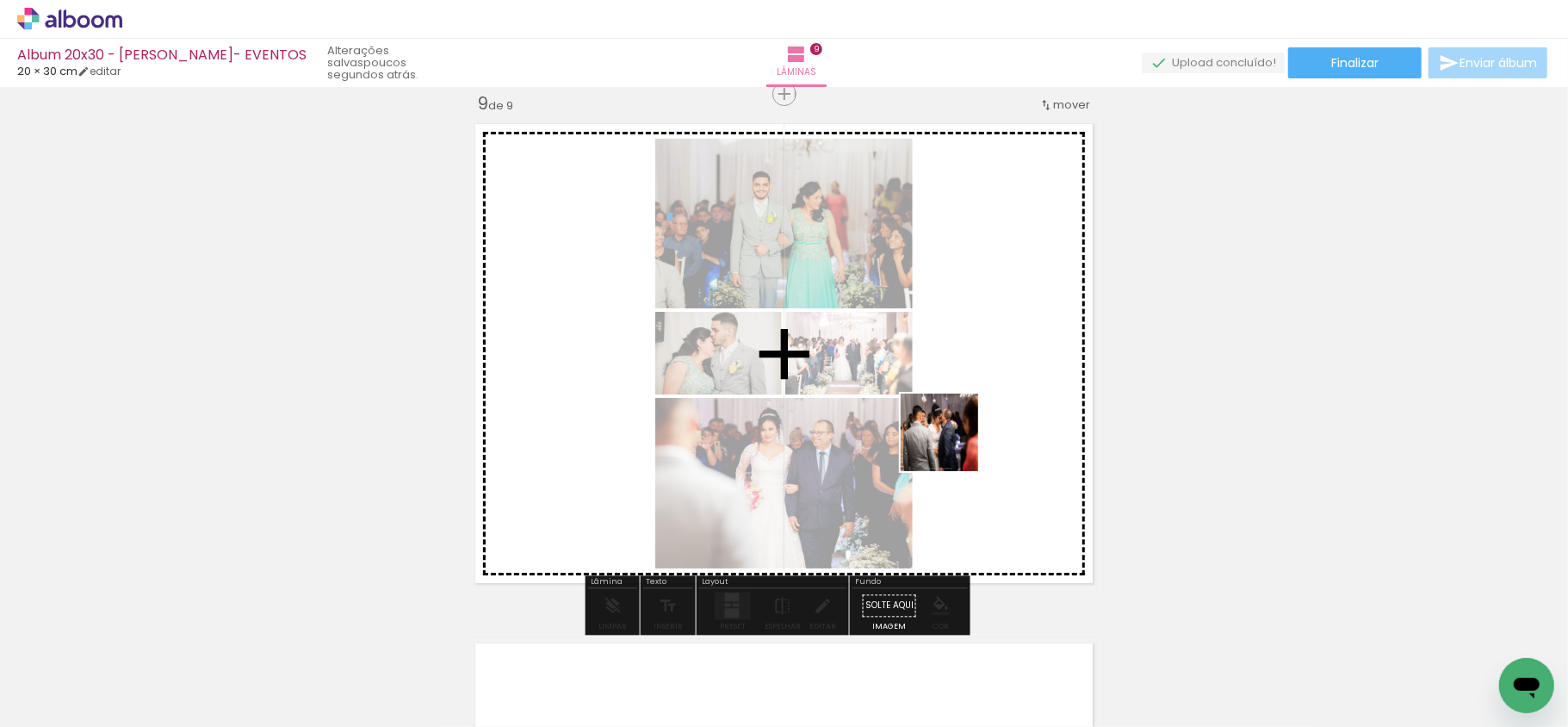
drag, startPoint x: 1063, startPoint y: 690, endPoint x: 932, endPoint y: 425, distance: 295.6
click at [932, 425] on quentale-workspace at bounding box center [784, 363] width 1568 height 727
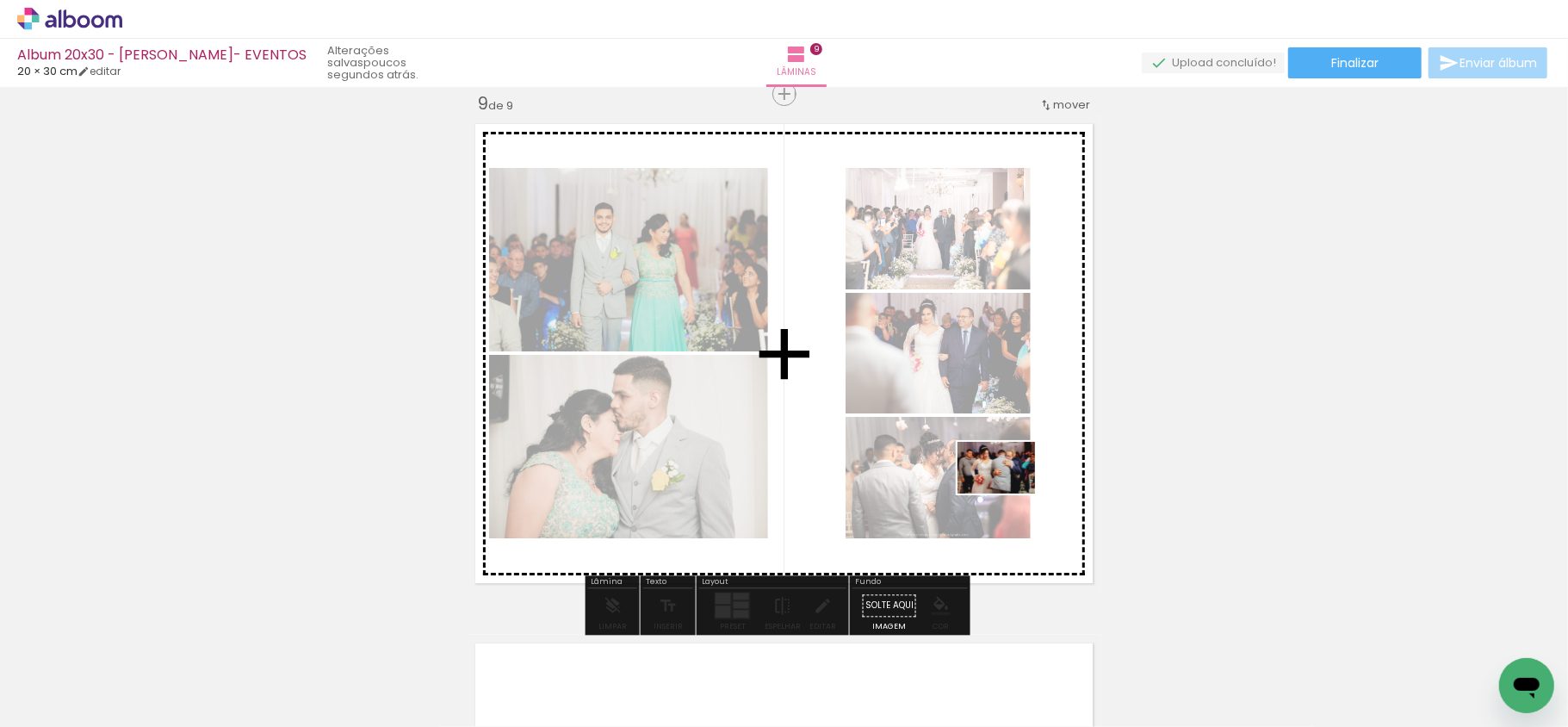
drag, startPoint x: 1159, startPoint y: 690, endPoint x: 1001, endPoint y: 493, distance: 252.5
click at [1004, 493] on quentale-workspace at bounding box center [784, 363] width 1568 height 727
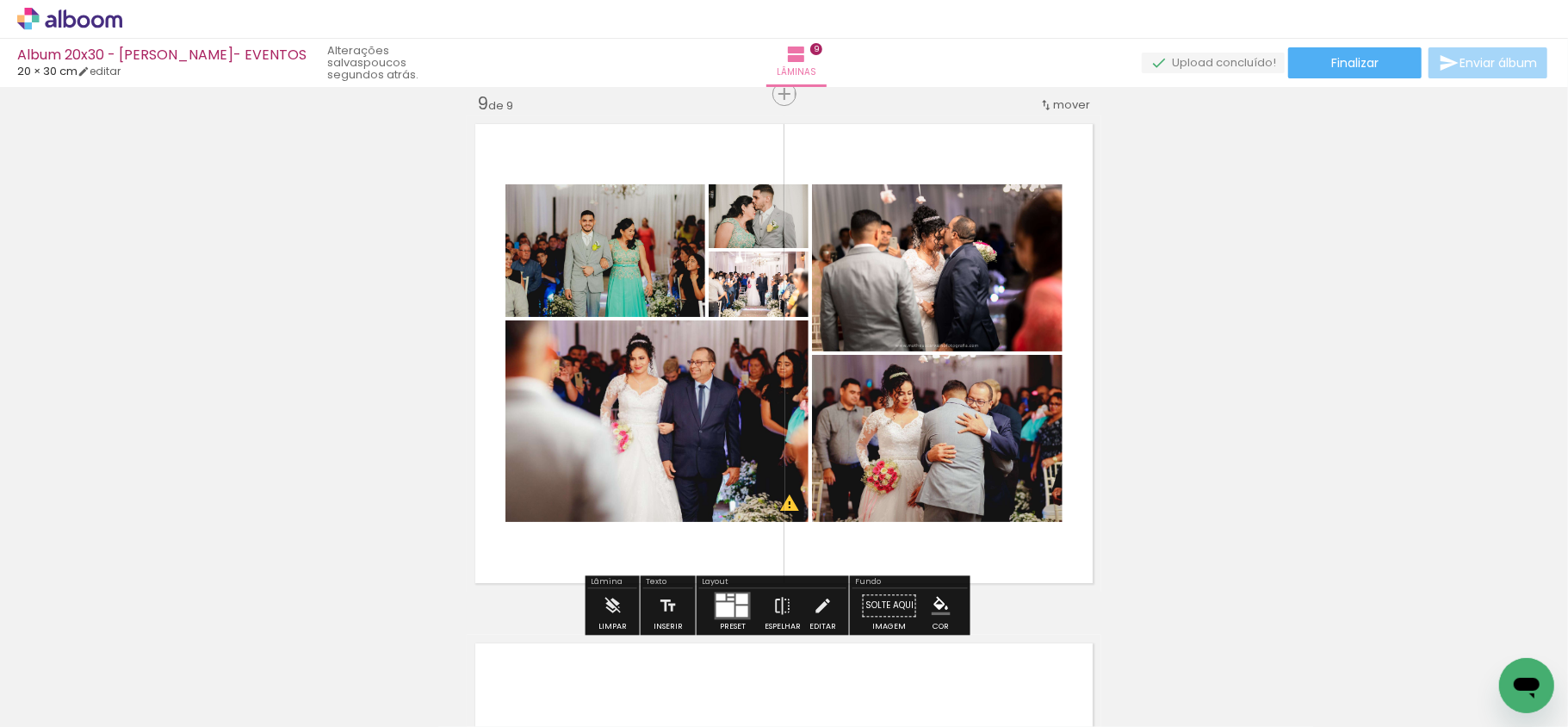
scroll to position [0, 3225]
click at [743, 595] on div at bounding box center [742, 598] width 12 height 11
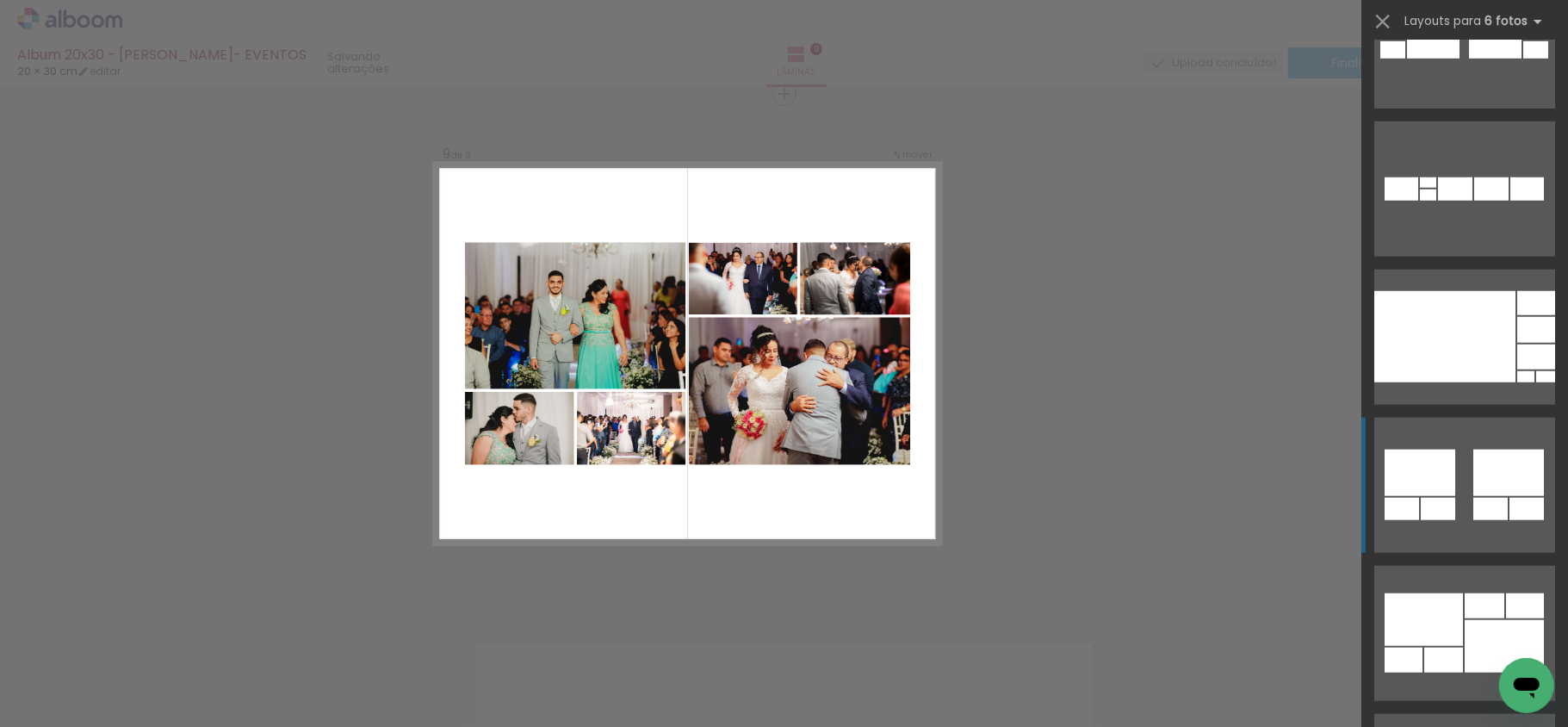
scroll to position [1148, 0]
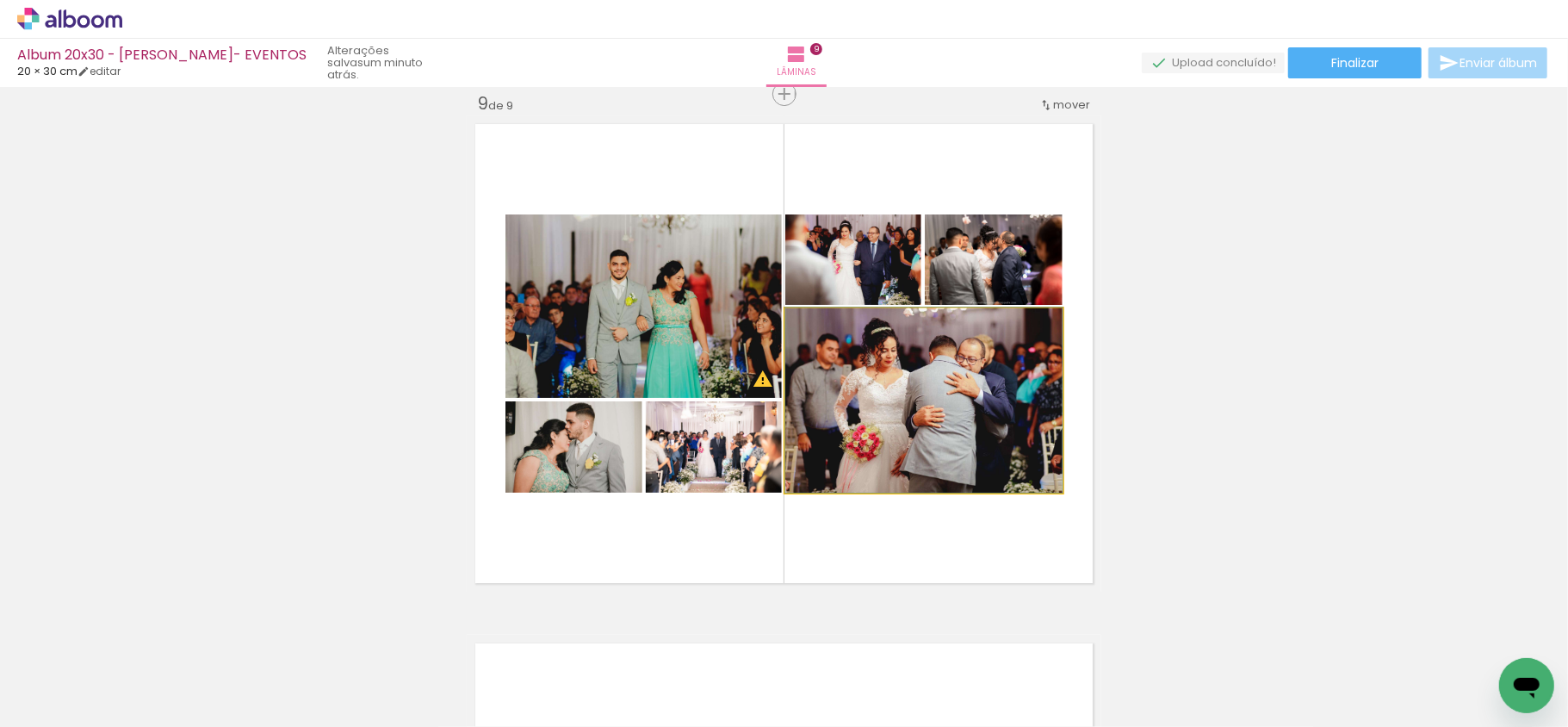
click at [969, 377] on quentale-photo at bounding box center [923, 400] width 278 height 184
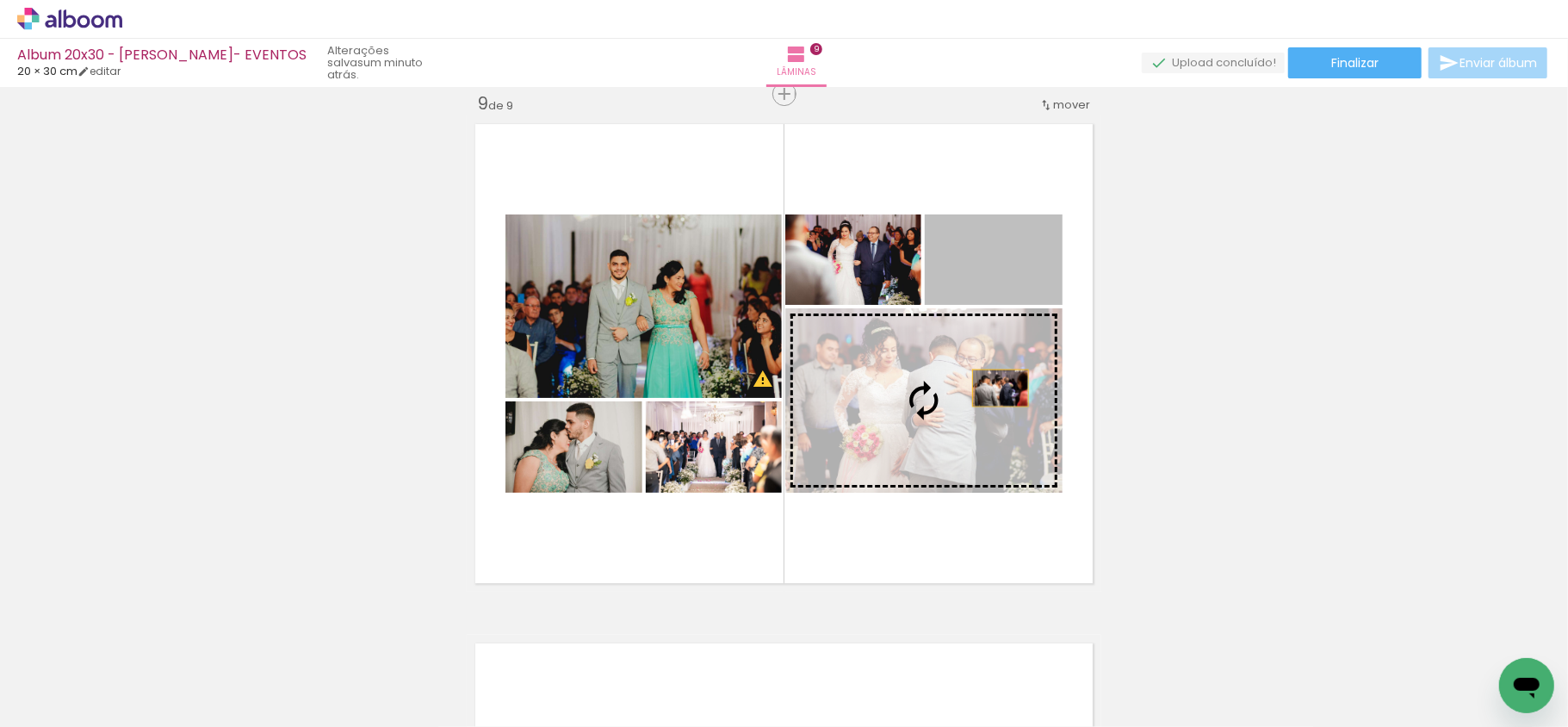
drag, startPoint x: 1011, startPoint y: 274, endPoint x: 990, endPoint y: 388, distance: 115.9
click at [0, 0] on slot at bounding box center [0, 0] width 0 height 0
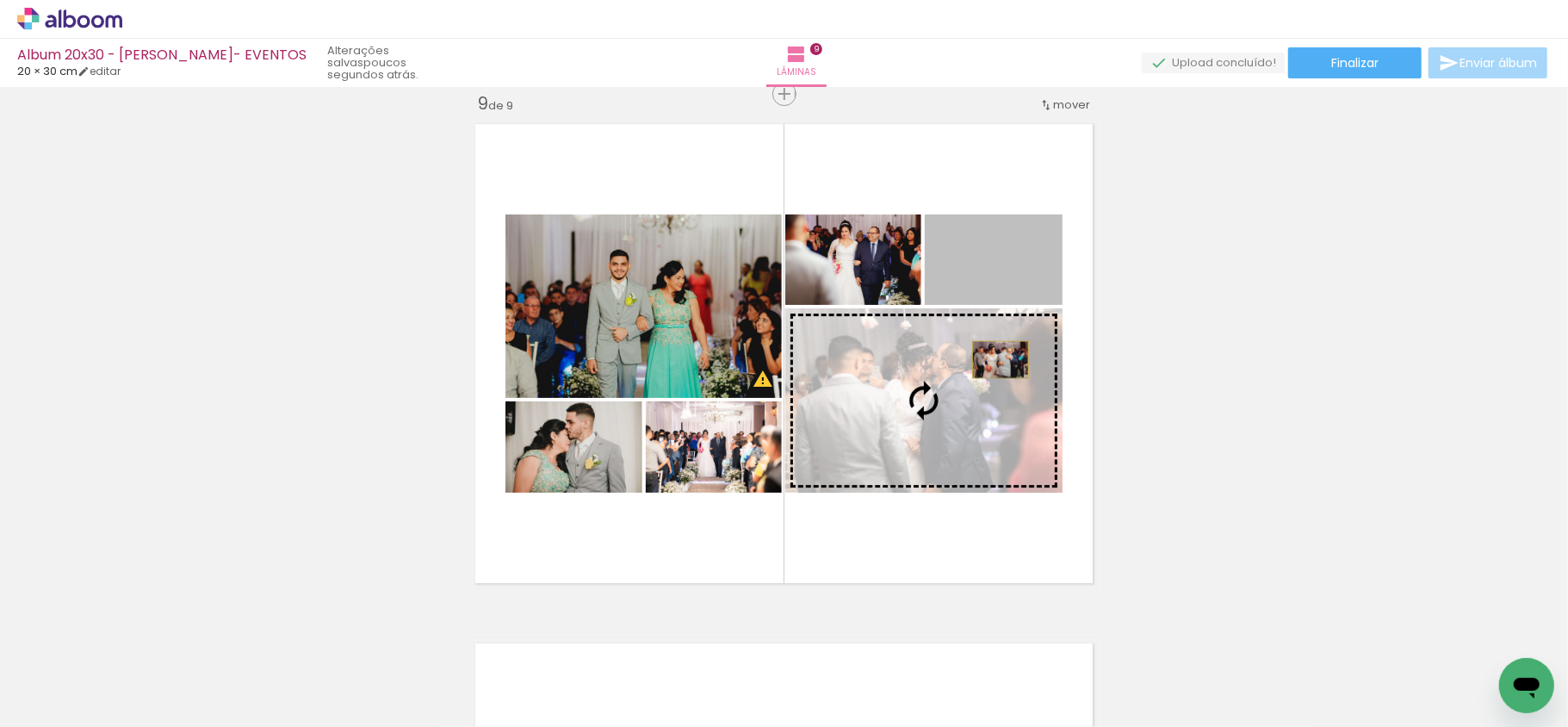
drag, startPoint x: 1010, startPoint y: 283, endPoint x: 992, endPoint y: 360, distance: 79.1
click at [0, 0] on slot at bounding box center [0, 0] width 0 height 0
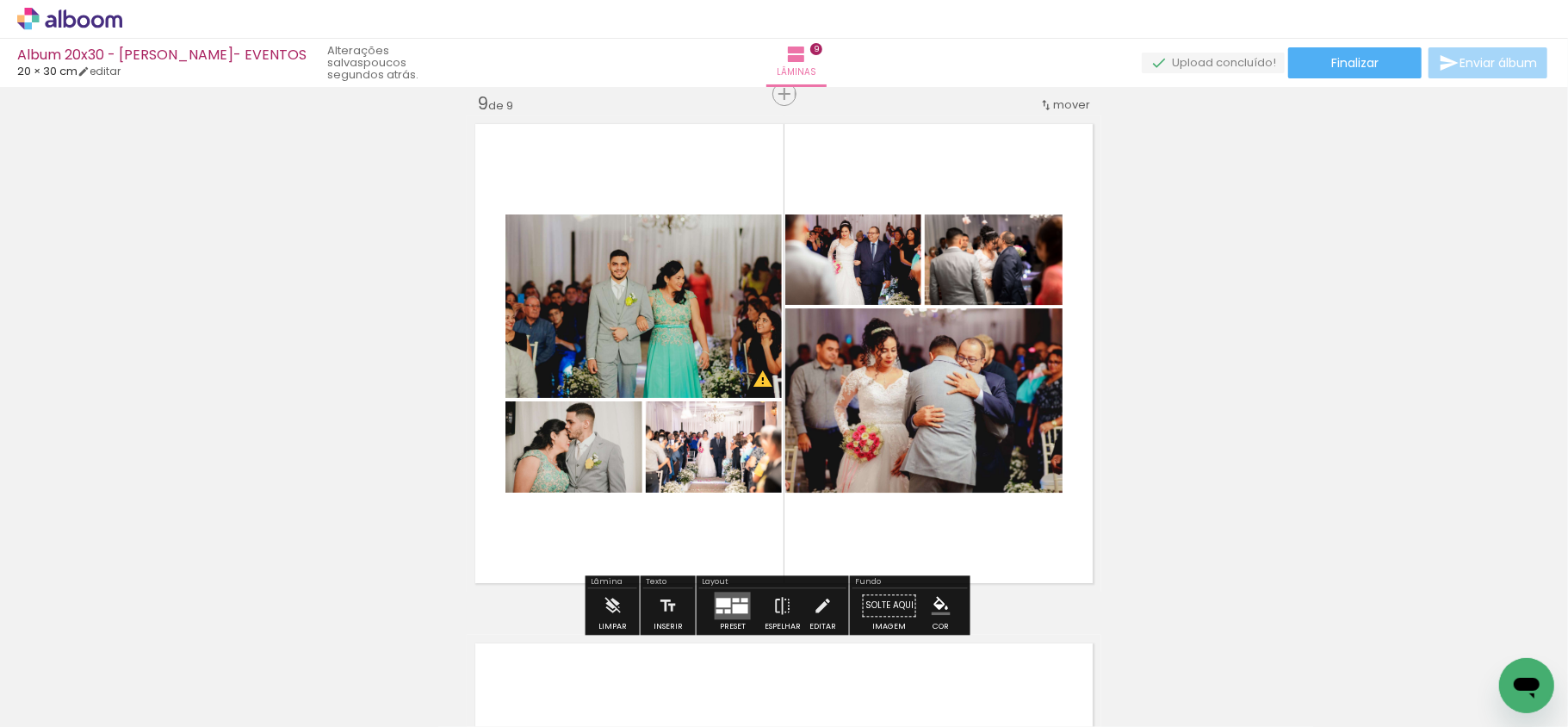
scroll to position [4289, 0]
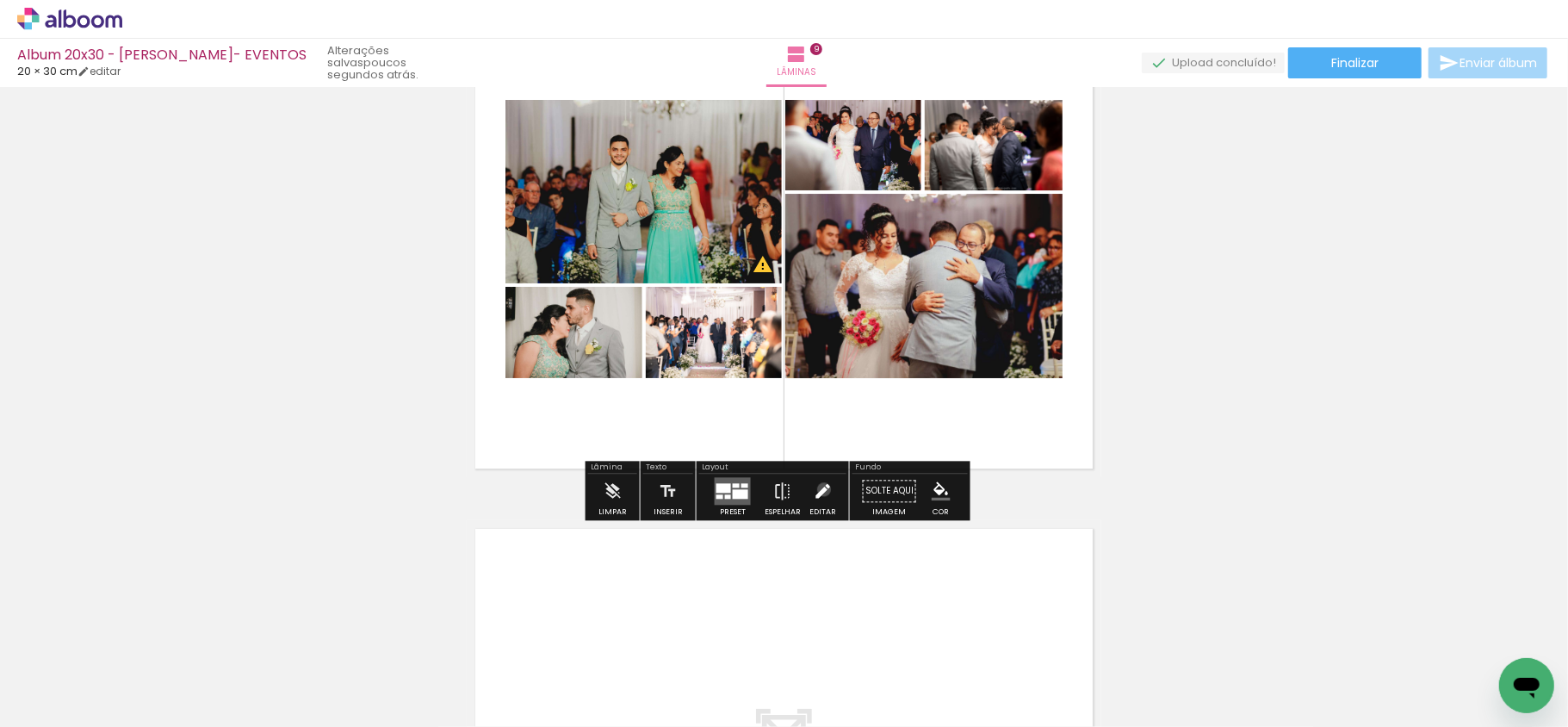
click at [820, 489] on iron-icon at bounding box center [821, 491] width 19 height 34
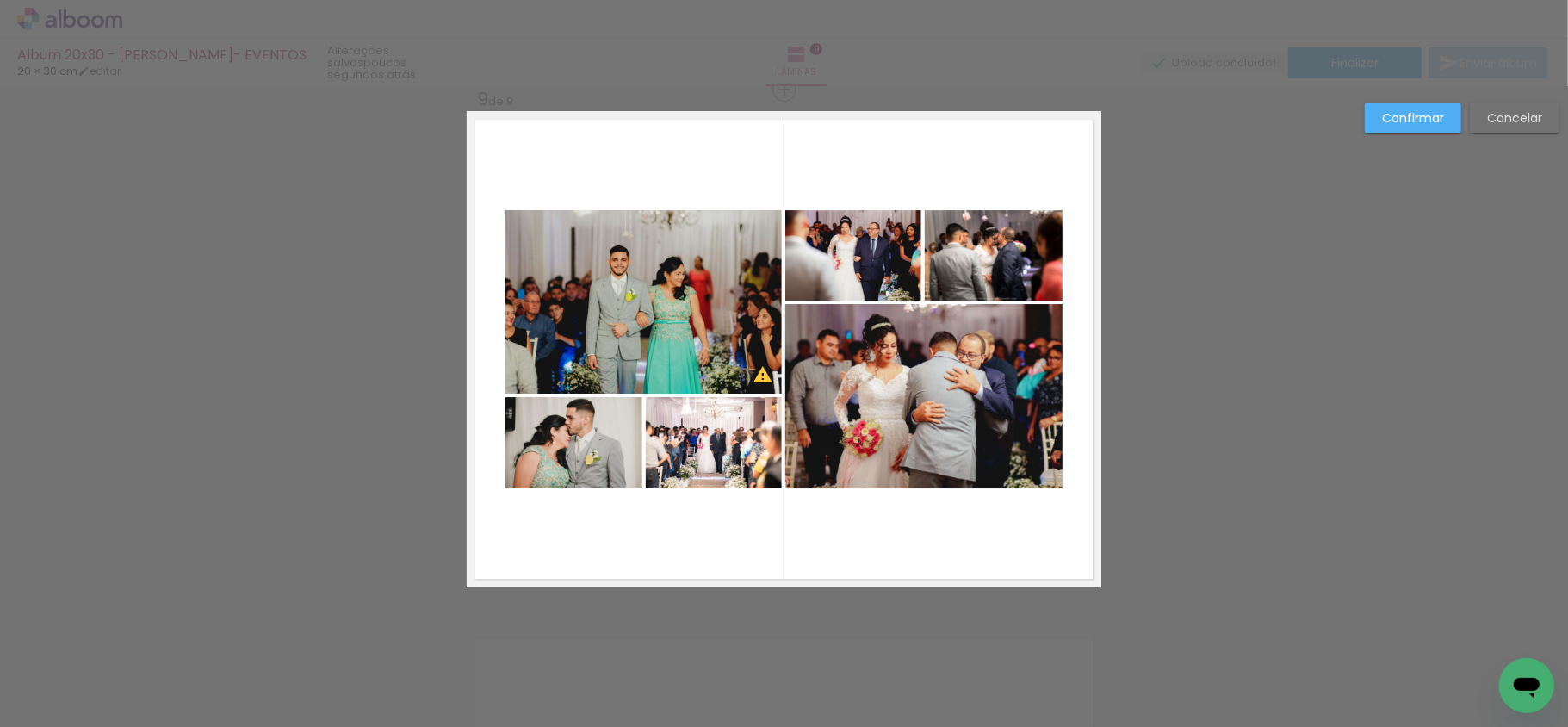
scroll to position [4176, 0]
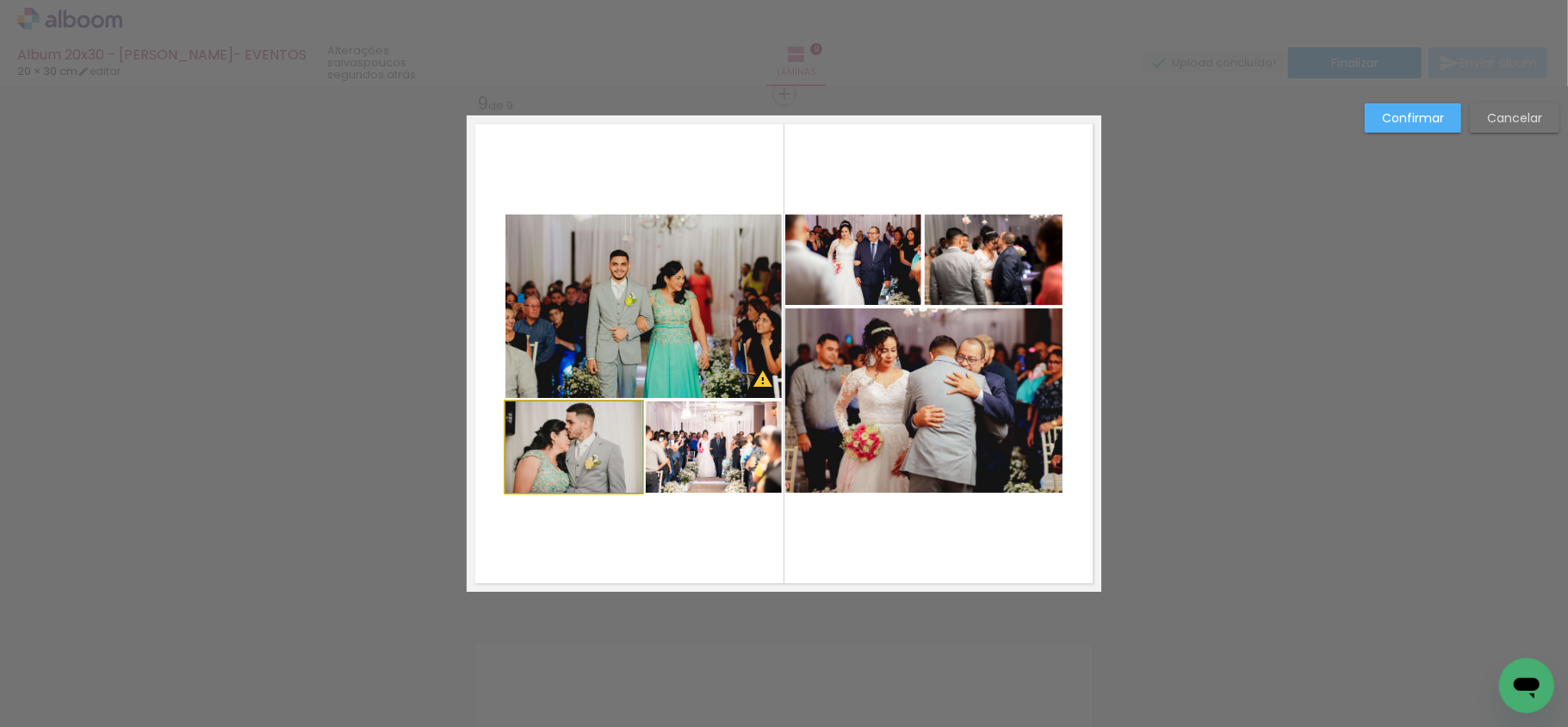
click at [543, 428] on quentale-photo at bounding box center [574, 446] width 137 height 91
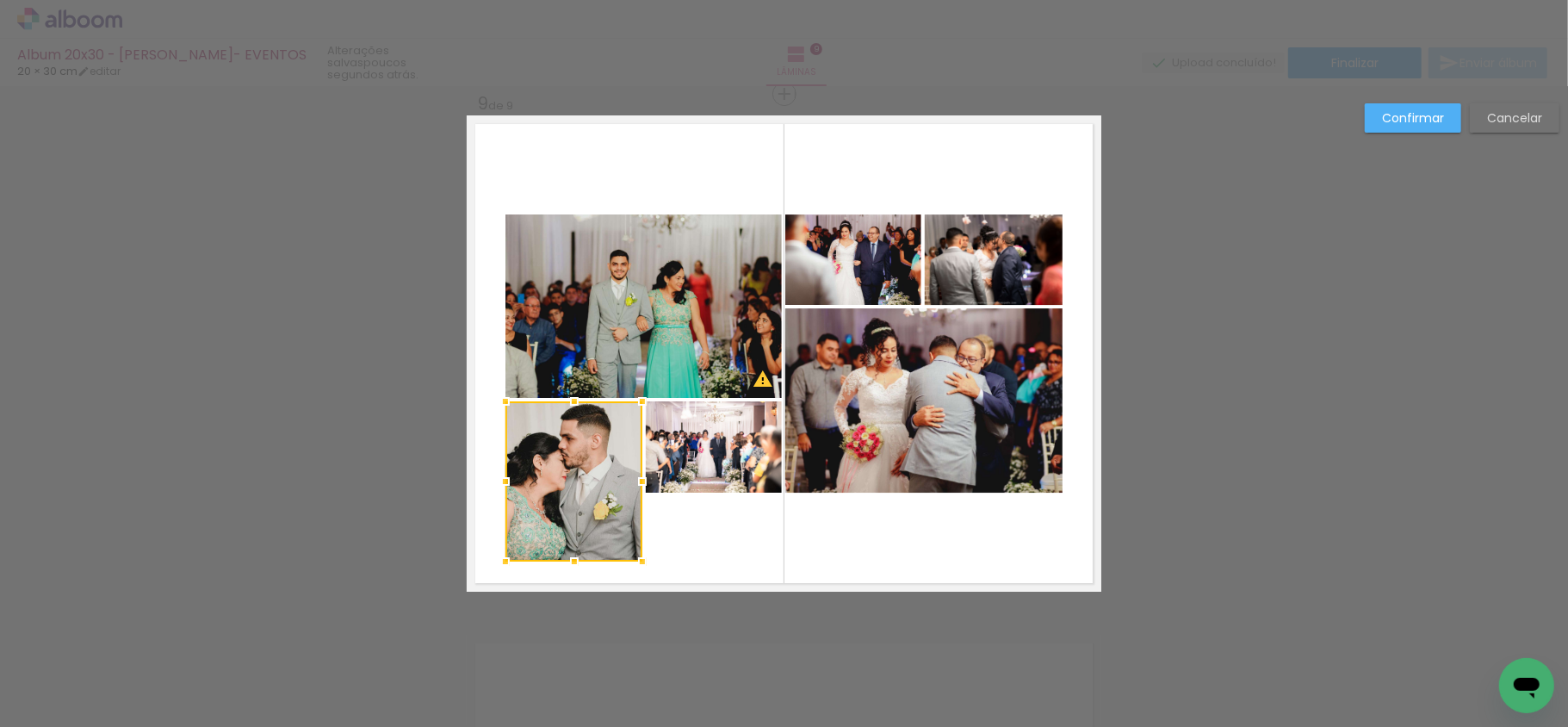
drag, startPoint x: 573, startPoint y: 493, endPoint x: 573, endPoint y: 561, distance: 68.0
click at [573, 561] on div at bounding box center [574, 561] width 34 height 34
click at [514, 356] on quentale-photo at bounding box center [644, 306] width 277 height 183
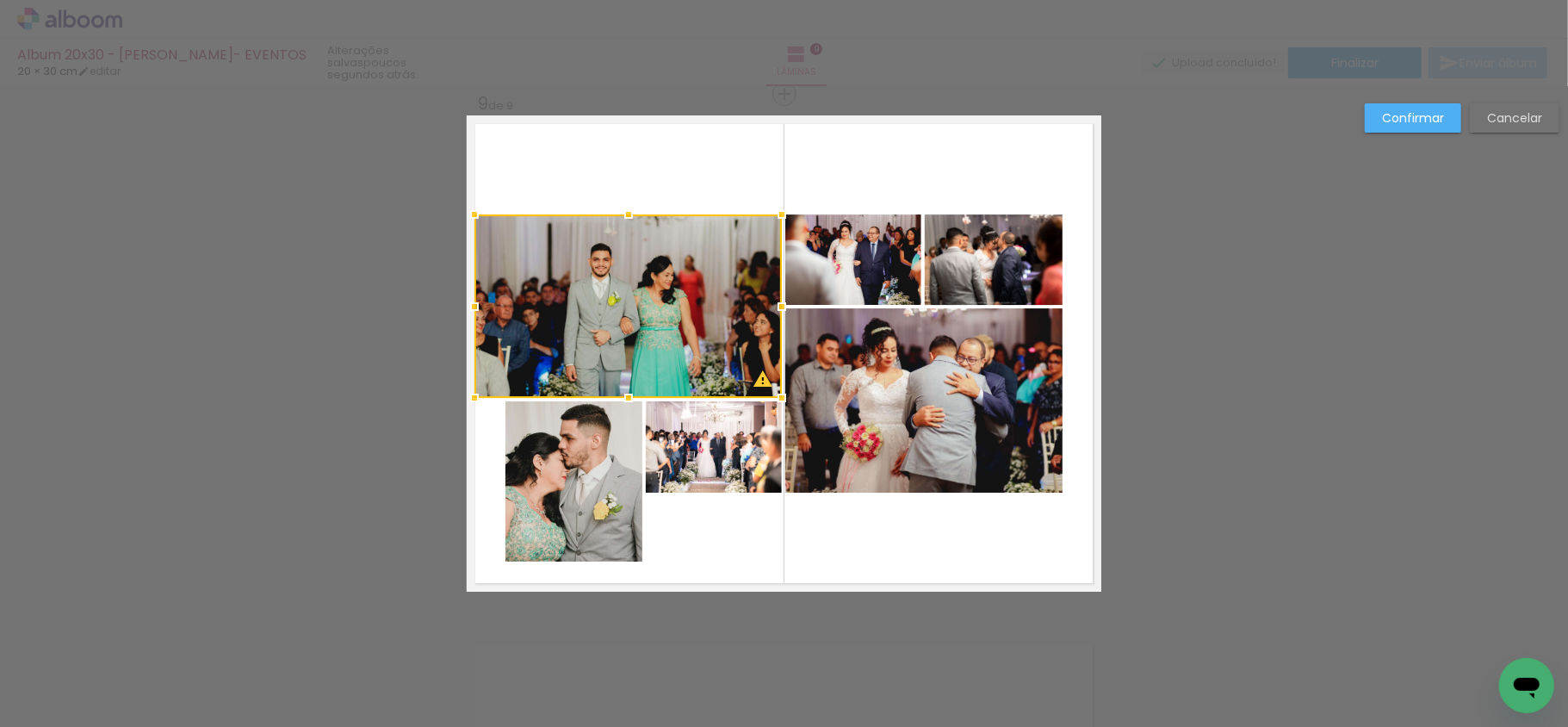
drag, startPoint x: 489, startPoint y: 303, endPoint x: 460, endPoint y: 303, distance: 29.0
click at [460, 303] on div at bounding box center [474, 306] width 34 height 34
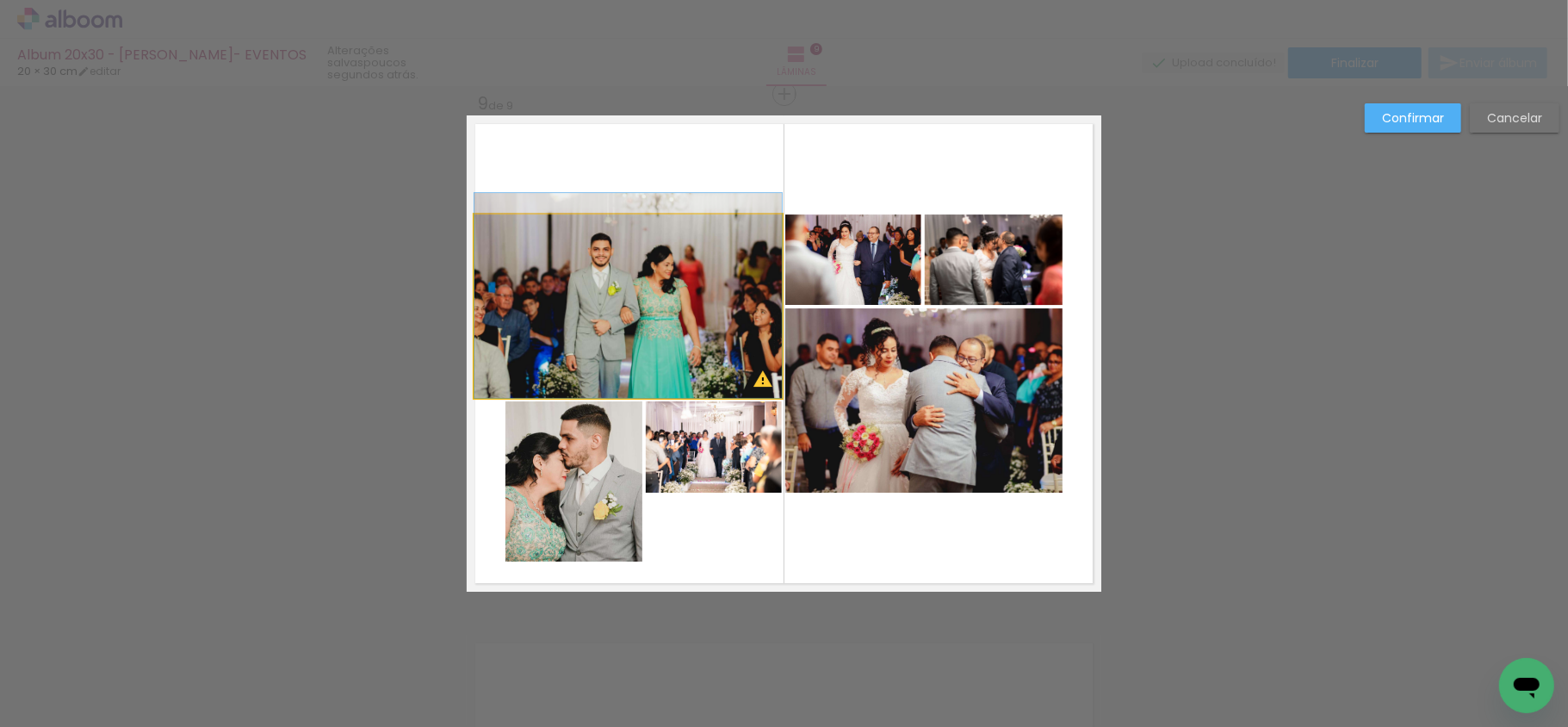
drag, startPoint x: 600, startPoint y: 344, endPoint x: 610, endPoint y: 249, distance: 95.5
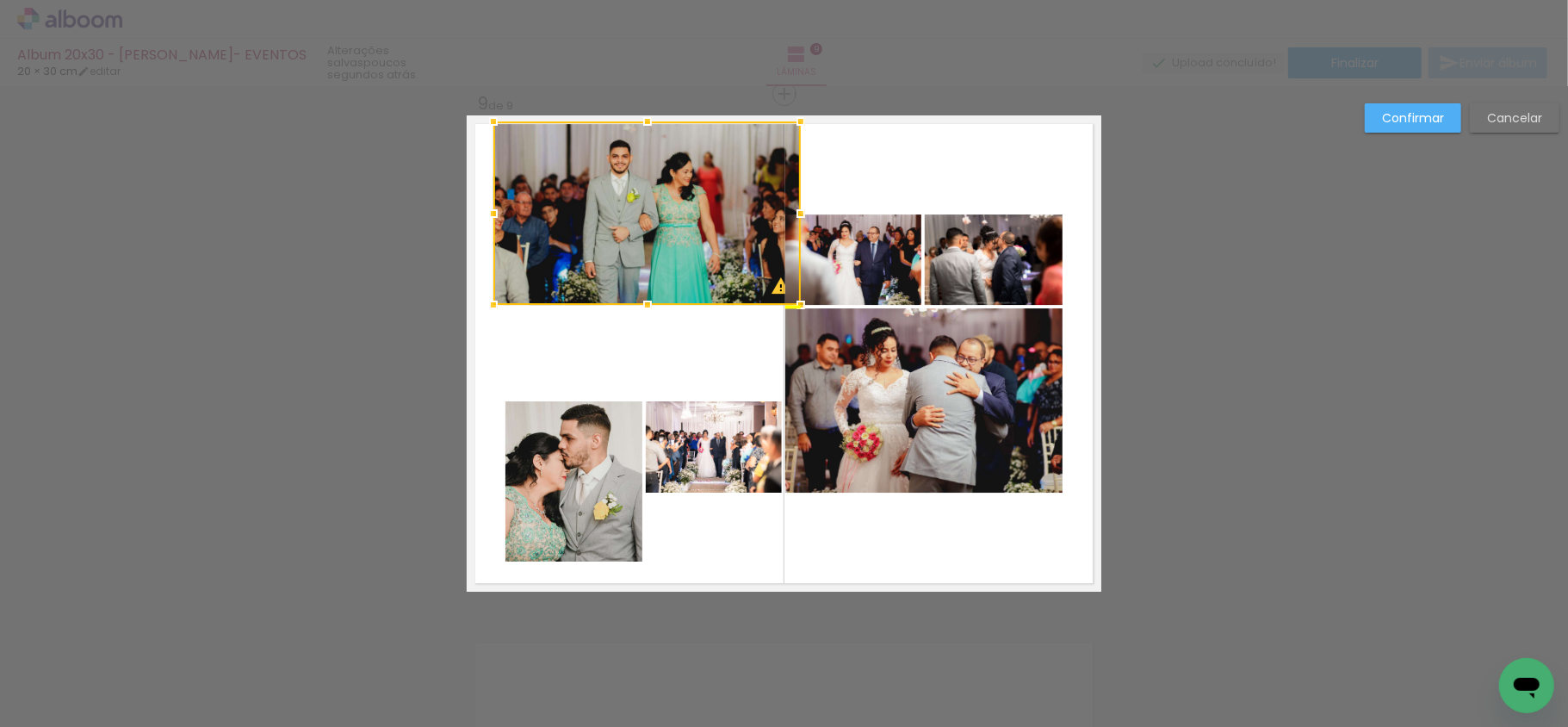
drag, startPoint x: 616, startPoint y: 315, endPoint x: 635, endPoint y: 232, distance: 85.1
click at [635, 232] on div at bounding box center [647, 213] width 307 height 183
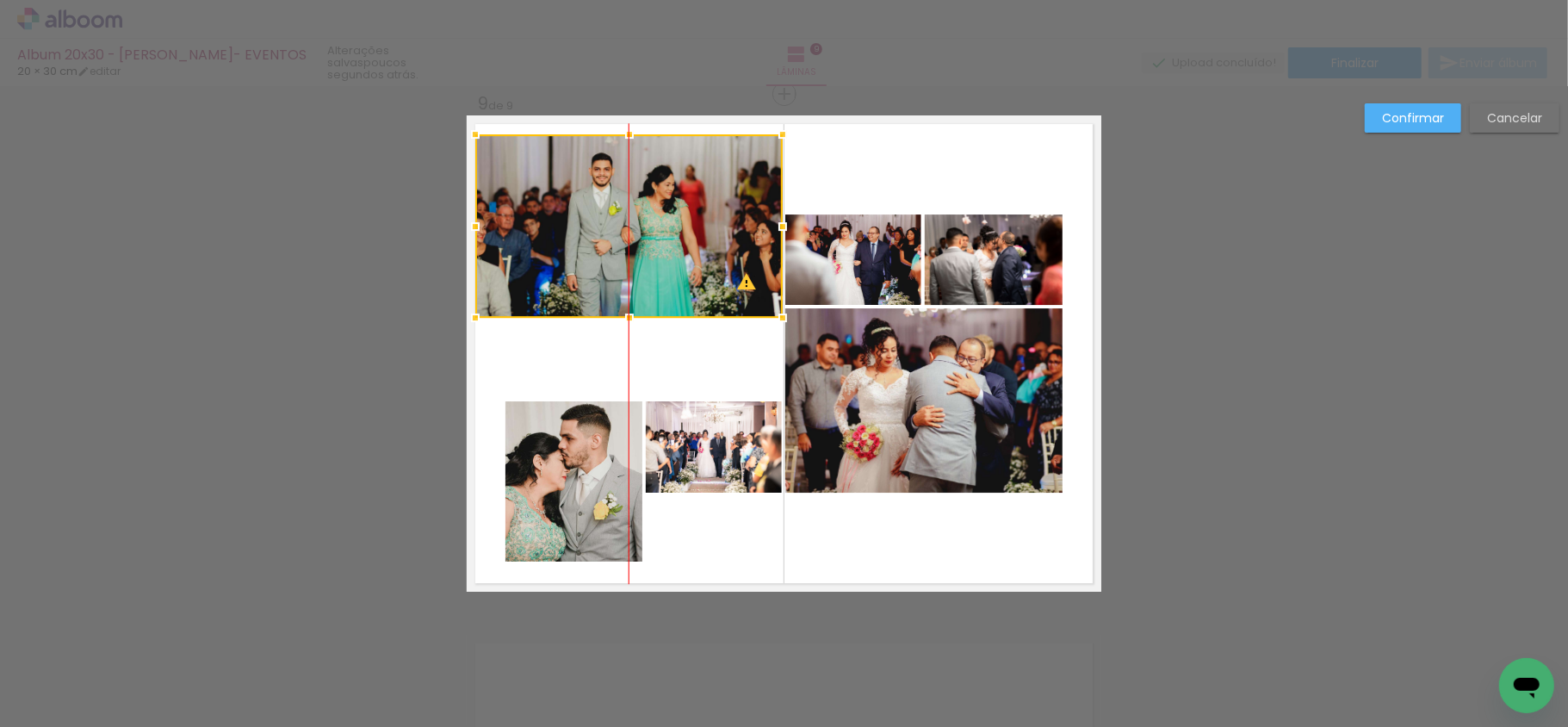
drag, startPoint x: 645, startPoint y: 235, endPoint x: 631, endPoint y: 248, distance: 19.1
click at [631, 248] on div at bounding box center [628, 226] width 307 height 183
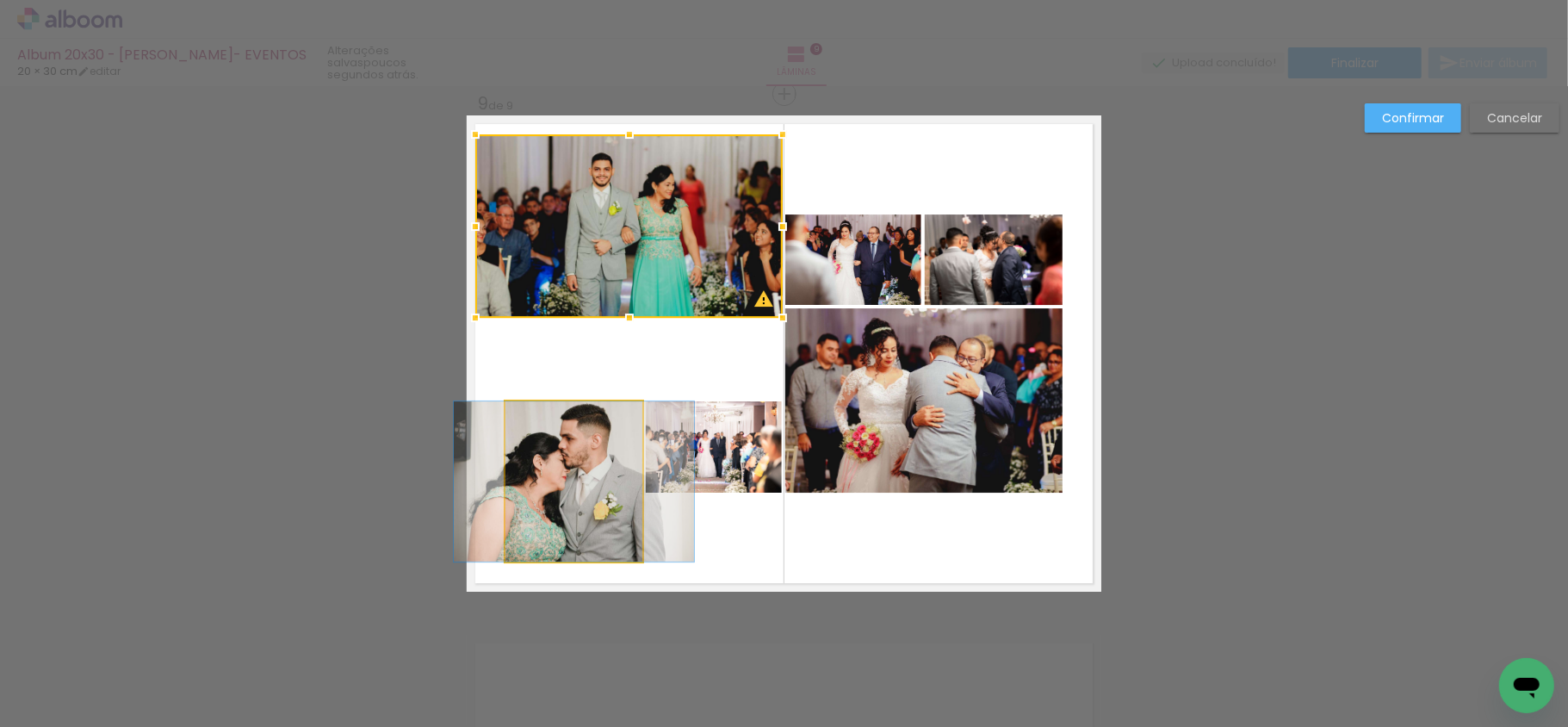
click at [579, 468] on quentale-photo at bounding box center [574, 481] width 137 height 160
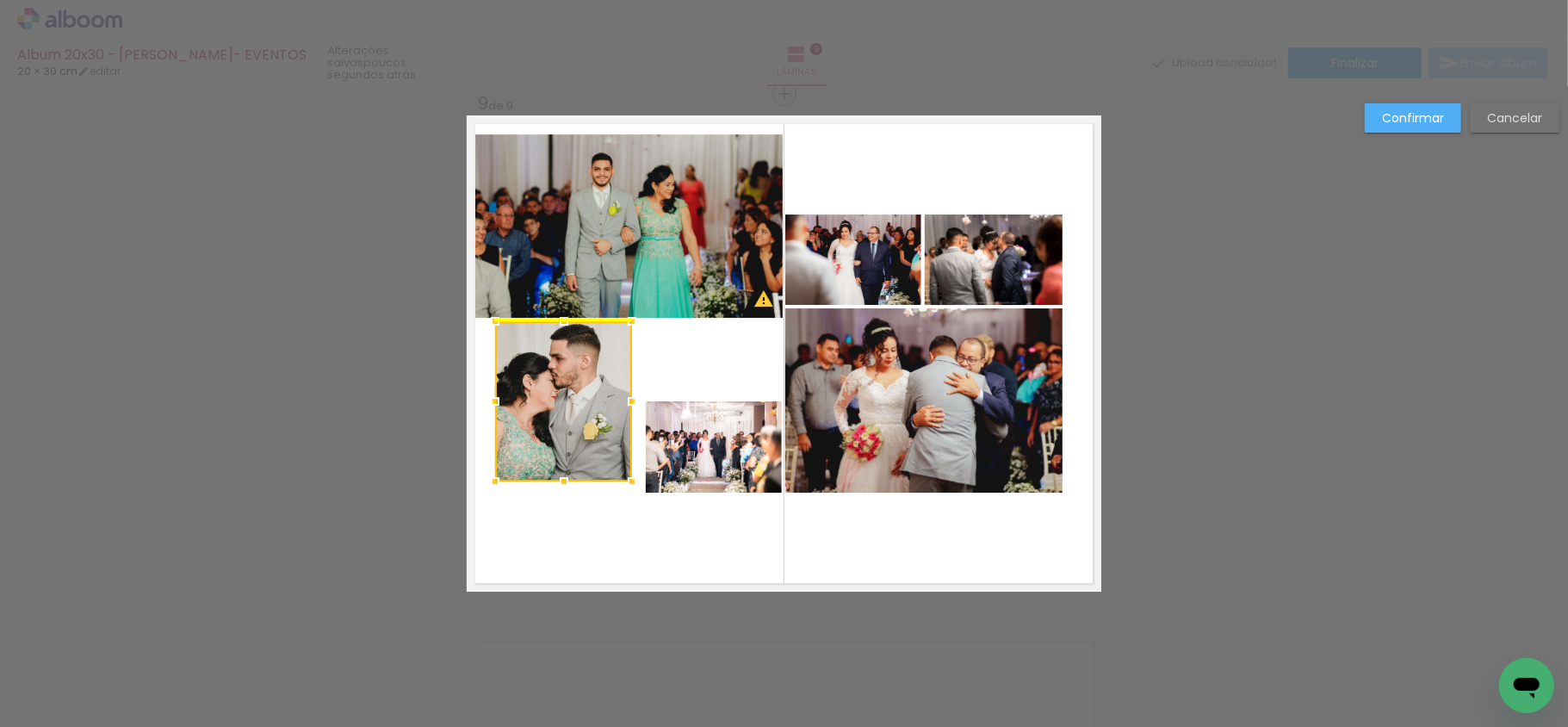
drag, startPoint x: 582, startPoint y: 488, endPoint x: 572, endPoint y: 412, distance: 76.7
click at [572, 412] on div at bounding box center [564, 400] width 137 height 160
click at [714, 463] on quentale-photo at bounding box center [713, 446] width 136 height 91
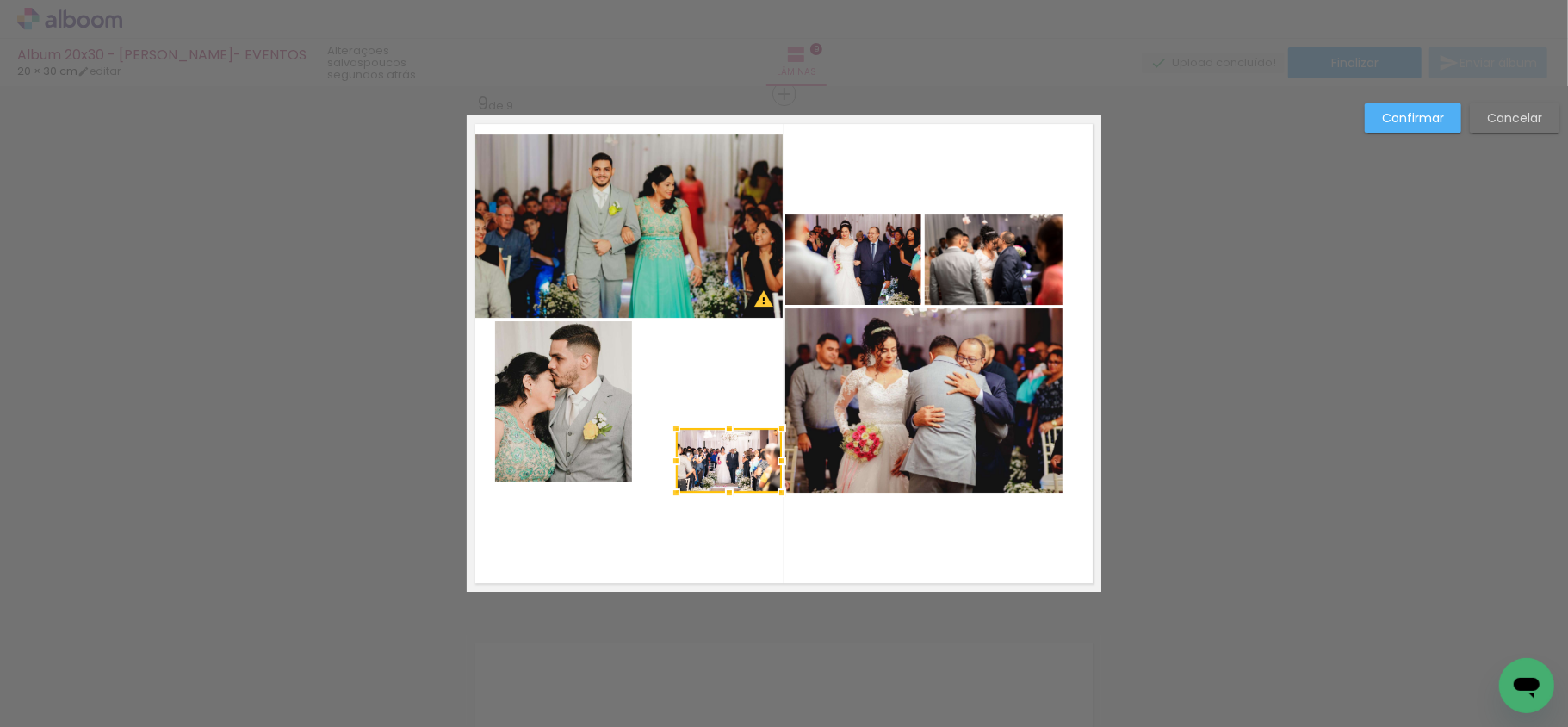
drag, startPoint x: 639, startPoint y: 399, endPoint x: 669, endPoint y: 421, distance: 37.2
click at [669, 421] on div at bounding box center [675, 428] width 34 height 34
click at [710, 449] on quentale-photo at bounding box center [729, 460] width 106 height 65
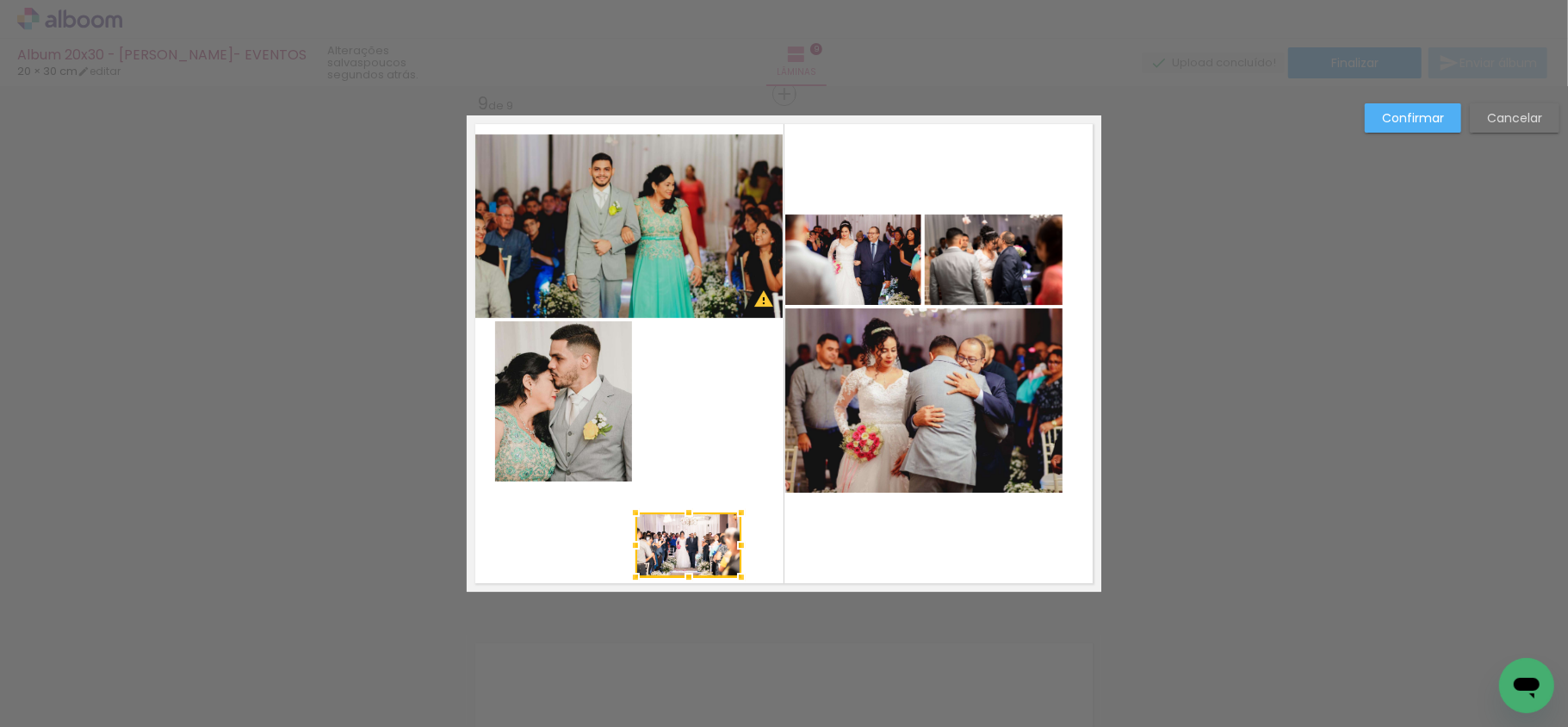
drag, startPoint x: 717, startPoint y: 449, endPoint x: 669, endPoint y: 507, distance: 75.3
click at [686, 535] on div at bounding box center [689, 545] width 106 height 65
drag, startPoint x: 535, startPoint y: 410, endPoint x: 591, endPoint y: 411, distance: 56.0
click at [535, 407] on quentale-photo at bounding box center [564, 400] width 137 height 160
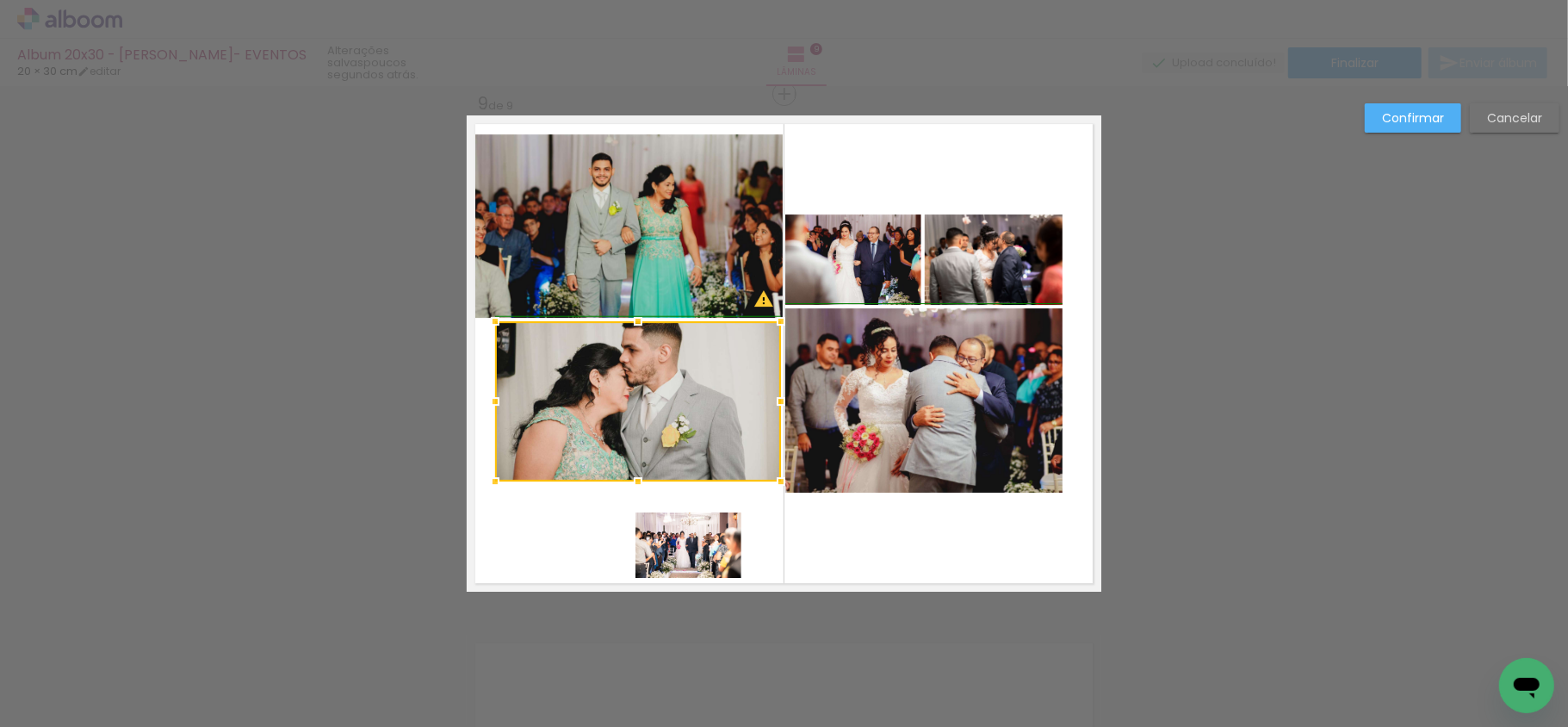
drag, startPoint x: 627, startPoint y: 403, endPoint x: 759, endPoint y: 411, distance: 132.2
click at [763, 411] on div at bounding box center [780, 400] width 34 height 34
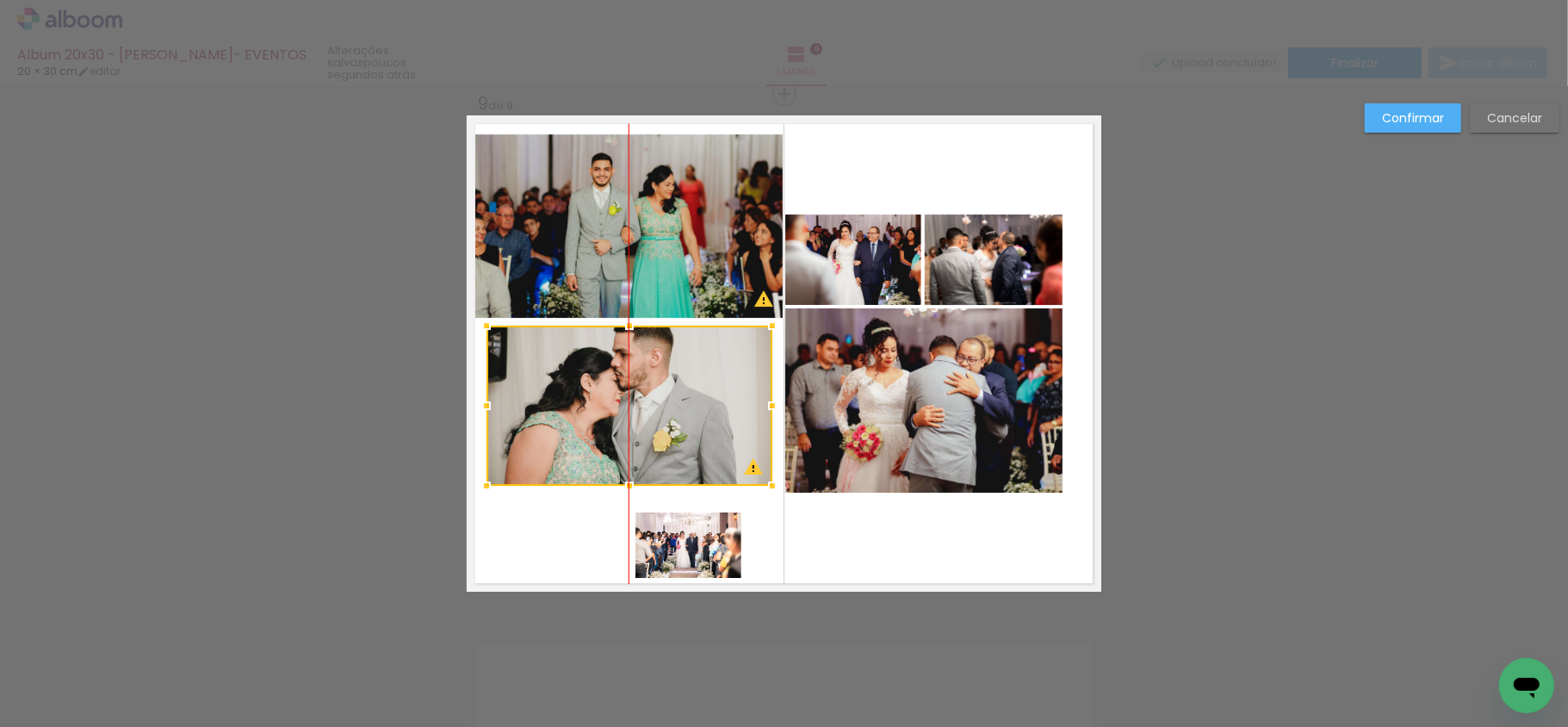
drag, startPoint x: 675, startPoint y: 427, endPoint x: 665, endPoint y: 414, distance: 16.4
click at [665, 432] on div at bounding box center [629, 405] width 286 height 160
click at [661, 539] on quentale-photo at bounding box center [689, 545] width 106 height 65
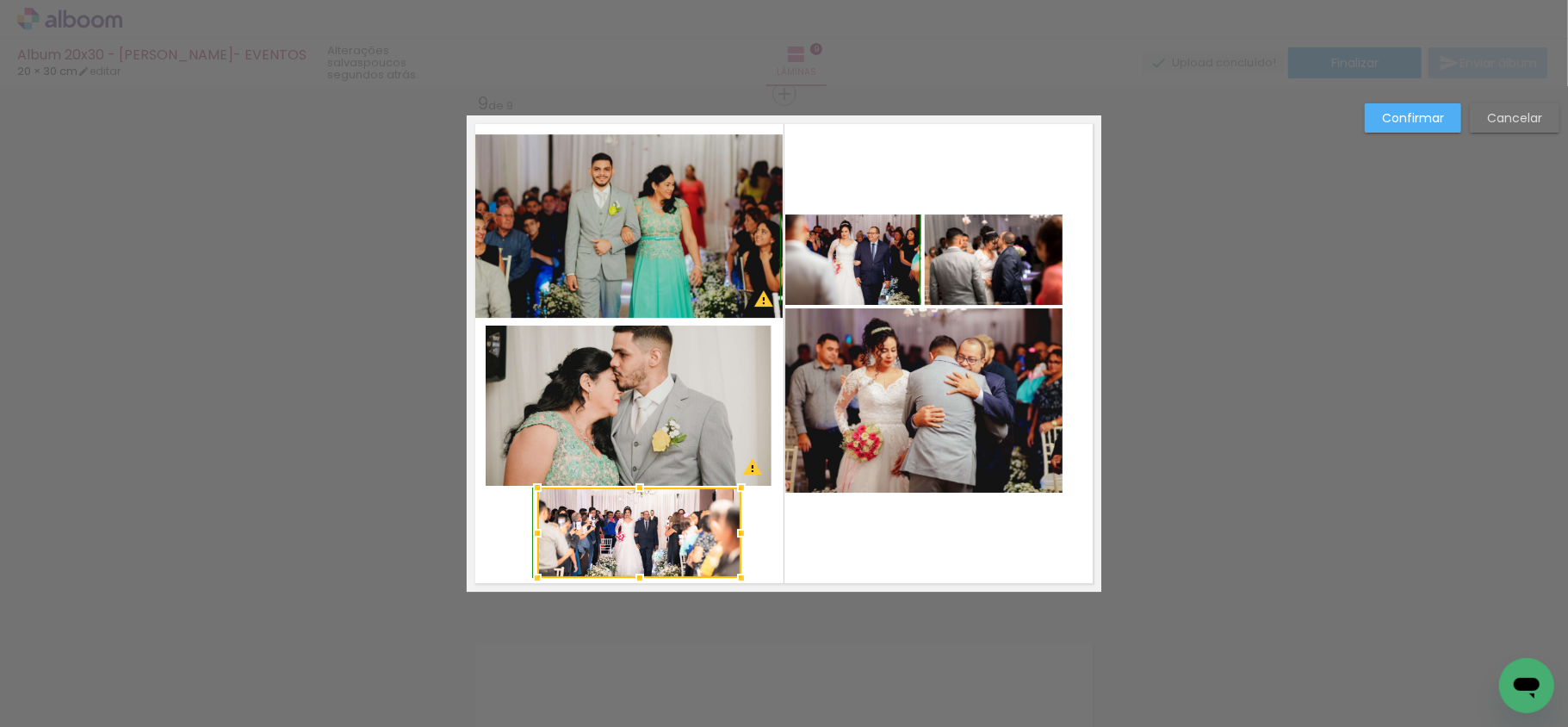
drag, startPoint x: 630, startPoint y: 517, endPoint x: 532, endPoint y: 487, distance: 102.5
click at [532, 487] on div at bounding box center [537, 487] width 34 height 34
click at [0, 0] on slot "Cancelar" at bounding box center [0, 0] width 0 height 0
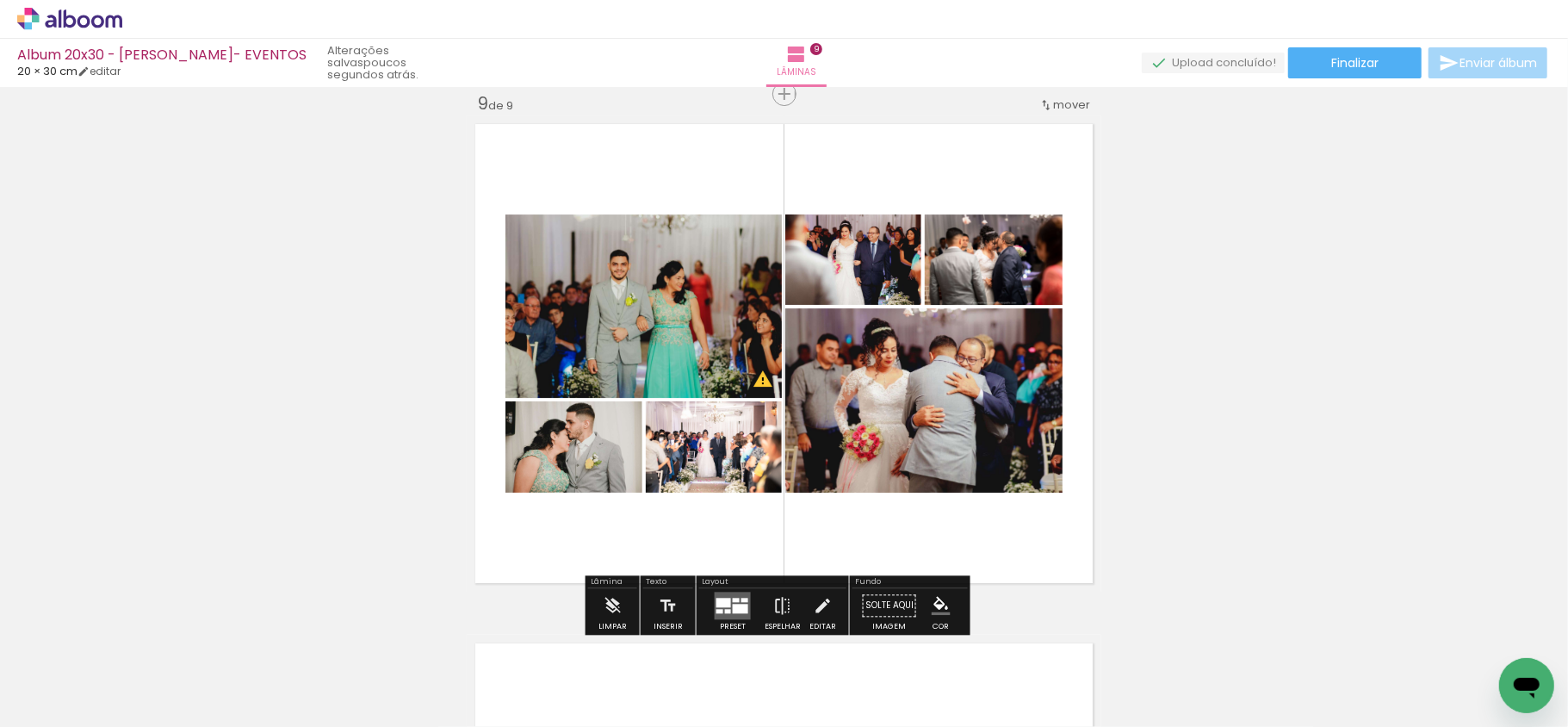
click at [706, 610] on paper-button "Preset" at bounding box center [733, 609] width 55 height 44
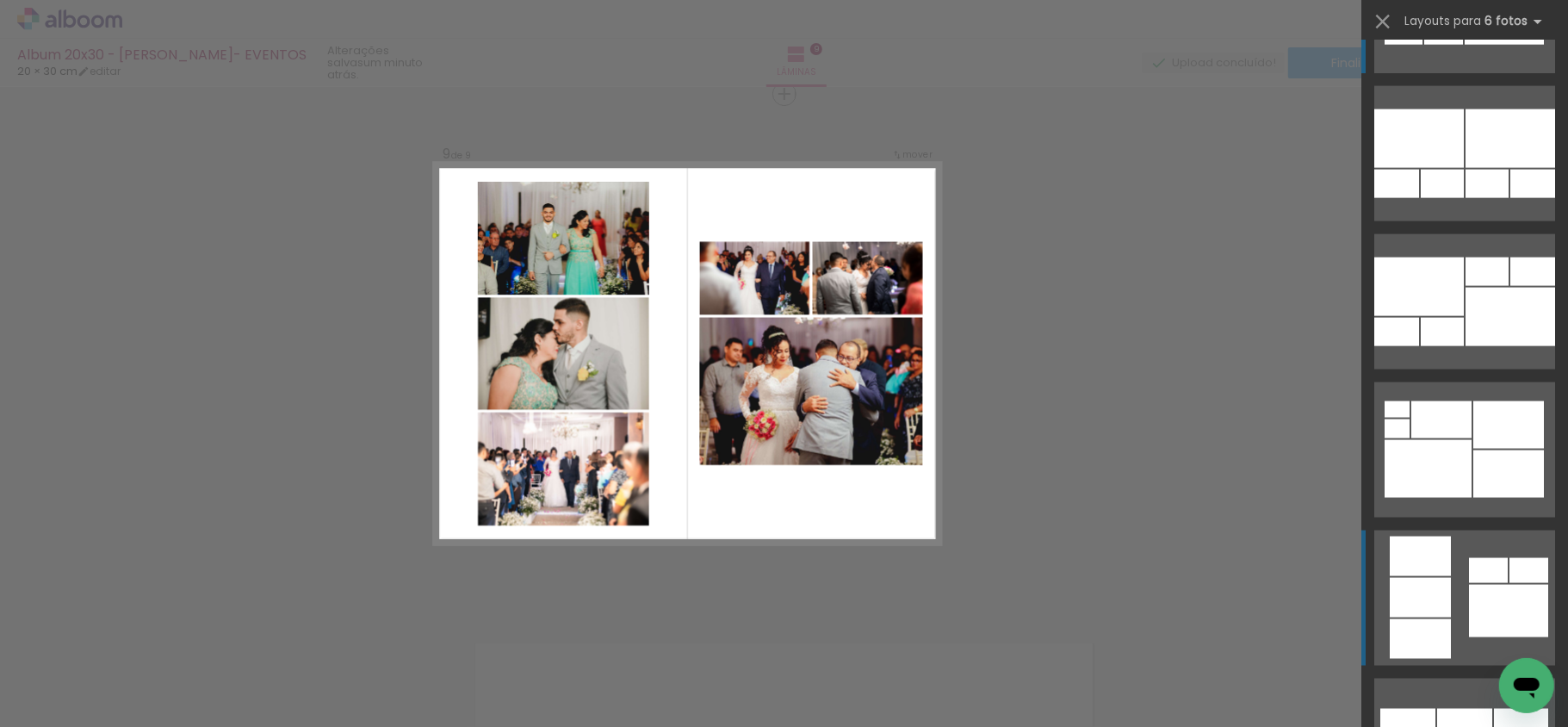
scroll to position [1858, 0]
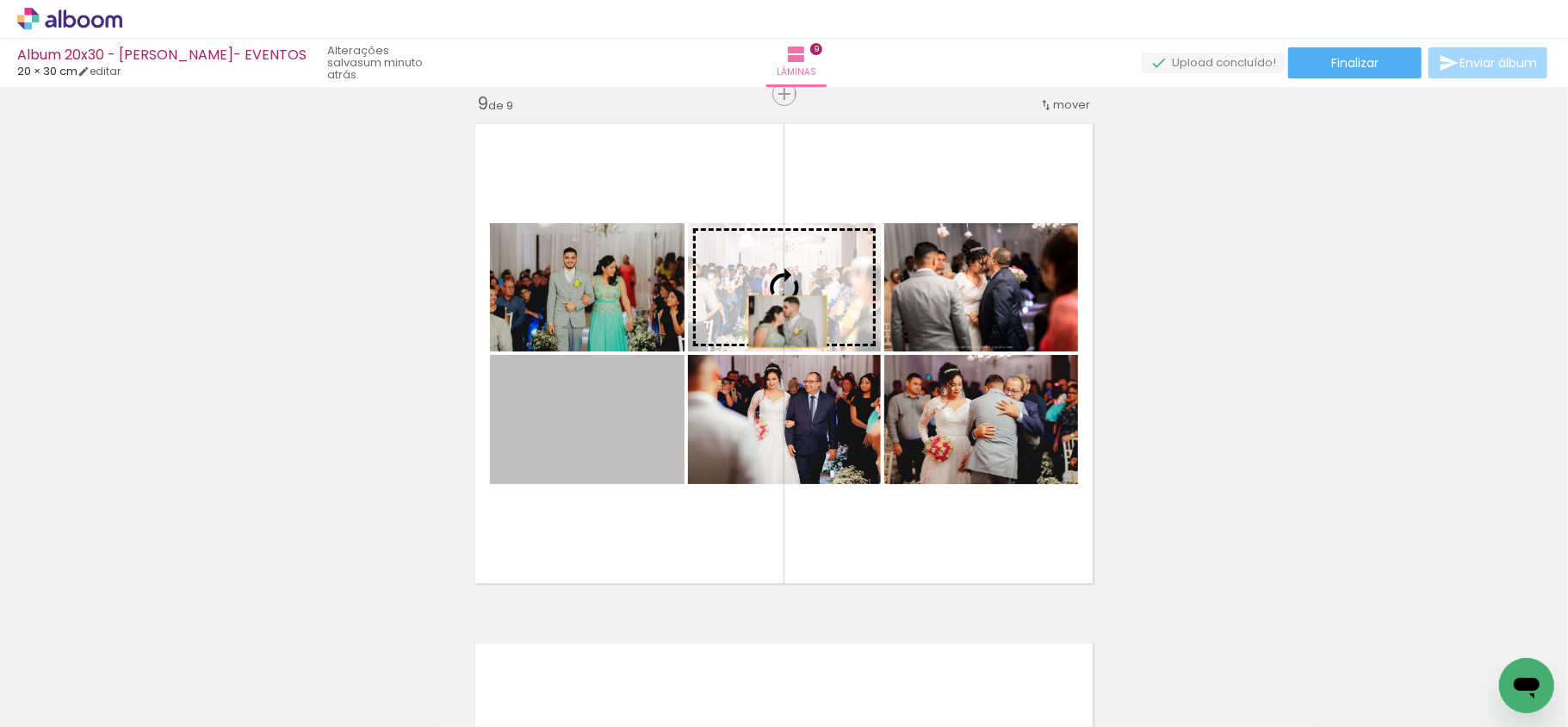
drag, startPoint x: 555, startPoint y: 462, endPoint x: 779, endPoint y: 320, distance: 265.2
click at [0, 0] on slot at bounding box center [0, 0] width 0 height 0
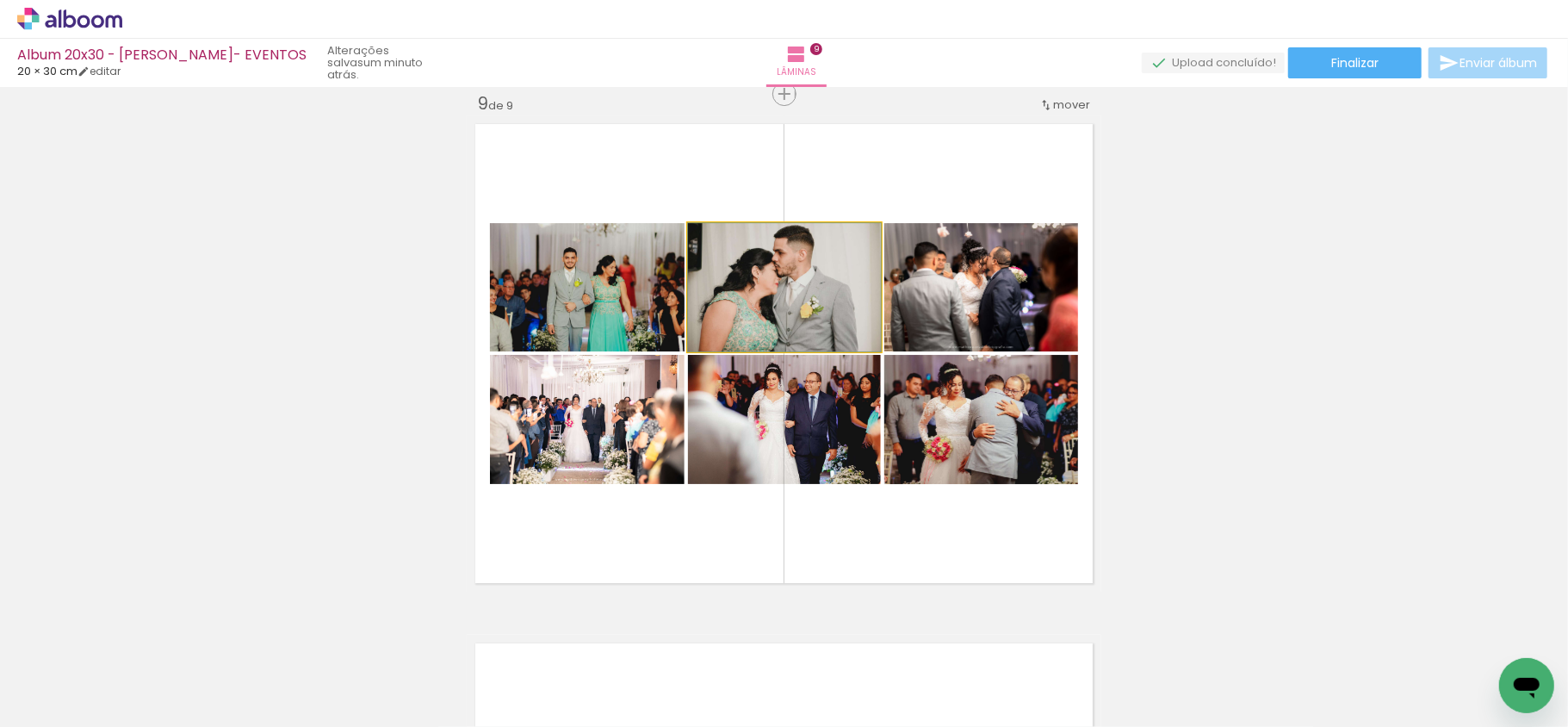
drag, startPoint x: 823, startPoint y: 313, endPoint x: 853, endPoint y: 313, distance: 30.0
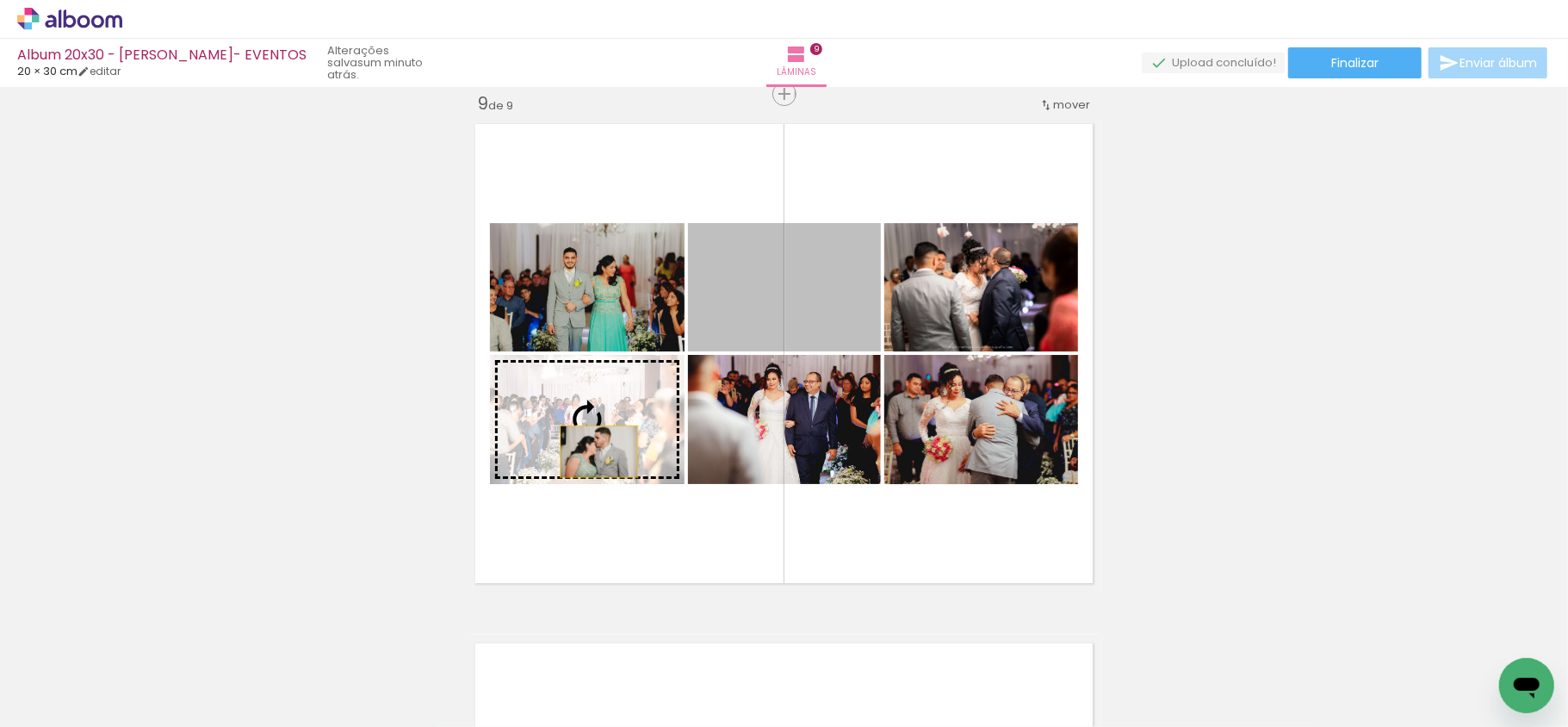
drag, startPoint x: 838, startPoint y: 308, endPoint x: 591, endPoint y: 451, distance: 285.4
click at [0, 0] on slot at bounding box center [0, 0] width 0 height 0
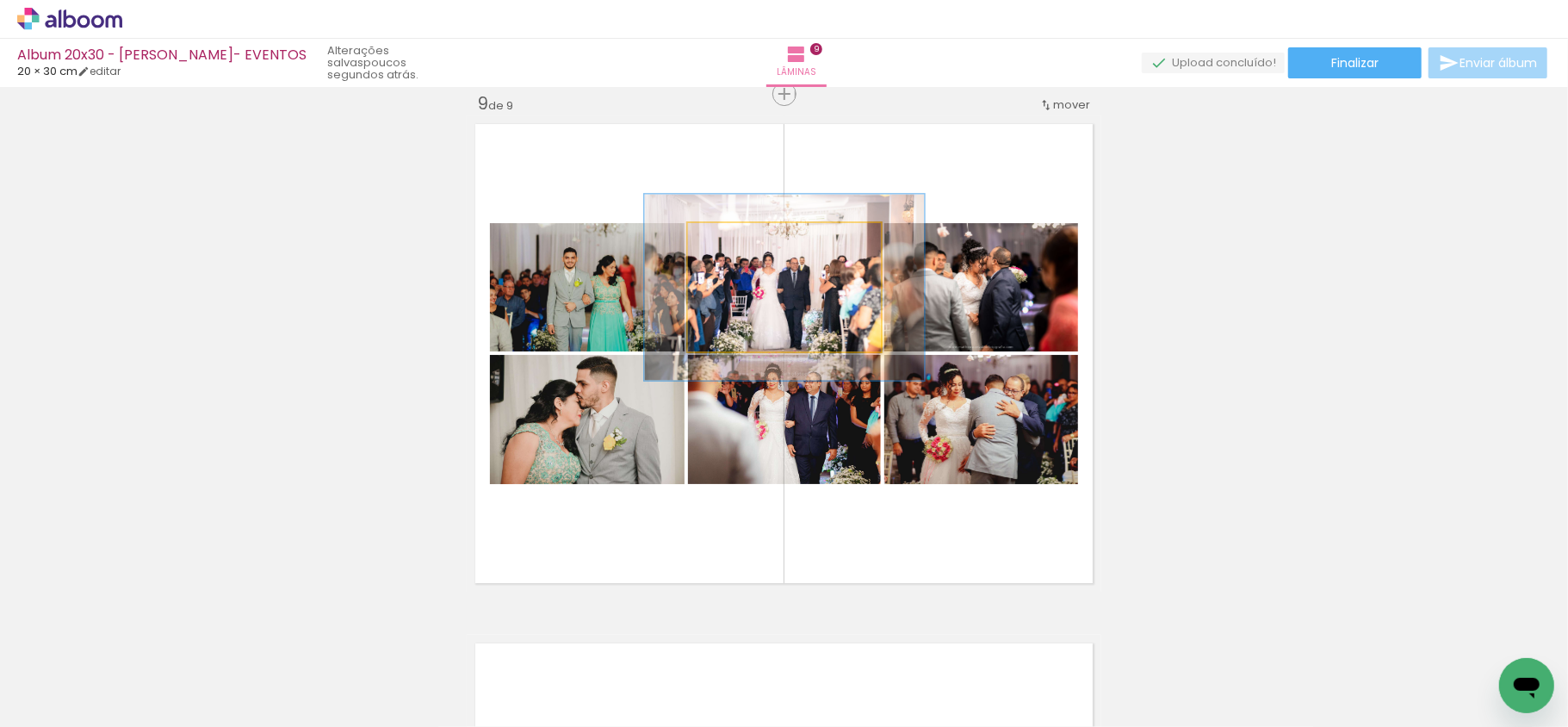
drag, startPoint x: 732, startPoint y: 238, endPoint x: 758, endPoint y: 233, distance: 26.5
type paper-slider "145"
click at [758, 233] on div at bounding box center [756, 241] width 27 height 27
click at [821, 318] on quentale-photo at bounding box center [784, 286] width 193 height 129
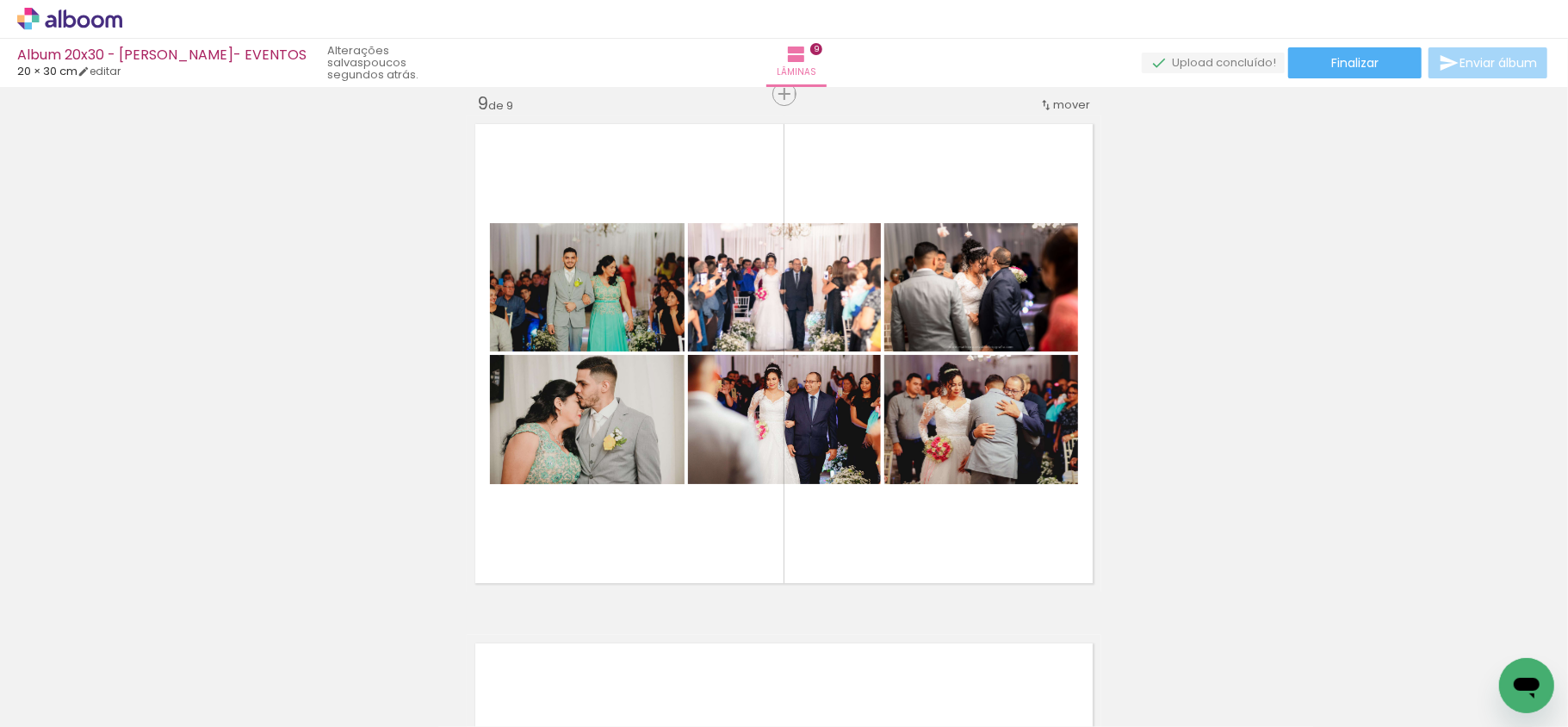
scroll to position [4289, 0]
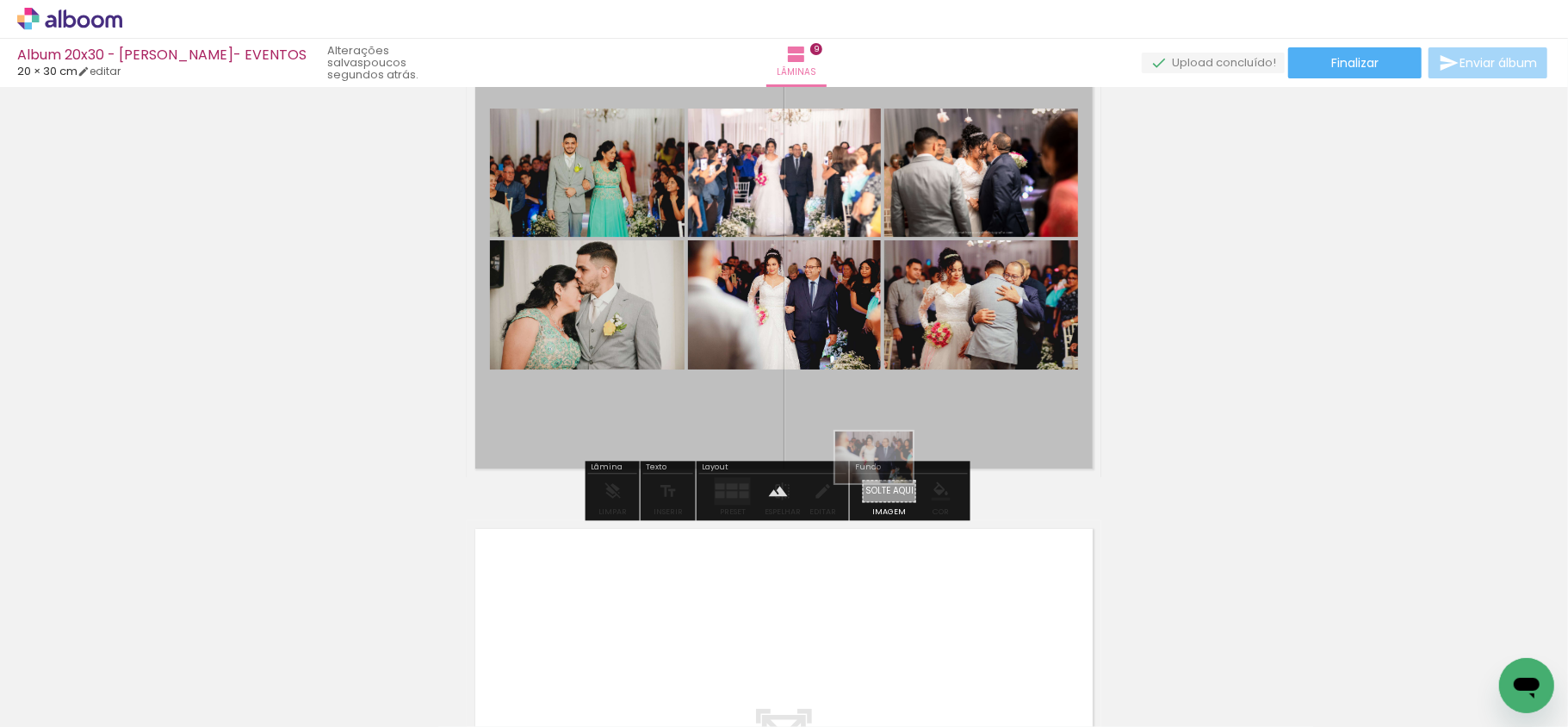
drag, startPoint x: 600, startPoint y: 690, endPoint x: 887, endPoint y: 483, distance: 353.9
click at [887, 483] on quentale-workspace at bounding box center [784, 363] width 1568 height 727
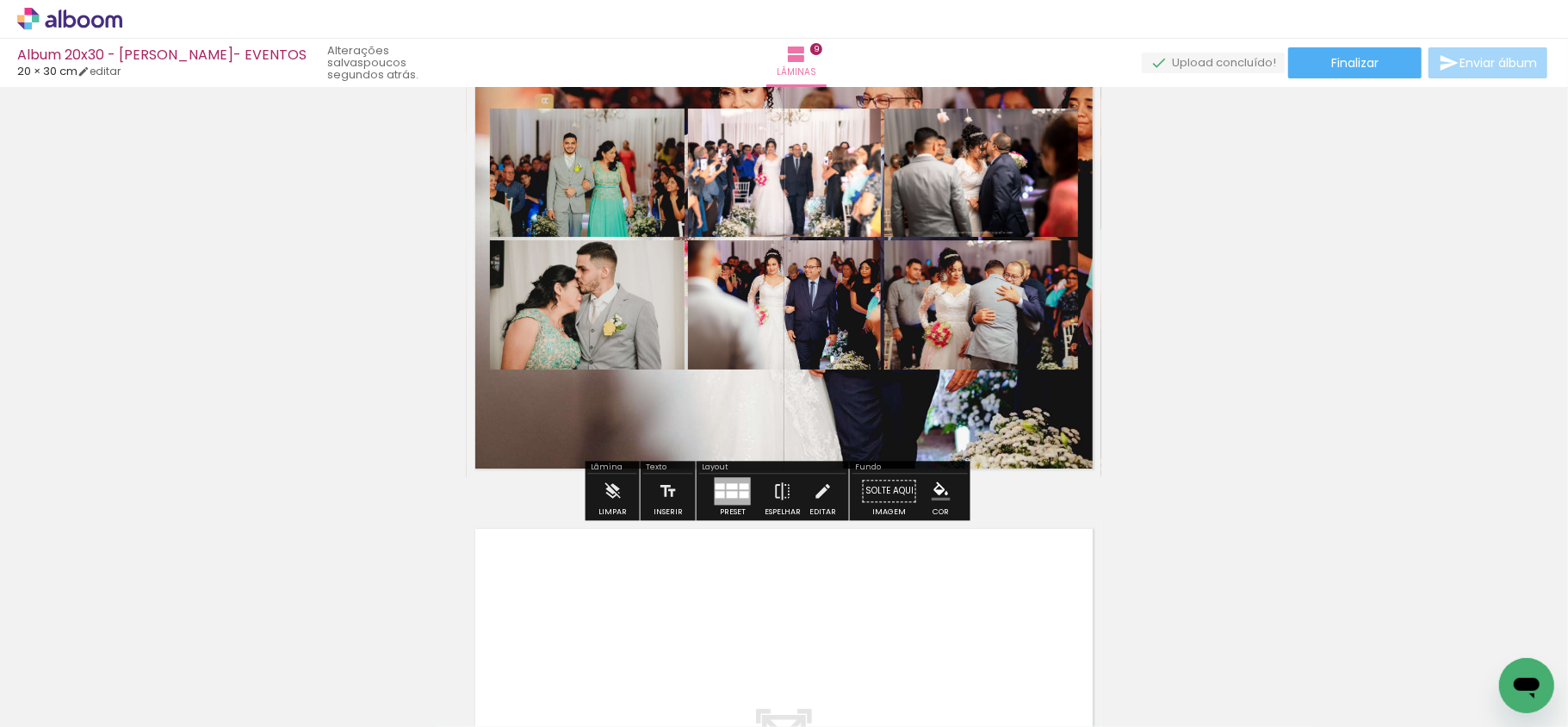
click at [883, 425] on quentale-layouter at bounding box center [784, 238] width 635 height 476
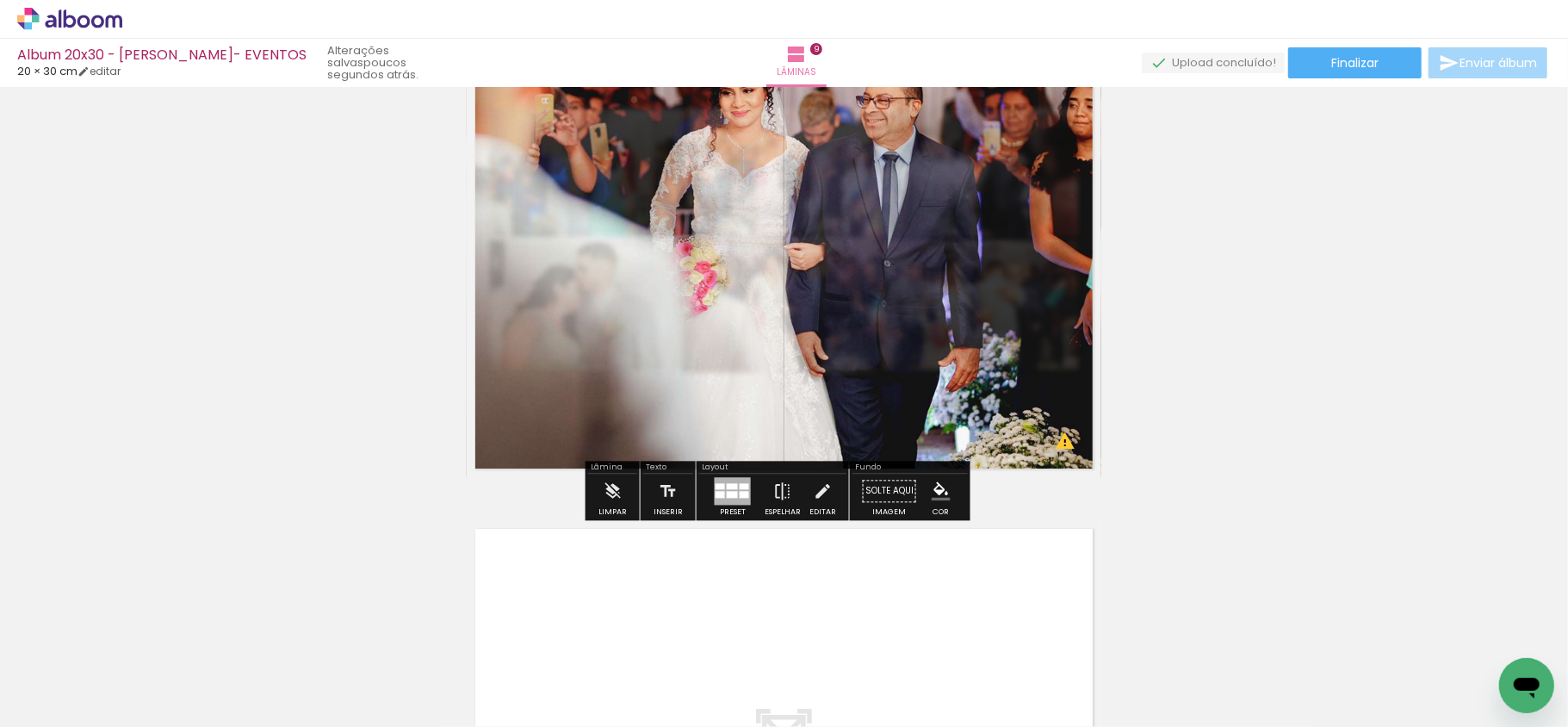
scroll to position [4176, 0]
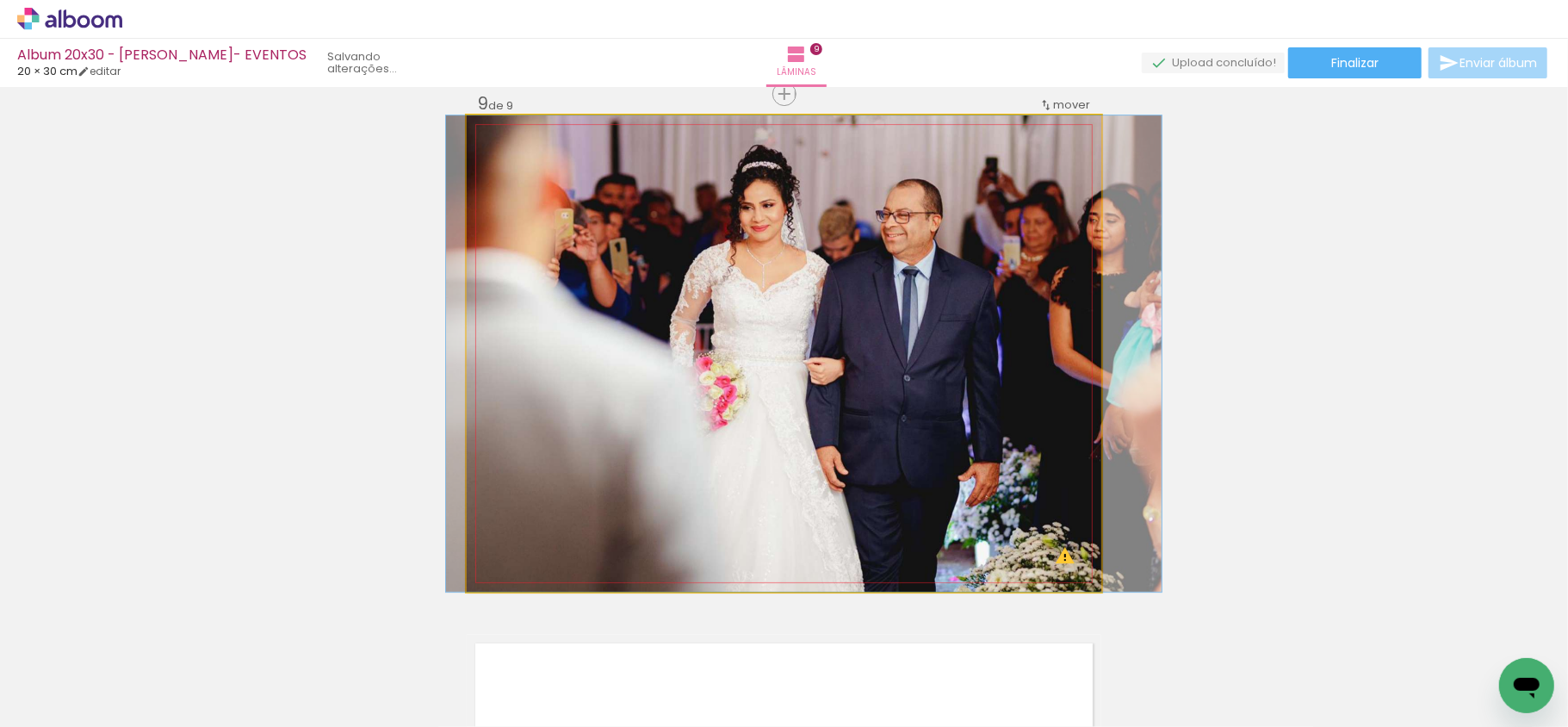
drag, startPoint x: 890, startPoint y: 379, endPoint x: 910, endPoint y: 367, distance: 23.3
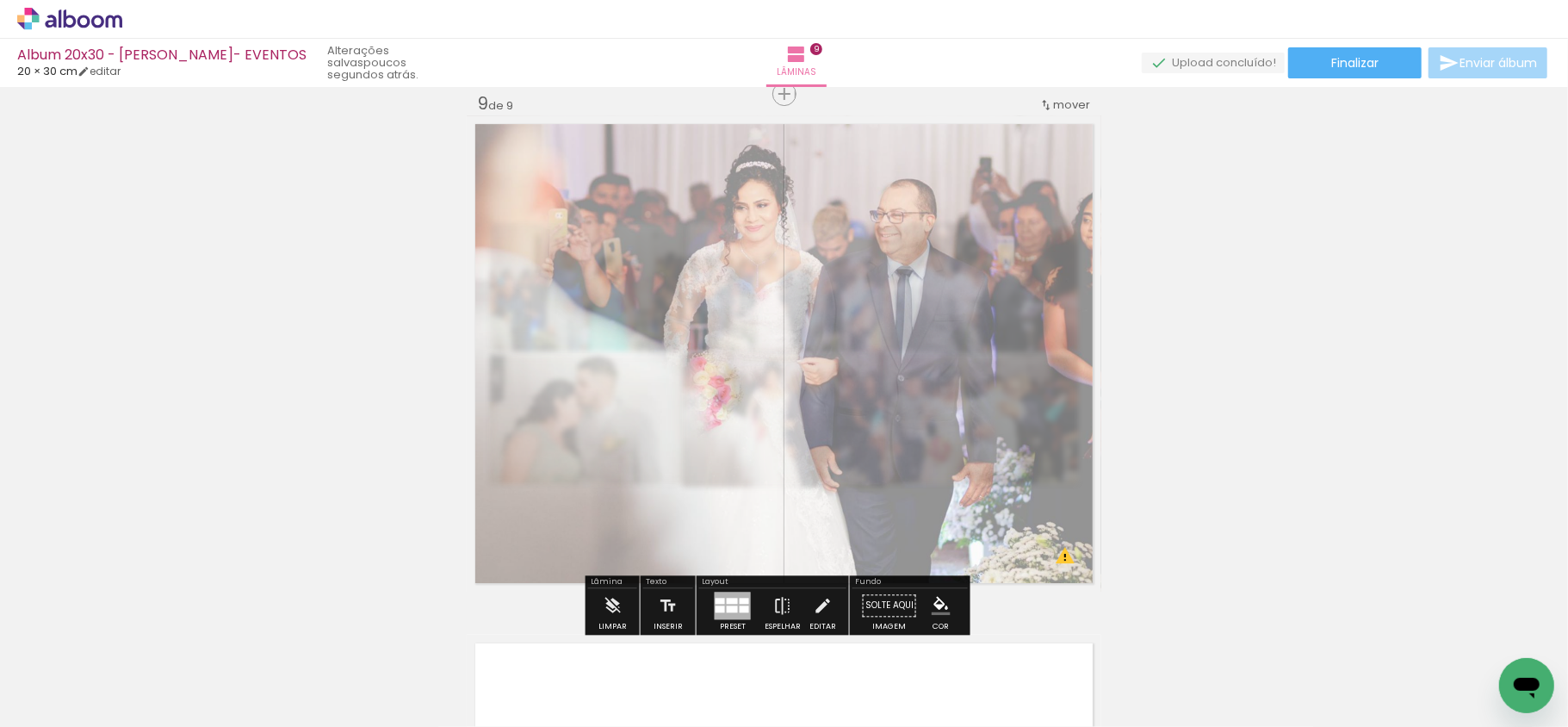
drag, startPoint x: 711, startPoint y: 166, endPoint x: 675, endPoint y: 166, distance: 36.0
type paper-slider "45"
click at [675, 166] on div at bounding box center [684, 159] width 27 height 27
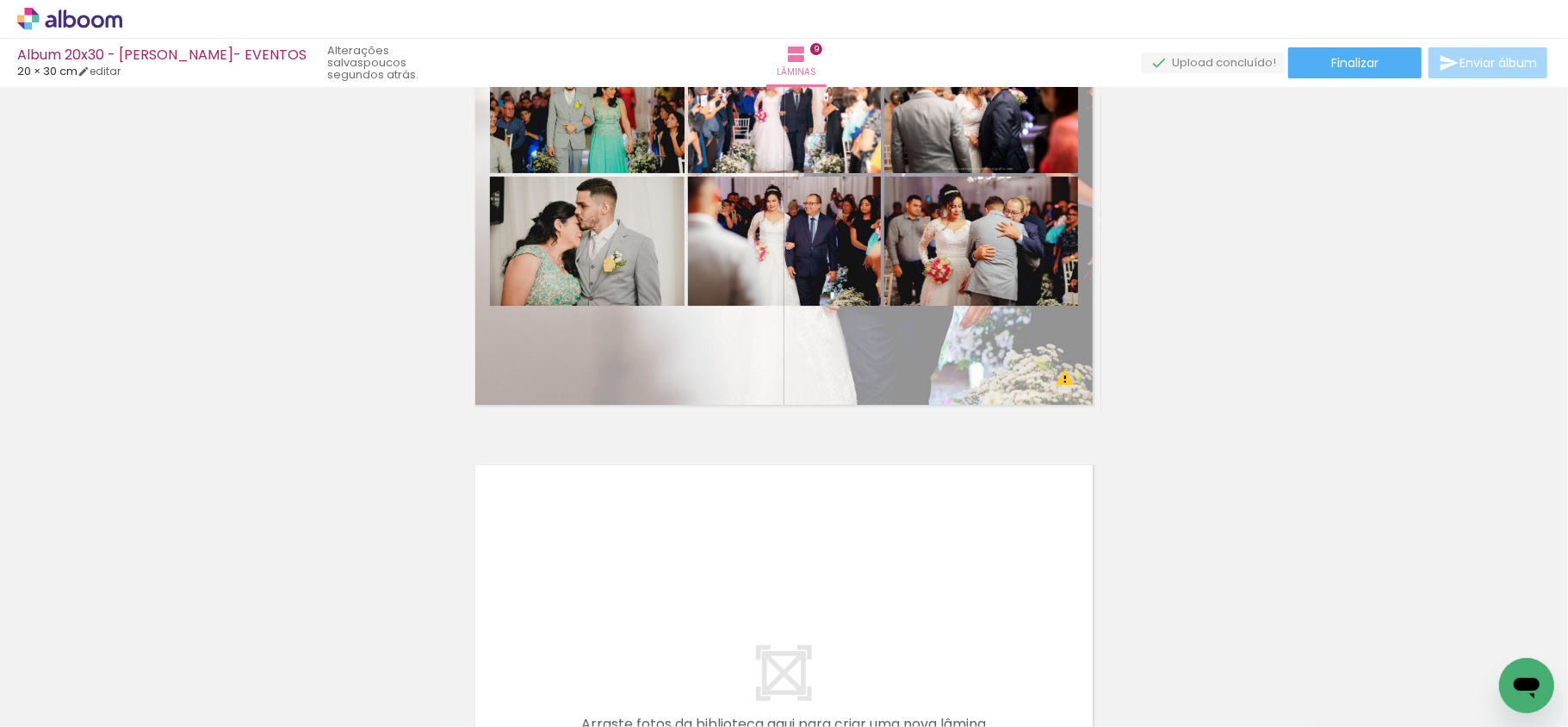
scroll to position [4405, 0]
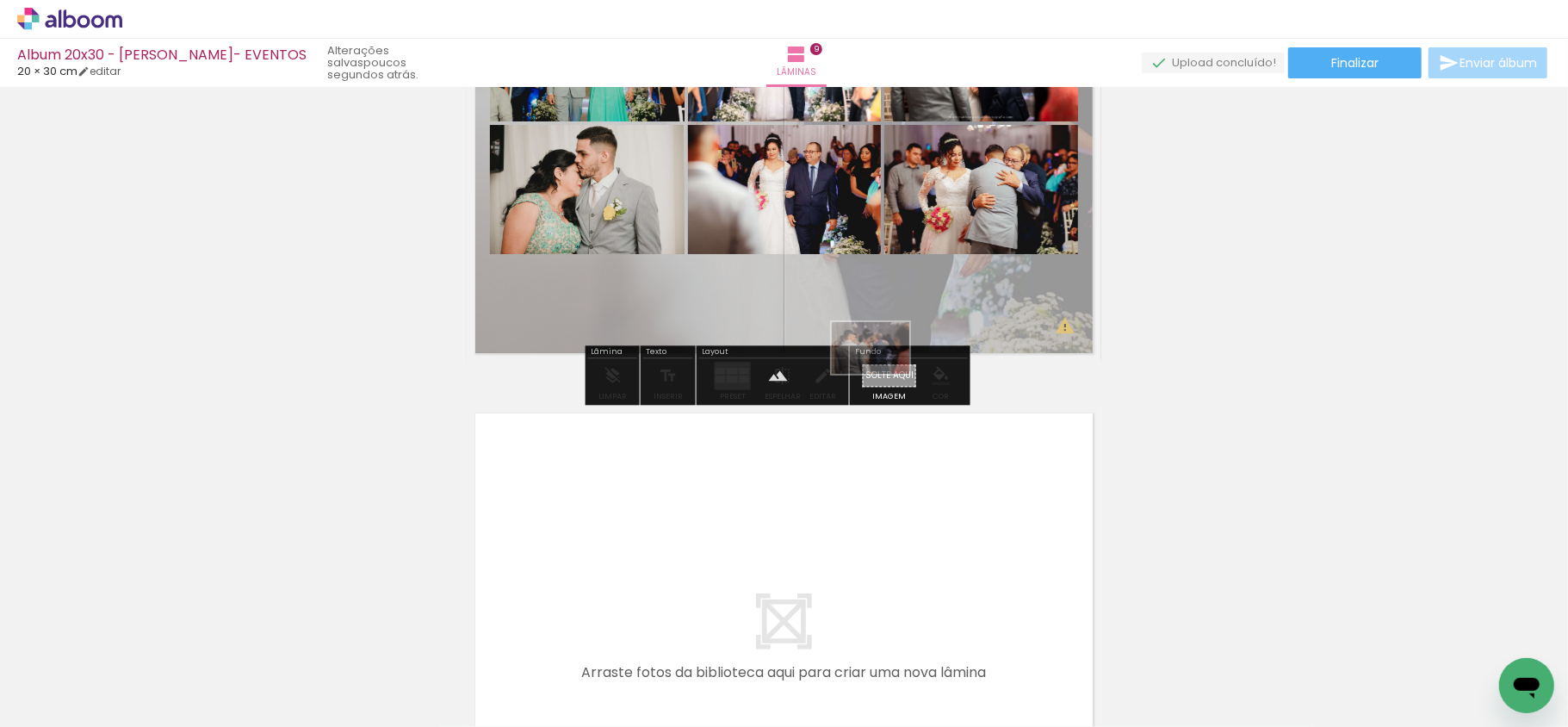
drag, startPoint x: 730, startPoint y: 684, endPoint x: 883, endPoint y: 374, distance: 345.7
click at [883, 374] on quentale-workspace at bounding box center [784, 363] width 1568 height 727
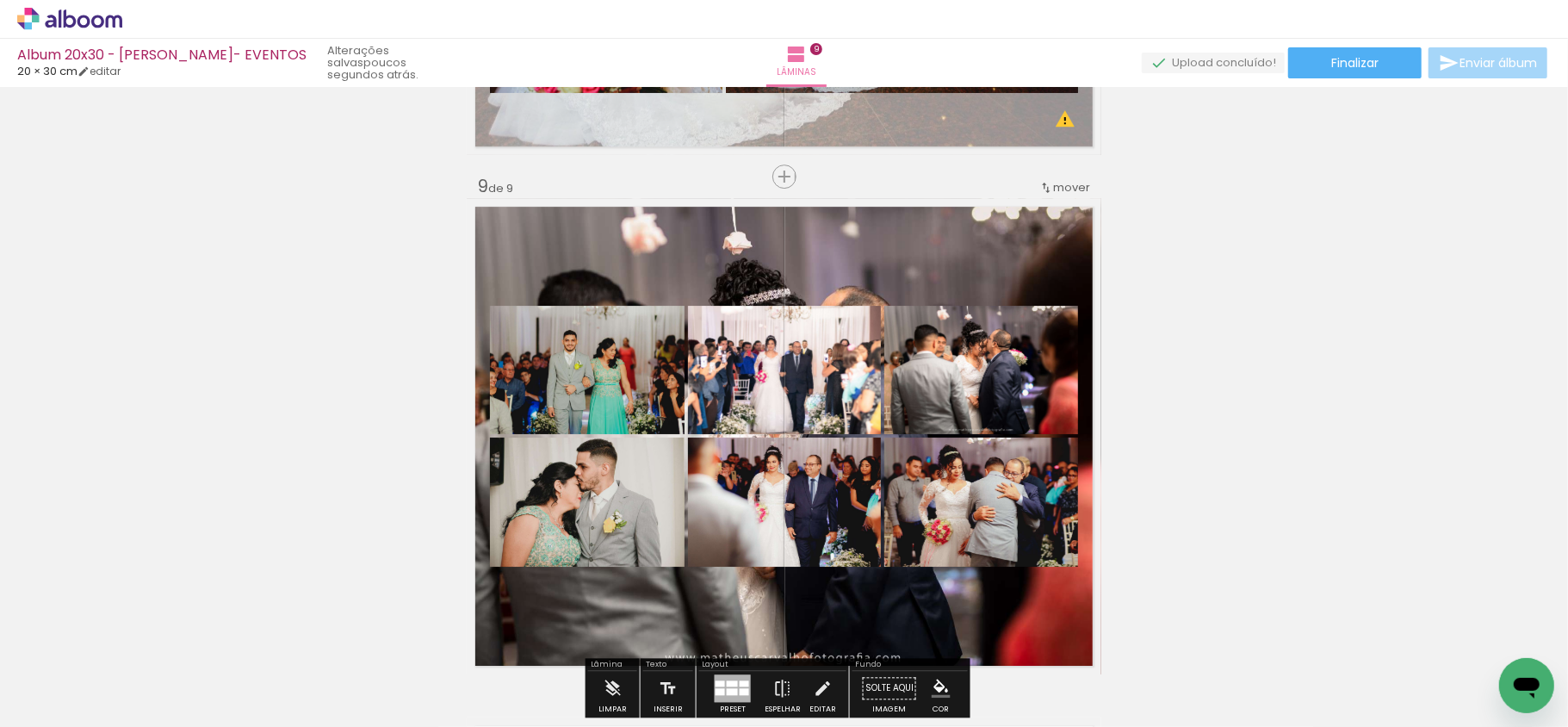
scroll to position [4061, 0]
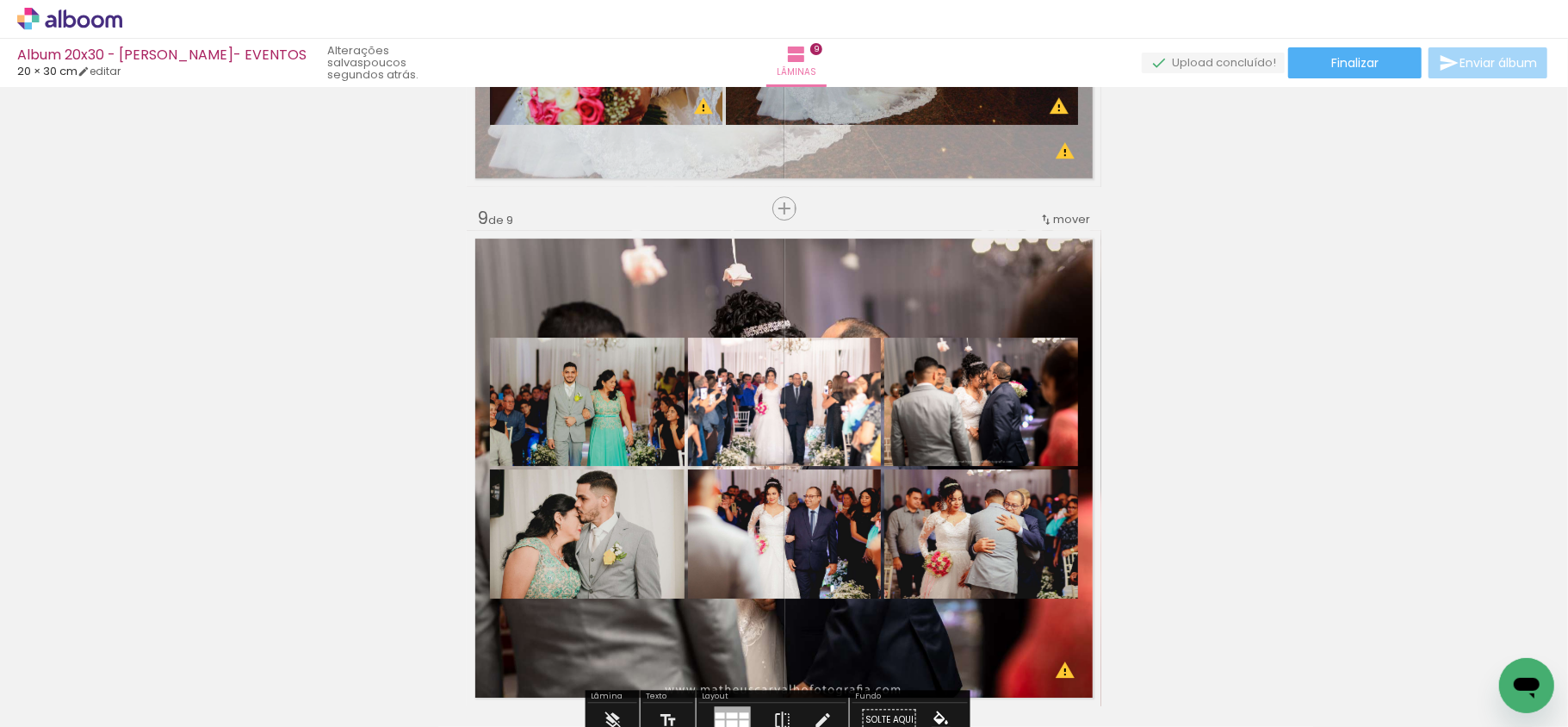
drag, startPoint x: 875, startPoint y: 308, endPoint x: 883, endPoint y: 286, distance: 23.4
click at [883, 286] on quentale-layouter at bounding box center [784, 467] width 635 height 476
click at [880, 291] on quentale-layouter at bounding box center [784, 467] width 635 height 476
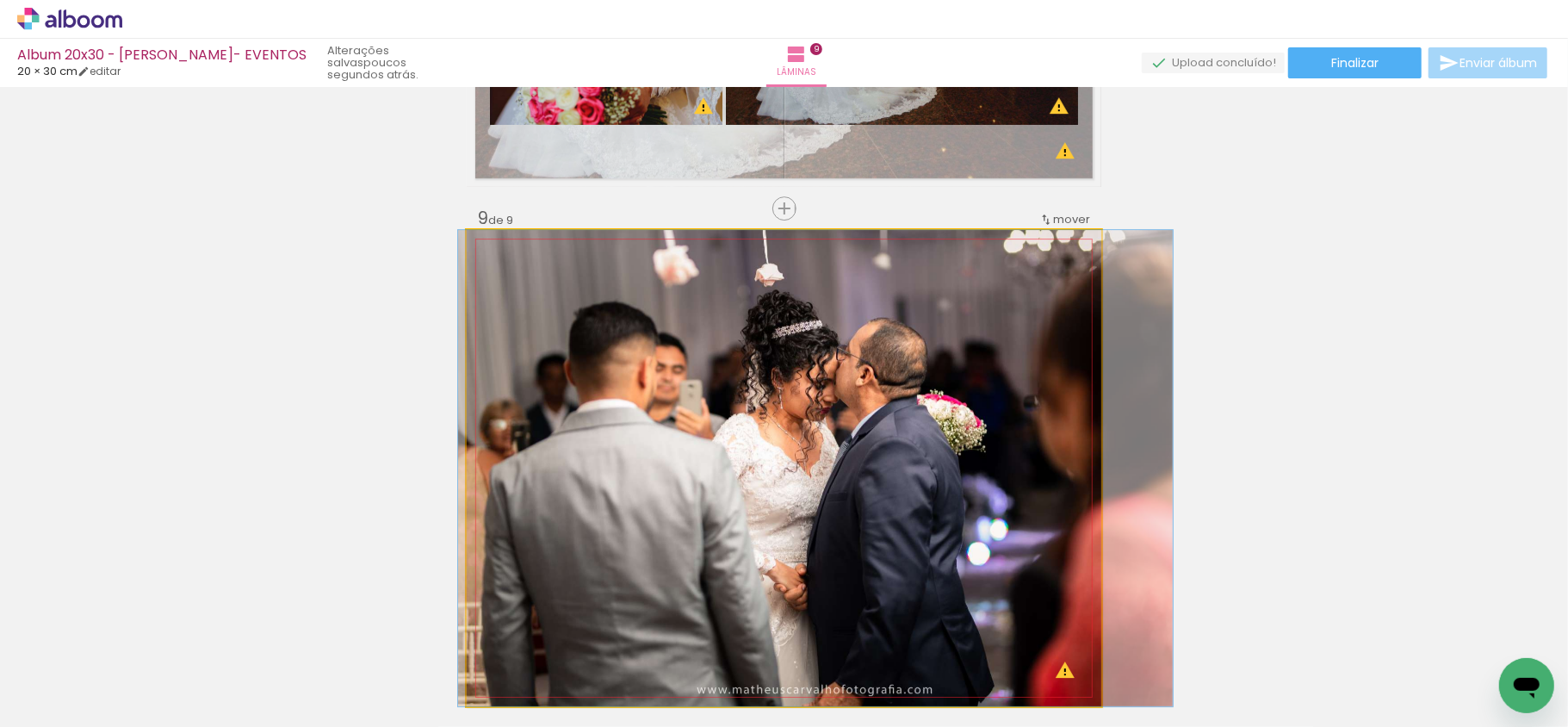
drag, startPoint x: 869, startPoint y: 435, endPoint x: 901, endPoint y: 396, distance: 50.4
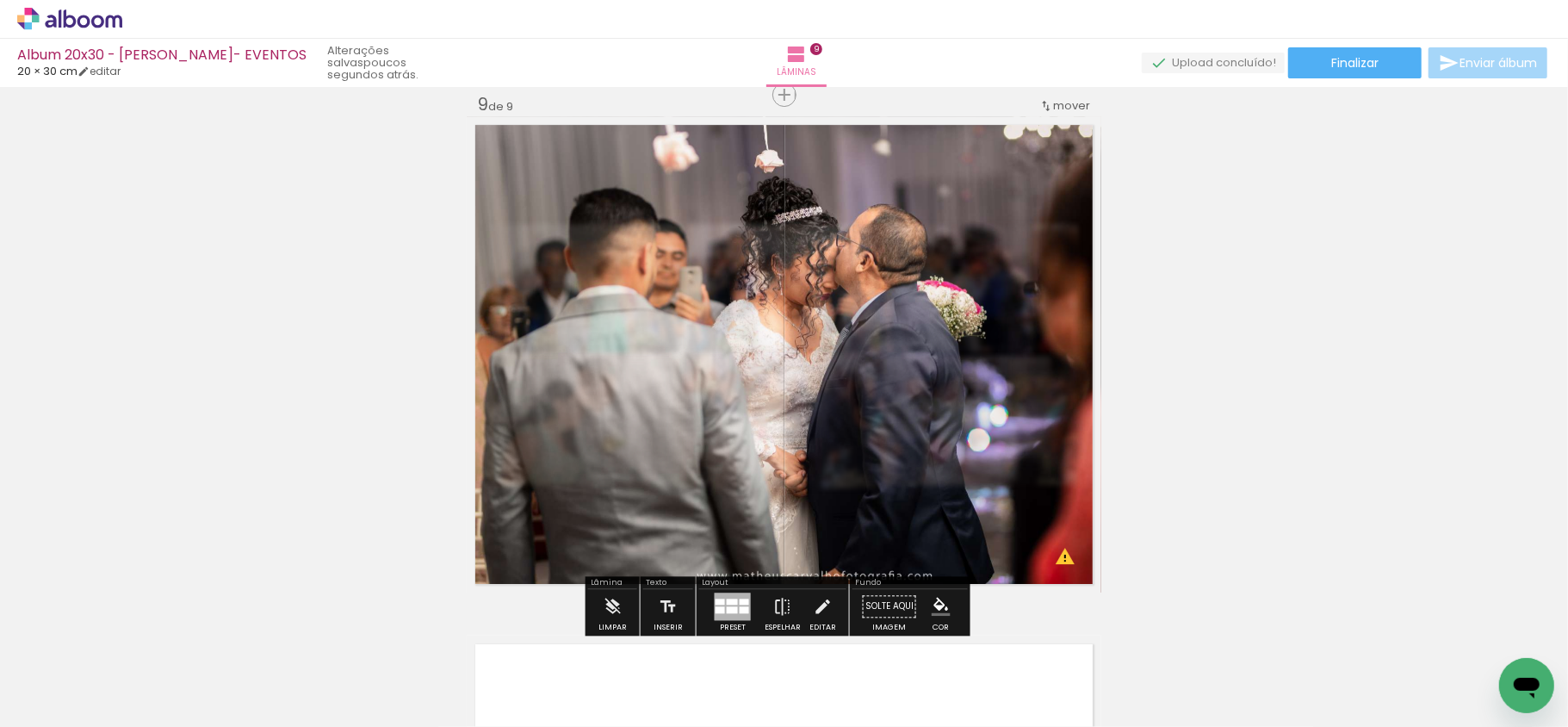
scroll to position [4176, 0]
click at [563, 511] on quentale-photo at bounding box center [784, 353] width 635 height 476
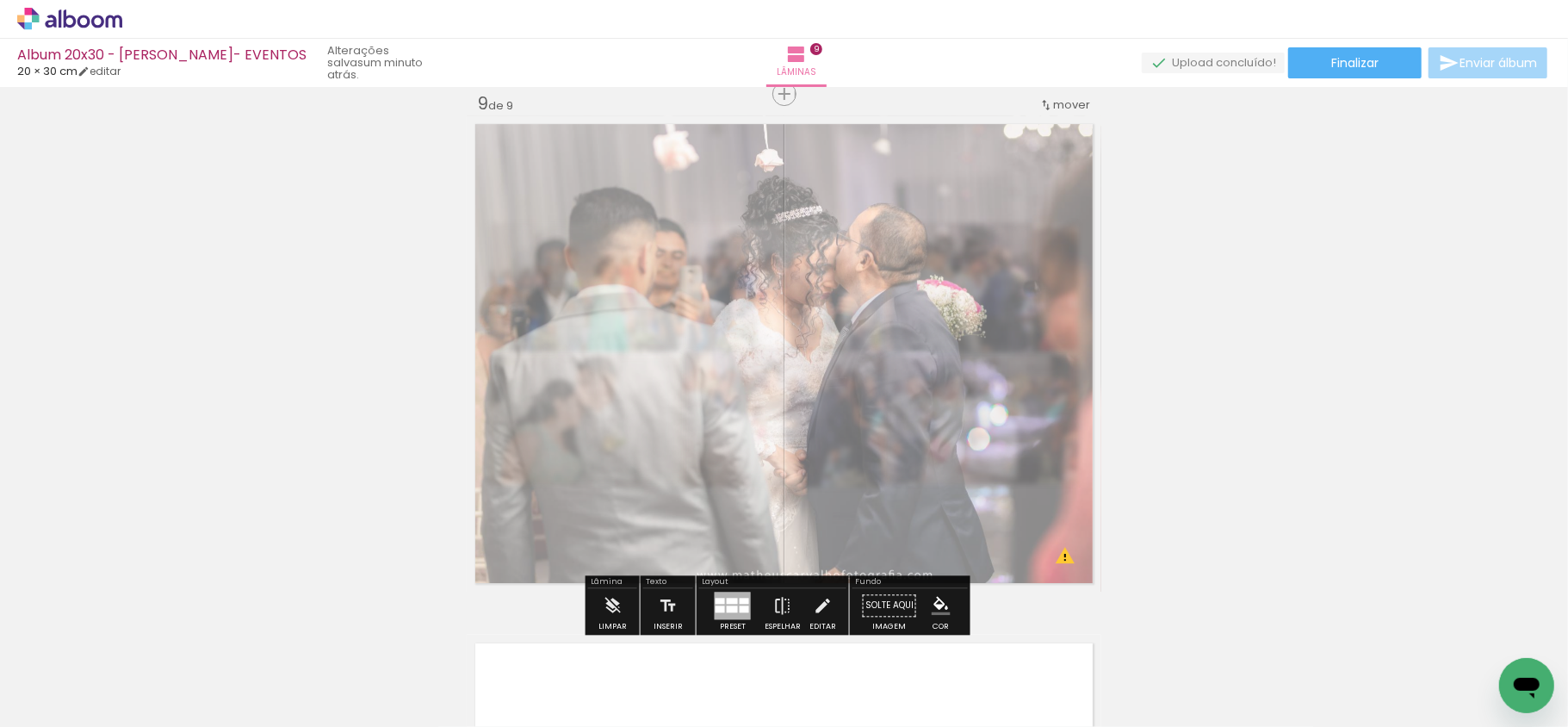
drag, startPoint x: 713, startPoint y: 159, endPoint x: 676, endPoint y: 158, distance: 37.0
click at [679, 158] on div at bounding box center [684, 159] width 11 height 11
click at [941, 329] on quentale-photo at bounding box center [784, 353] width 635 height 476
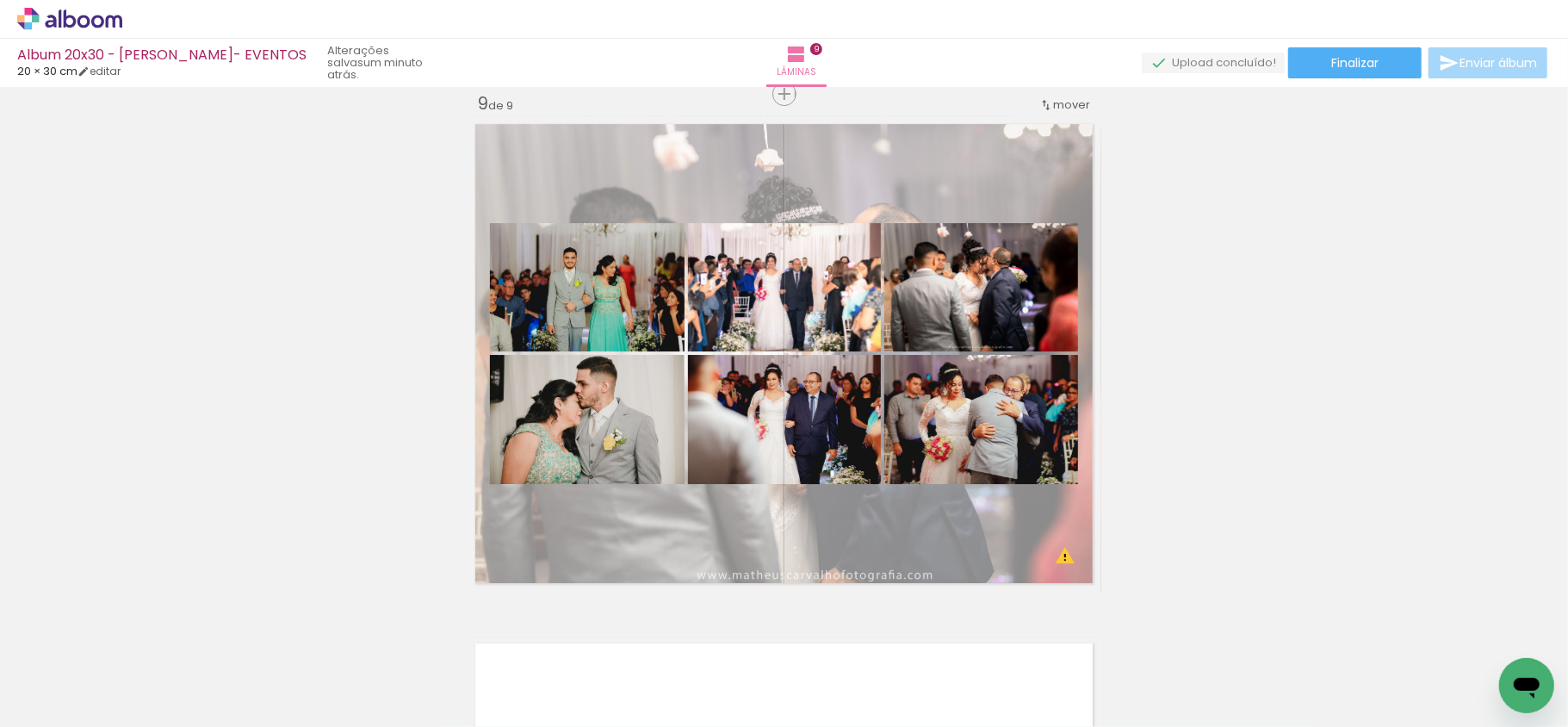
click at [73, 693] on div at bounding box center [33, 669] width 78 height 52
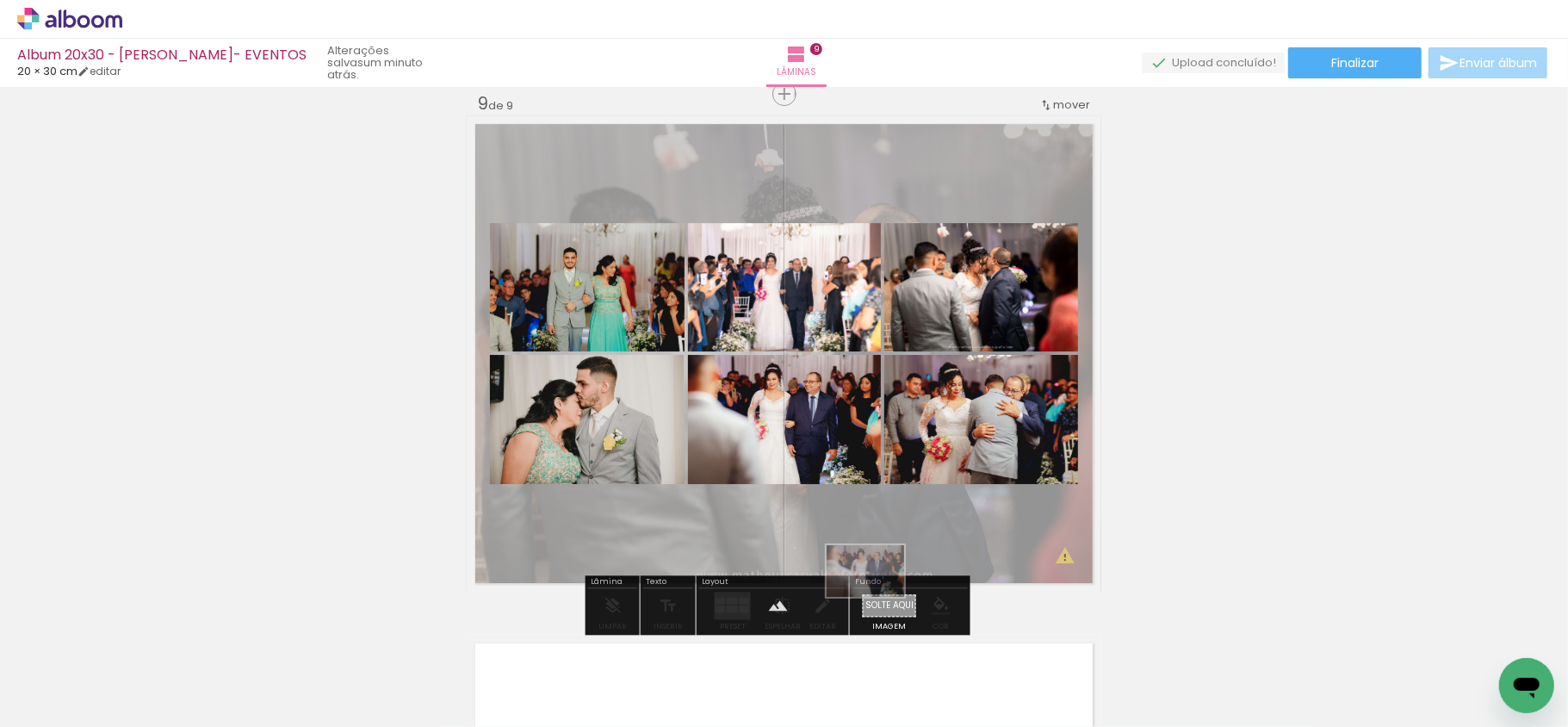
drag, startPoint x: 629, startPoint y: 694, endPoint x: 878, endPoint y: 597, distance: 267.2
click at [878, 597] on quentale-workspace at bounding box center [784, 363] width 1568 height 727
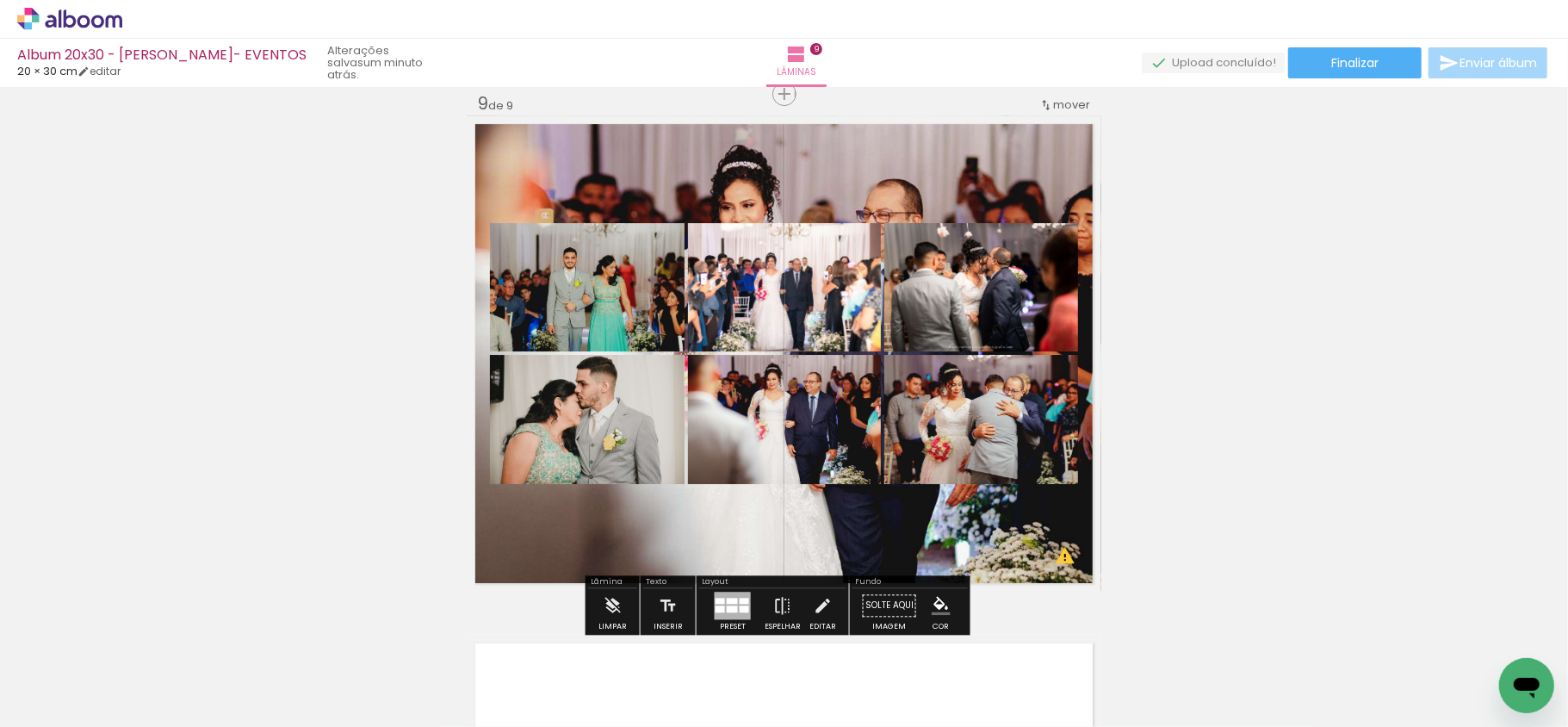
click at [864, 525] on quentale-layouter at bounding box center [784, 353] width 635 height 476
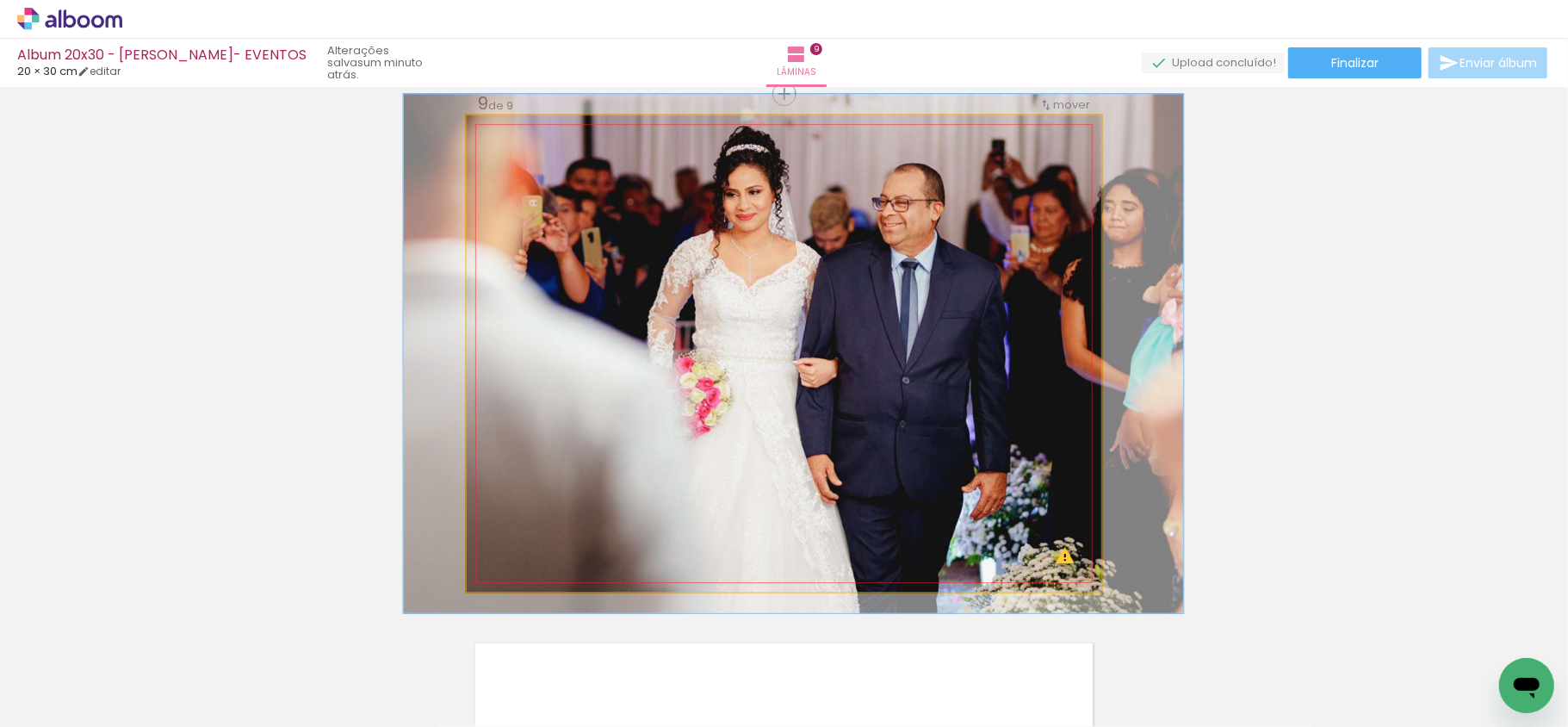
type paper-slider "109"
click at [531, 159] on div at bounding box center [539, 159] width 16 height 16
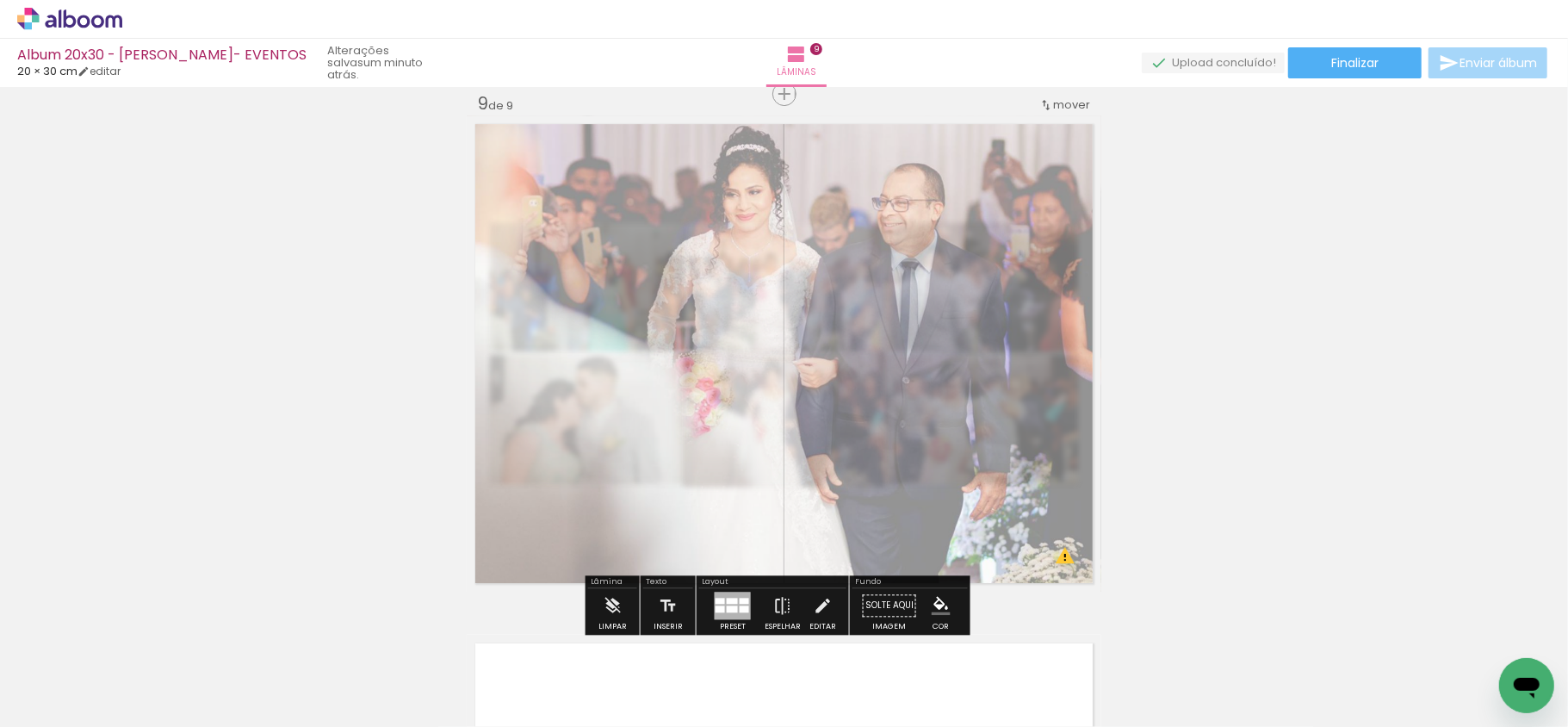
drag, startPoint x: 700, startPoint y: 162, endPoint x: 672, endPoint y: 167, distance: 28.4
click at [672, 167] on div at bounding box center [684, 159] width 27 height 27
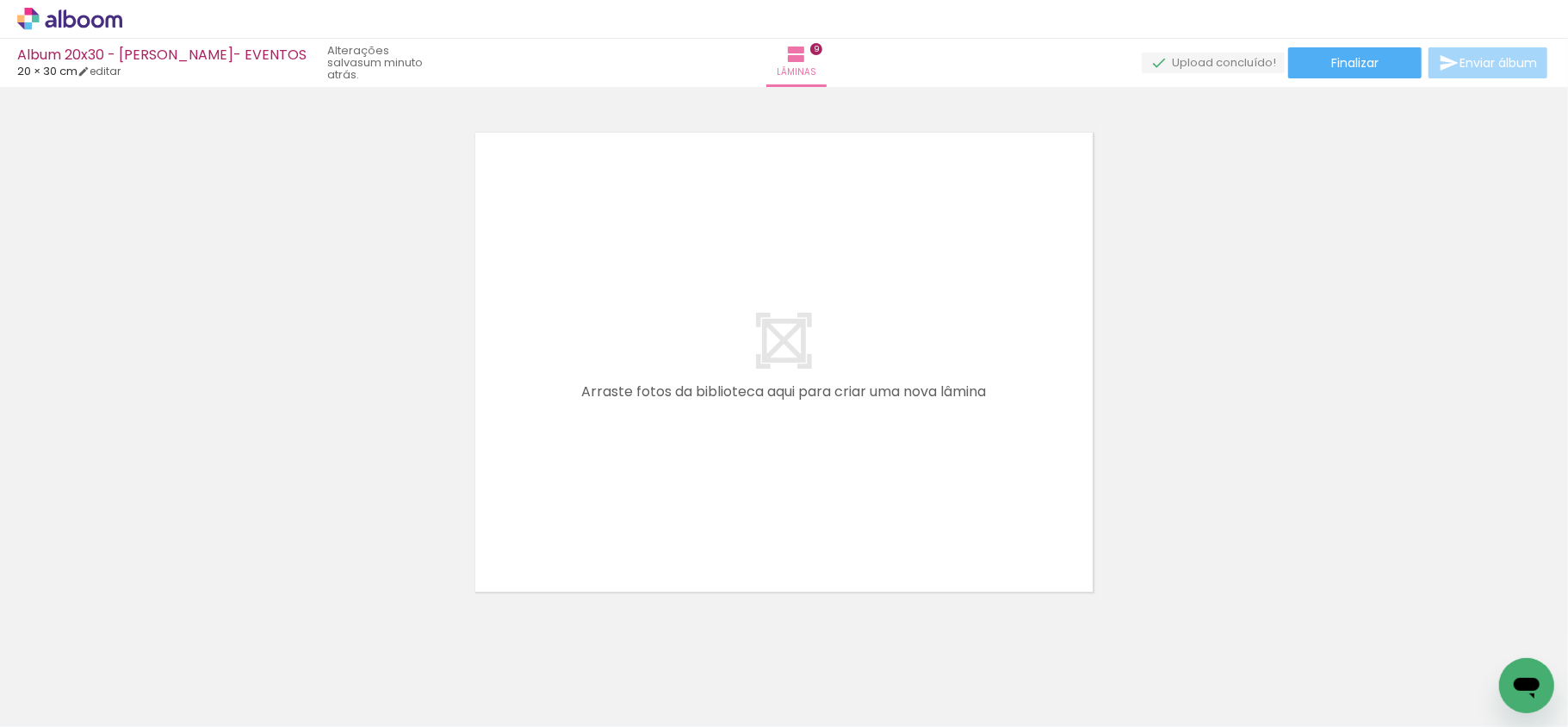
scroll to position [4727, 0]
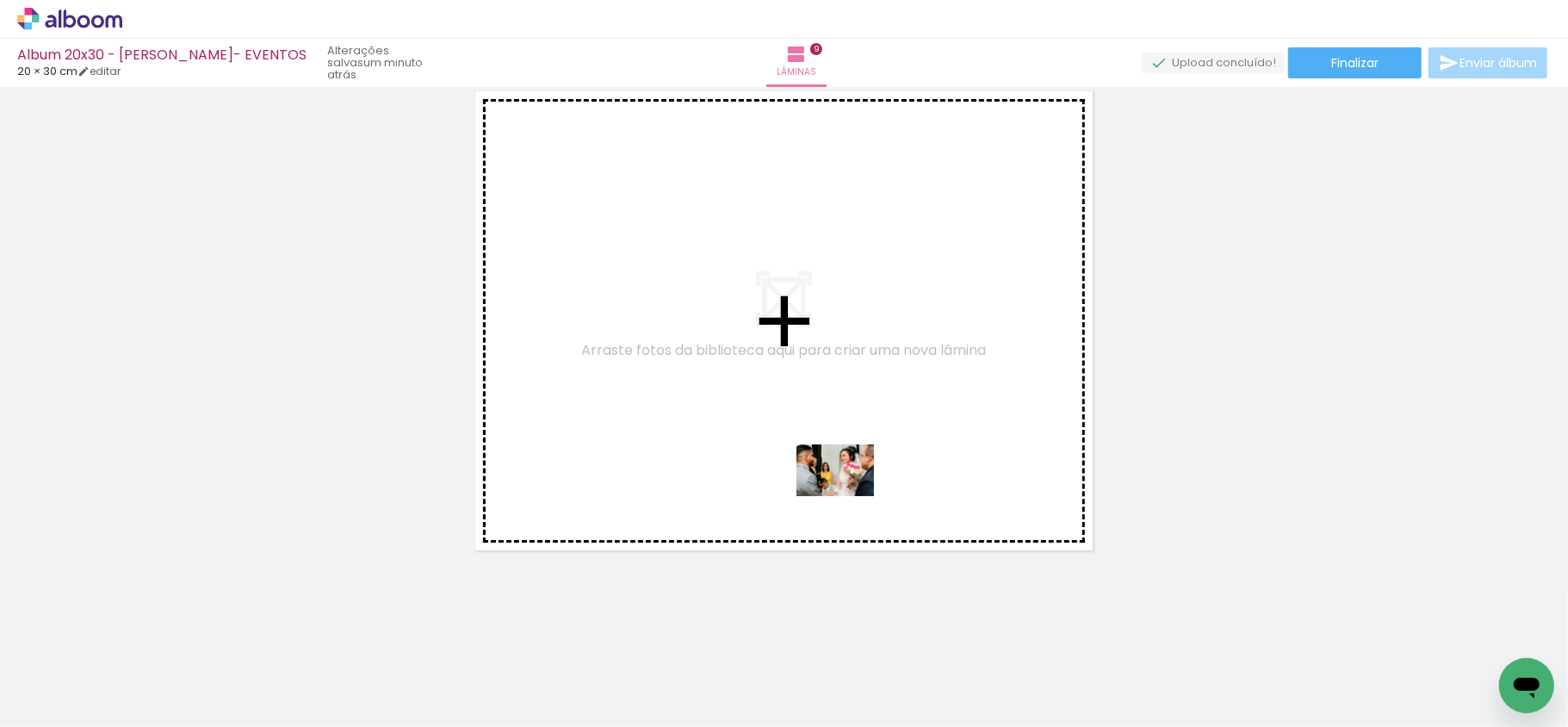
drag, startPoint x: 925, startPoint y: 684, endPoint x: 848, endPoint y: 496, distance: 203.2
click at [848, 496] on quentale-workspace at bounding box center [784, 363] width 1568 height 727
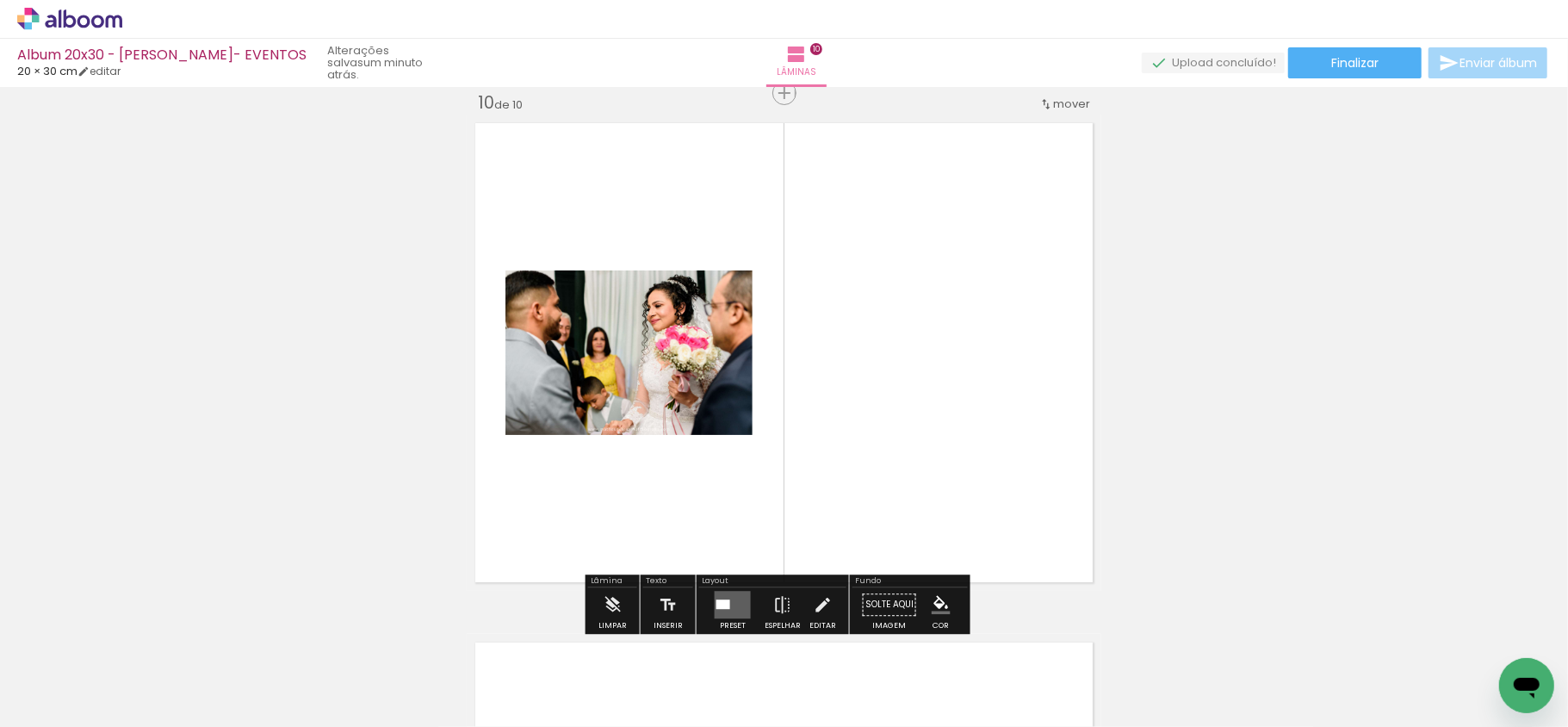
scroll to position [4695, 0]
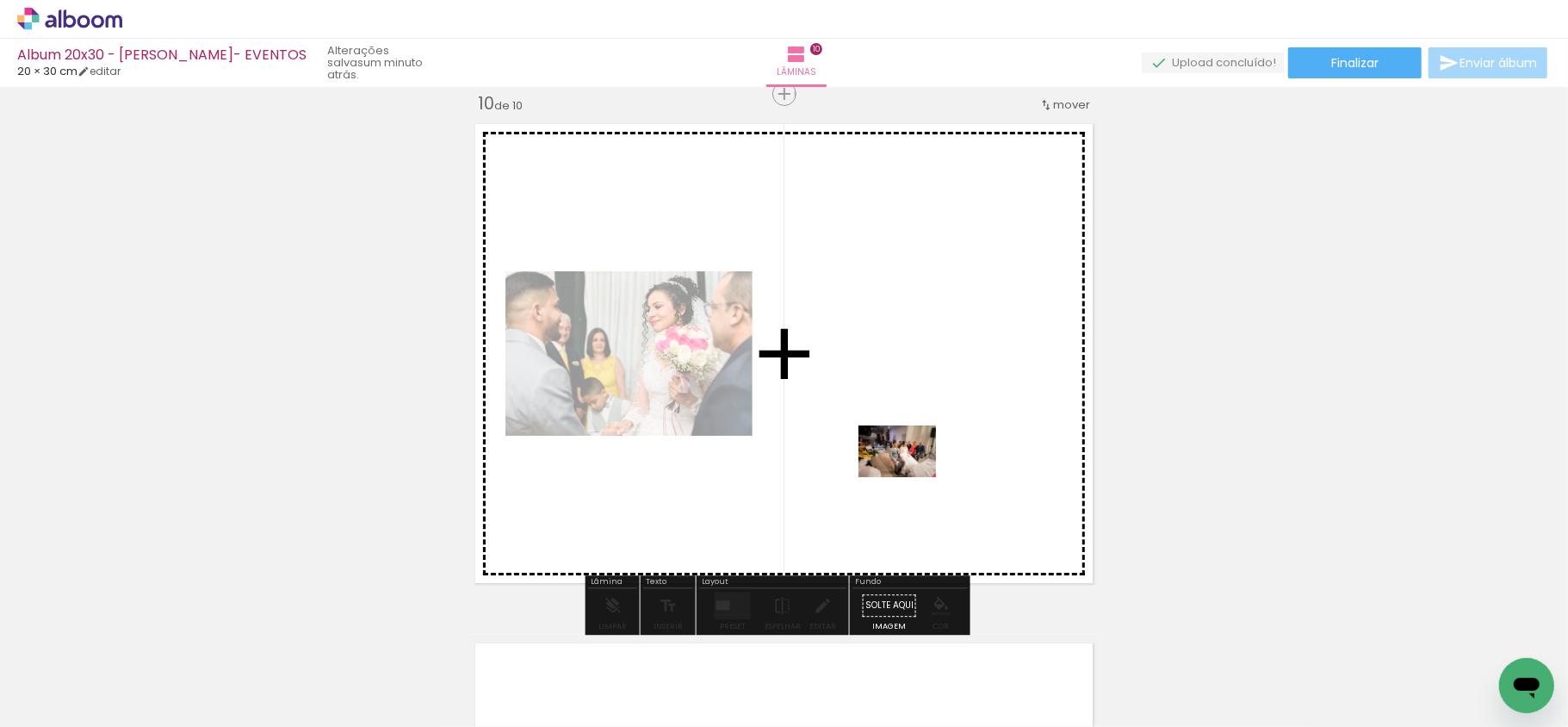
drag, startPoint x: 1003, startPoint y: 682, endPoint x: 907, endPoint y: 466, distance: 236.4
click at [908, 466] on quentale-workspace at bounding box center [784, 363] width 1568 height 727
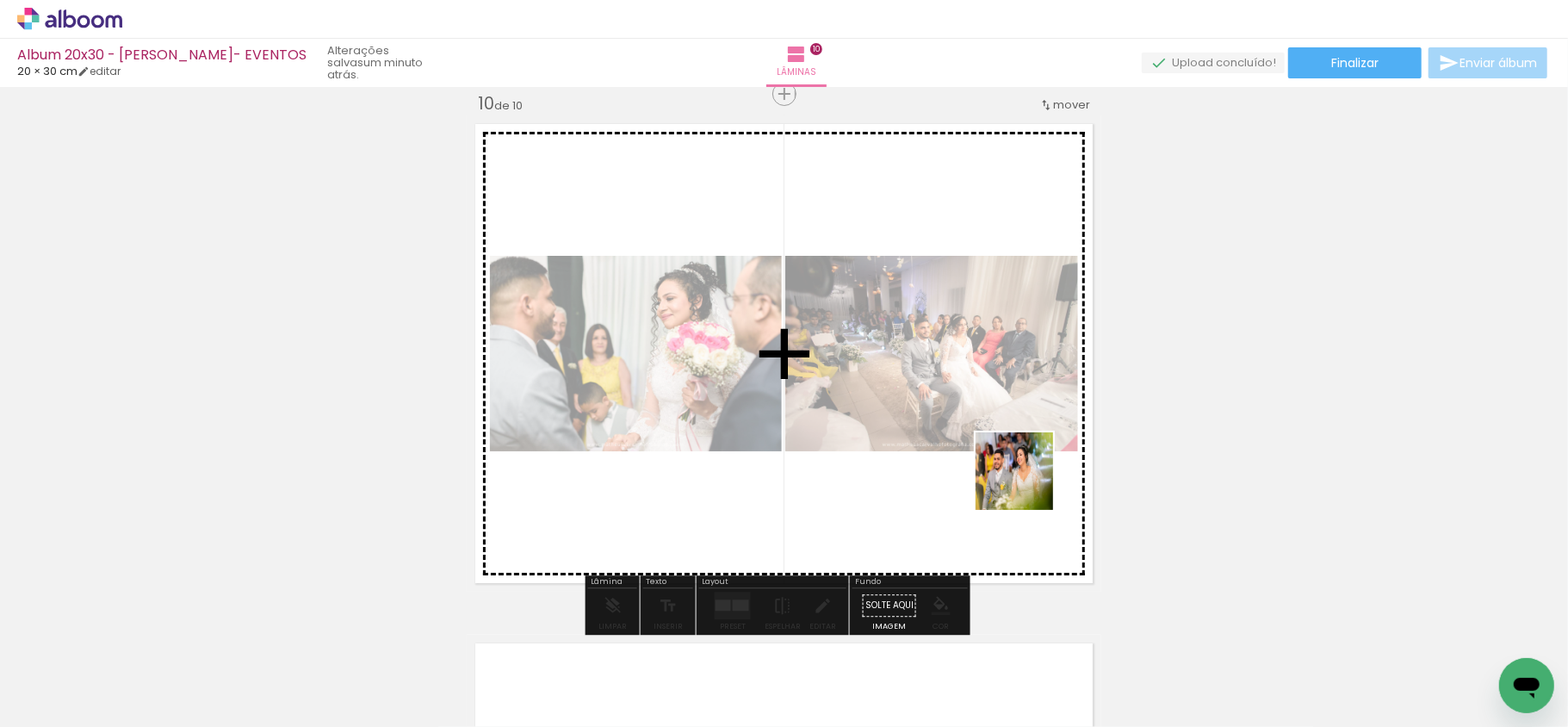
drag, startPoint x: 1094, startPoint y: 679, endPoint x: 986, endPoint y: 434, distance: 267.7
click at [987, 434] on quentale-workspace at bounding box center [784, 363] width 1568 height 727
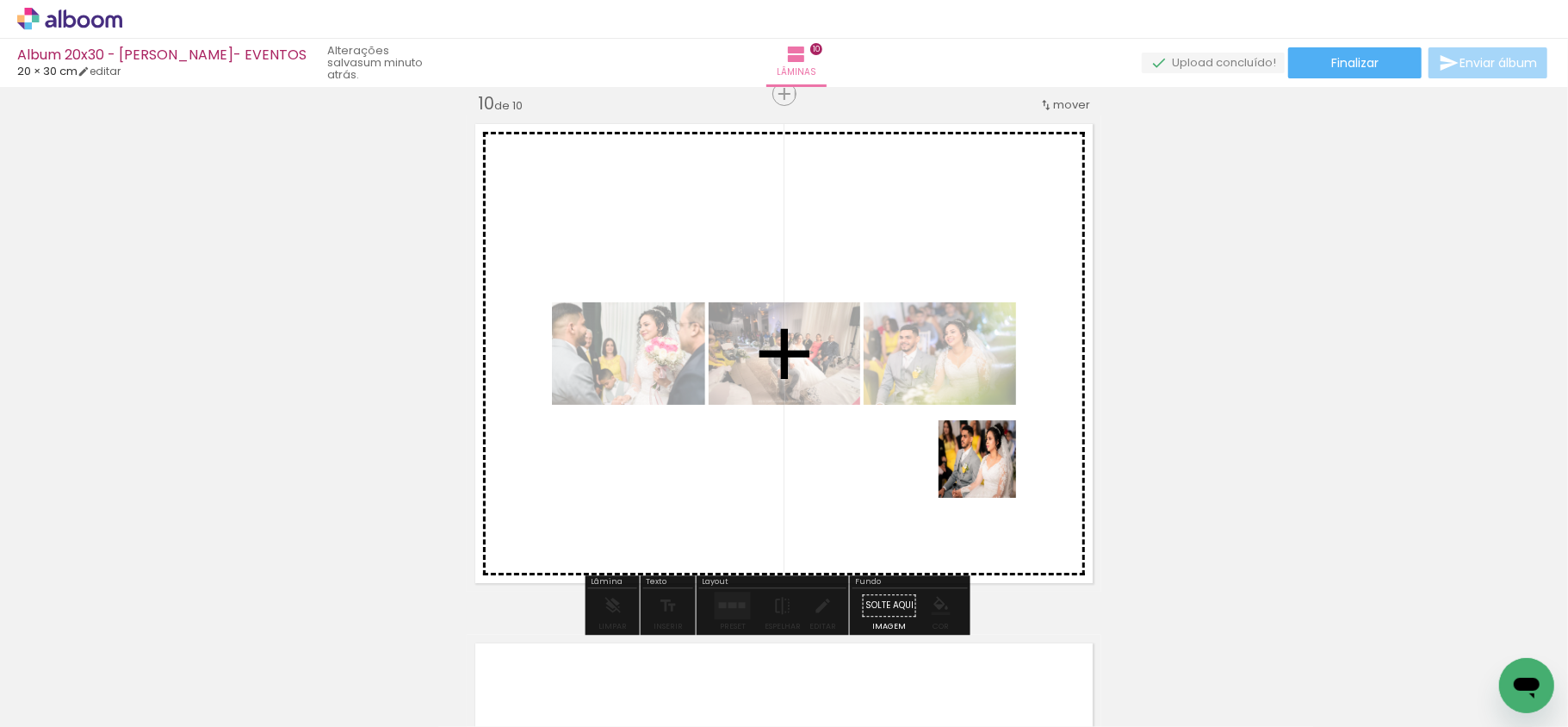
drag, startPoint x: 1196, startPoint y: 679, endPoint x: 975, endPoint y: 462, distance: 309.7
click at [975, 462] on quentale-workspace at bounding box center [784, 363] width 1568 height 727
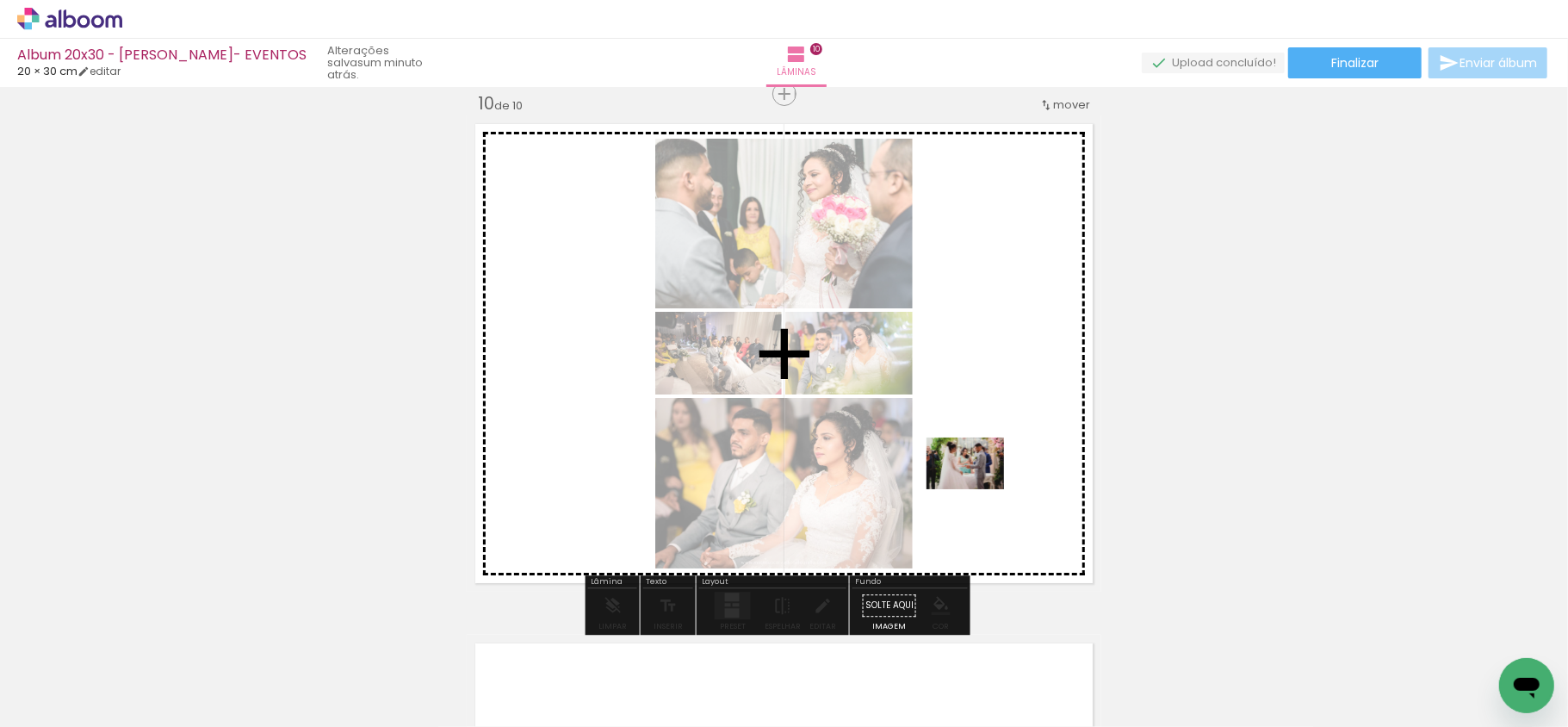
drag, startPoint x: 1280, startPoint y: 683, endPoint x: 974, endPoint y: 487, distance: 363.4
click at [974, 487] on quentale-workspace at bounding box center [784, 363] width 1568 height 727
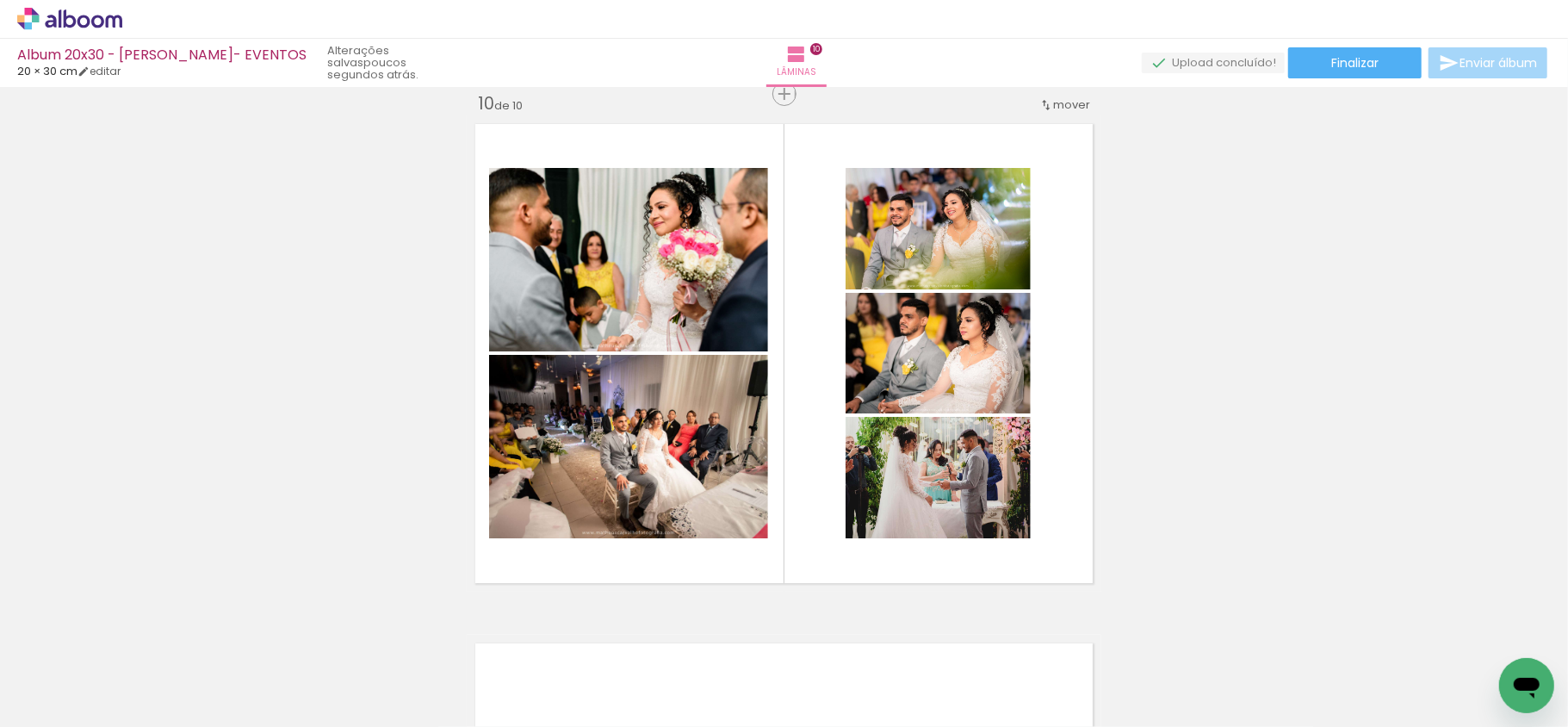
scroll to position [0, 3225]
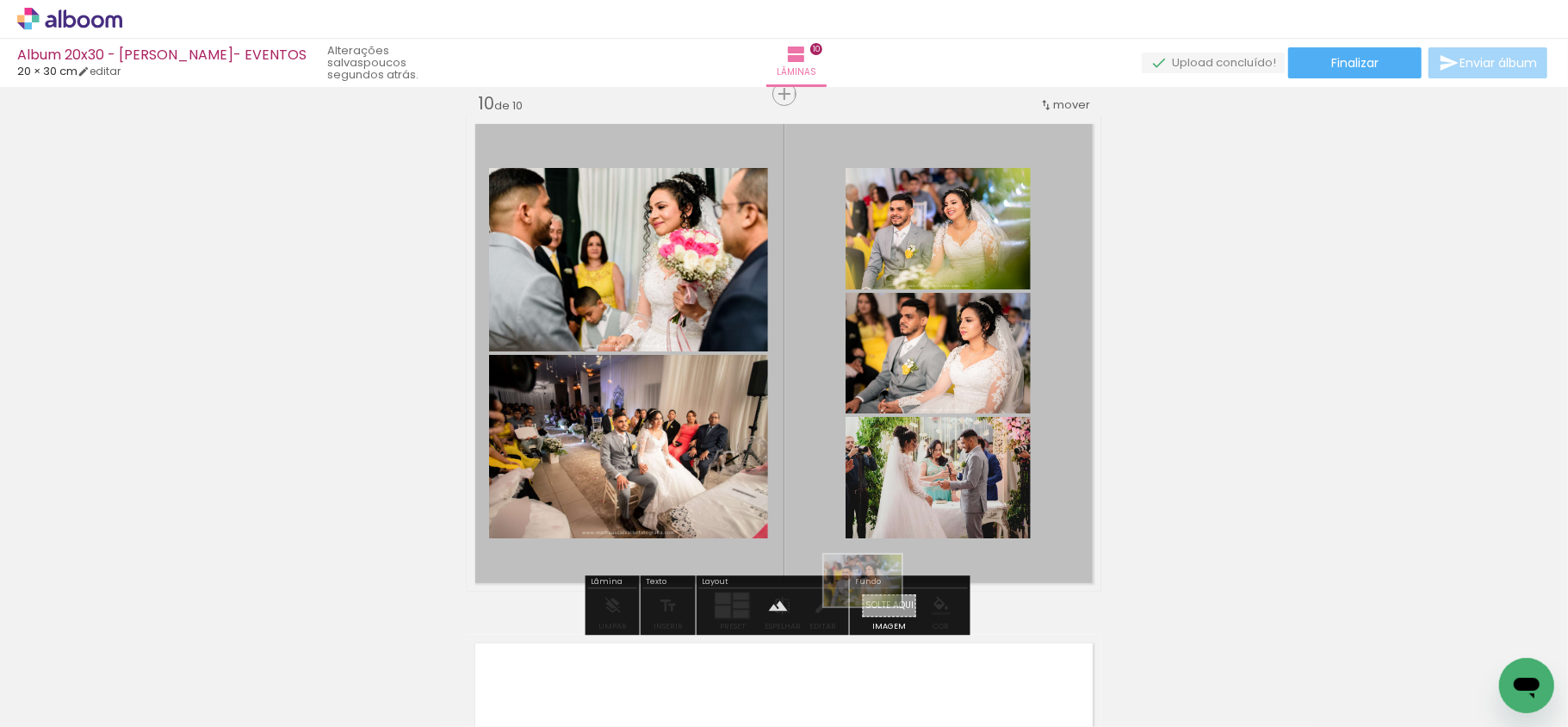
drag, startPoint x: 1094, startPoint y: 686, endPoint x: 876, endPoint y: 606, distance: 232.2
click at [876, 606] on quentale-workspace at bounding box center [784, 363] width 1568 height 727
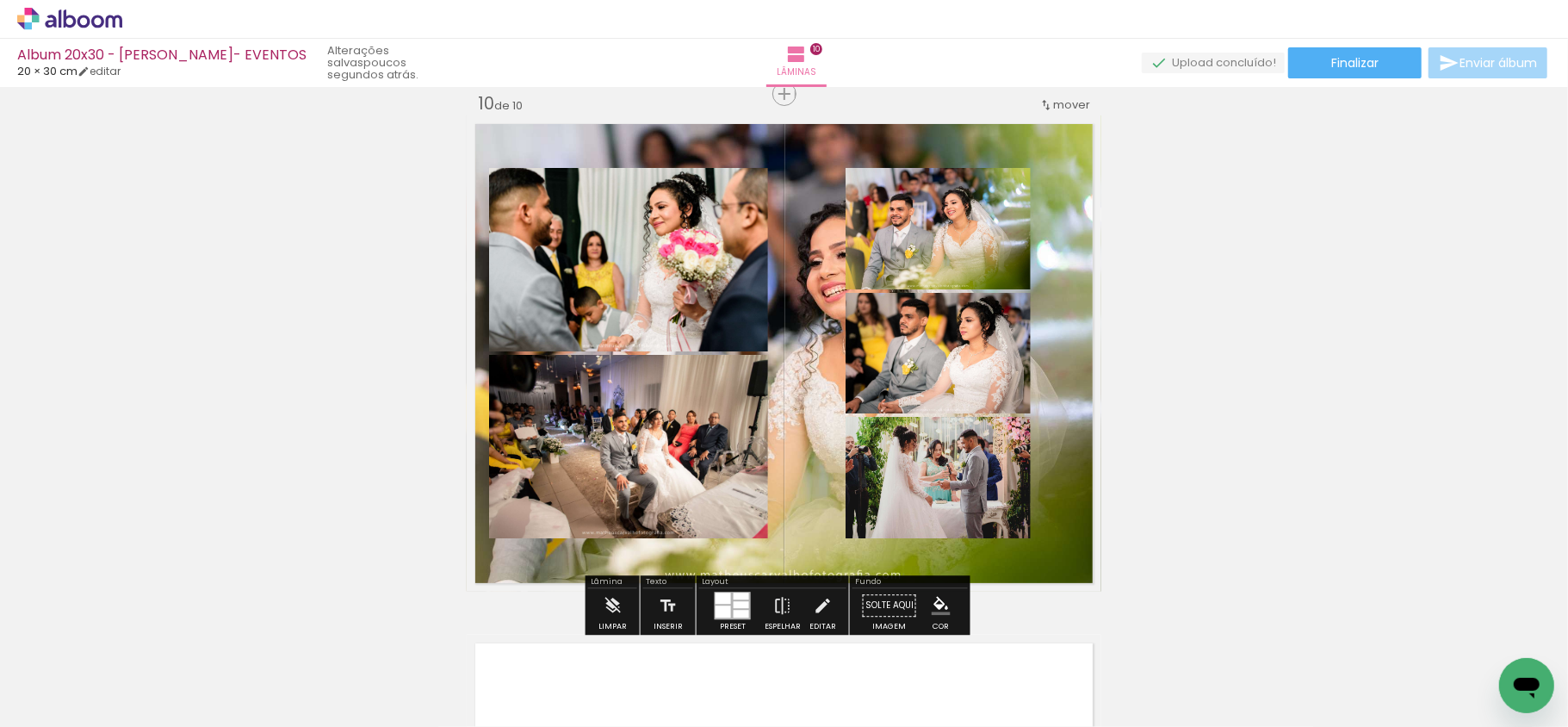
click at [799, 514] on quentale-layouter at bounding box center [784, 353] width 635 height 476
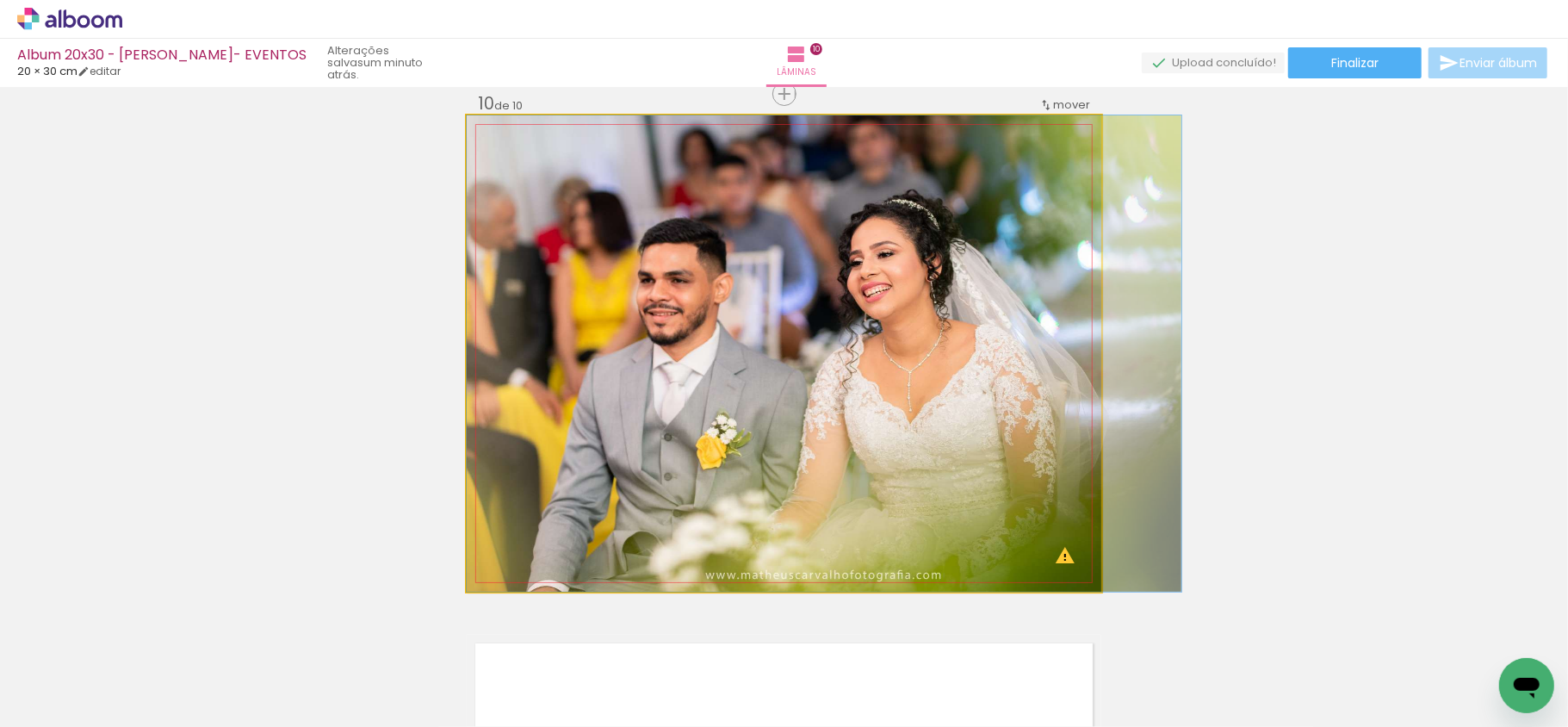
drag, startPoint x: 834, startPoint y: 496, endPoint x: 880, endPoint y: 496, distance: 46.0
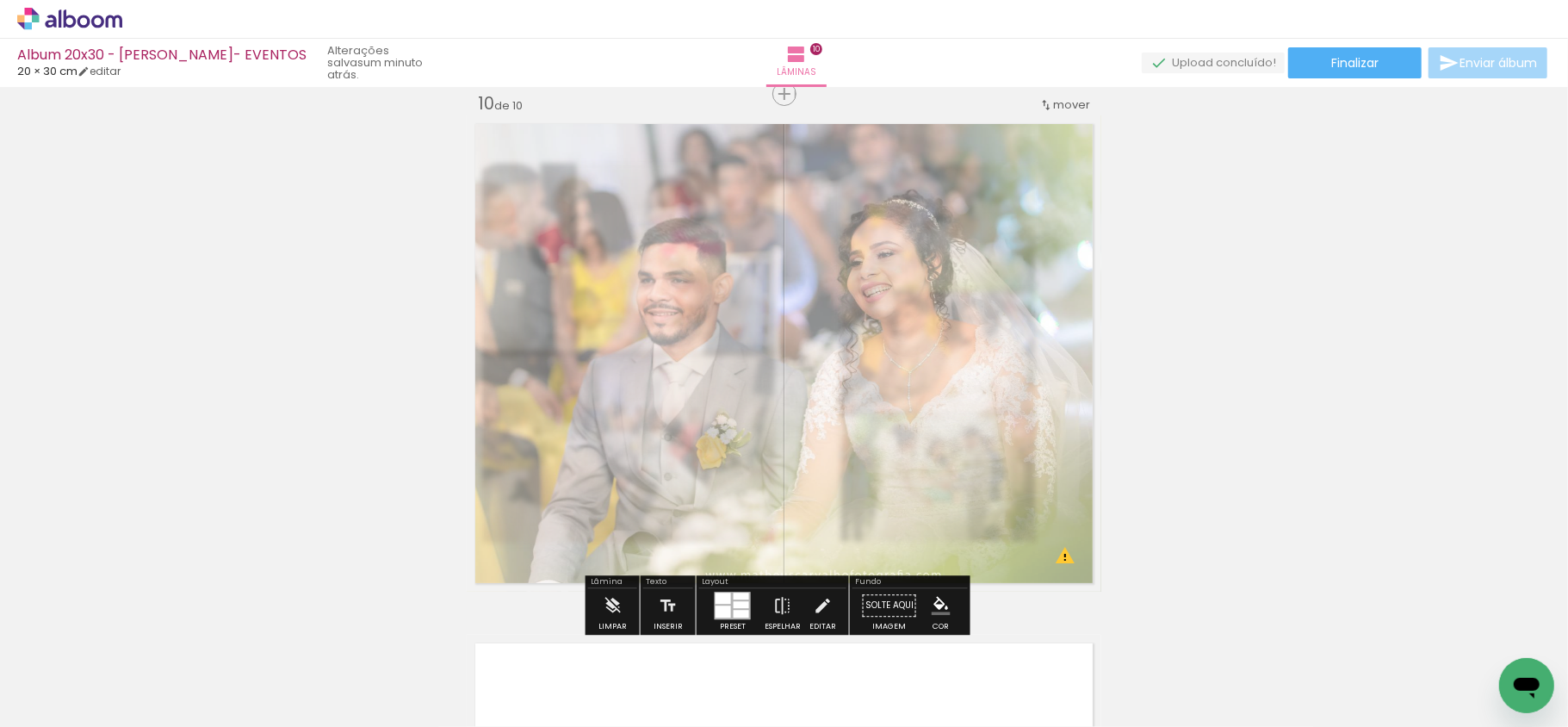
drag, startPoint x: 707, startPoint y: 167, endPoint x: 670, endPoint y: 167, distance: 37.0
type paper-slider "45"
click at [670, 167] on div at bounding box center [684, 159] width 27 height 27
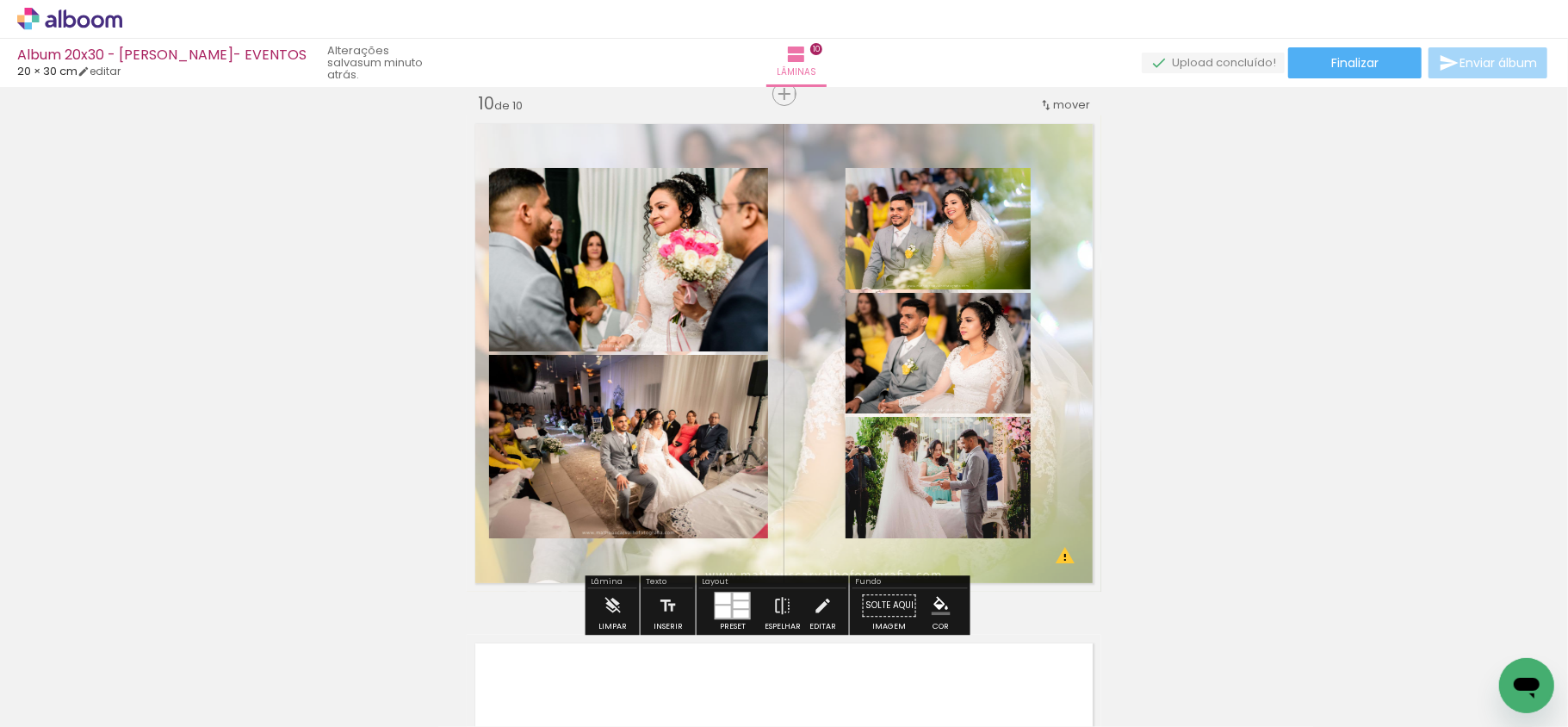
click at [925, 235] on quentale-photo at bounding box center [938, 229] width 185 height 122
click at [823, 601] on iron-icon at bounding box center [821, 604] width 19 height 34
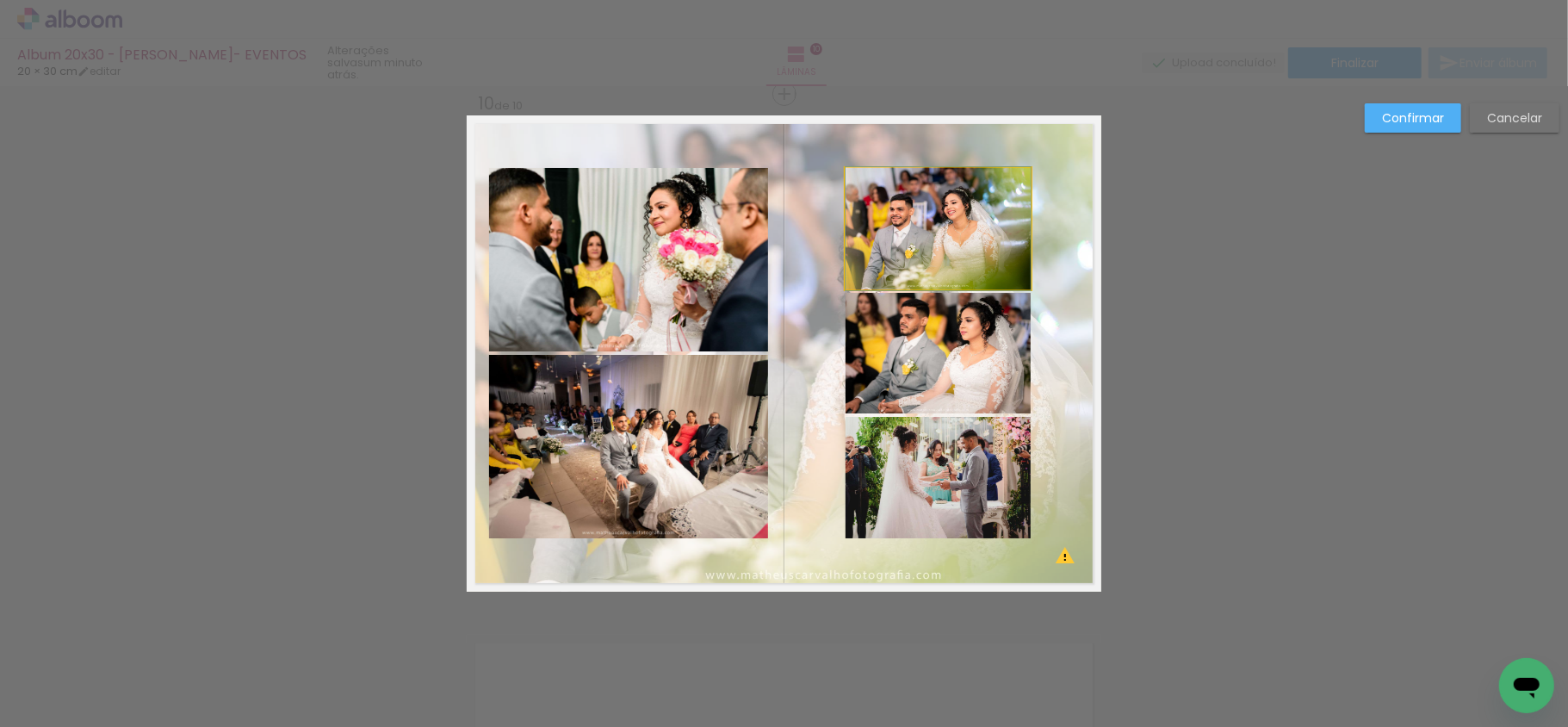
click at [916, 248] on quentale-photo at bounding box center [938, 229] width 185 height 122
click at [920, 365] on quentale-photo at bounding box center [938, 352] width 185 height 121
click at [946, 491] on quentale-photo at bounding box center [938, 478] width 185 height 122
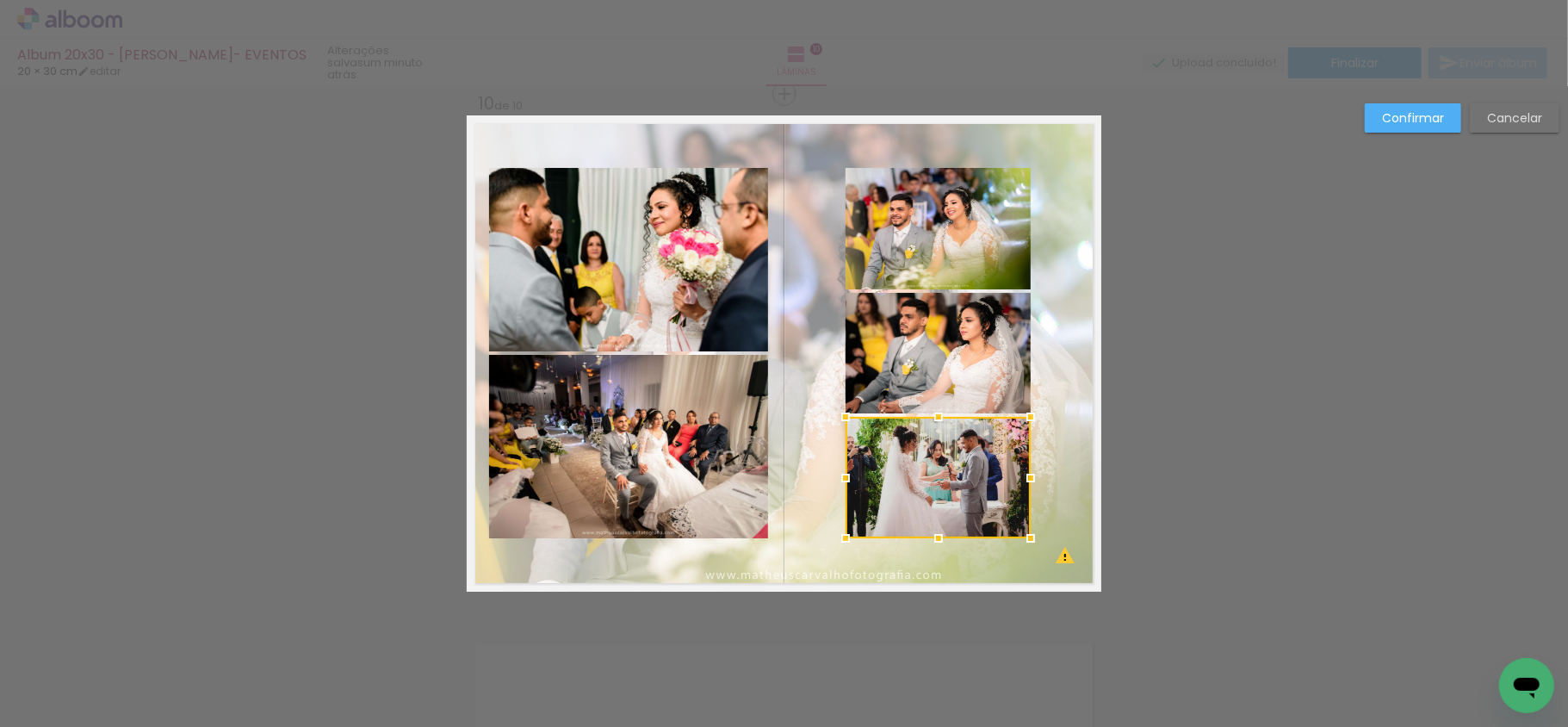
click at [962, 358] on quentale-photo at bounding box center [938, 352] width 185 height 121
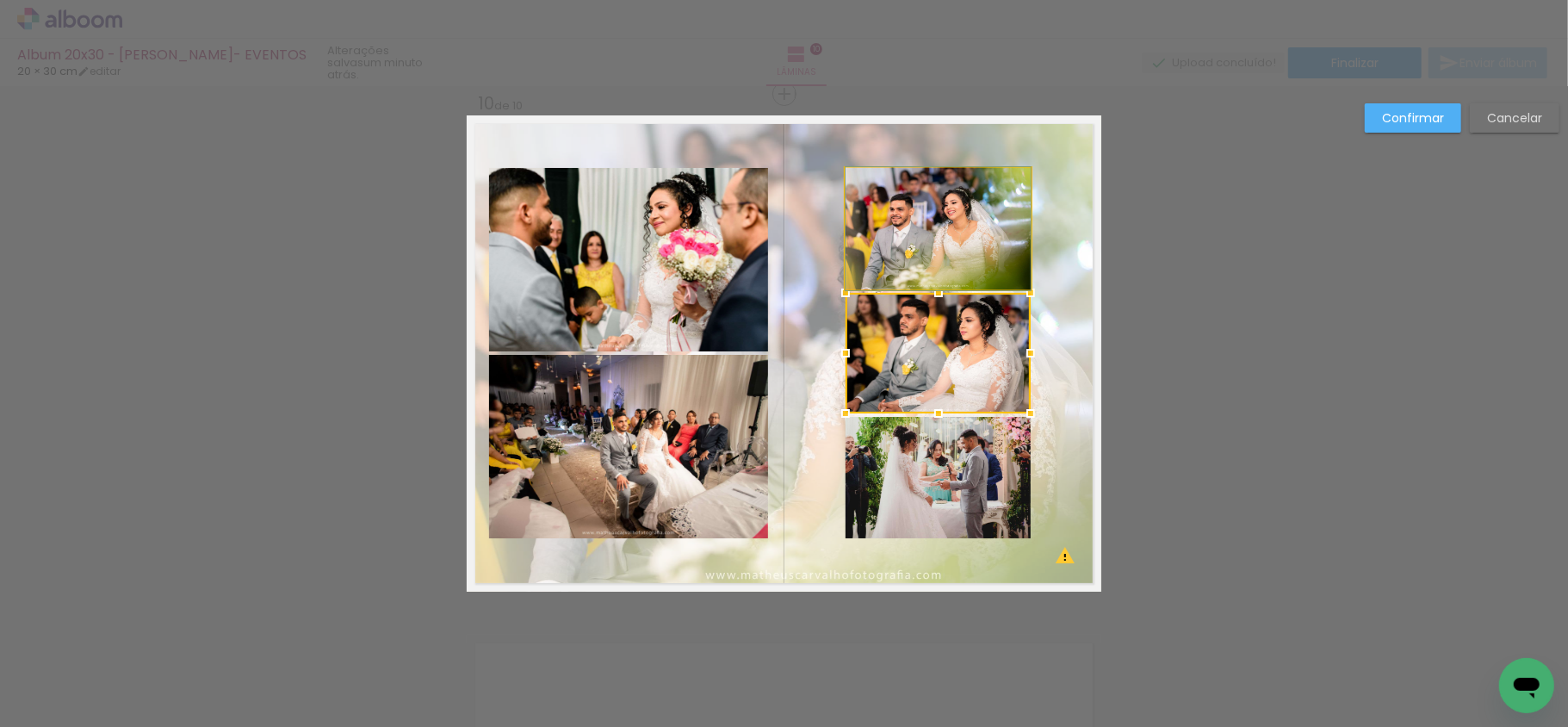
click at [966, 241] on quentale-photo at bounding box center [938, 229] width 185 height 122
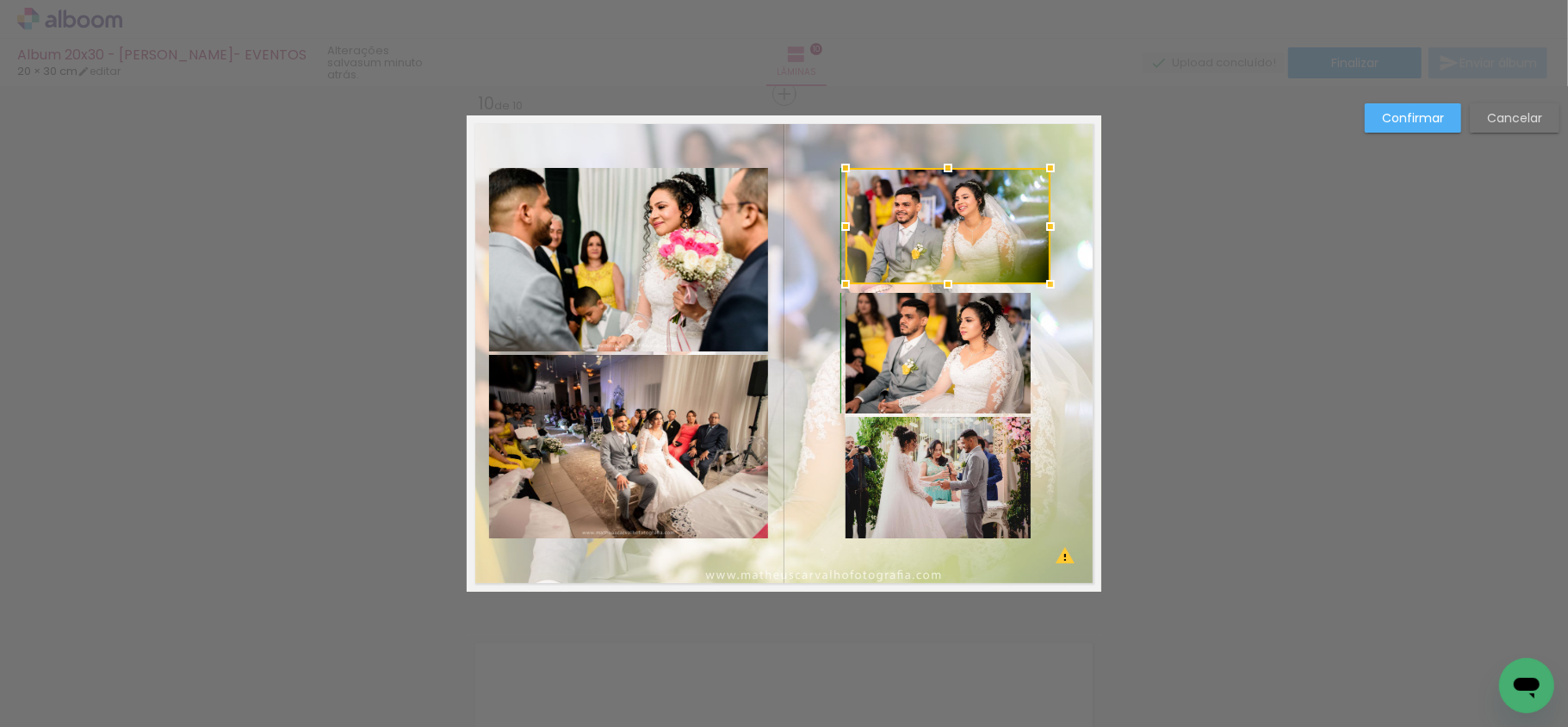
drag, startPoint x: 1028, startPoint y: 296, endPoint x: 1048, endPoint y: 294, distance: 20.1
click at [1048, 294] on div at bounding box center [1050, 284] width 34 height 34
click at [0, 0] on slot "Cancelar" at bounding box center [0, 0] width 0 height 0
